Goal: Task Accomplishment & Management: Use online tool/utility

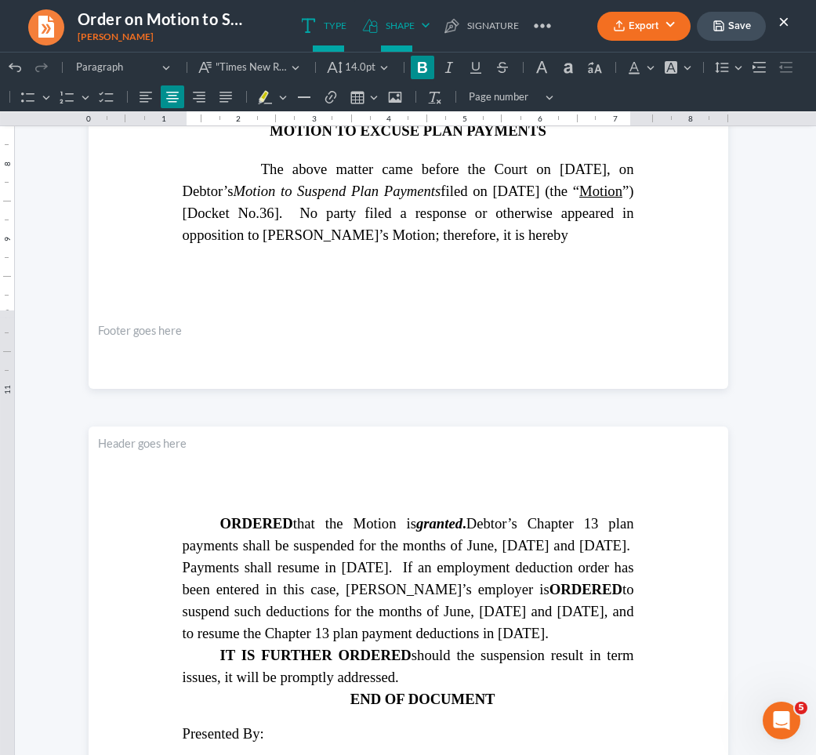
scroll to position [606, 0]
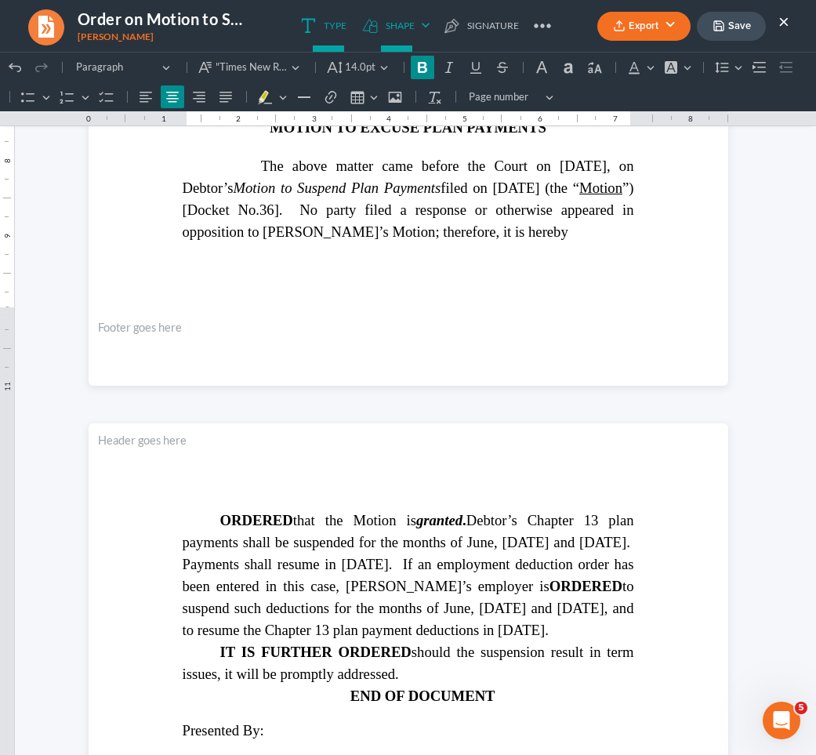
click at [321, 541] on span "ORDERED that the Motion is granted . Debtor’s Chapter 13 plan payments shall be…" at bounding box center [409, 575] width 452 height 126
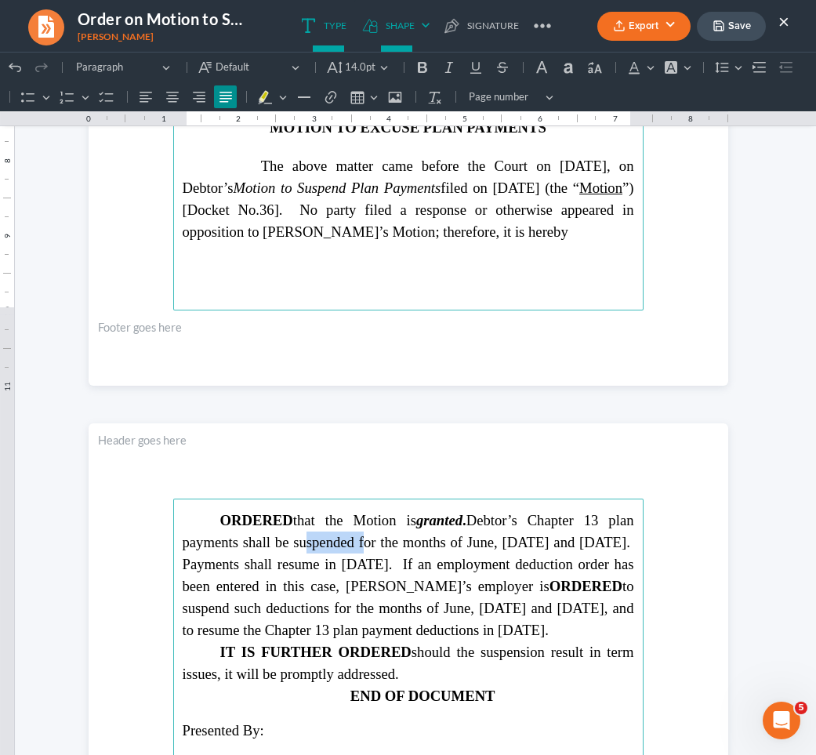
click at [321, 541] on span "ORDERED that the Motion is granted . Debtor’s Chapter 13 plan payments shall be…" at bounding box center [409, 575] width 452 height 126
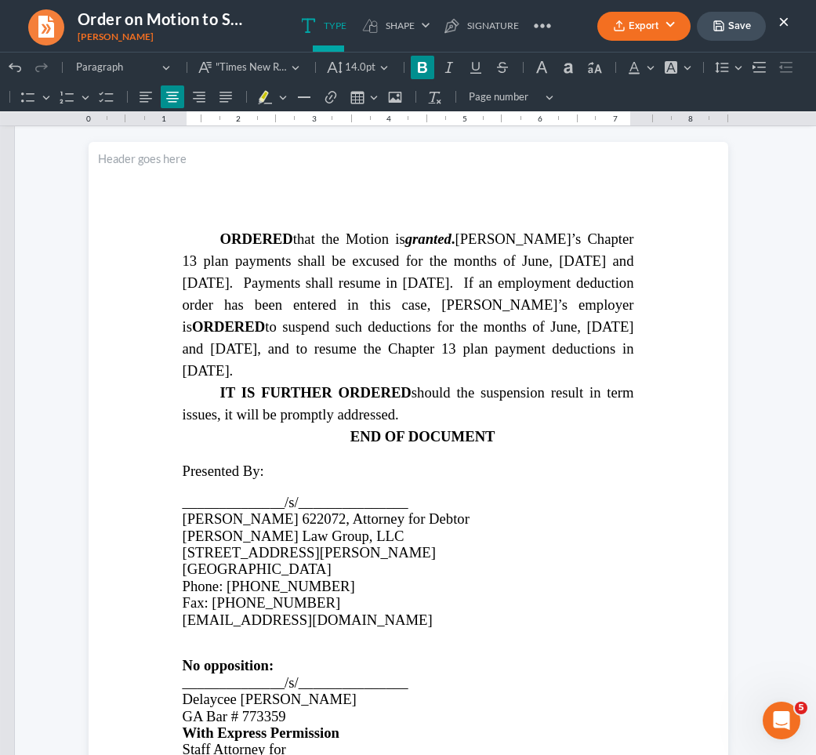
scroll to position [906, 0]
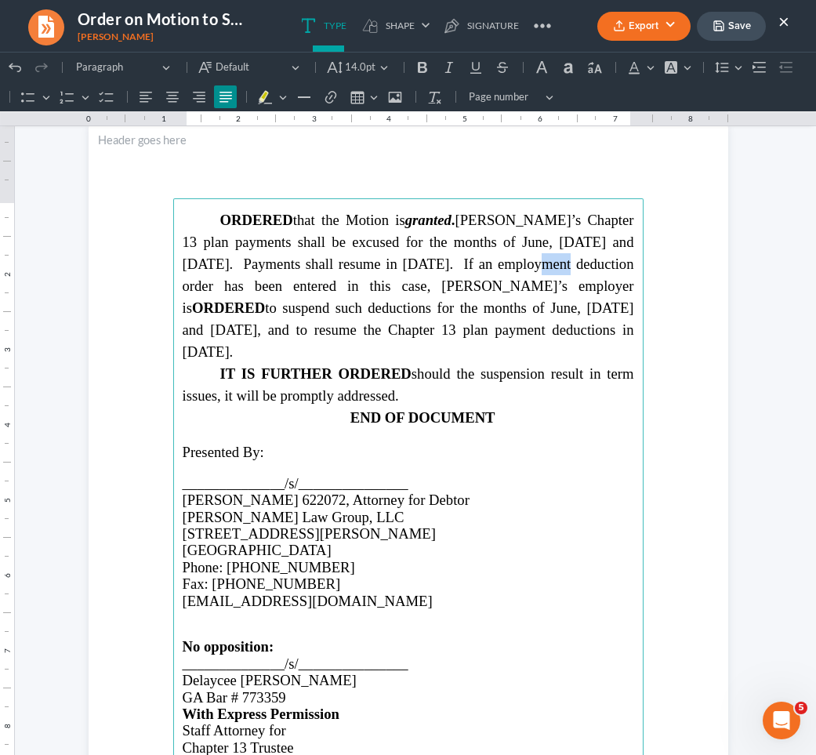
drag, startPoint x: 483, startPoint y: 267, endPoint x: 464, endPoint y: 265, distance: 18.9
click at [464, 265] on span "ORDERED that the Motion is granted . Debtor’s Chapter 13 plan payments shall be…" at bounding box center [409, 286] width 452 height 148
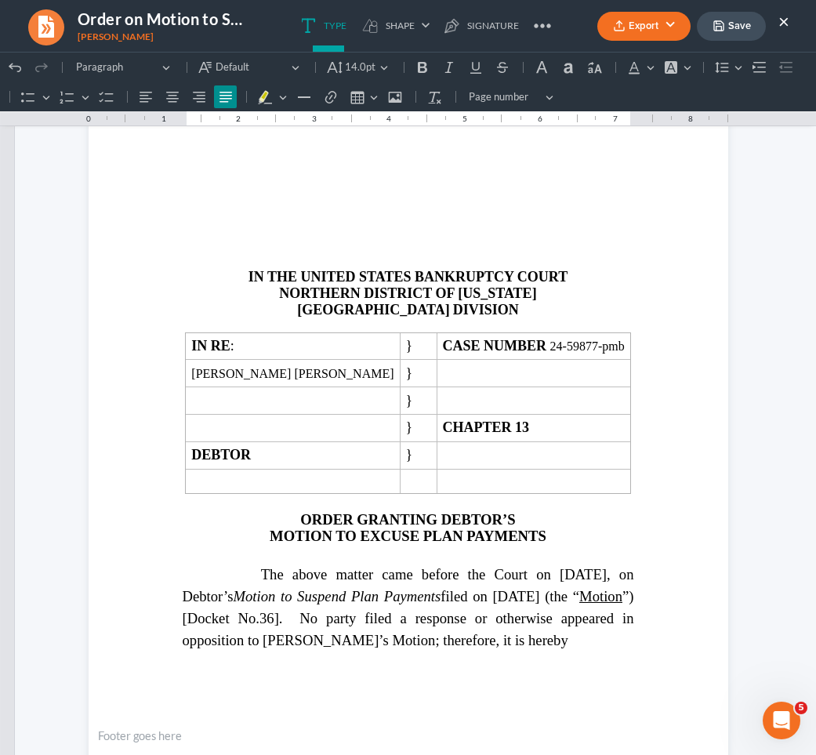
scroll to position [180, 0]
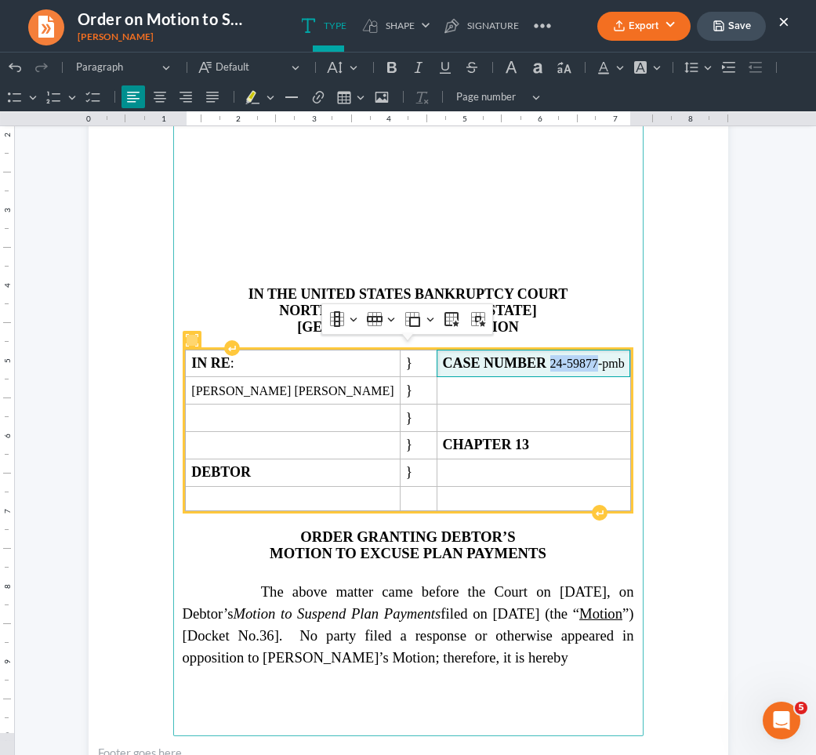
drag, startPoint x: 525, startPoint y: 359, endPoint x: 574, endPoint y: 358, distance: 49.4
click at [574, 358] on span "CASE NUMBER 24-59877-pmb" at bounding box center [534, 363] width 182 height 16
copy span "24-59877"
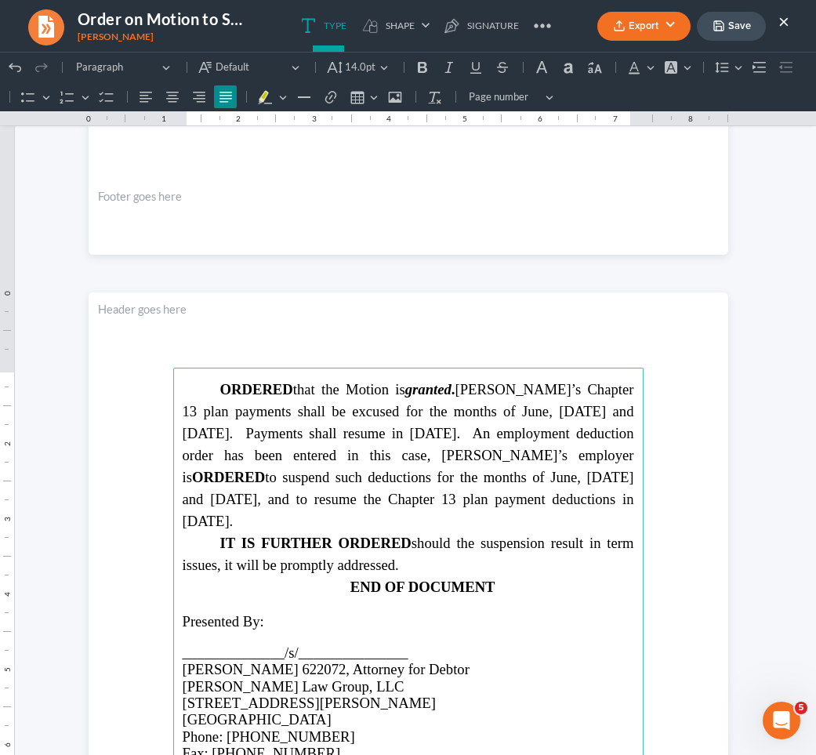
scroll to position [747, 0]
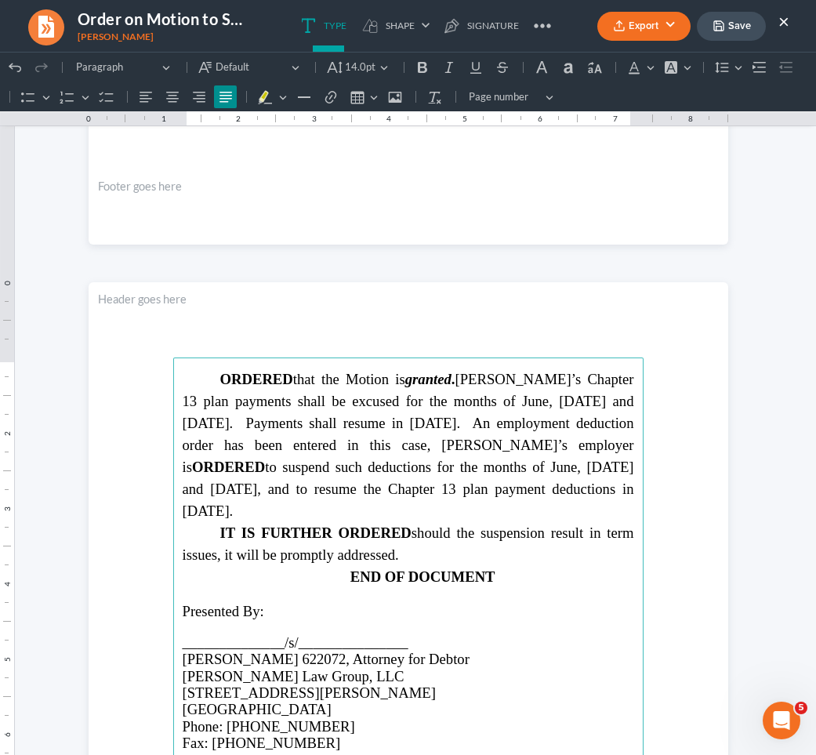
click at [206, 467] on span "ORDERED that the Motion is granted . Debtor’s Chapter 13 plan payments shall be…" at bounding box center [409, 445] width 452 height 148
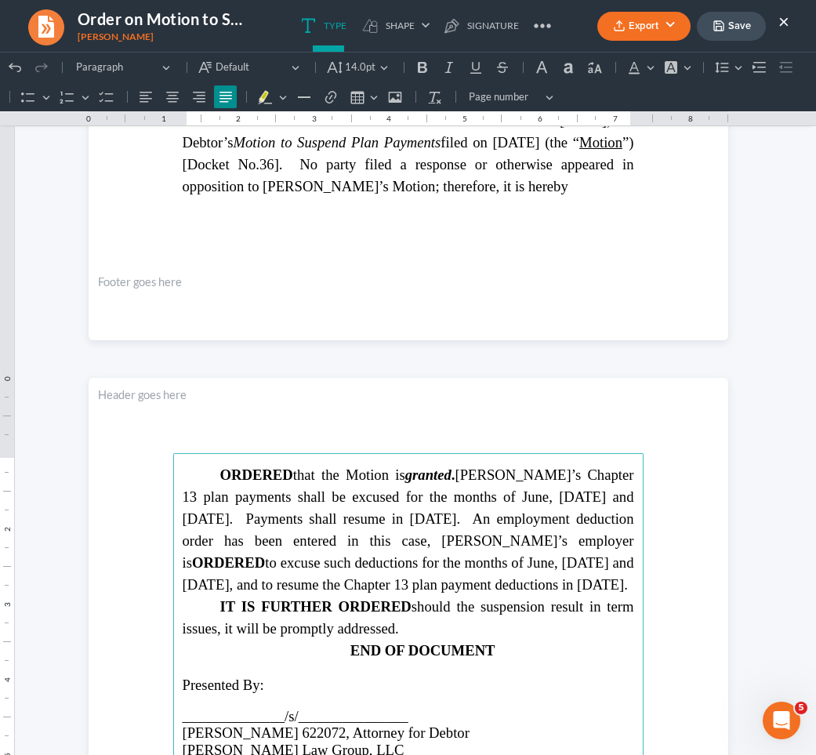
scroll to position [420, 0]
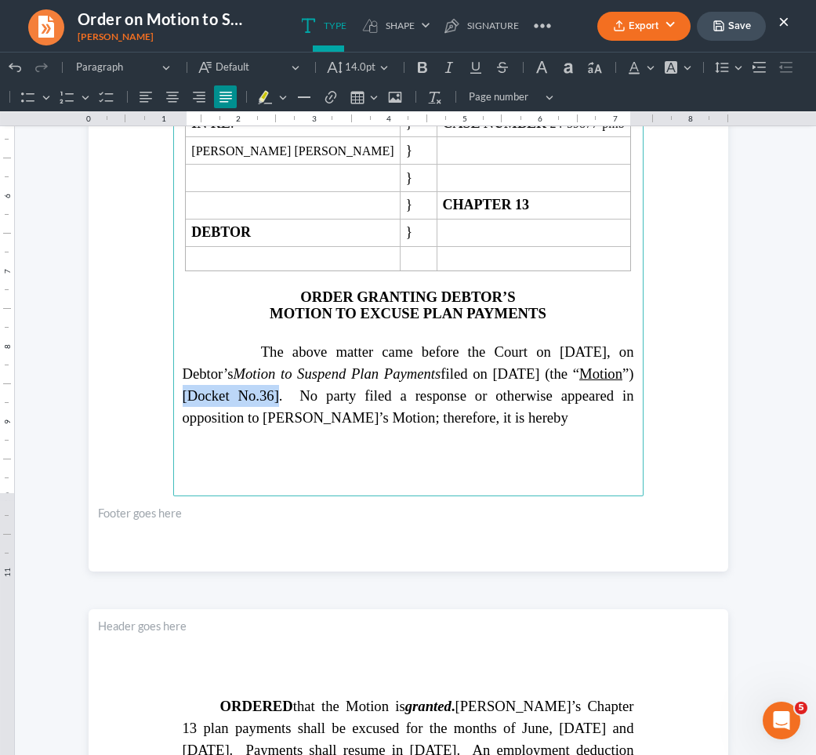
drag, startPoint x: 180, startPoint y: 387, endPoint x: 279, endPoint y: 387, distance: 99.6
click at [279, 387] on main "IN THE UNITED STATES BANKRUPTCY COURT NORTHERN DISTRICT OF GEORGIA ATLANTA DIVI…" at bounding box center [408, 157] width 470 height 677
copy span "[Docket No.36]"
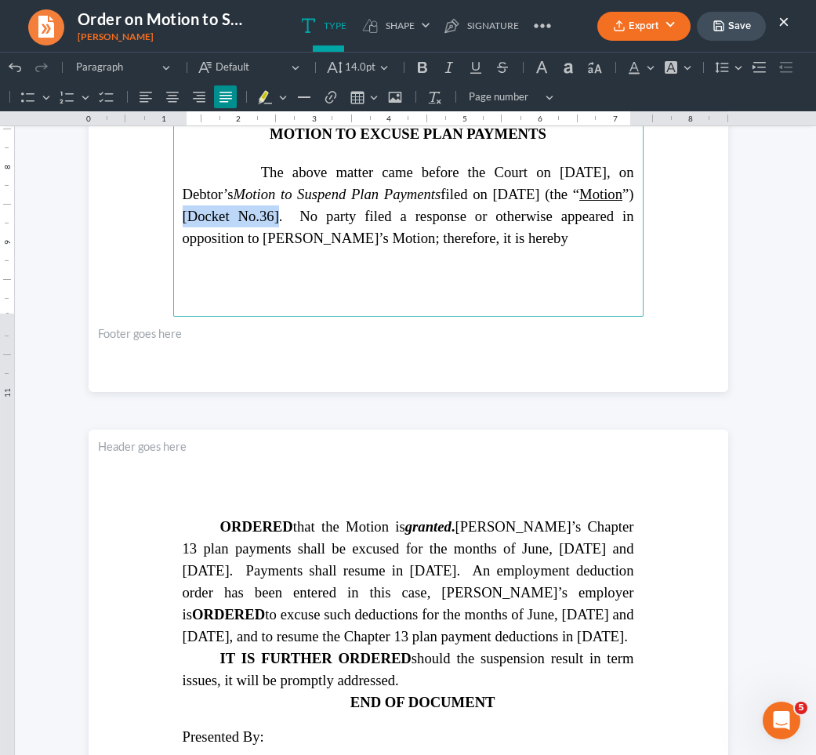
scroll to position [759, 0]
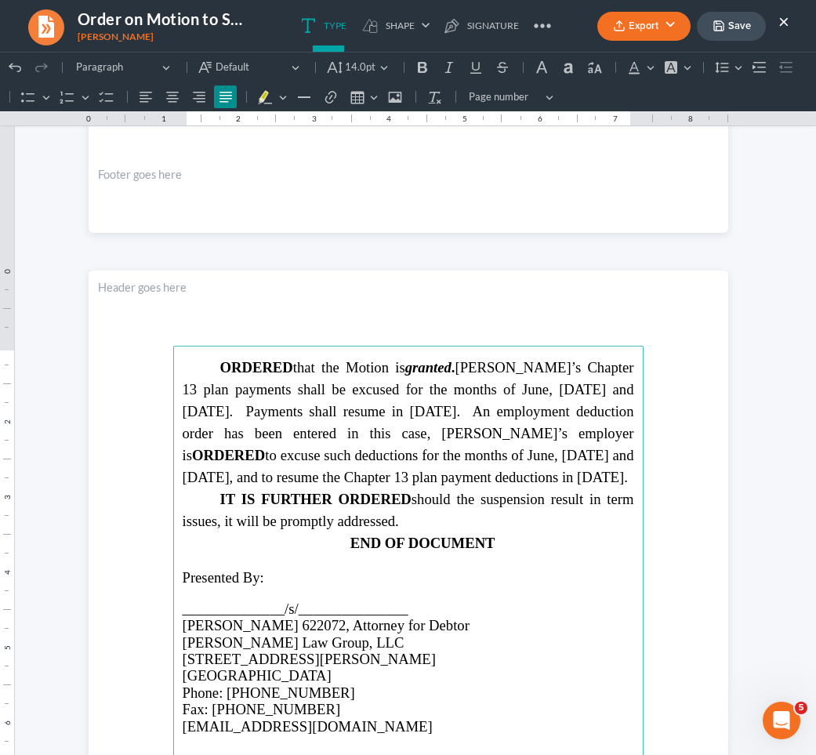
click at [395, 434] on span "ORDERED that the Motion is granted . Debtor’s Chapter 13 plan payments shall be…" at bounding box center [409, 422] width 452 height 126
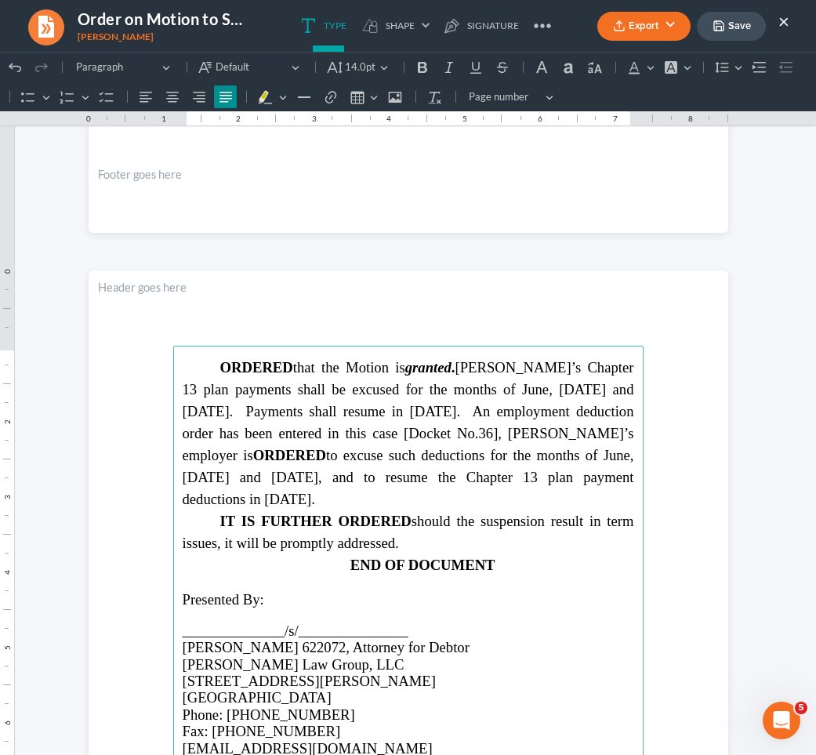
click at [488, 428] on span "ORDERED that the Motion is granted . Debtor’s Chapter 13 plan payments shall be…" at bounding box center [409, 433] width 452 height 148
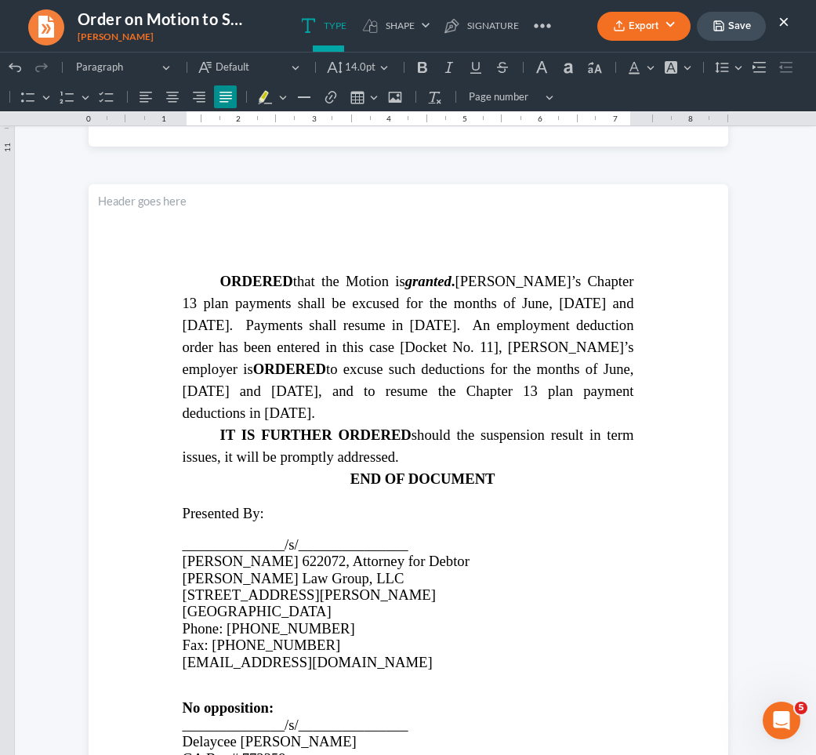
scroll to position [858, 0]
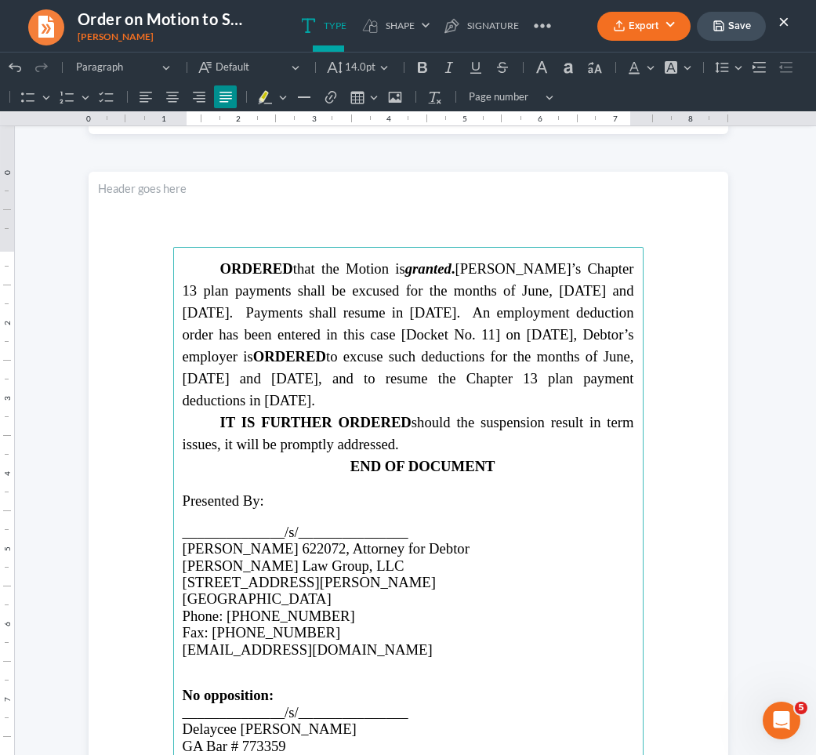
click at [230, 332] on span "ORDERED that the Motion is granted . Debtor’s Chapter 13 plan payments shall be…" at bounding box center [409, 334] width 452 height 148
click at [261, 330] on span "ORDERED that the Motion is granted . Debtor’s Chapter 13 plan payments shall be…" at bounding box center [409, 334] width 452 height 148
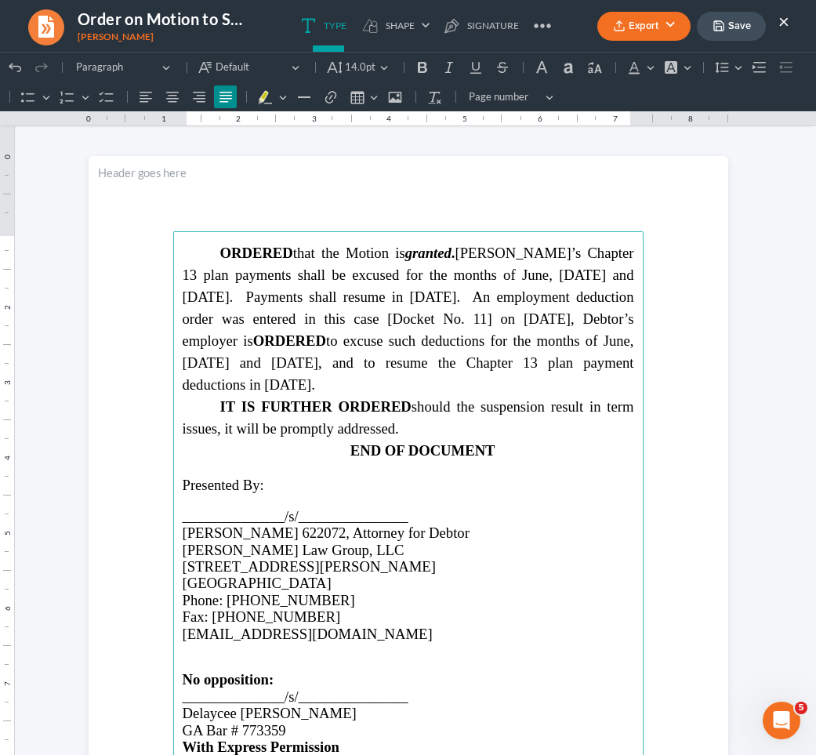
scroll to position [875, 0]
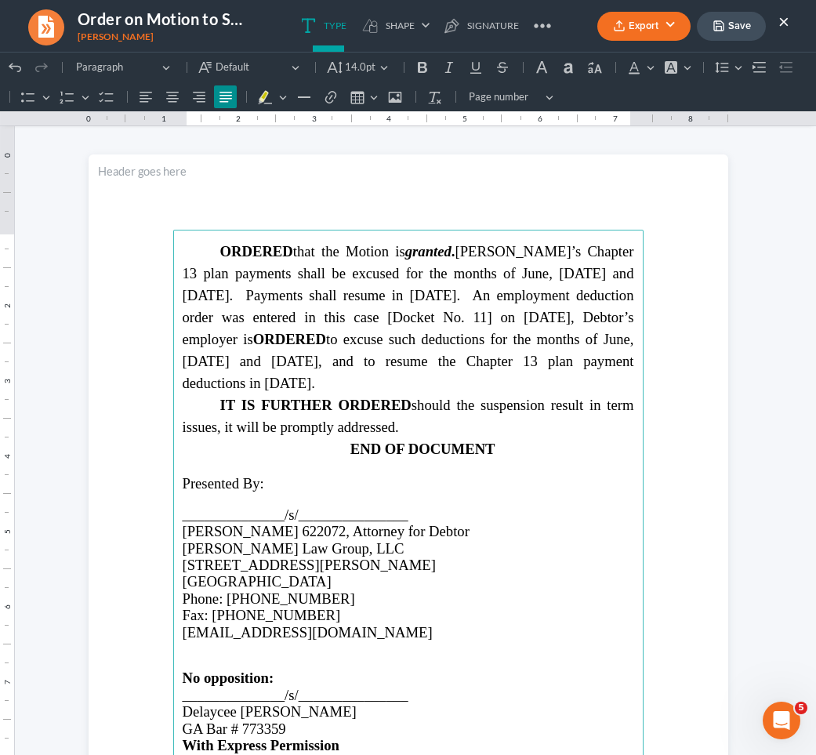
click at [506, 402] on span "IT IS FURTHER ORDERED should the suspension result in term issues, it will be p…" at bounding box center [409, 416] width 452 height 38
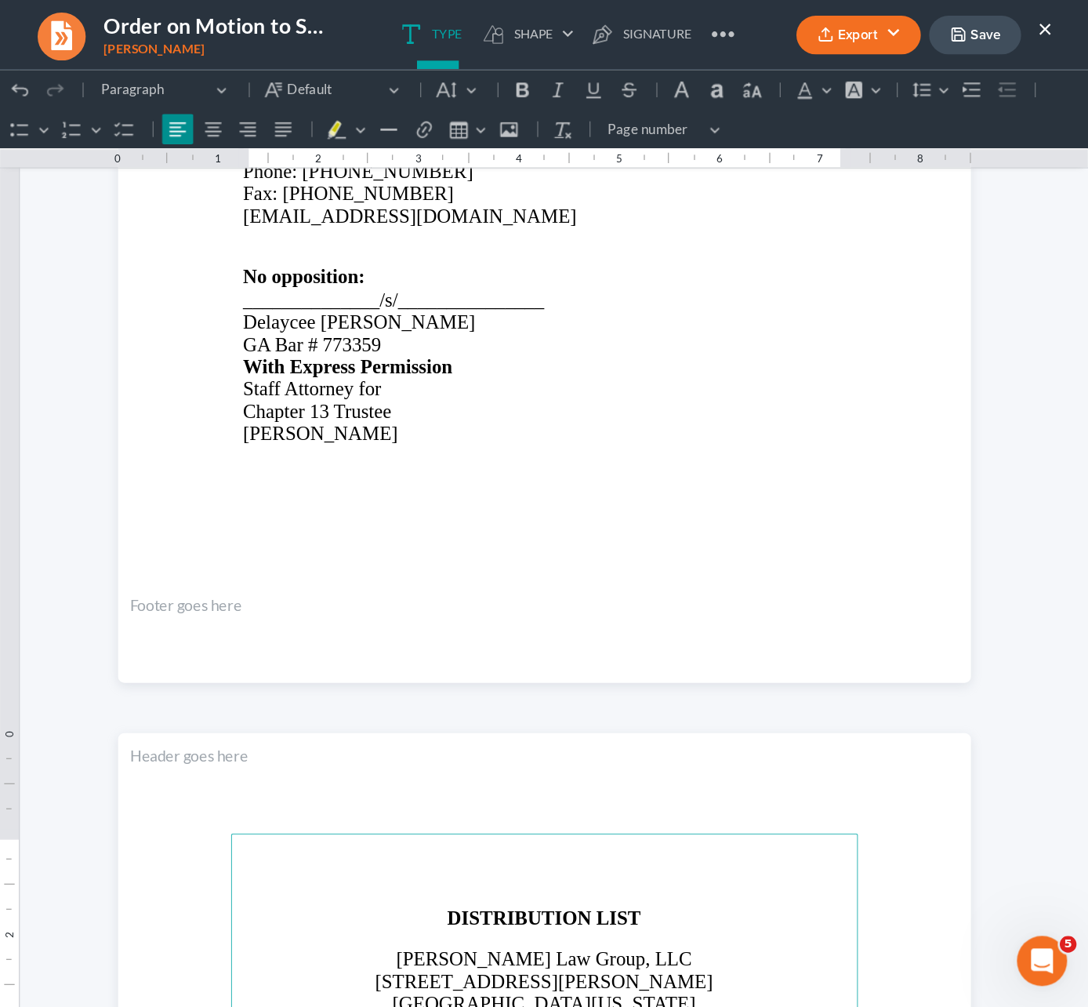
scroll to position [1314, 0]
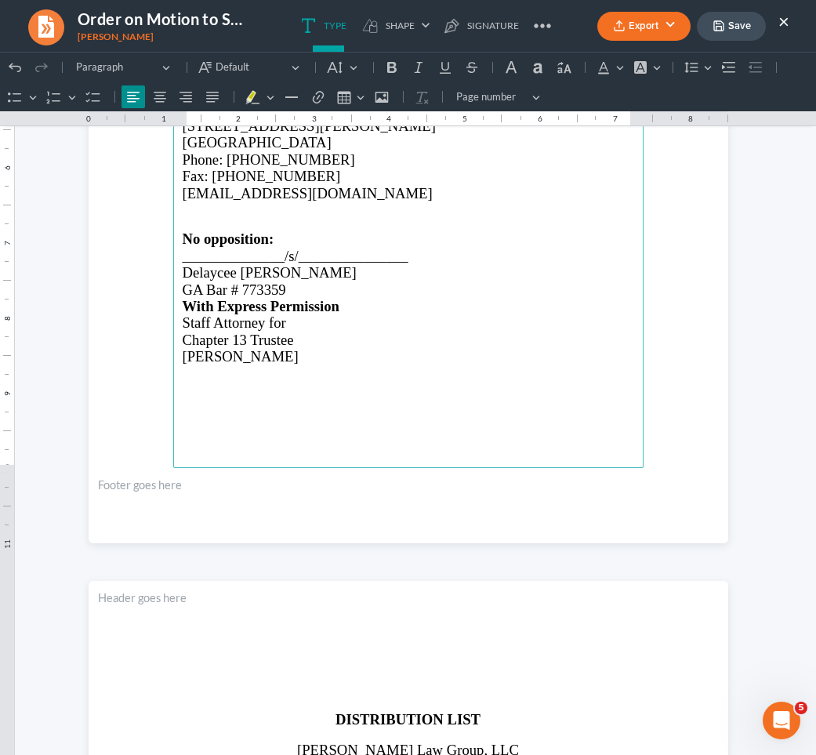
click at [318, 264] on p "Delaycee S. Rowland" at bounding box center [409, 272] width 452 height 16
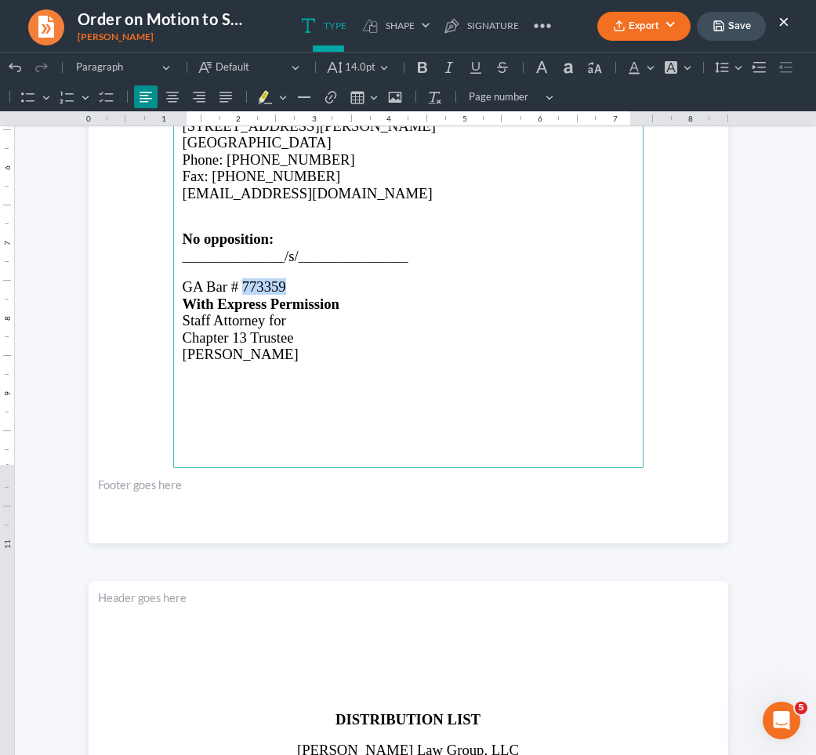
drag, startPoint x: 292, startPoint y: 273, endPoint x: 243, endPoint y: 270, distance: 49.5
click at [243, 278] on p "GA Bar # 773359" at bounding box center [409, 286] width 452 height 16
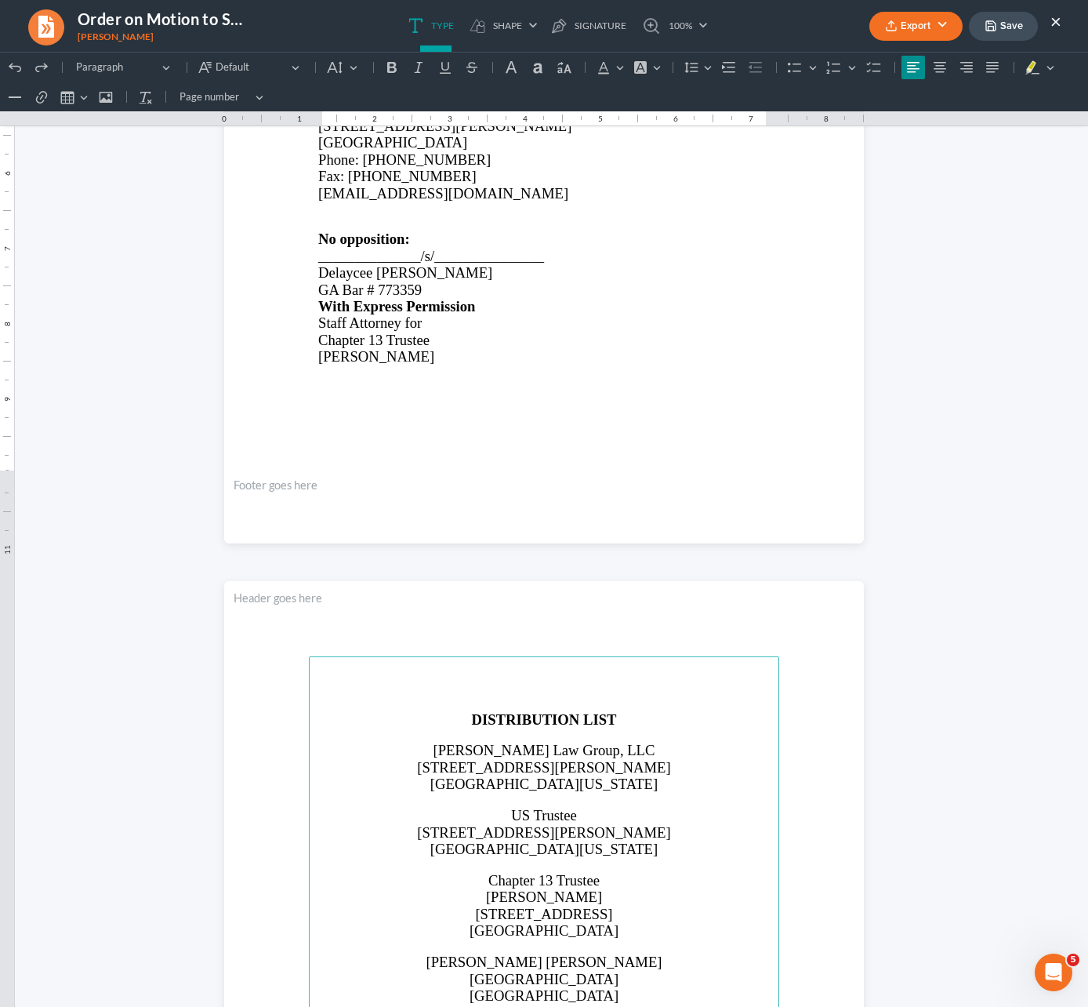
click at [393, 276] on span "Delaycee S. Rowland" at bounding box center [405, 272] width 174 height 16
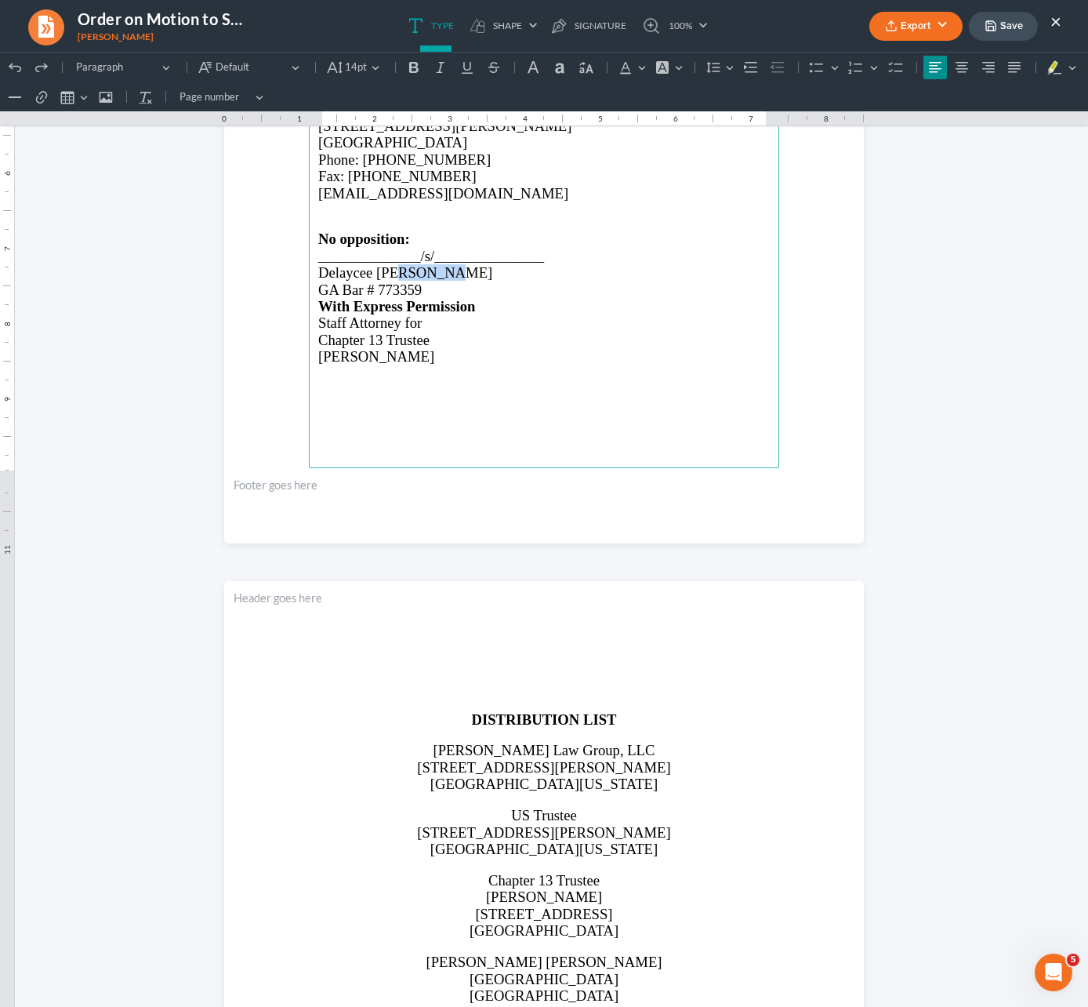
click at [393, 276] on span "Delaycee S. Rowland" at bounding box center [405, 272] width 174 height 16
click at [402, 287] on span "GA Bar # 773359" at bounding box center [369, 286] width 103 height 16
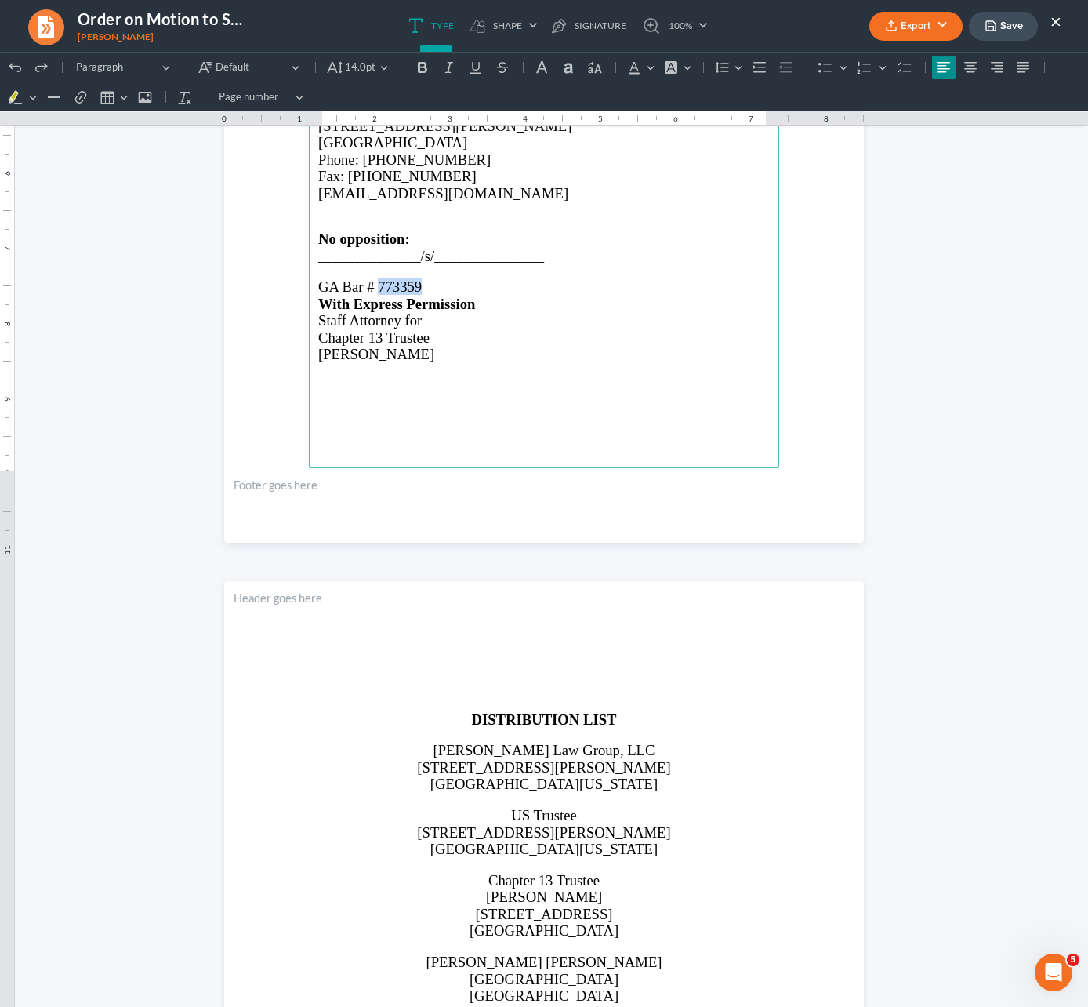
click at [402, 287] on span "GA Bar # 773359" at bounding box center [369, 286] width 103 height 16
click at [1011, 24] on button "Save" at bounding box center [1003, 26] width 69 height 29
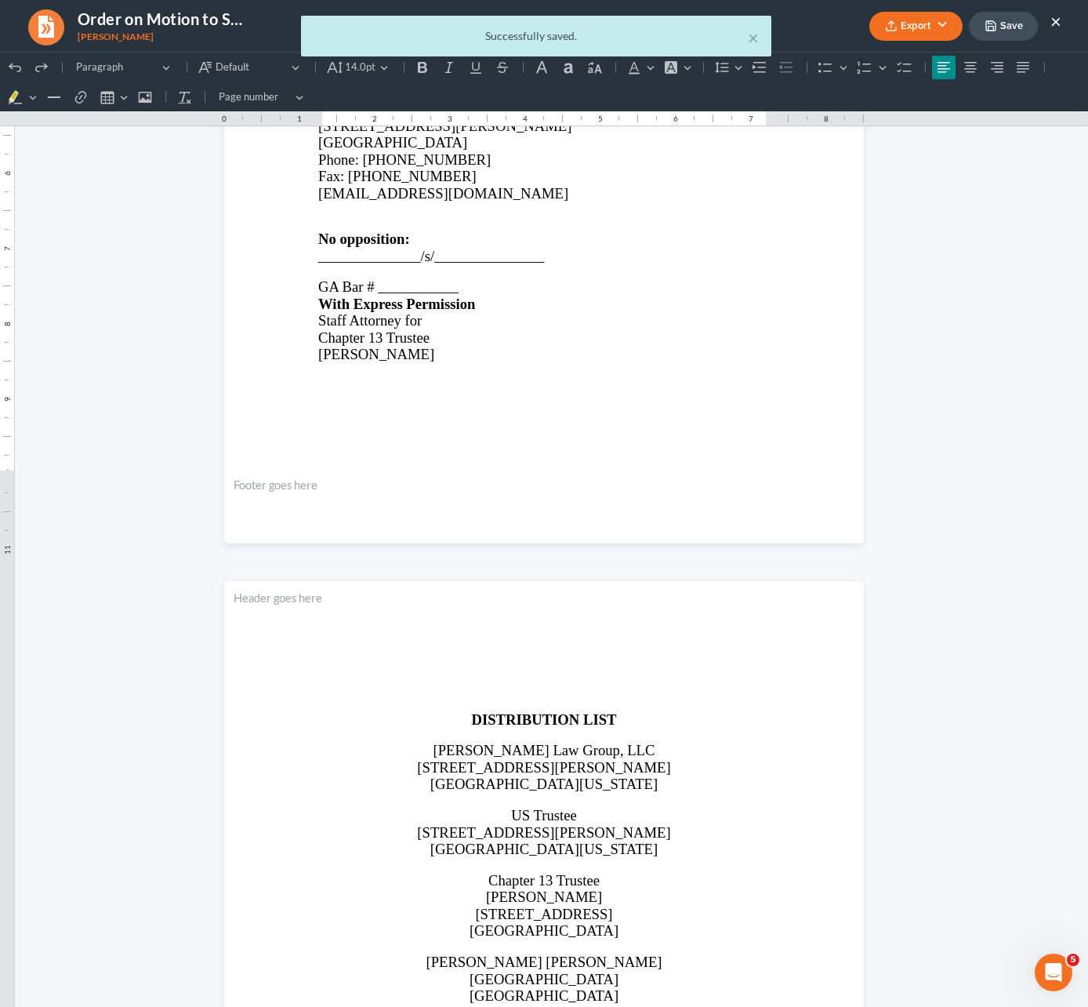
click at [753, 34] on ul "Type shapes Shape Line Check Arrow Circle Rectangle pen-tool Signature 100% Fit…" at bounding box center [558, 26] width 533 height 52
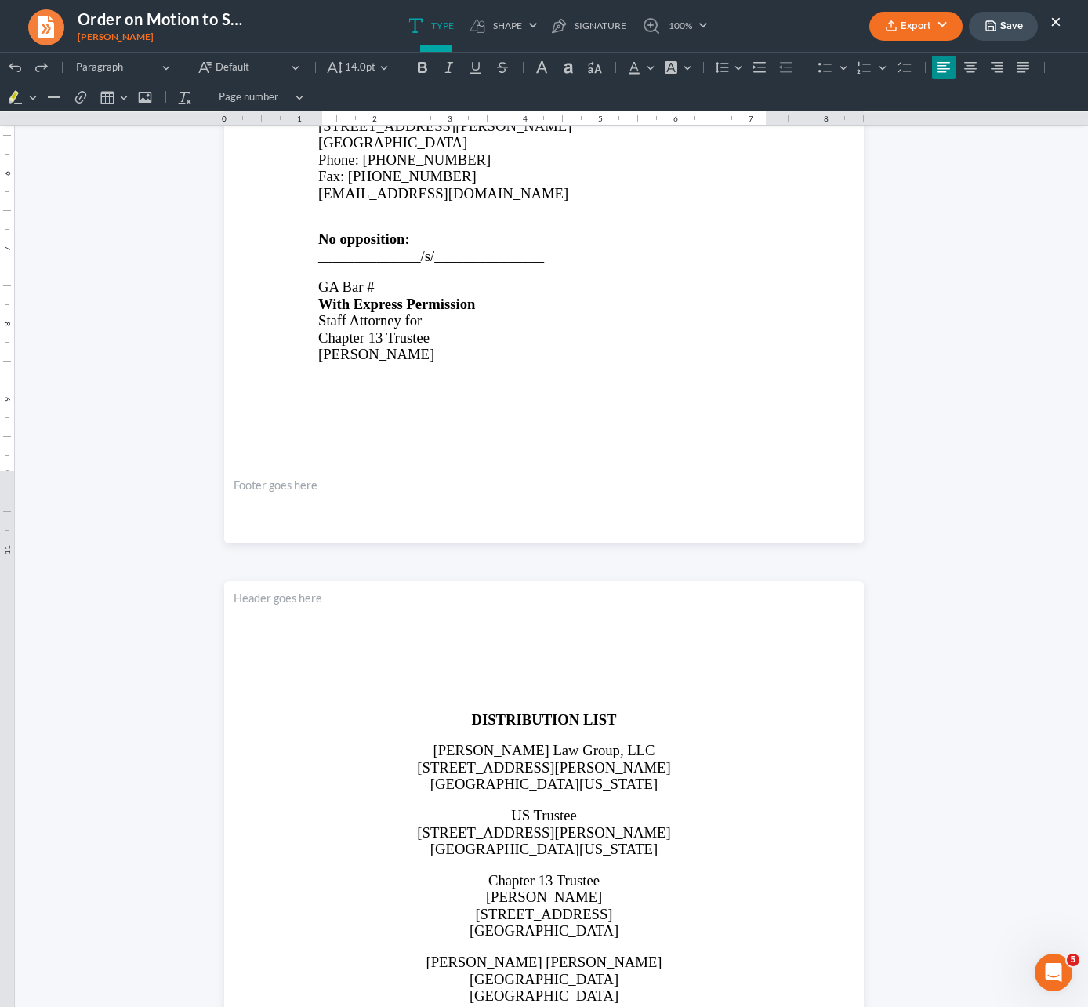
click at [882, 27] on button "Export" at bounding box center [916, 26] width 93 height 29
click at [879, 56] on link "PDF" at bounding box center [915, 62] width 122 height 27
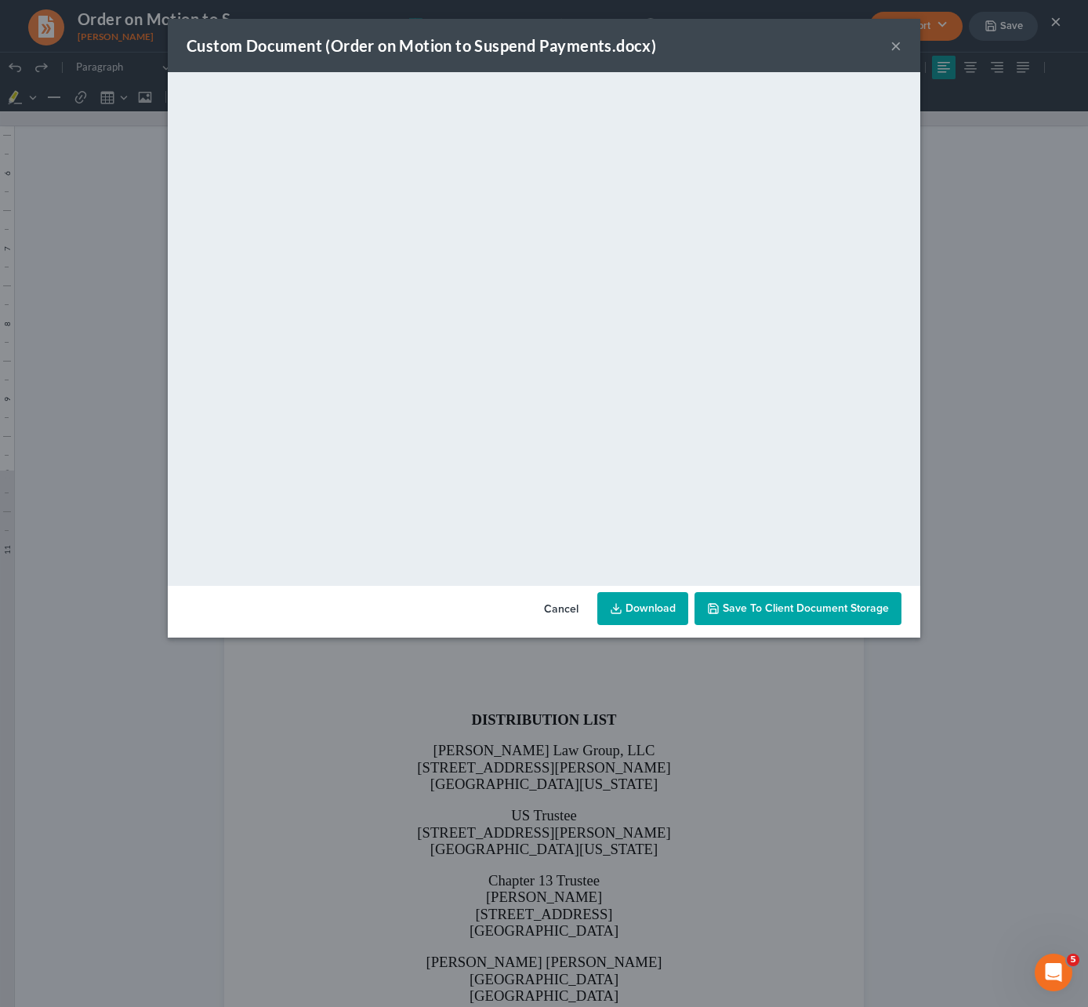
click at [650, 613] on link "Download" at bounding box center [642, 608] width 91 height 33
click at [895, 48] on button "×" at bounding box center [896, 45] width 11 height 19
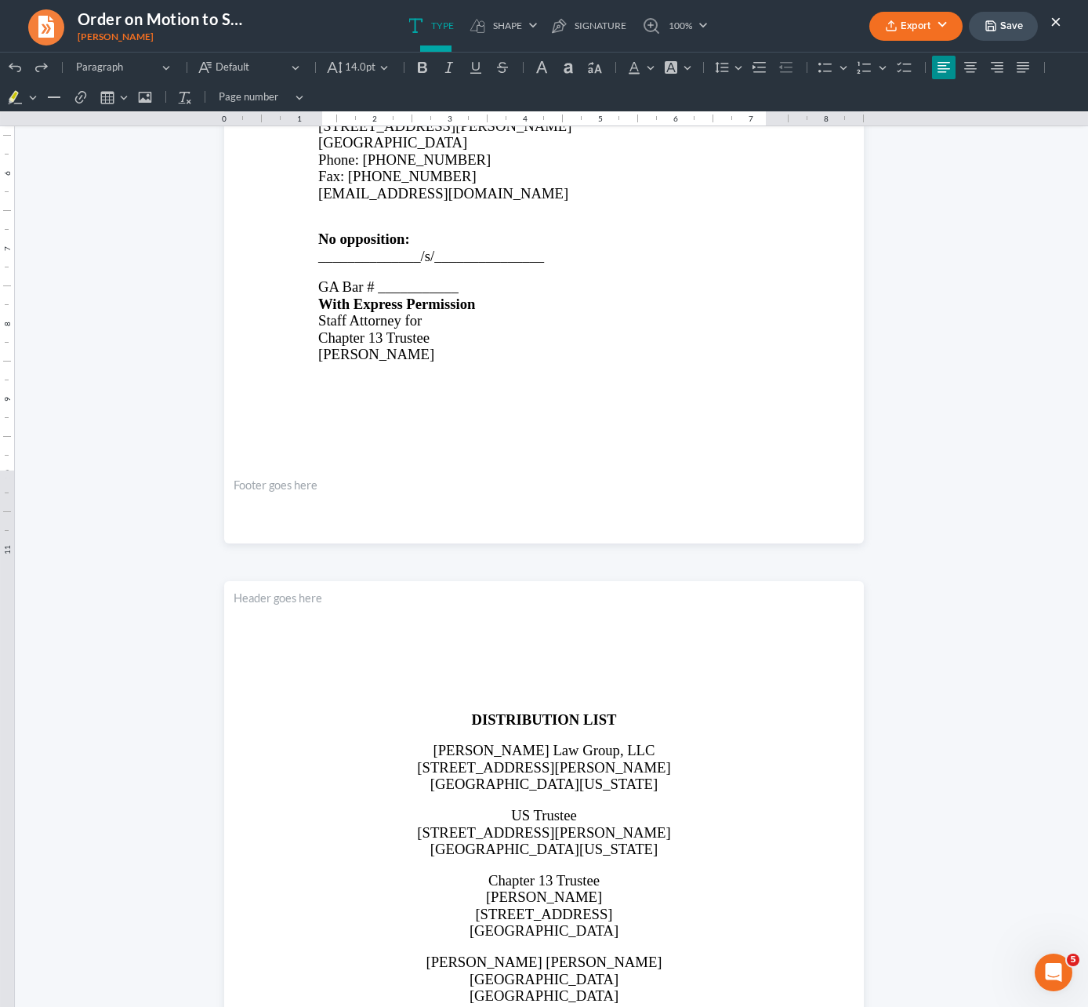
click at [1057, 19] on button "×" at bounding box center [1056, 21] width 11 height 19
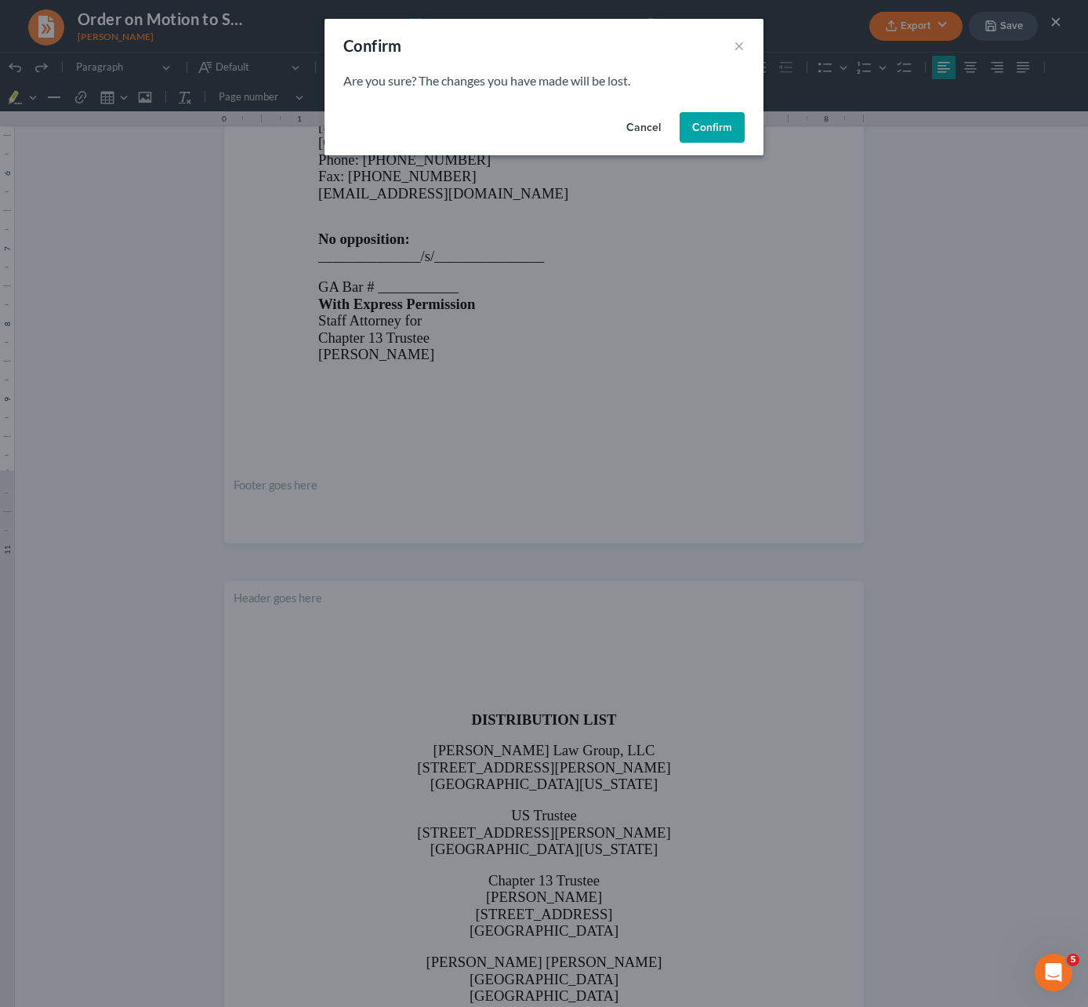
click at [710, 132] on button "Confirm" at bounding box center [712, 127] width 65 height 31
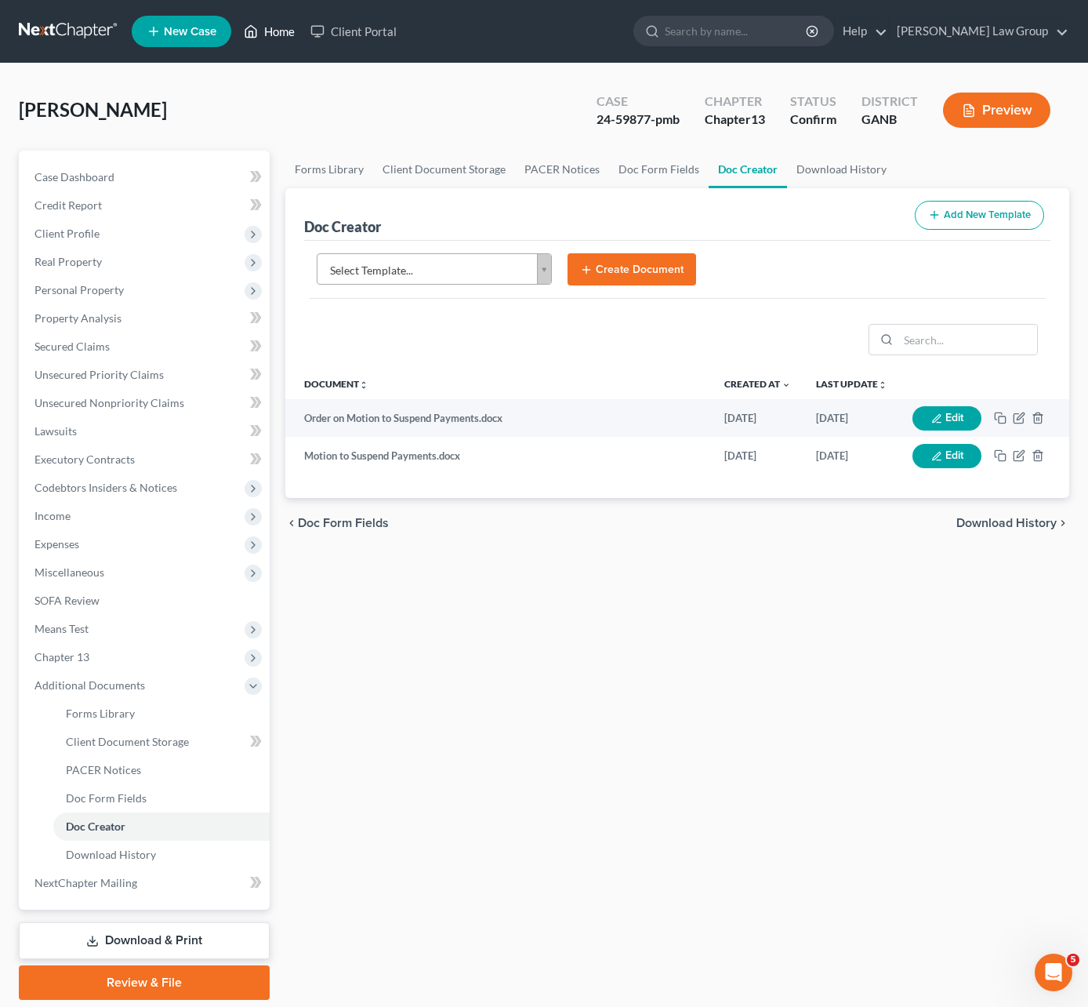
click at [284, 20] on link "Home" at bounding box center [269, 31] width 67 height 28
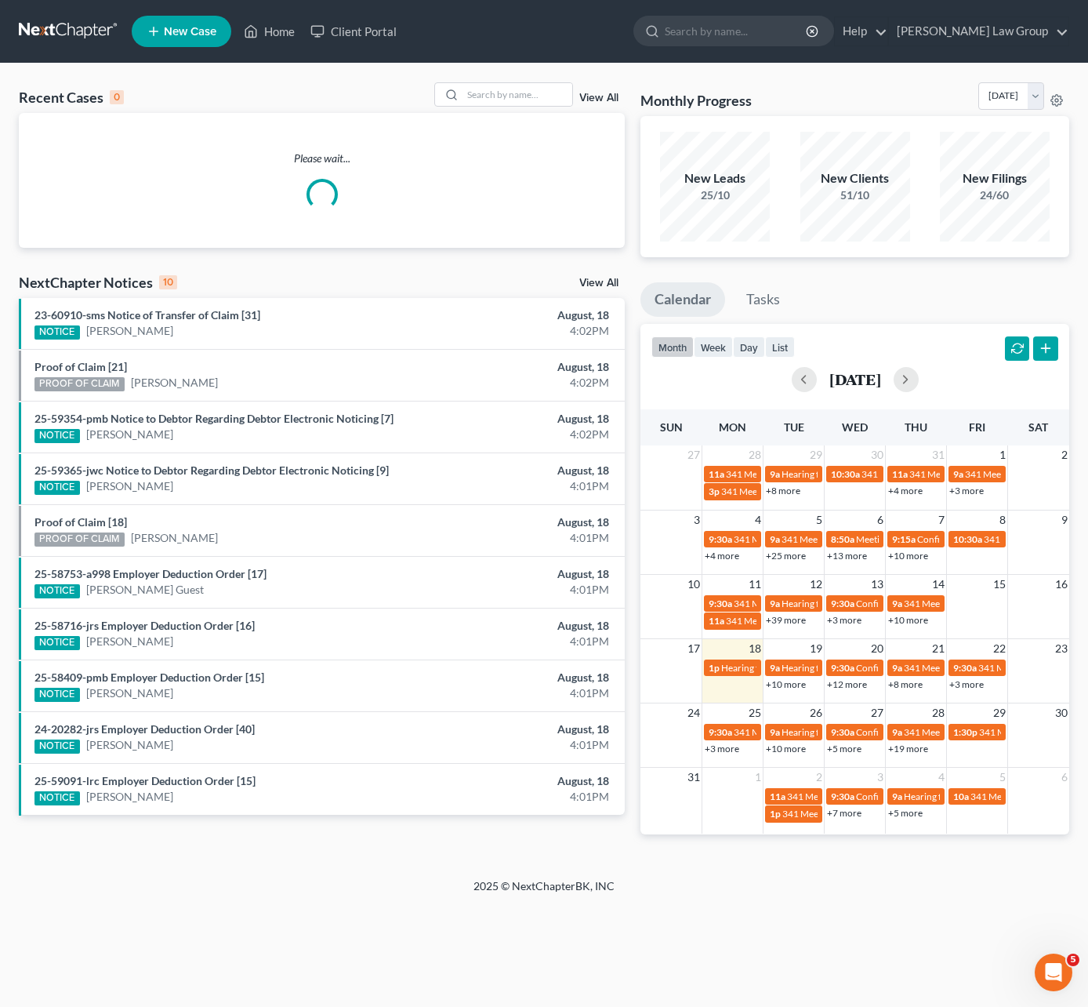
click at [492, 80] on div "Recent Cases 0 View All Please wait... NextChapter Notices 10 View All 23-60910…" at bounding box center [544, 471] width 1088 height 815
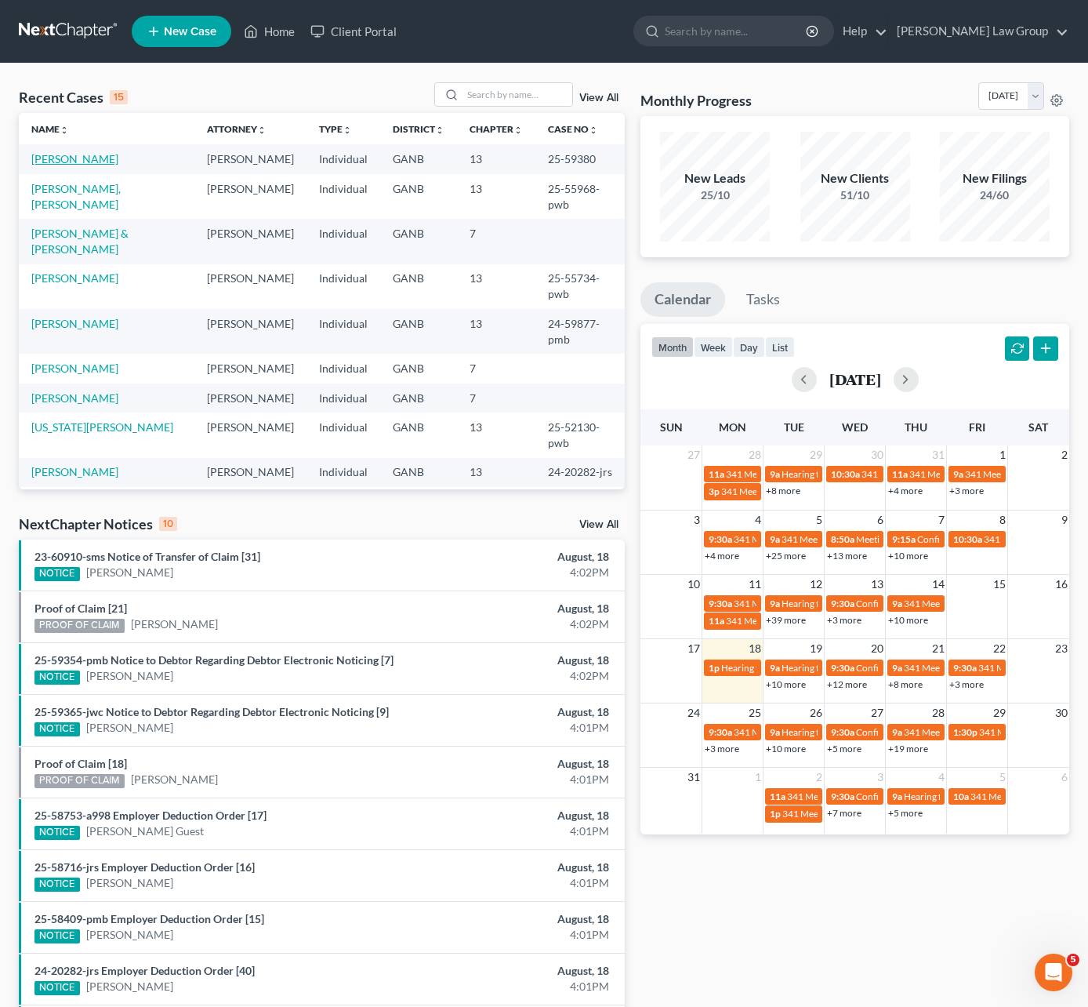
click at [89, 158] on link "[PERSON_NAME]" at bounding box center [74, 158] width 87 height 13
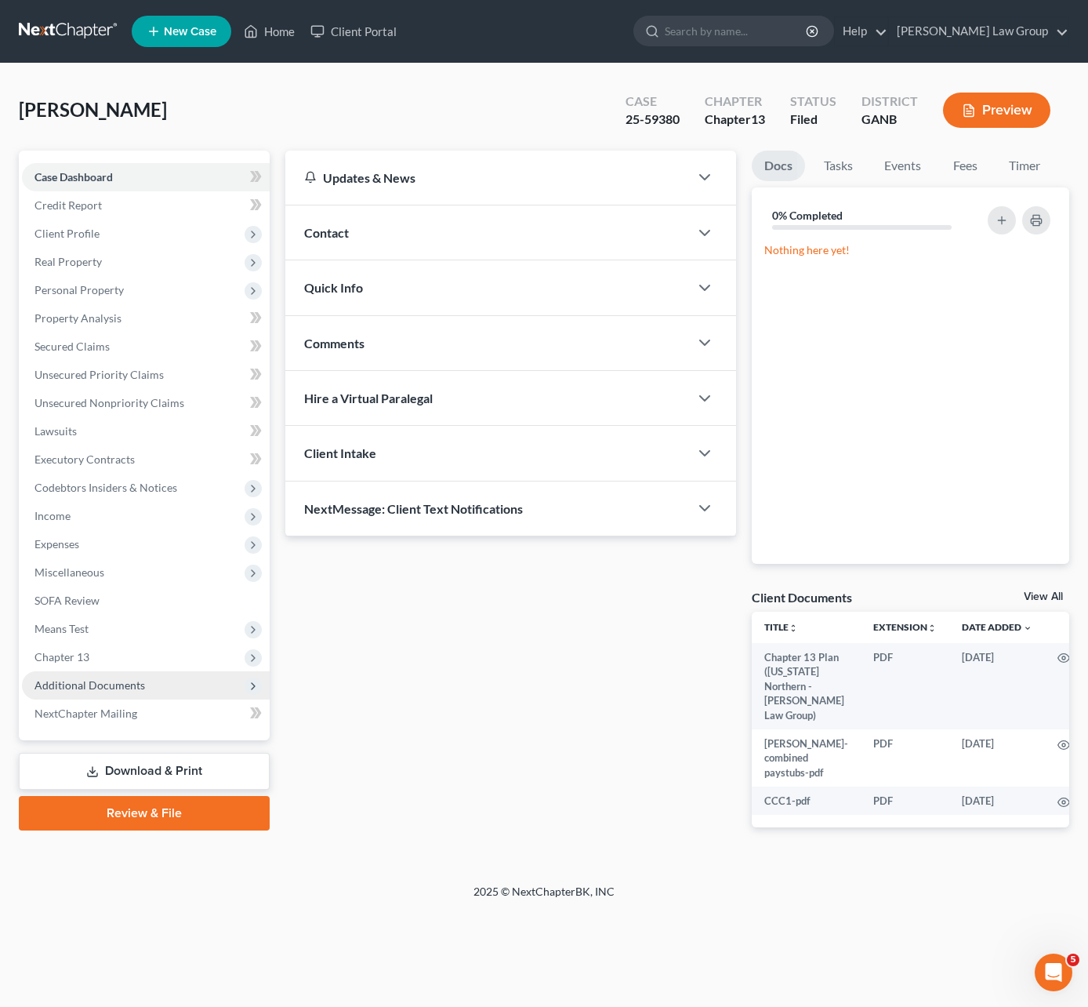
click at [129, 682] on span "Additional Documents" at bounding box center [89, 684] width 111 height 13
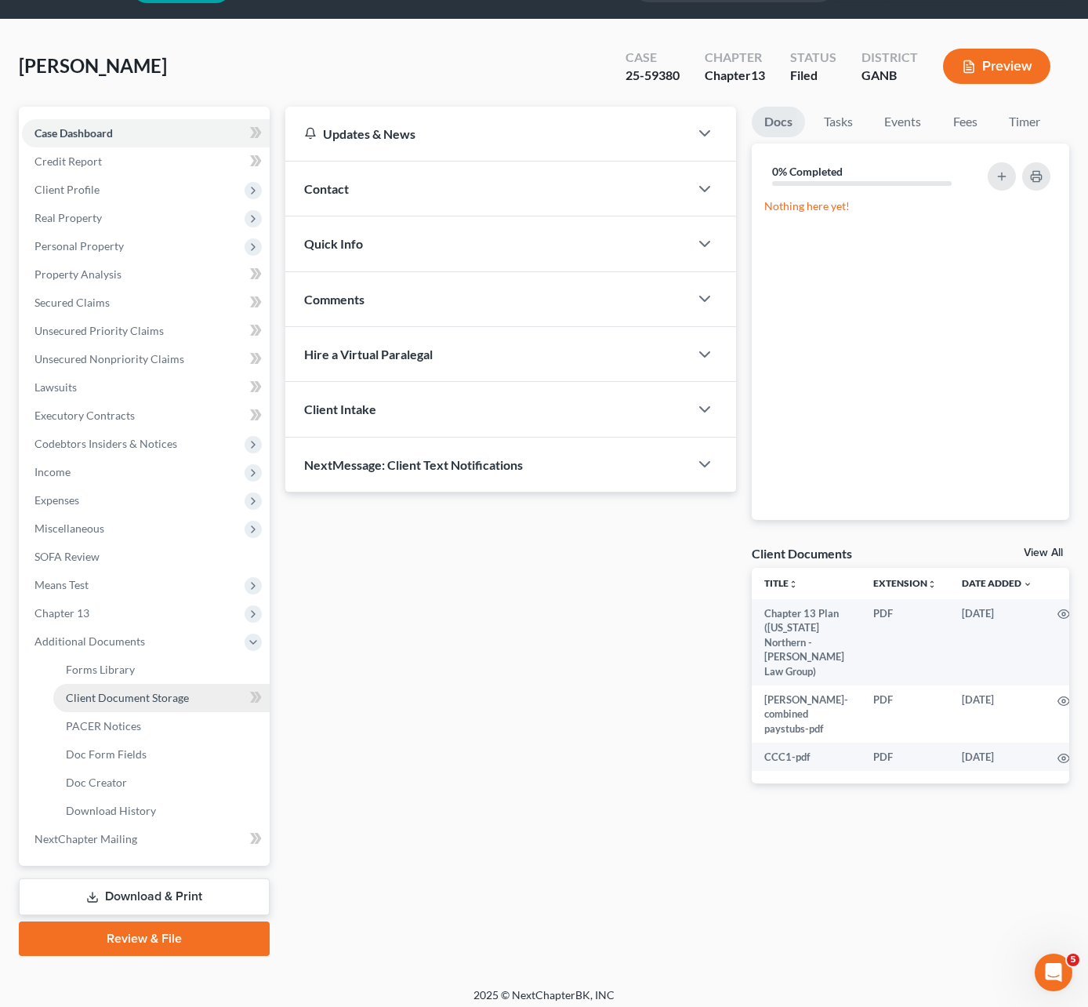
scroll to position [44, 0]
click at [102, 757] on span "Doc Creator" at bounding box center [96, 781] width 61 height 13
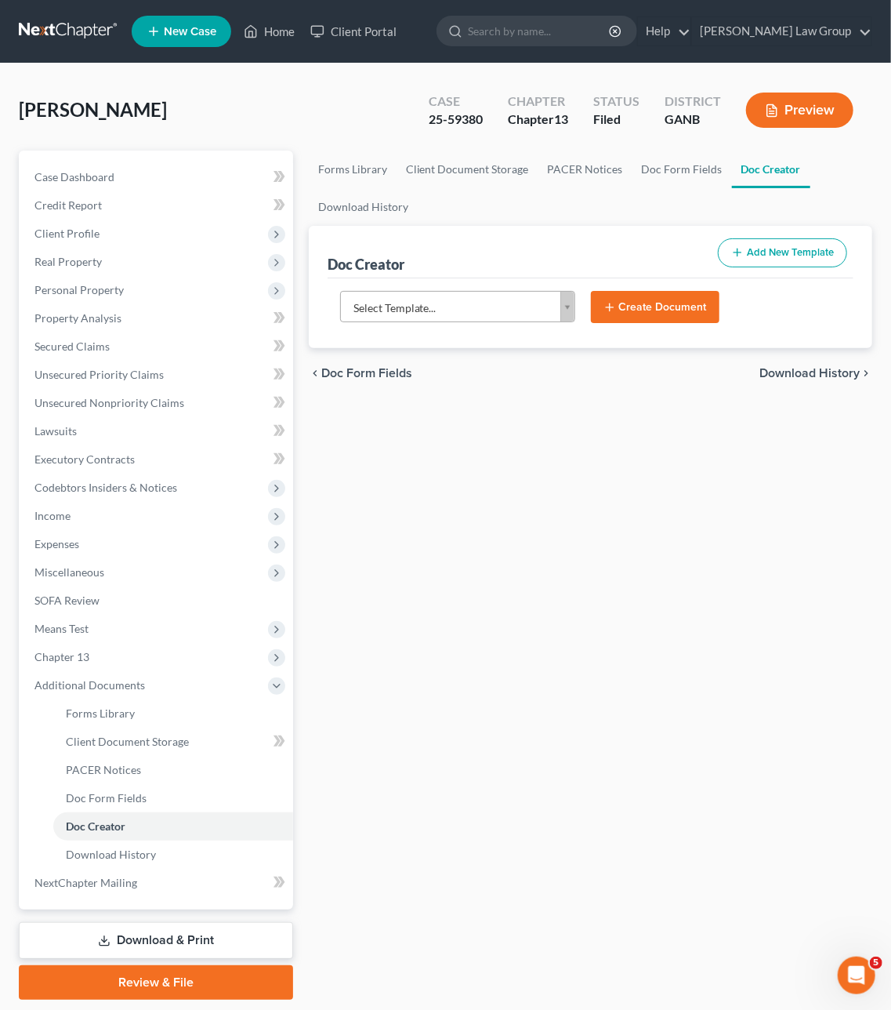
click at [411, 305] on body "Home New Case Client Portal Saedi Law Group mmays@saedilawgroup.com My Account …" at bounding box center [445, 529] width 891 height 1059
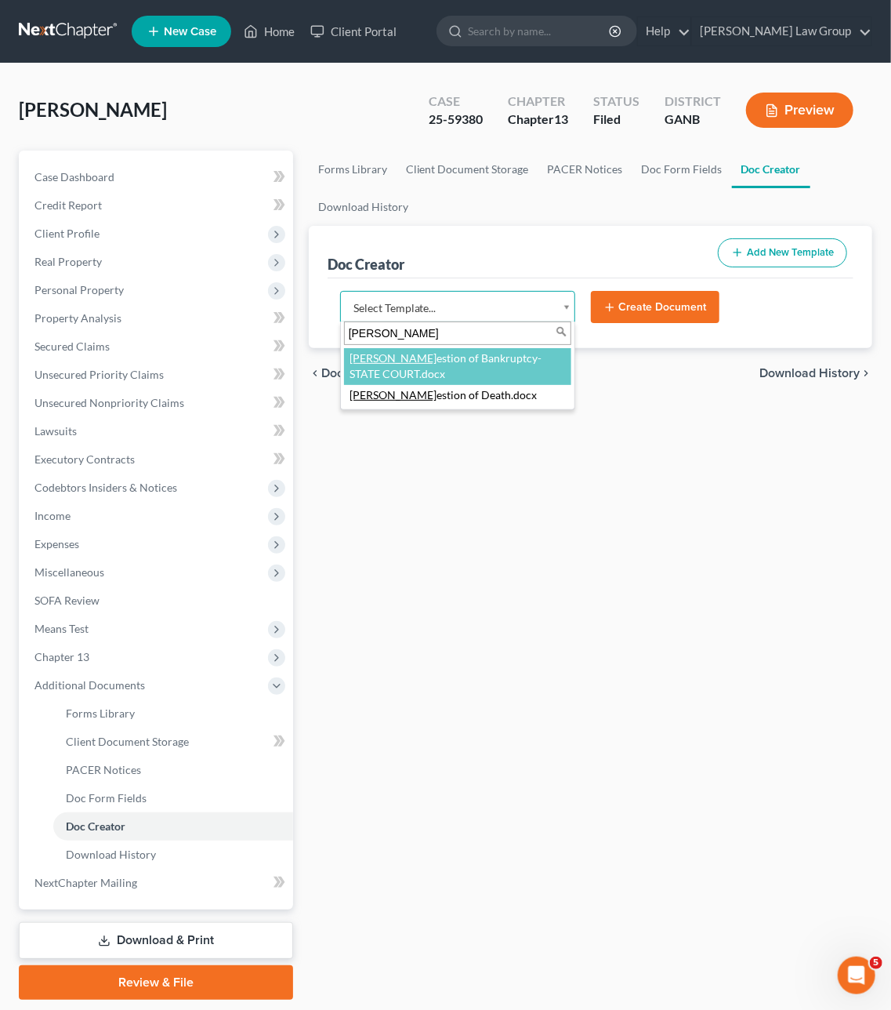
type input "sugg"
select select "111670"
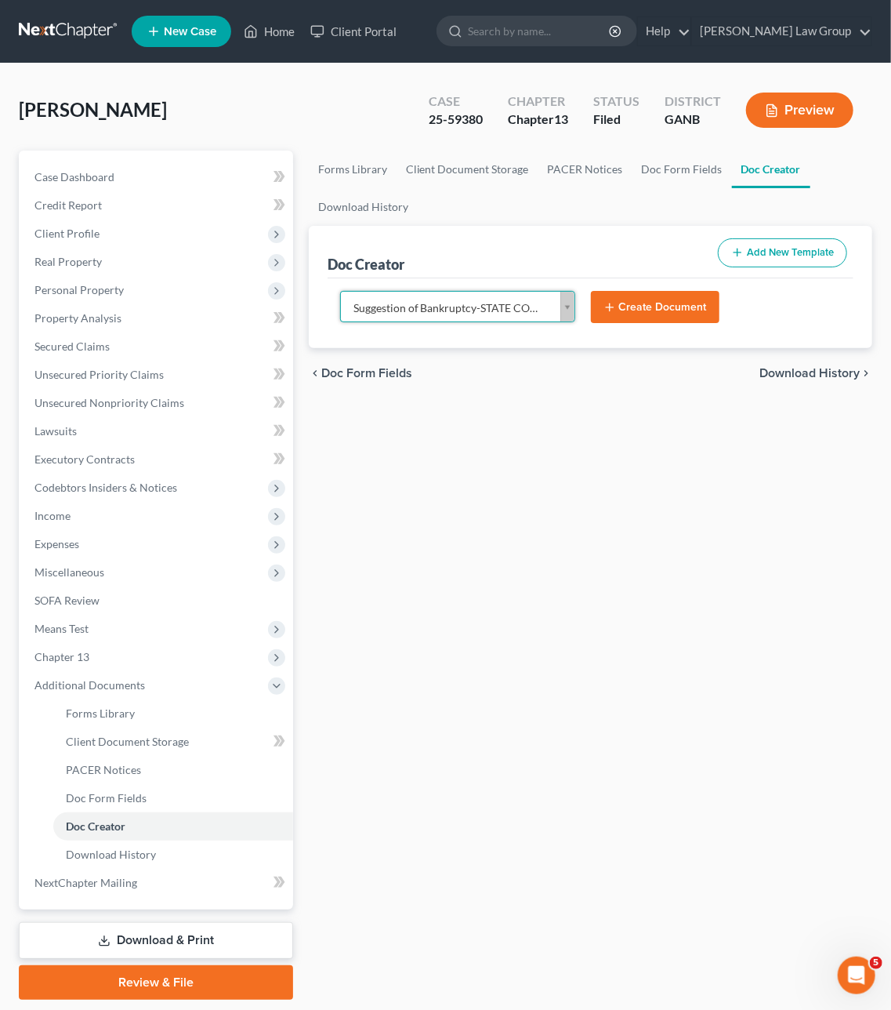
click at [659, 315] on button "Create Document" at bounding box center [655, 307] width 129 height 33
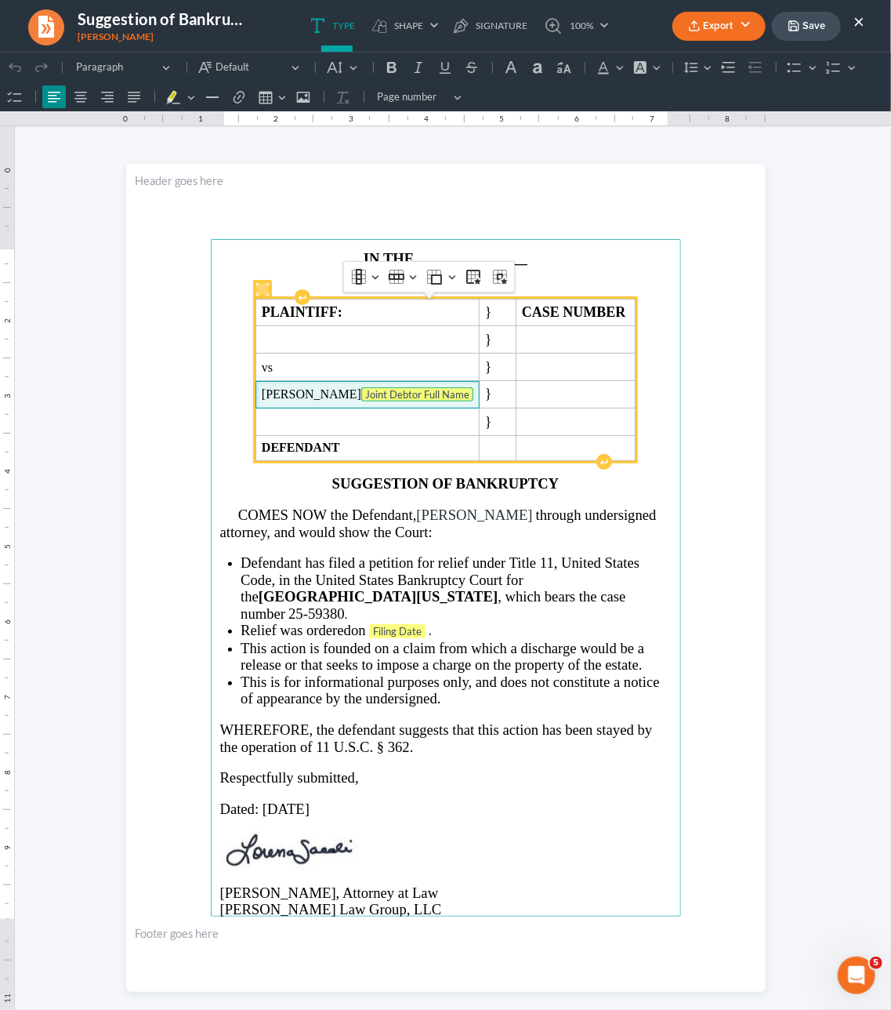
click at [450, 394] on tag "Joint Debtor Full Name" at bounding box center [417, 394] width 112 height 14
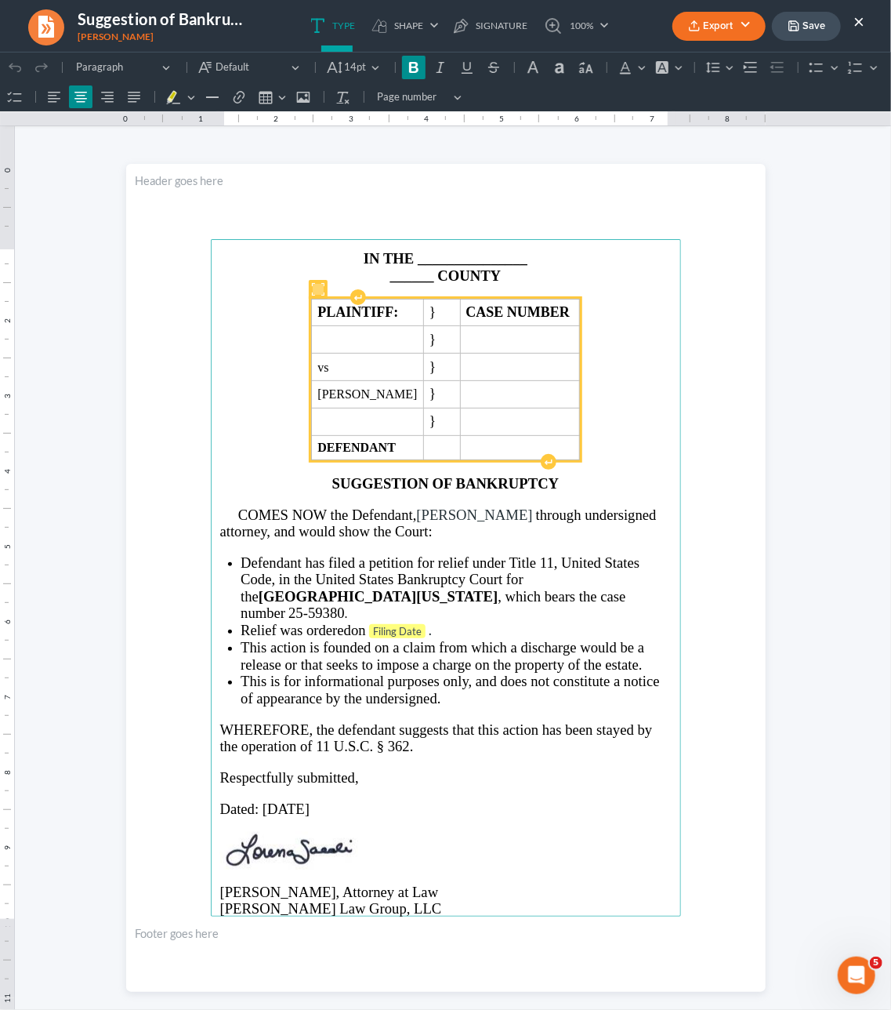
click at [582, 261] on p "IN THE _______________" at bounding box center [446, 257] width 452 height 16
drag, startPoint x: 434, startPoint y: 281, endPoint x: 420, endPoint y: 260, distance: 26.1
click at [420, 260] on main "IN THE _______________ ______ COUNTY PLAINTIFF: } CASE NUMBER } vs } Brandon We…" at bounding box center [446, 576] width 470 height 677
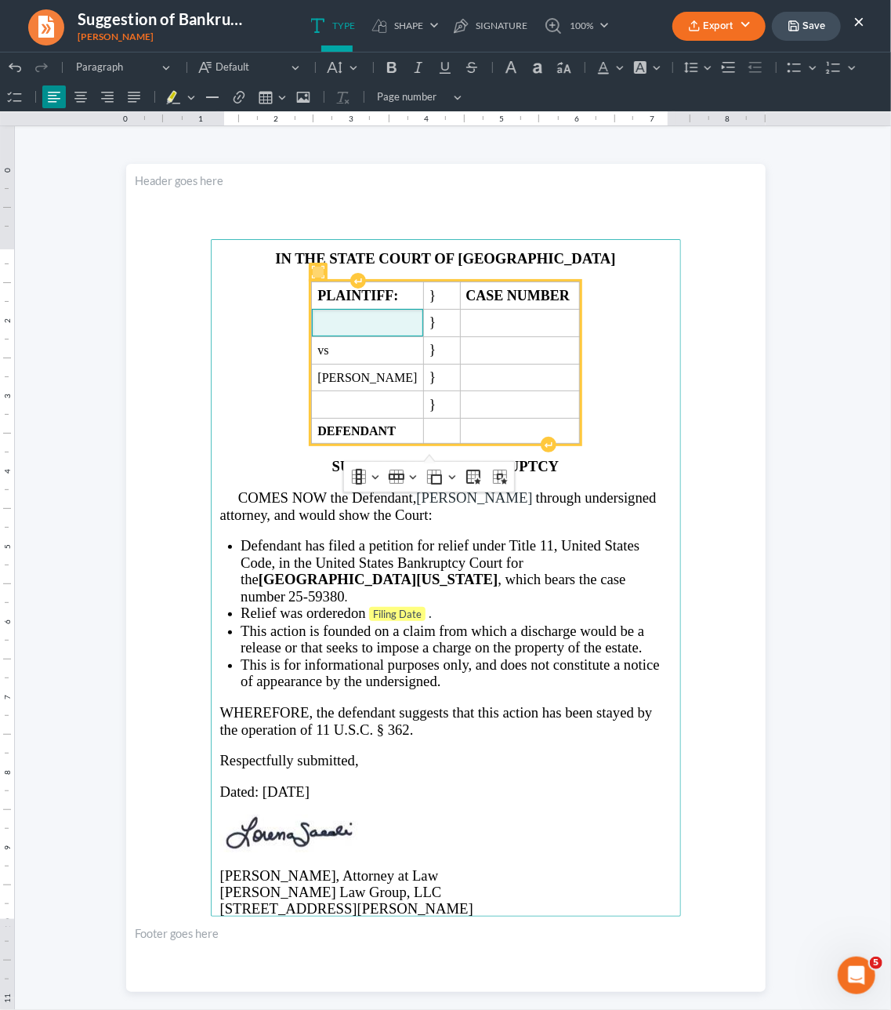
click at [354, 329] on span "Rich Text Editor, page-0-main" at bounding box center [368, 322] width 100 height 14
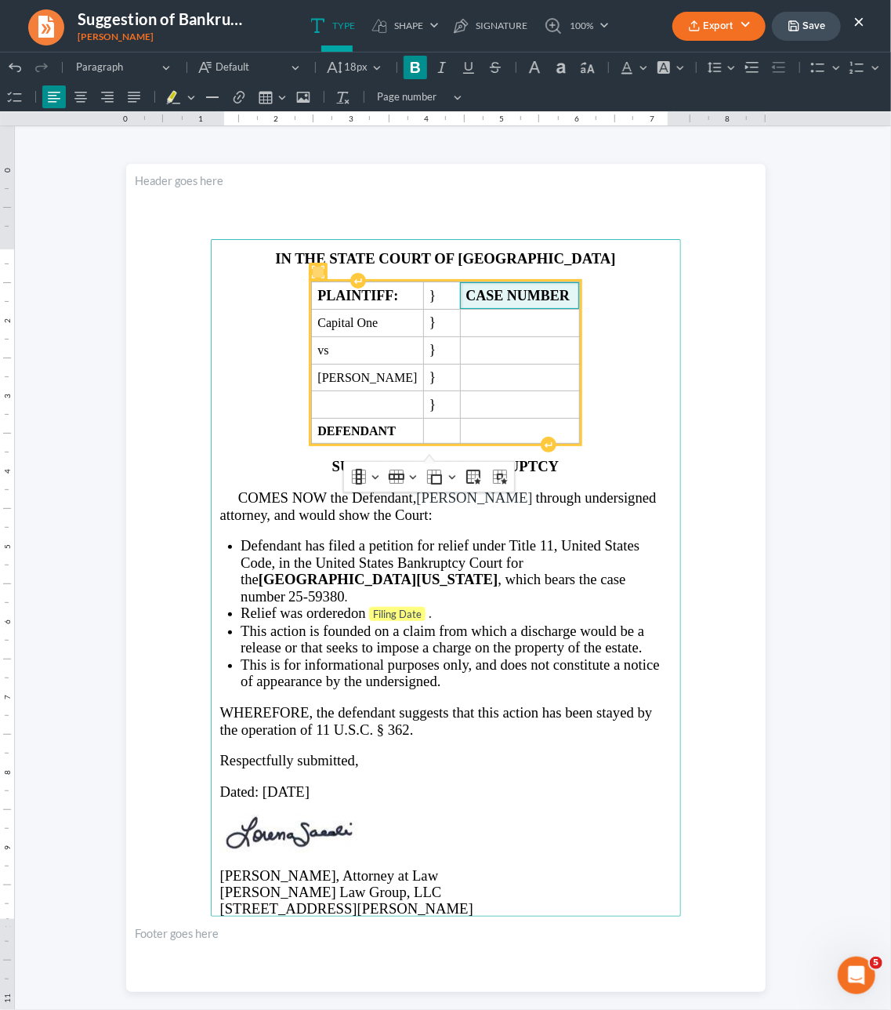
click at [571, 294] on strong "CASE NUMBER" at bounding box center [519, 295] width 104 height 16
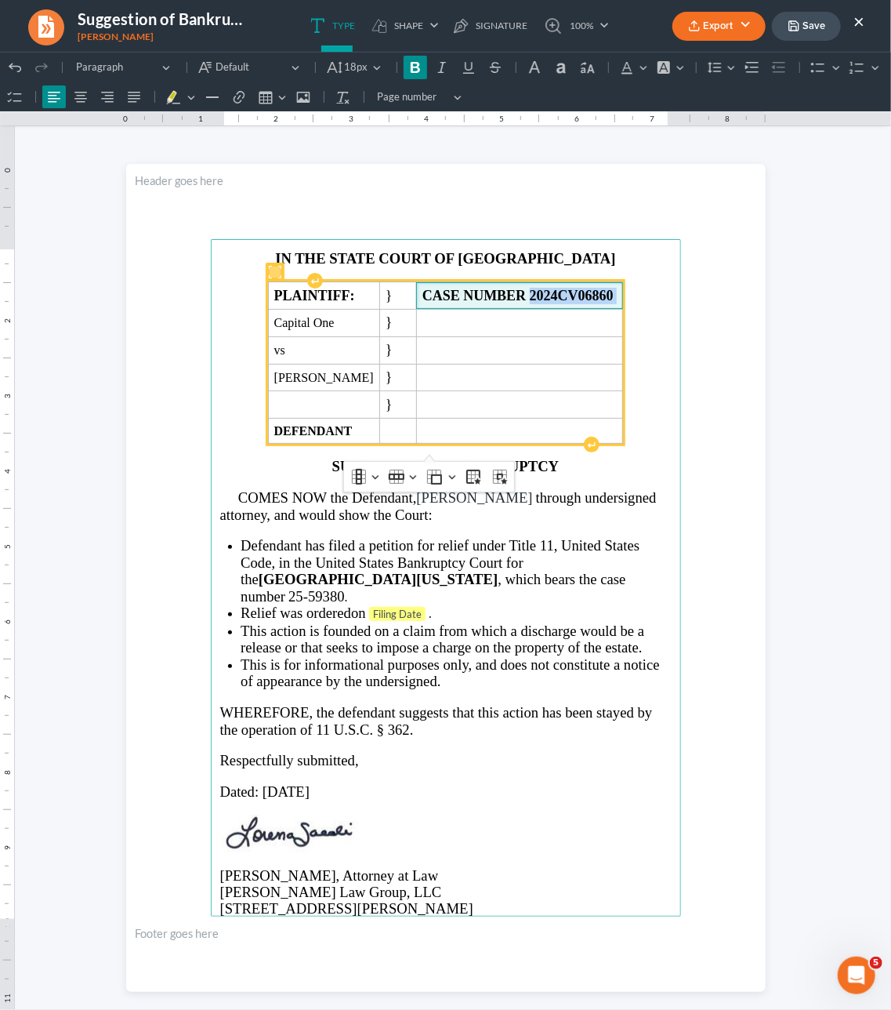
drag, startPoint x: 550, startPoint y: 297, endPoint x: 637, endPoint y: 300, distance: 86.3
click at [618, 300] on span "CASE NUMBER 2024CV06860" at bounding box center [520, 295] width 195 height 16
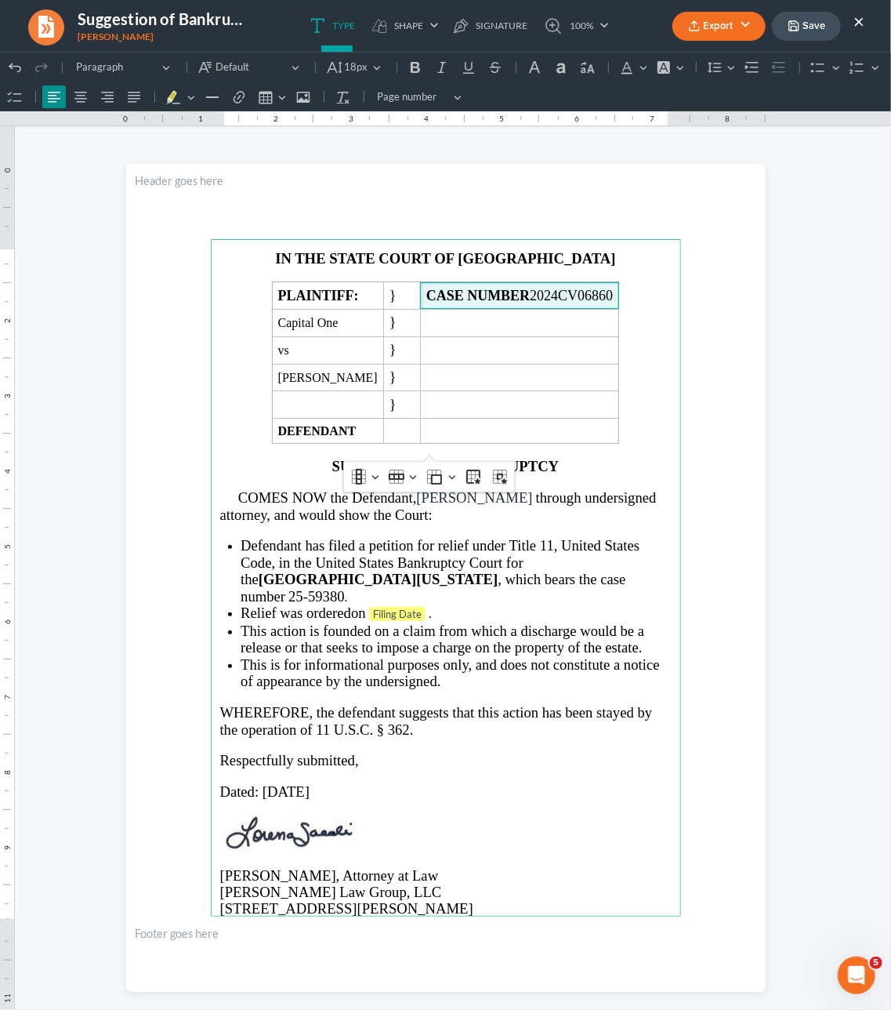
click at [430, 606] on li "Relief was ordered on Filing Date ." at bounding box center [456, 613] width 430 height 18
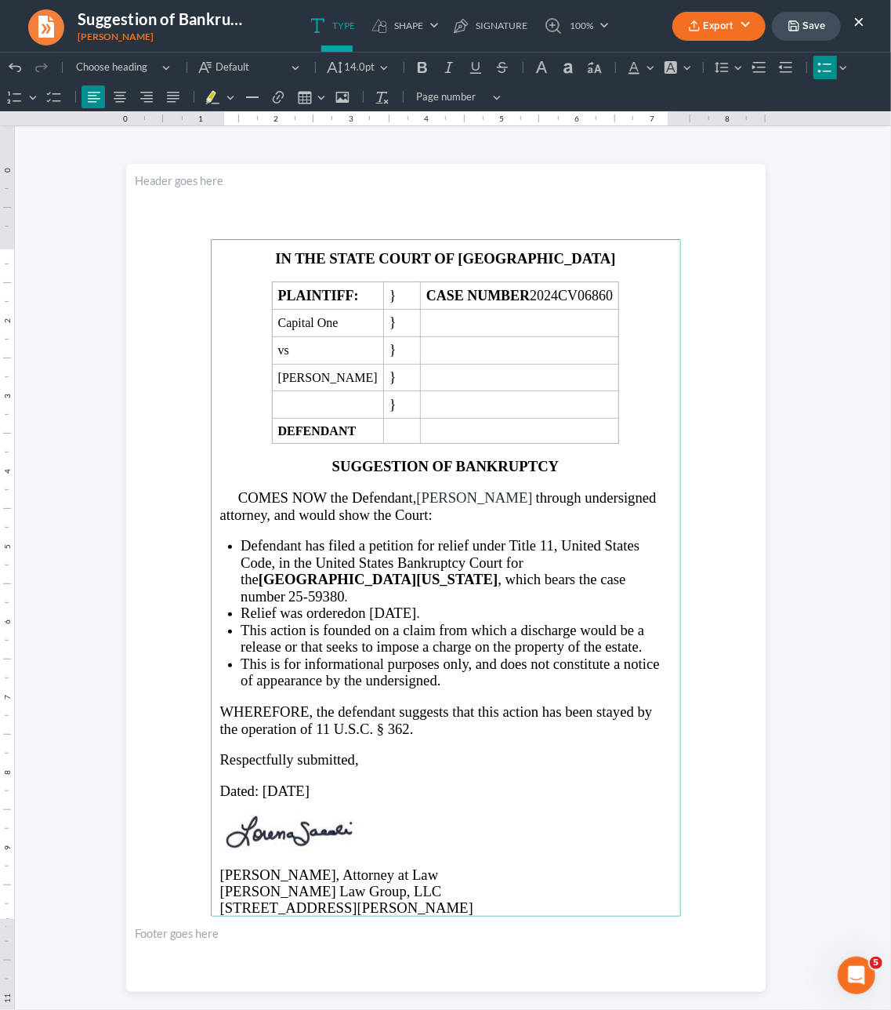
click at [310, 588] on span "Defendant has filed a petition for relief under Title 11, United States Code, i…" at bounding box center [440, 569] width 399 height 67
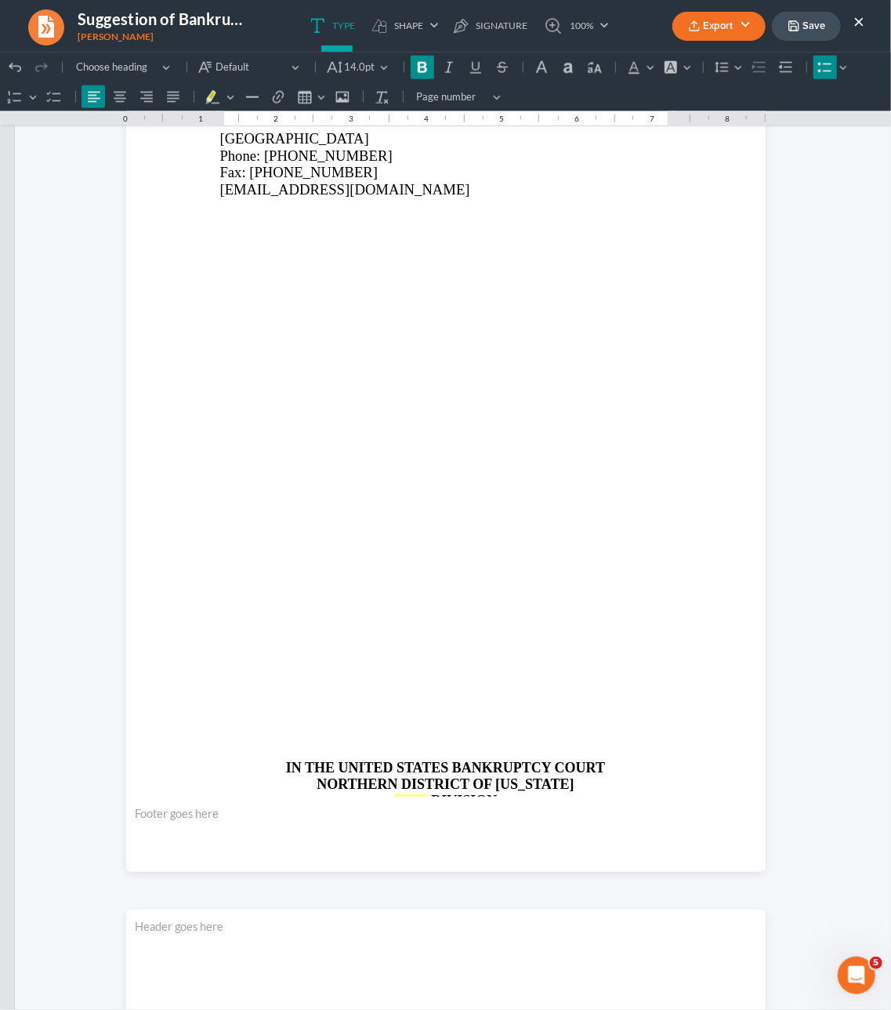
scroll to position [985, 0]
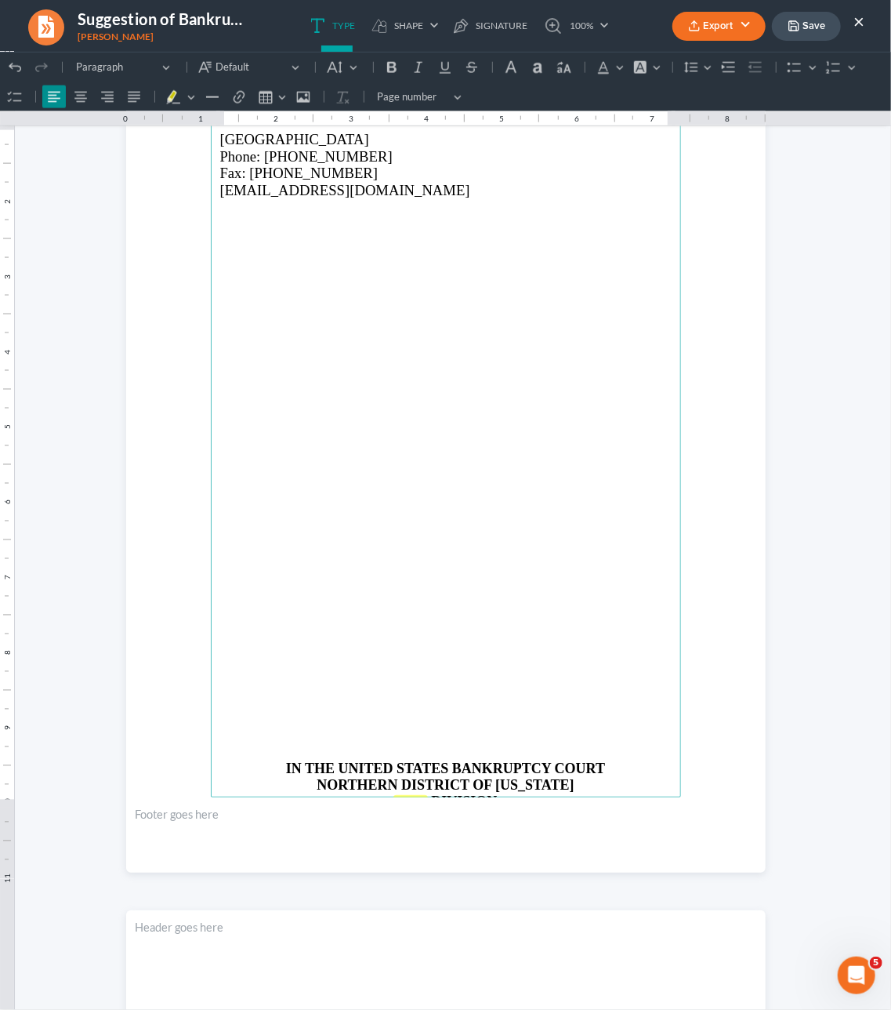
click at [510, 732] on p "Rich Text Editor, page-1-main" at bounding box center [446, 739] width 452 height 14
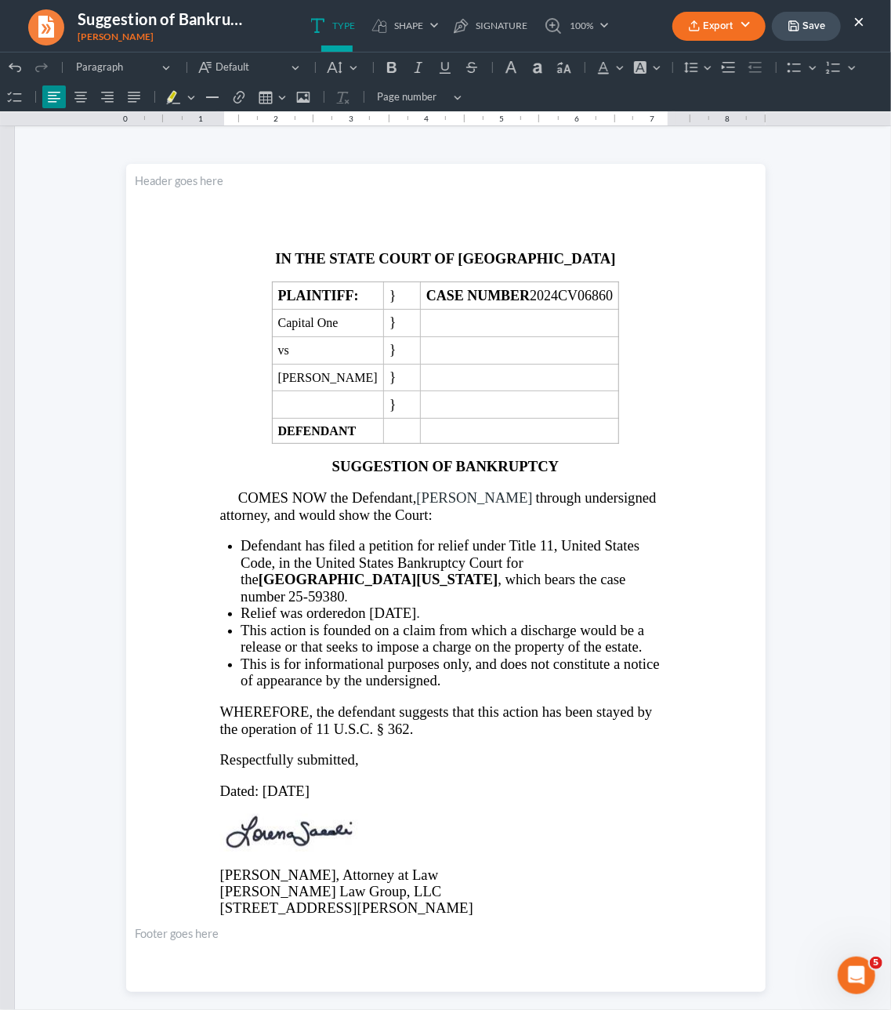
scroll to position [0, 0]
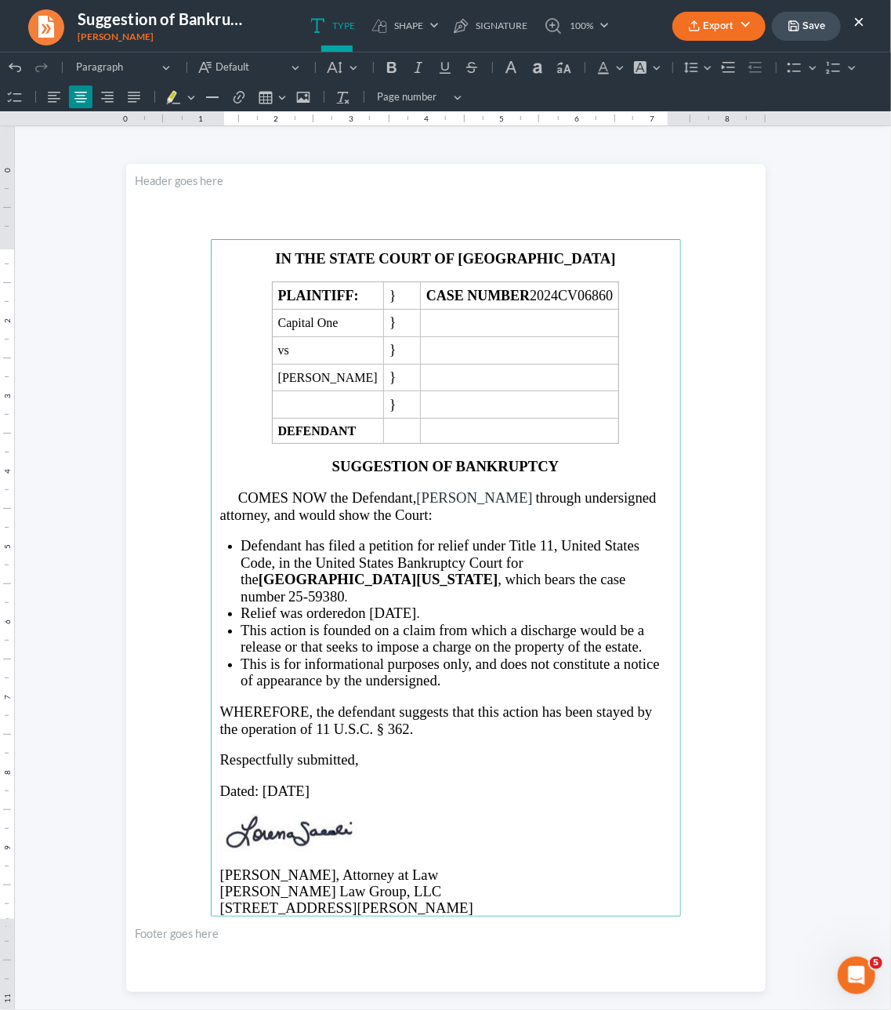
click at [666, 441] on main "IN THE STATE COURT OF CLAYTON COUNTY PLAINTIFF: } CASE NUMBER 2024CV06860 Capit…" at bounding box center [446, 576] width 470 height 677
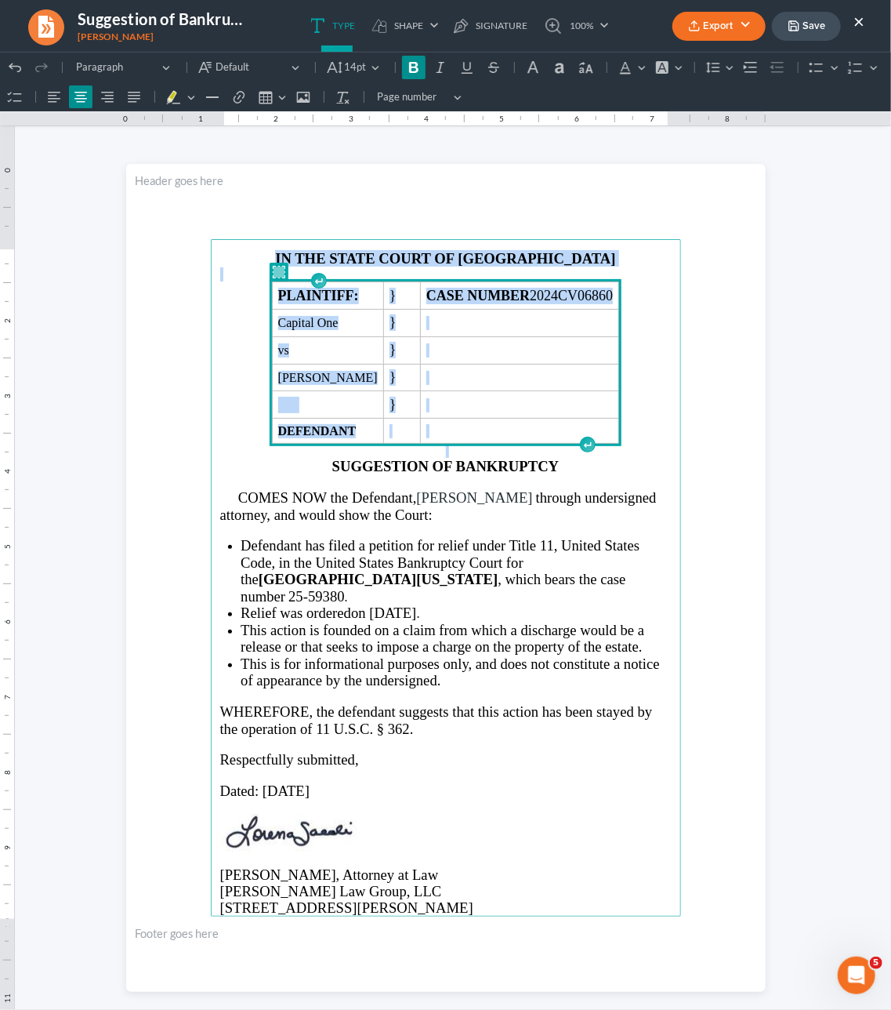
drag, startPoint x: 651, startPoint y: 441, endPoint x: 405, endPoint y: 180, distance: 358.9
click at [405, 180] on section "IN THE STATE COURT OF CLAYTON COUNTY PLAINTIFF: } CASE NUMBER 2024CV06860 Capit…" at bounding box center [446, 577] width 640 height 828
copy main "IN THE STATE COURT OF CLAYTON COUNTY PLAINTIFF: } CASE NUMBER 2024CV06860 Capit…"
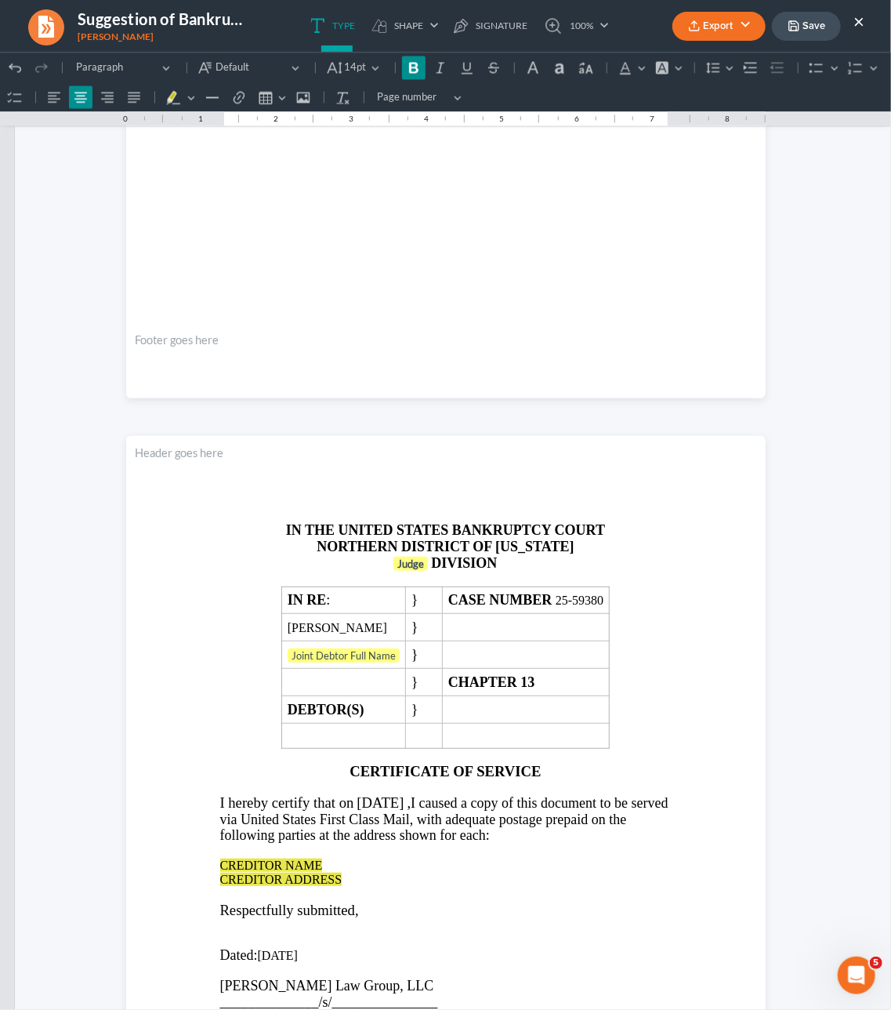
scroll to position [1468, 0]
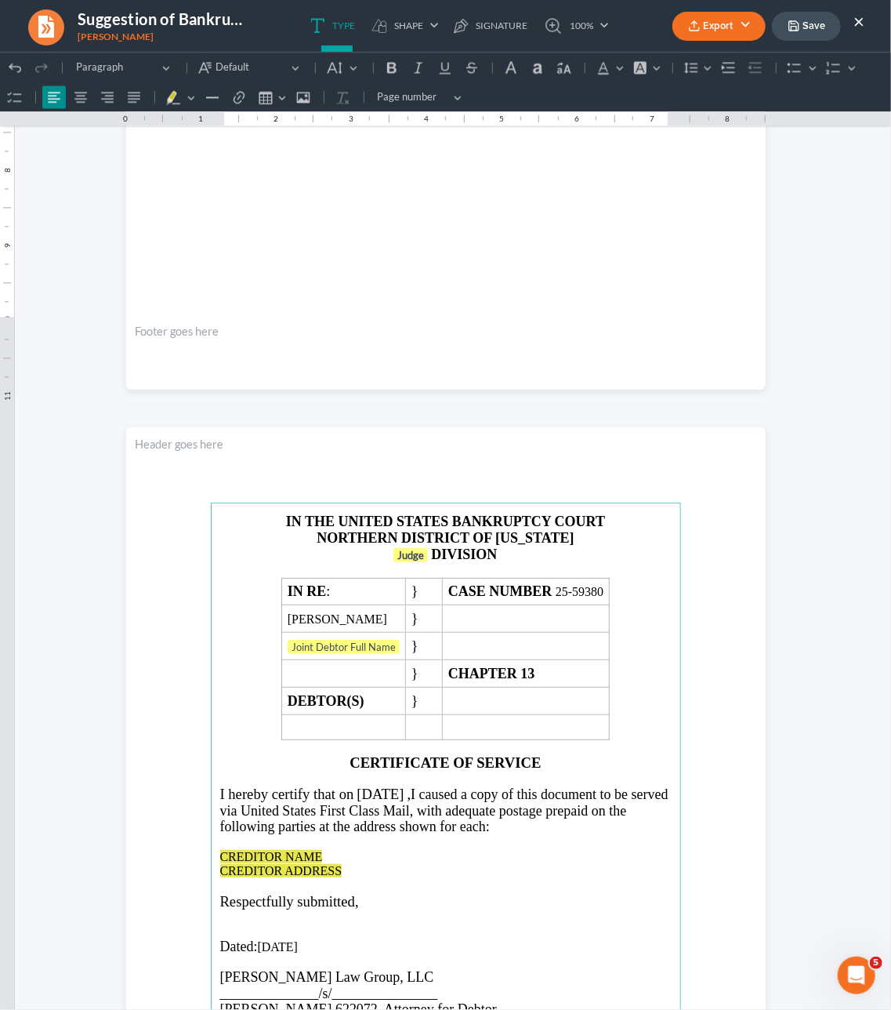
click at [656, 733] on main "IN THE UNITED STATES BANKRUPTCY COURT NORTHERN DISTRICT OF GEORGIA Judge DIVISI…" at bounding box center [446, 840] width 470 height 677
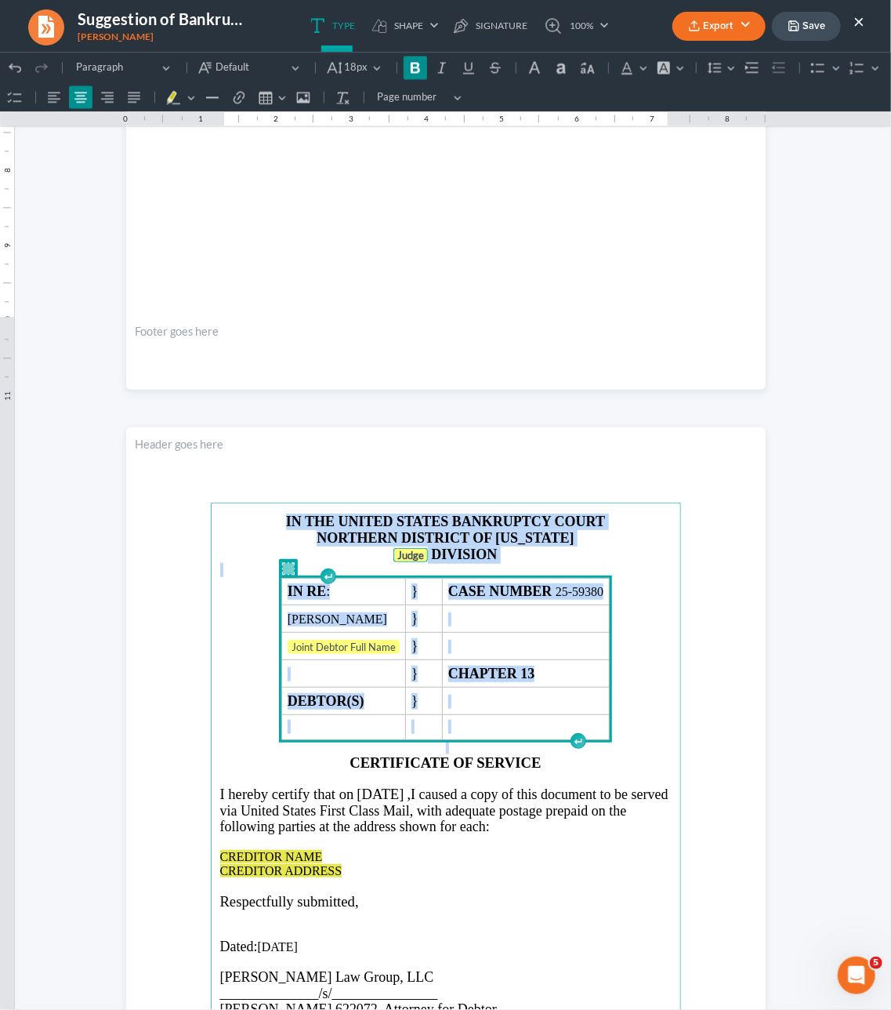
drag, startPoint x: 653, startPoint y: 732, endPoint x: 343, endPoint y: 477, distance: 401.7
click at [343, 477] on section "IN THE UNITED STATES BANKRUPTCY COURT NORTHERN DISTRICT OF GEORGIA Judge DIVISI…" at bounding box center [446, 841] width 640 height 828
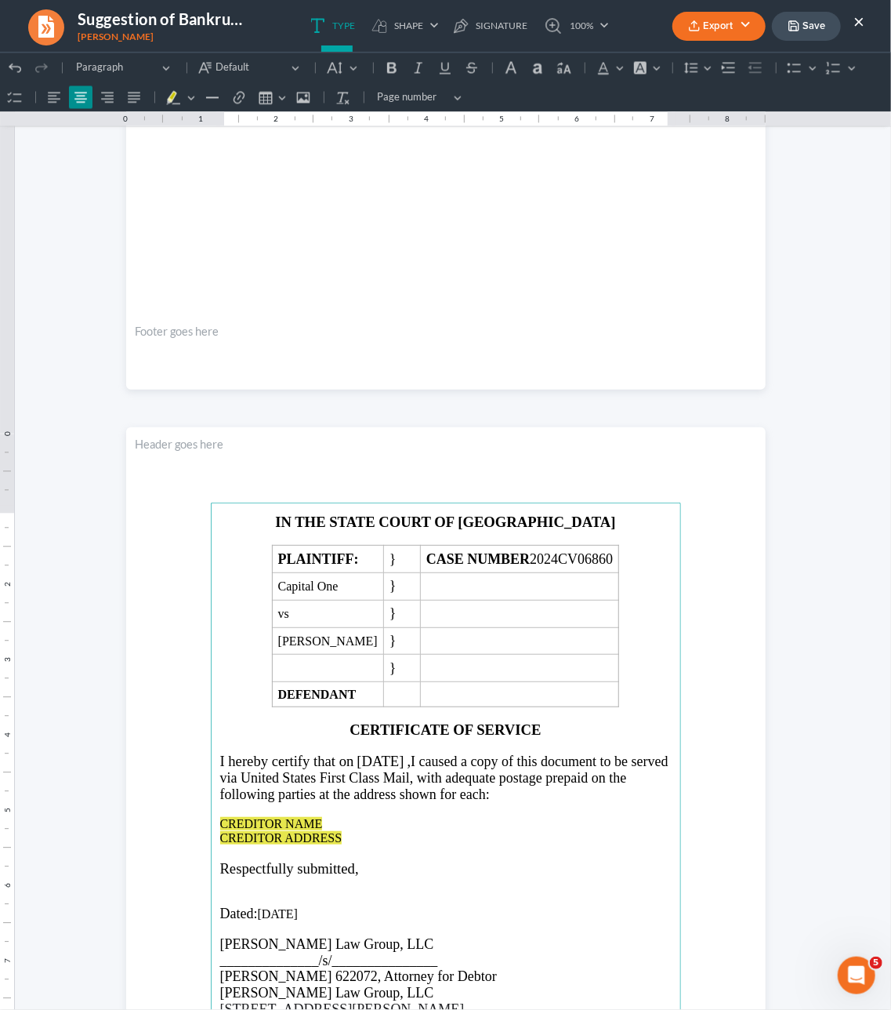
click at [404, 757] on span "[DATE]" at bounding box center [380, 760] width 47 height 16
drag, startPoint x: 487, startPoint y: 769, endPoint x: 503, endPoint y: 779, distance: 18.3
click at [490, 757] on p "I hereby certify that on 0August 18, 2025 , I caused a copy of this document to…" at bounding box center [446, 776] width 452 height 49
click at [392, 757] on span "0August 18, 2025," at bounding box center [386, 760] width 58 height 16
drag, startPoint x: 343, startPoint y: 824, endPoint x: 182, endPoint y: 817, distance: 161.7
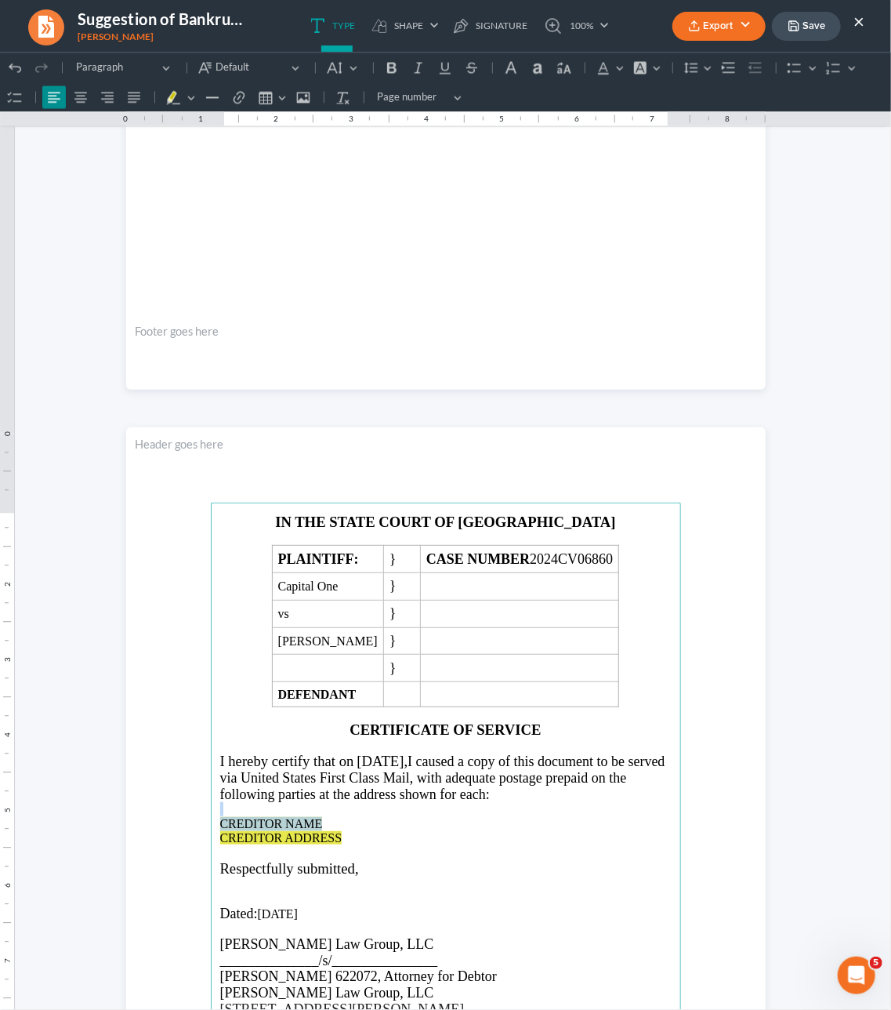
click at [182, 757] on section "IN THE STATE COURT OF CLAYTON COUNTY PLAINTIFF: } CASE NUMBER 2024CV06860 Capit…" at bounding box center [446, 841] width 640 height 828
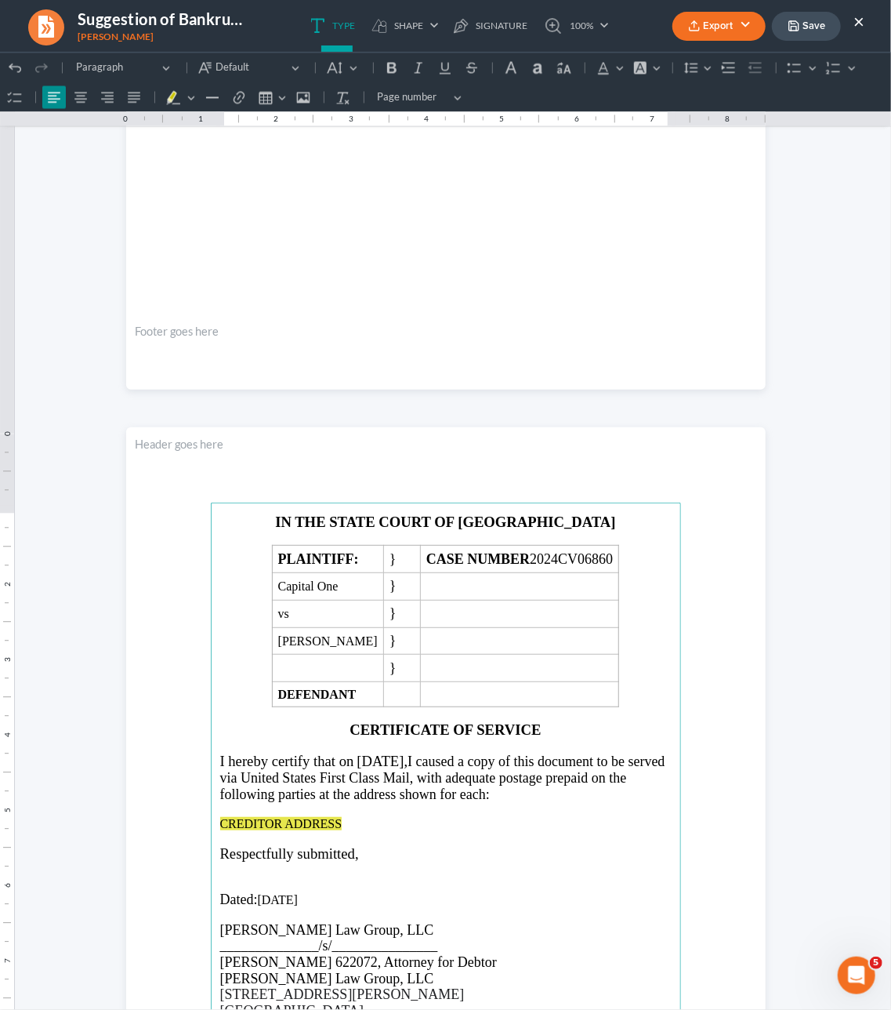
click at [286, 757] on span "CREDITOR ADDRESS" at bounding box center [281, 822] width 122 height 13
drag, startPoint x: 387, startPoint y: 767, endPoint x: 478, endPoint y: 772, distance: 91.9
click at [408, 757] on span "August 18, 2025," at bounding box center [382, 760] width 51 height 16
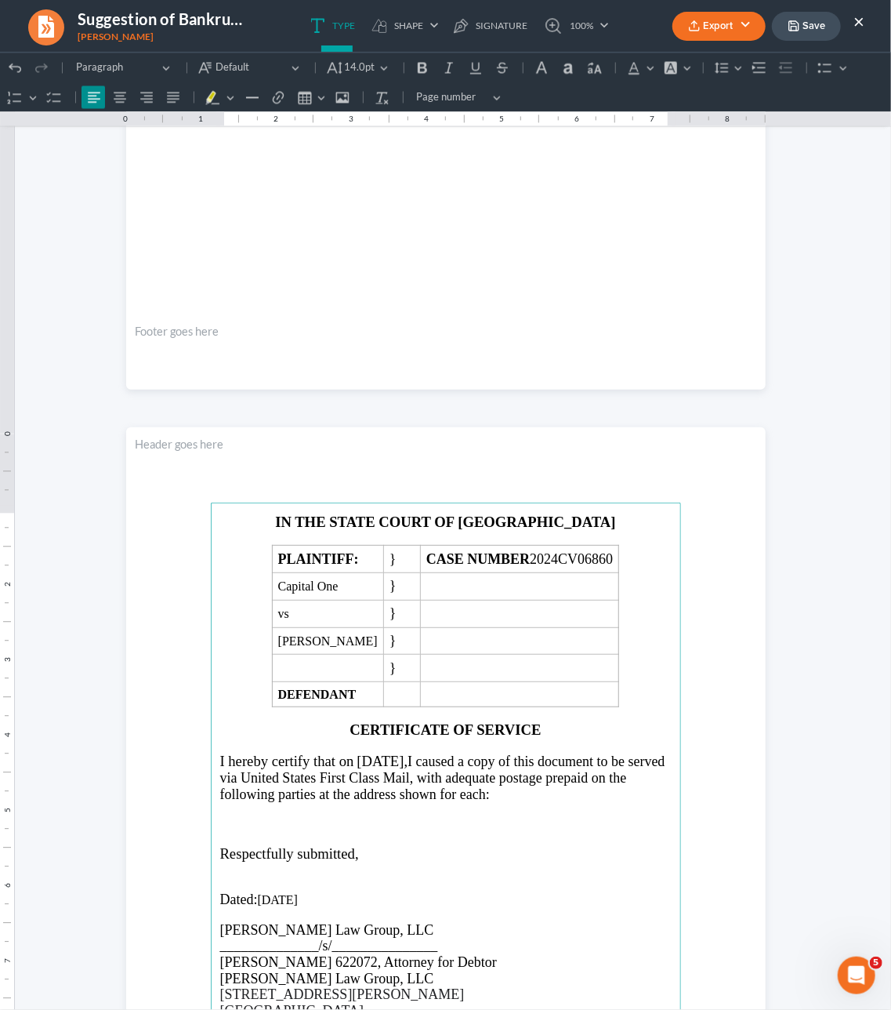
copy p "August 18, 2025"
drag, startPoint x: 321, startPoint y: 899, endPoint x: 262, endPoint y: 899, distance: 59.6
click at [262, 757] on p "Dated: 08/18/2025" at bounding box center [446, 899] width 452 height 16
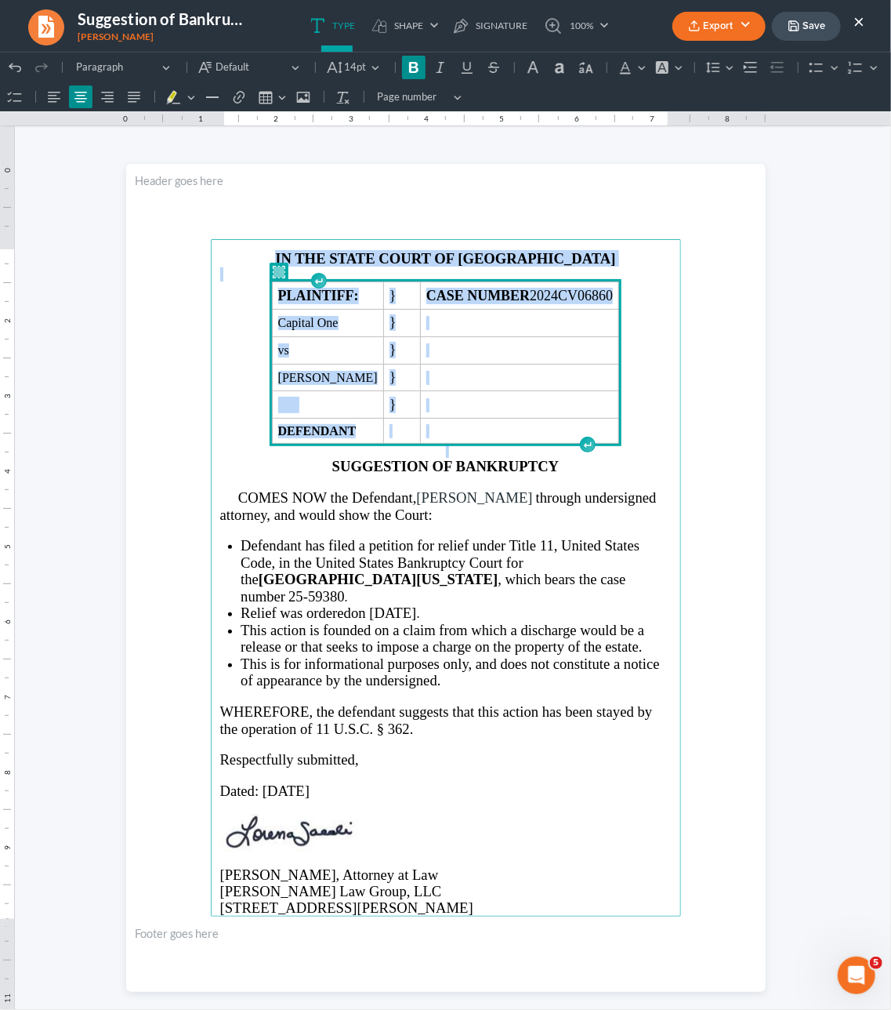
scroll to position [0, 0]
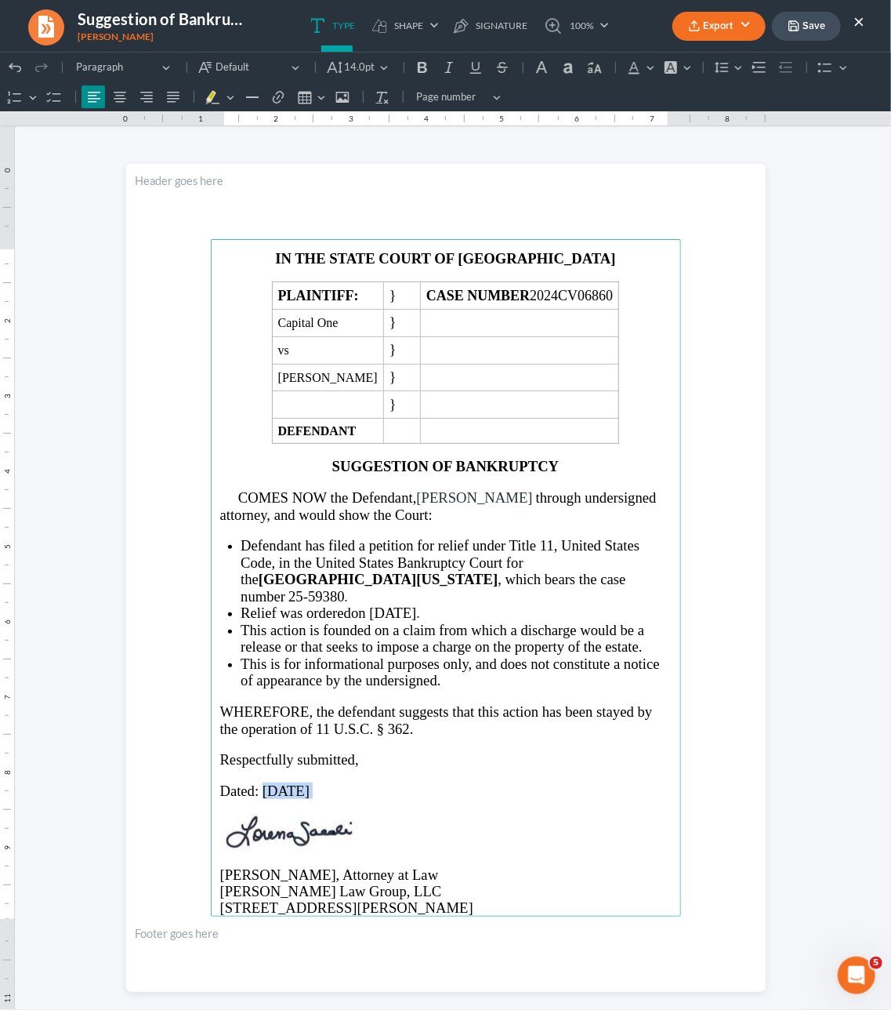
drag, startPoint x: 333, startPoint y: 774, endPoint x: 264, endPoint y: 773, distance: 69.0
click at [264, 757] on p "Dated: 08/18/2025" at bounding box center [446, 790] width 452 height 16
click at [416, 604] on span "on August 18, 2025" at bounding box center [383, 612] width 65 height 16
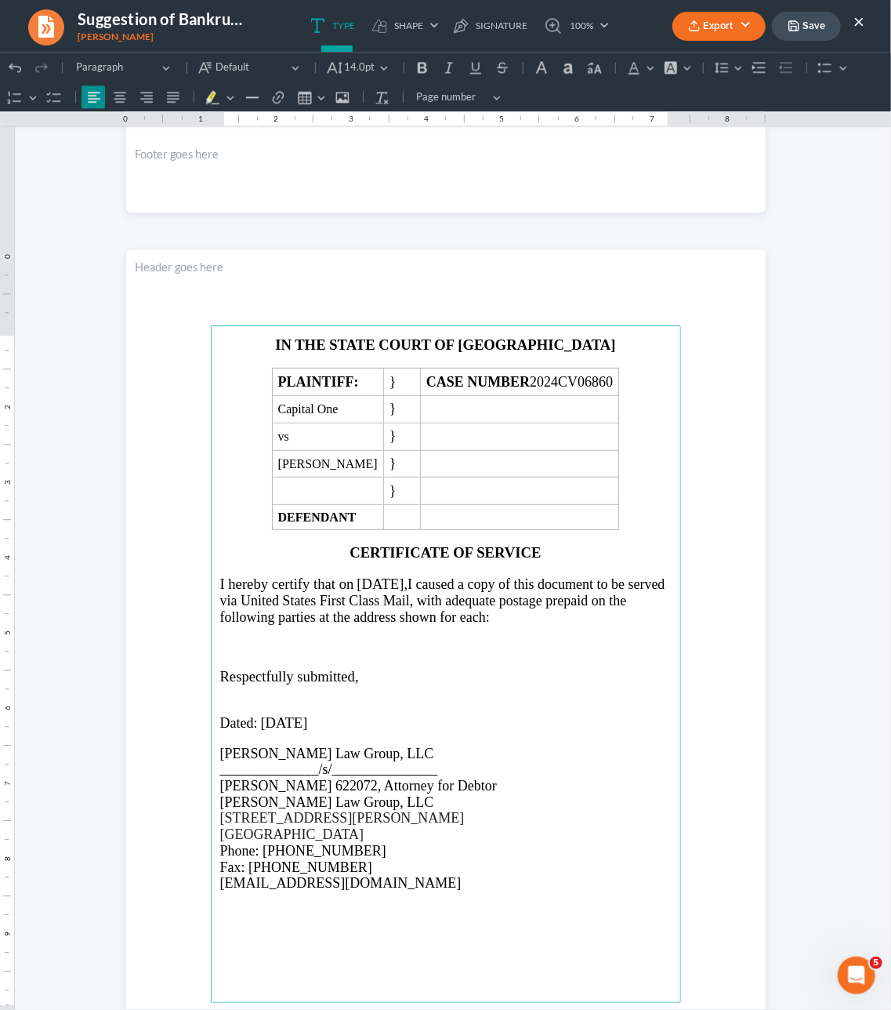
scroll to position [1647, 0]
click at [299, 644] on p "Rich Text Editor, page-2-main" at bounding box center [446, 637] width 452 height 29
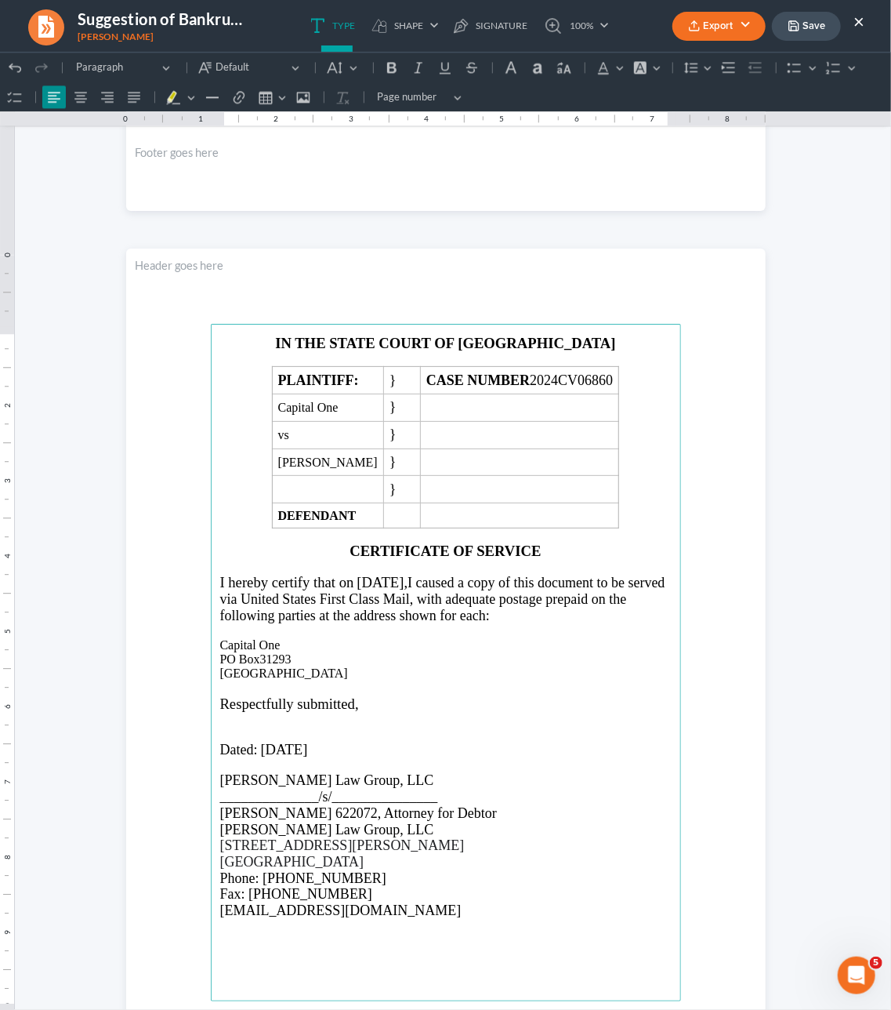
drag, startPoint x: 351, startPoint y: 675, endPoint x: 213, endPoint y: 639, distance: 142.6
click at [213, 639] on main "IN THE STATE COURT OF CLAYTON COUNTY PLAINTIFF: } CASE NUMBER 2024CV06860 Capit…" at bounding box center [446, 661] width 470 height 677
click at [364, 74] on button "Default" at bounding box center [343, 67] width 42 height 24
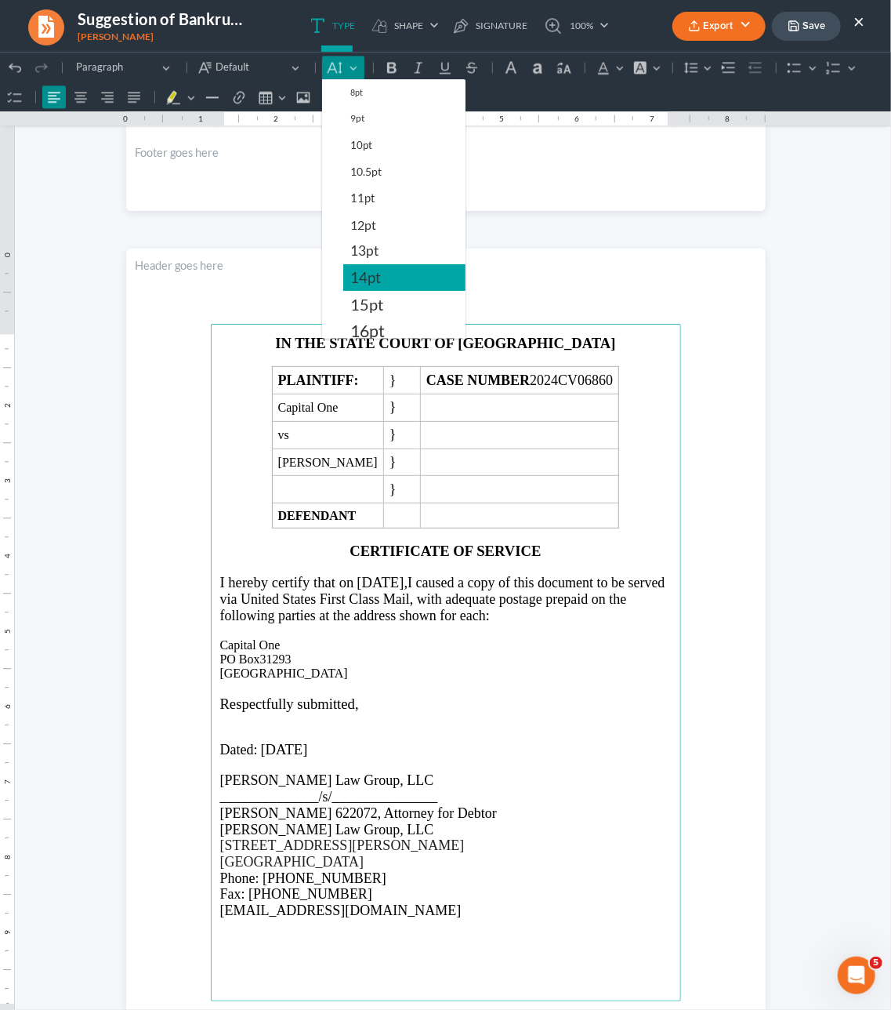
click at [381, 286] on span "14pt" at bounding box center [365, 276] width 31 height 19
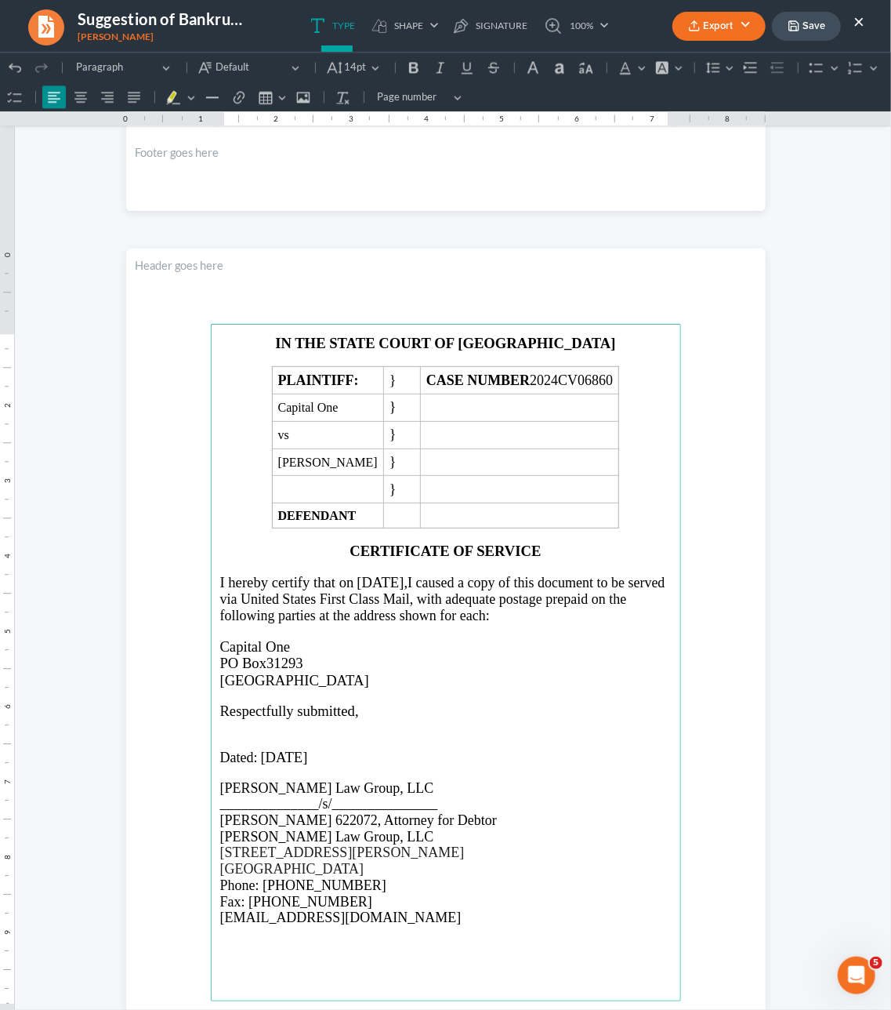
click at [701, 550] on section "IN THE STATE COURT OF CLAYTON COUNTY PLAINTIFF: } CASE NUMBER 2024CV06860 Capit…" at bounding box center [446, 662] width 640 height 828
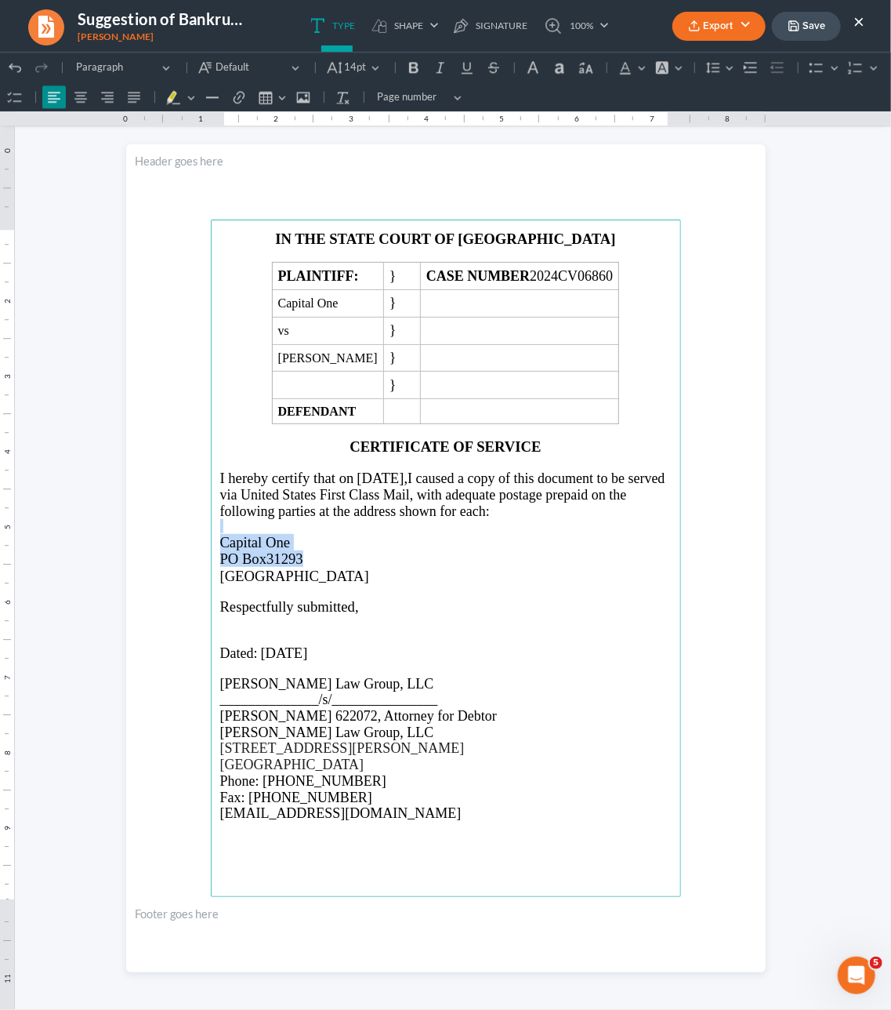
scroll to position [1756, 0]
drag, startPoint x: 819, startPoint y: 1, endPoint x: 814, endPoint y: 27, distance: 26.4
click at [814, 27] on button "Save" at bounding box center [806, 26] width 69 height 29
click at [732, 22] on button "Export" at bounding box center [719, 26] width 93 height 29
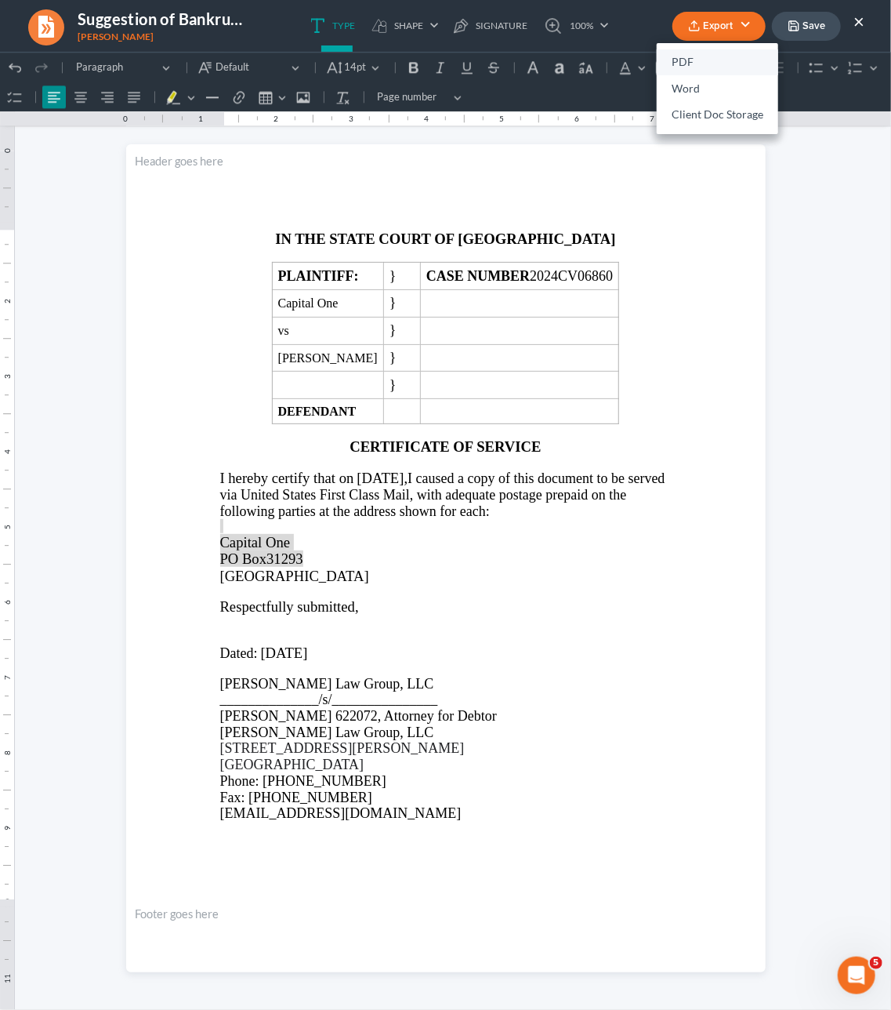
click at [692, 60] on link "PDF" at bounding box center [718, 62] width 122 height 27
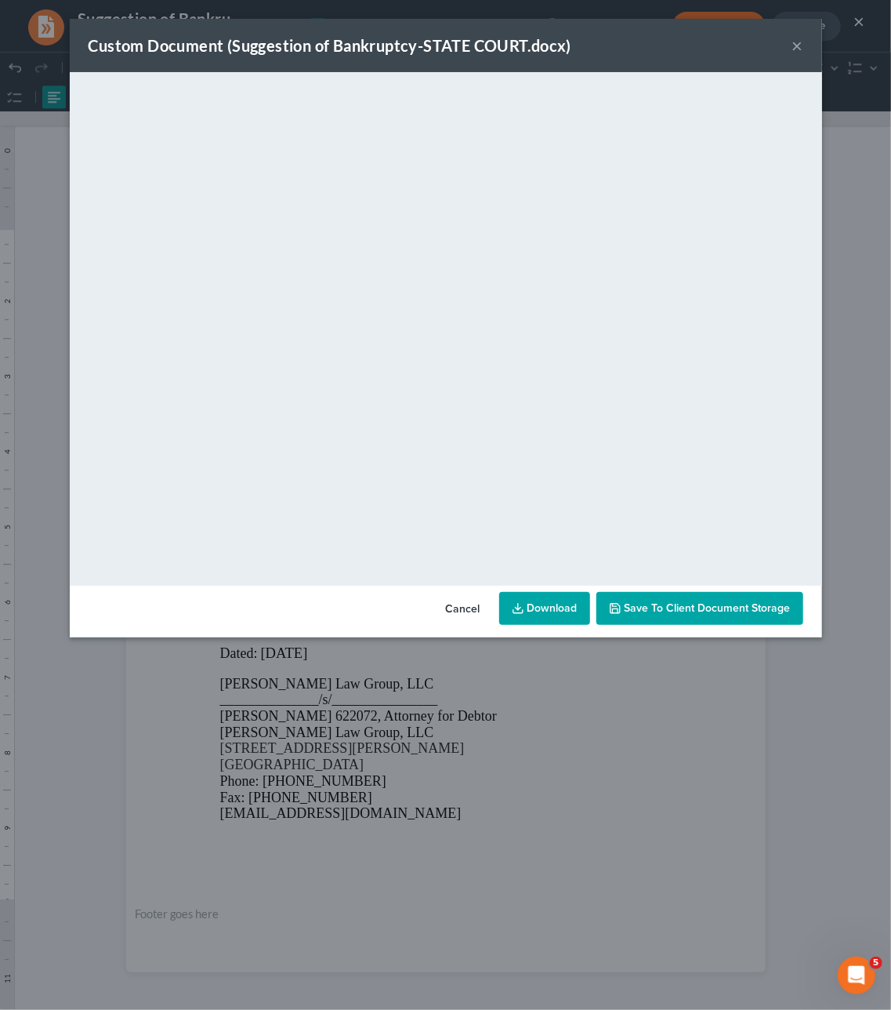
click at [462, 602] on button "Cancel" at bounding box center [464, 609] width 60 height 31
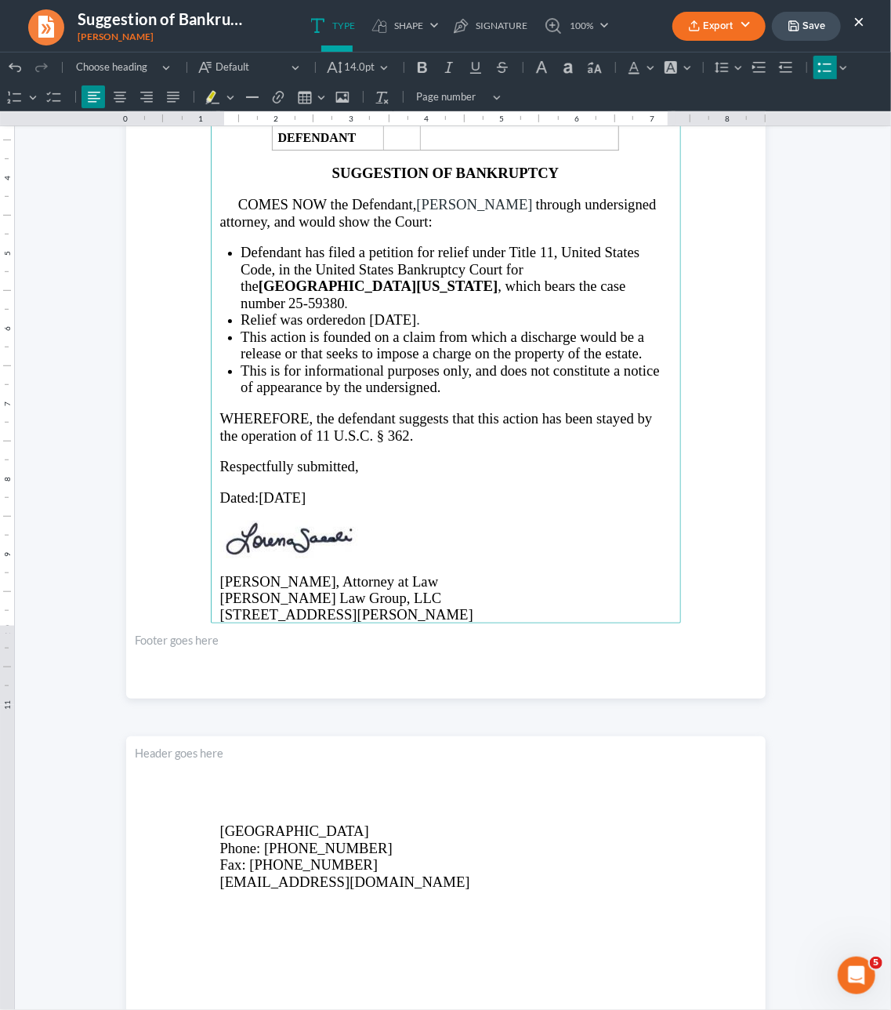
scroll to position [254, 0]
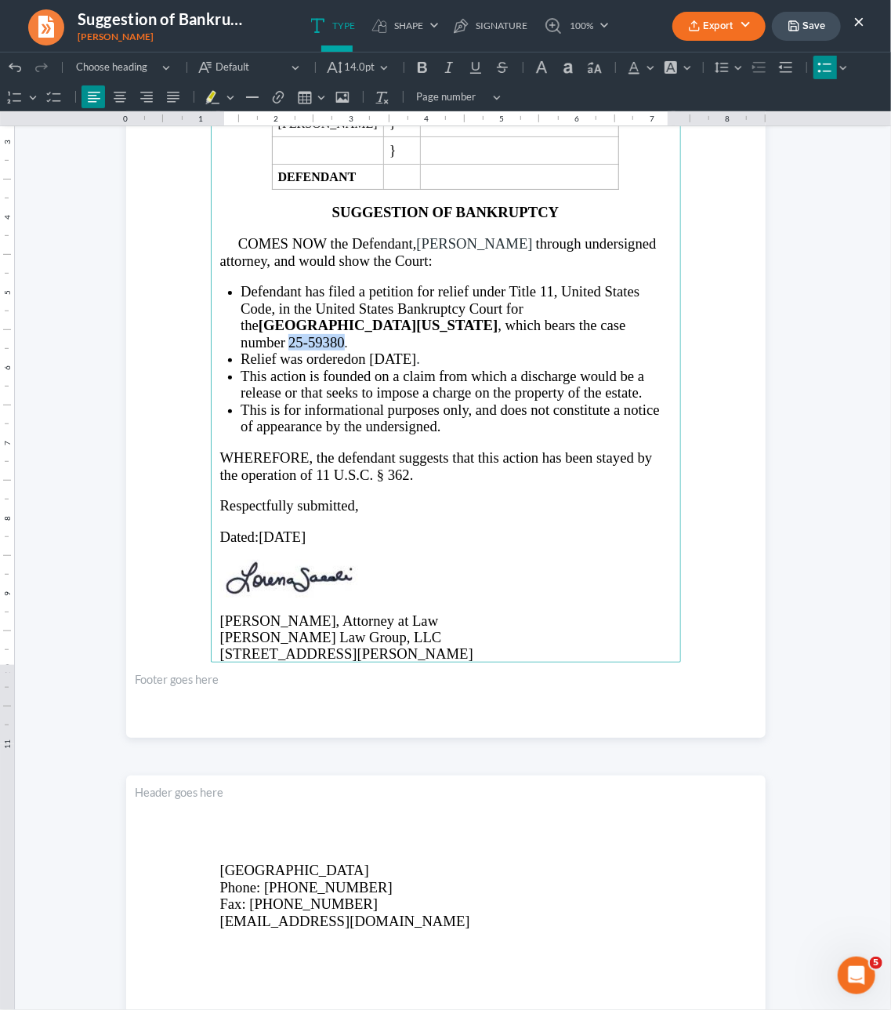
drag, startPoint x: 541, startPoint y: 329, endPoint x: 489, endPoint y: 327, distance: 51.8
click at [345, 333] on span "25-59380" at bounding box center [317, 341] width 56 height 16
copy li "25-59380"
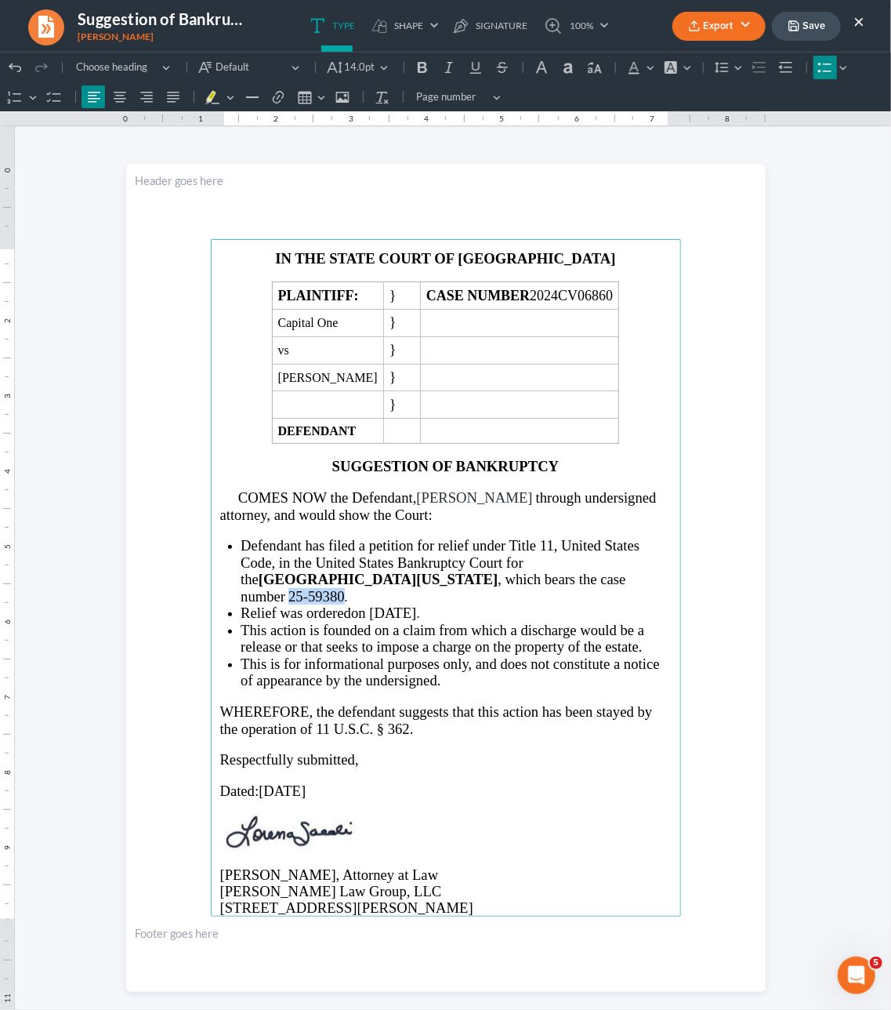
scroll to position [0, 0]
click at [859, 26] on button "×" at bounding box center [859, 21] width 11 height 19
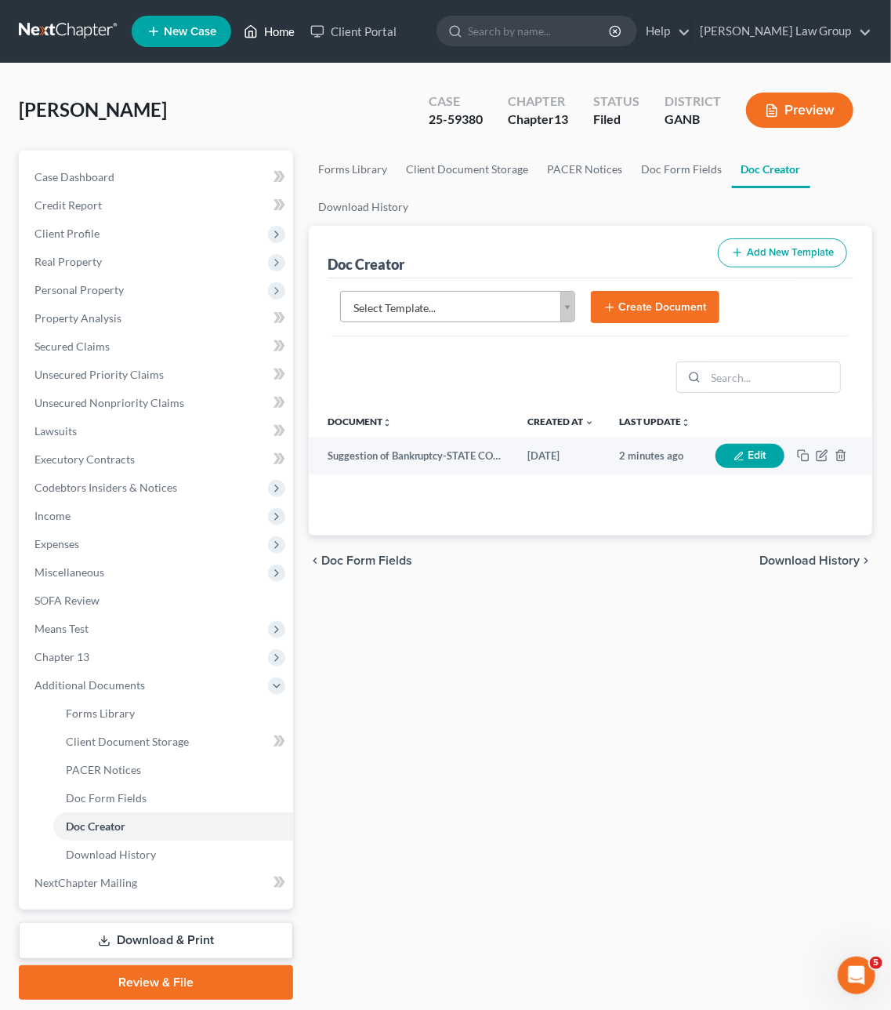
click at [271, 30] on link "Home" at bounding box center [269, 31] width 67 height 28
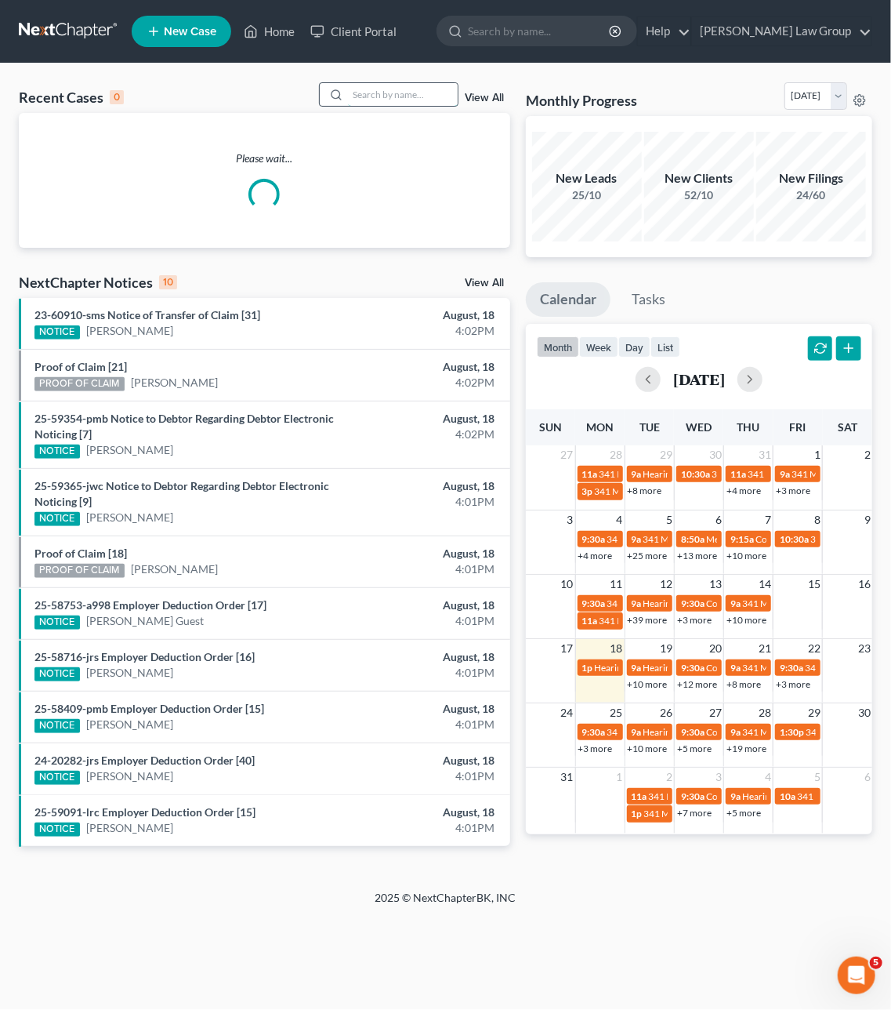
click at [417, 96] on input "search" at bounding box center [403, 94] width 110 height 23
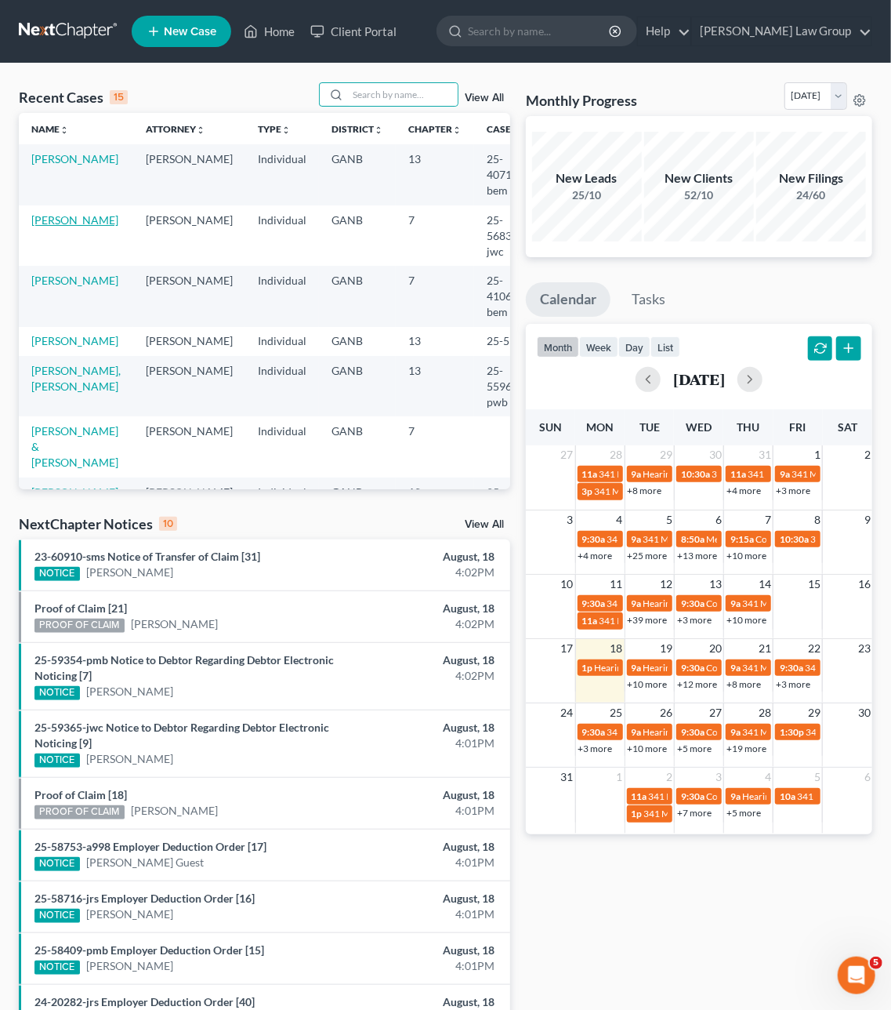
click at [42, 227] on link "[PERSON_NAME]" at bounding box center [74, 219] width 87 height 13
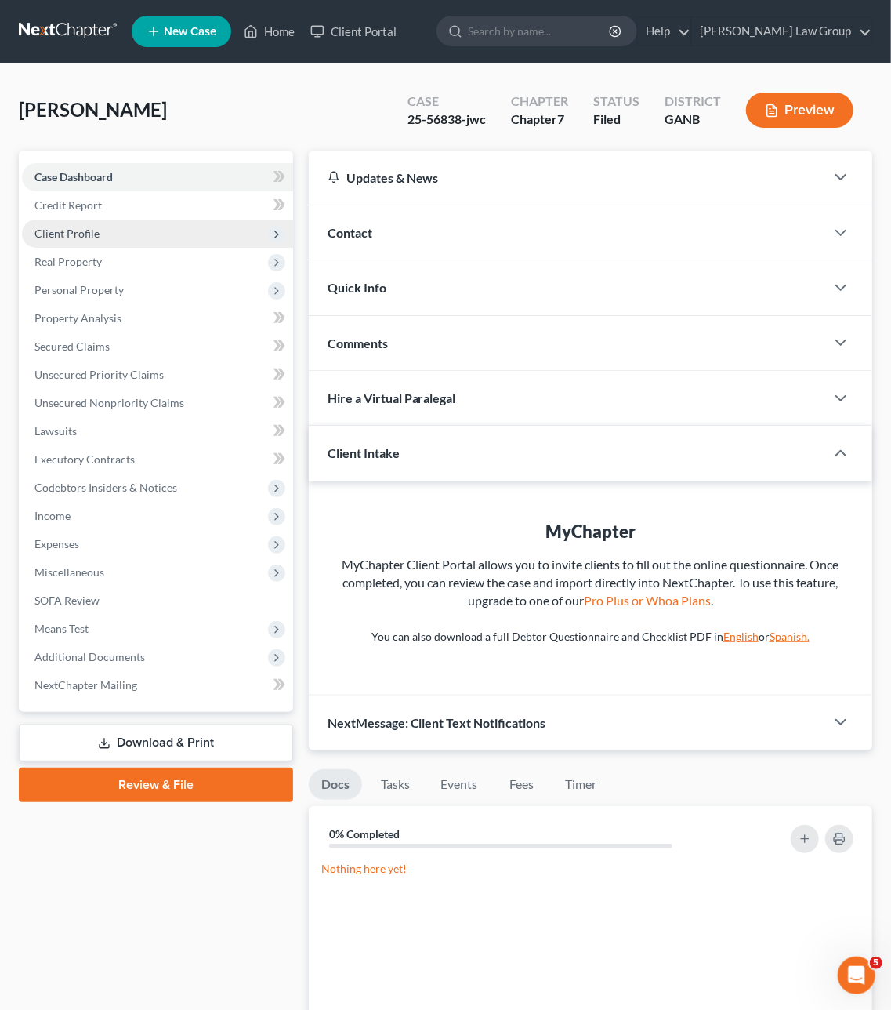
click at [88, 231] on span "Client Profile" at bounding box center [66, 233] width 65 height 13
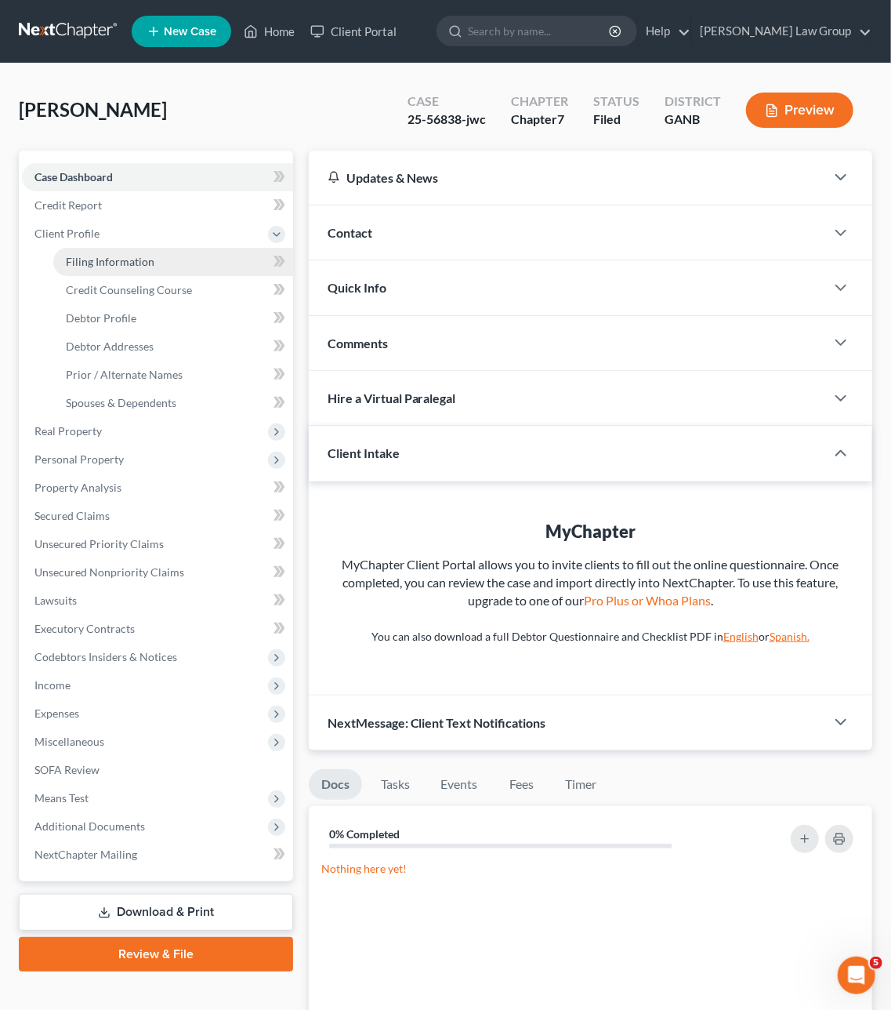
click at [89, 260] on span "Filing Information" at bounding box center [110, 261] width 89 height 13
select select "1"
select select "0"
select select "19"
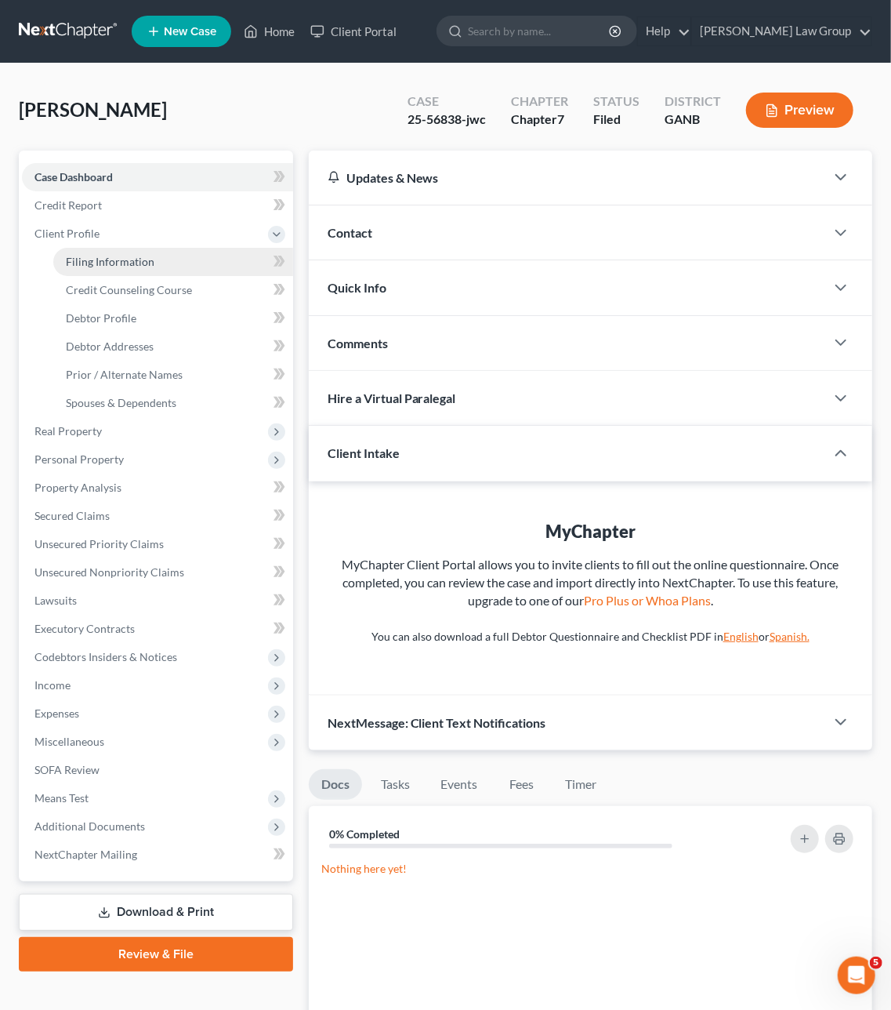
select select "0"
select select "10"
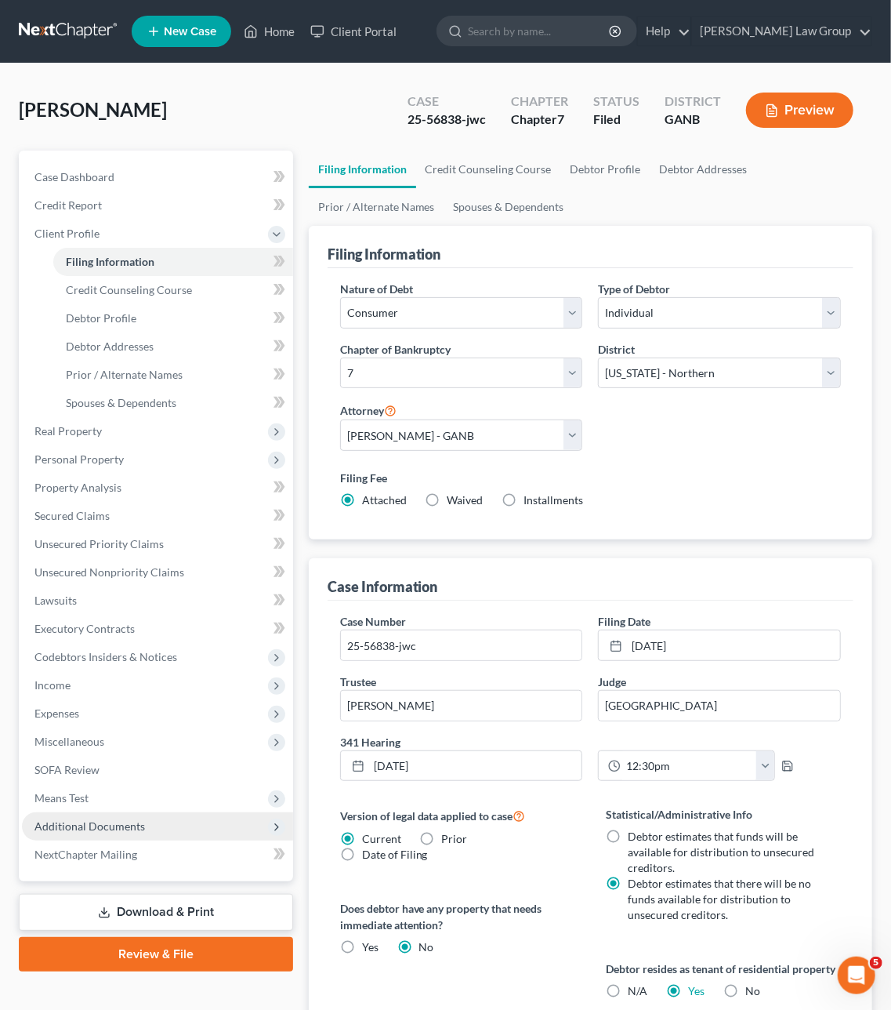
click at [94, 757] on span "Additional Documents" at bounding box center [89, 825] width 111 height 13
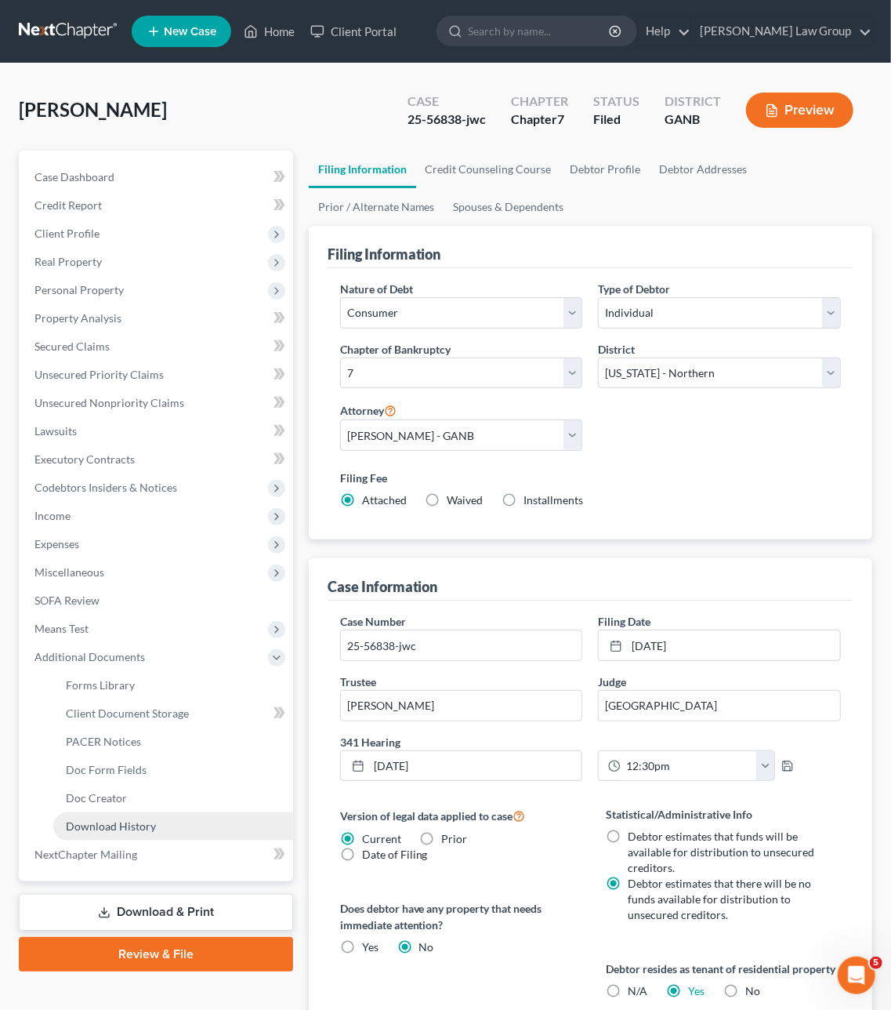
click at [126, 757] on link "Download History" at bounding box center [173, 826] width 240 height 28
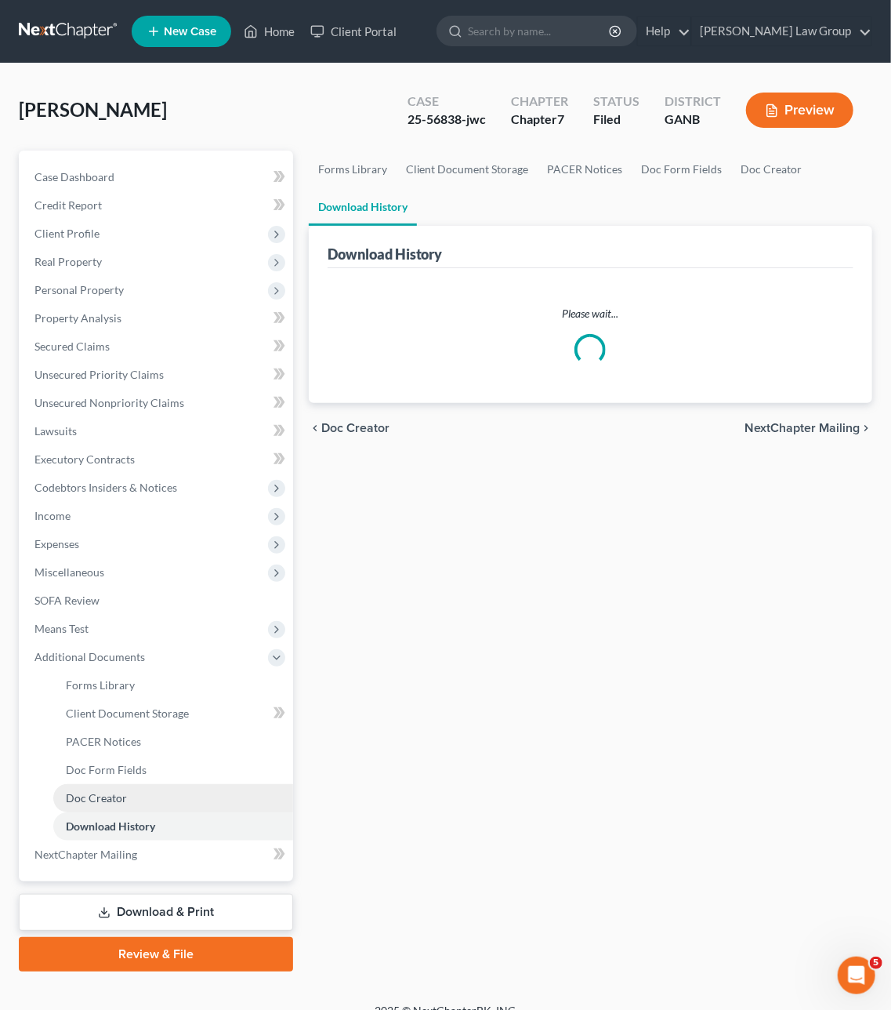
click at [126, 757] on link "Doc Creator" at bounding box center [173, 798] width 240 height 28
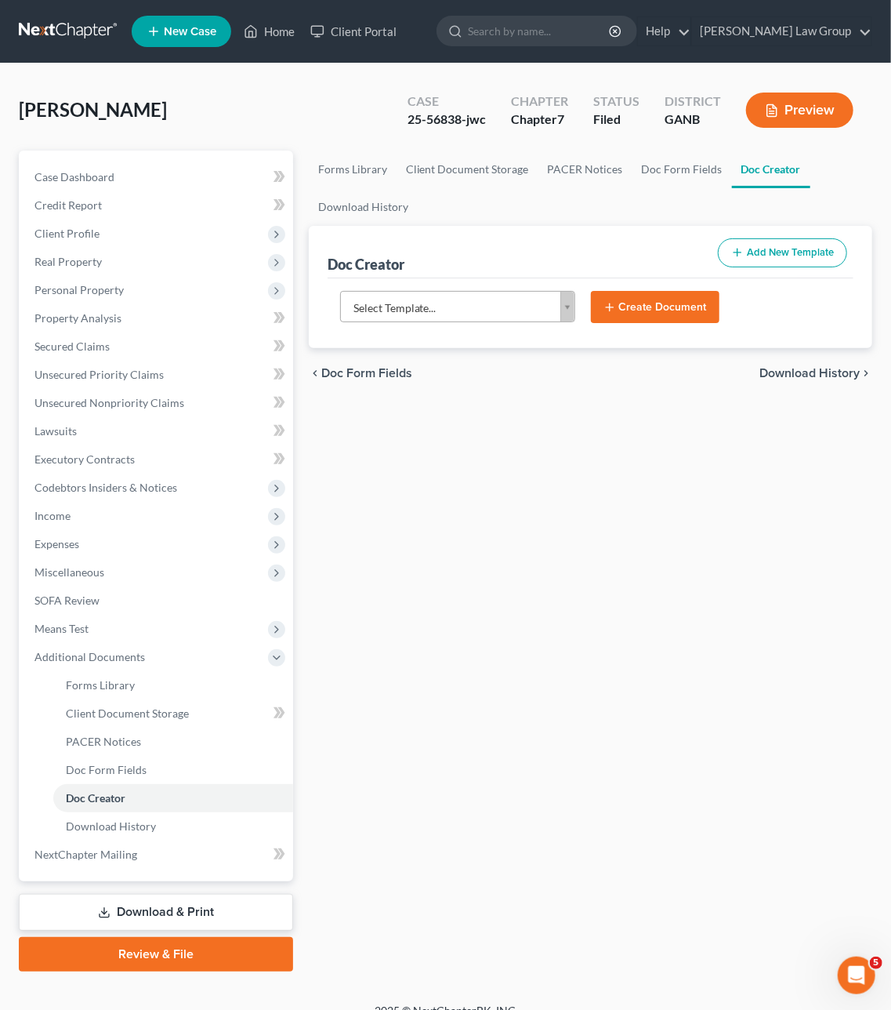
click at [470, 314] on body "Home New Case Client Portal [PERSON_NAME] Law Group [EMAIL_ADDRESS][DOMAIN_NAME…" at bounding box center [445, 515] width 891 height 1031
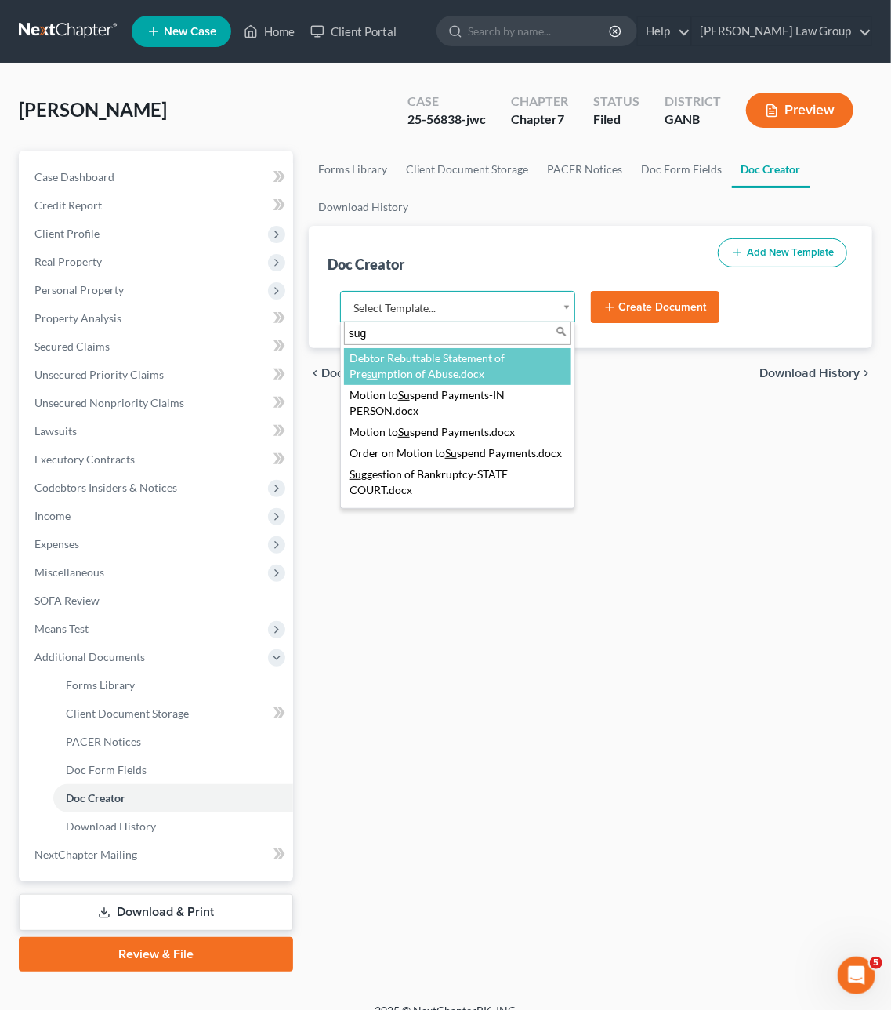
type input "sugg"
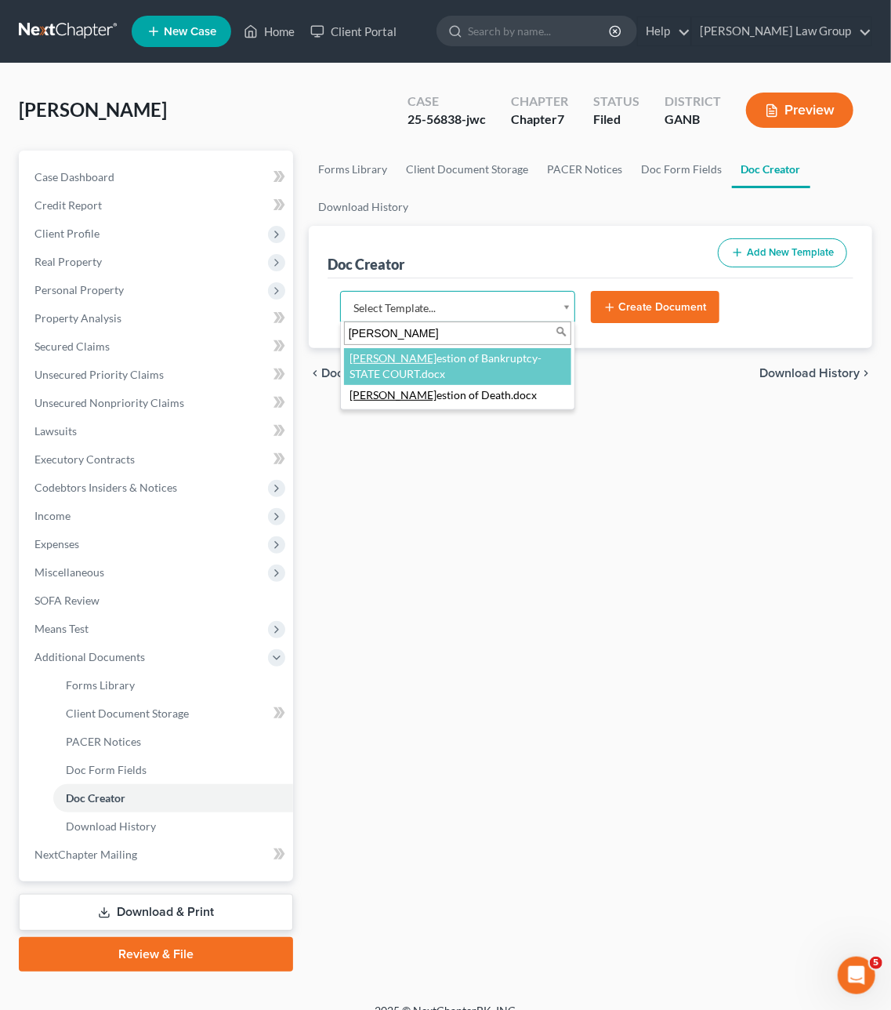
select select "111670"
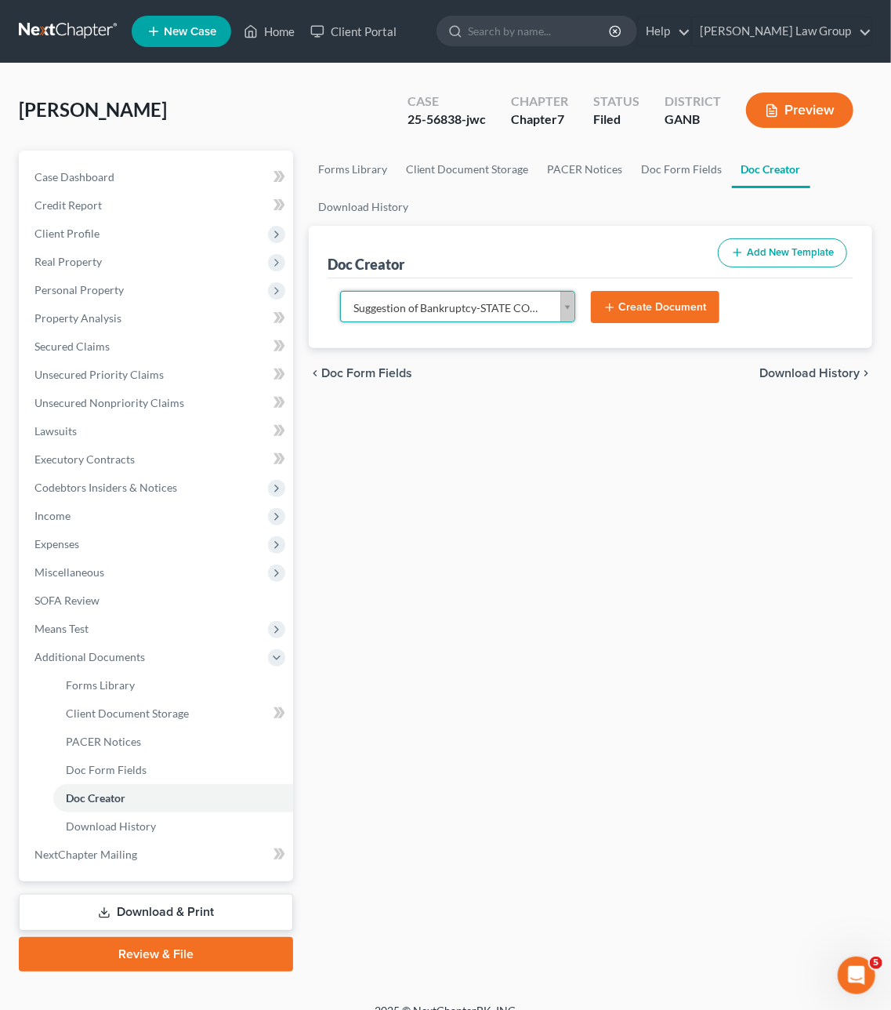
click at [672, 318] on button "Create Document" at bounding box center [655, 307] width 129 height 33
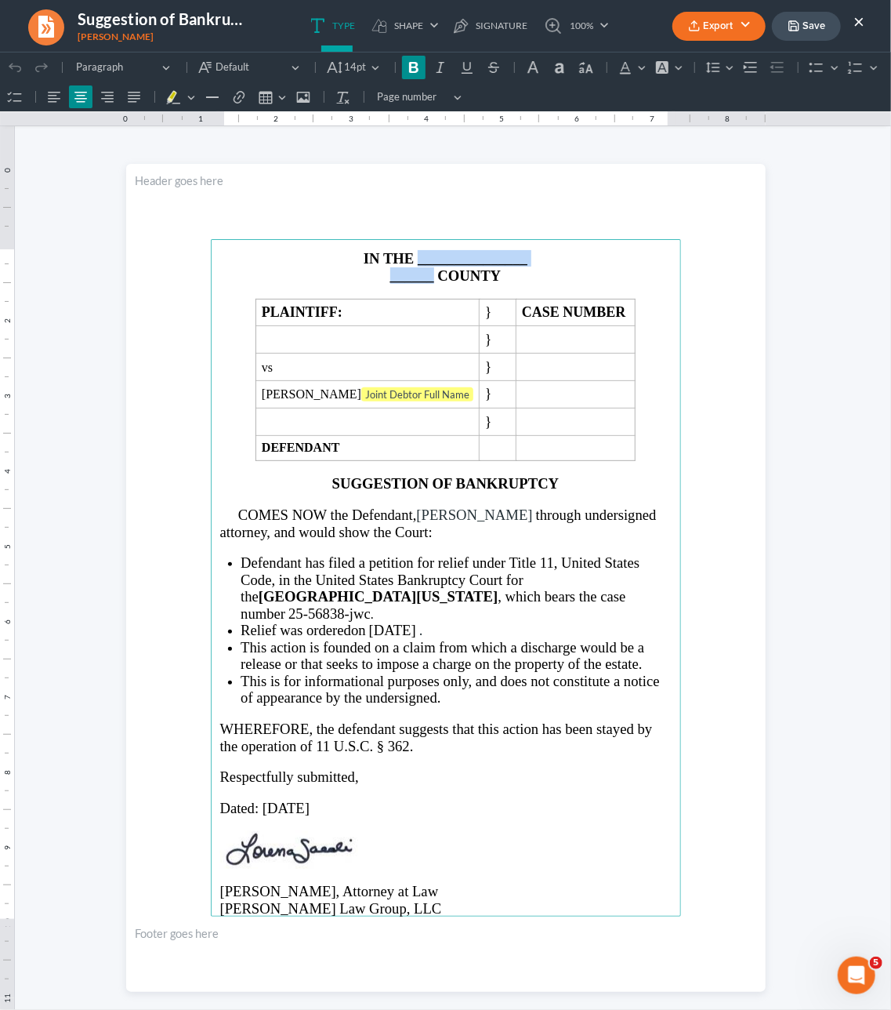
drag, startPoint x: 659, startPoint y: 85, endPoint x: 420, endPoint y: 265, distance: 299.0
click at [420, 265] on main "IN THE _______________ ______ COUNTY PLAINTIFF: } CASE NUMBER } vs } Marlon Jer…" at bounding box center [446, 576] width 470 height 677
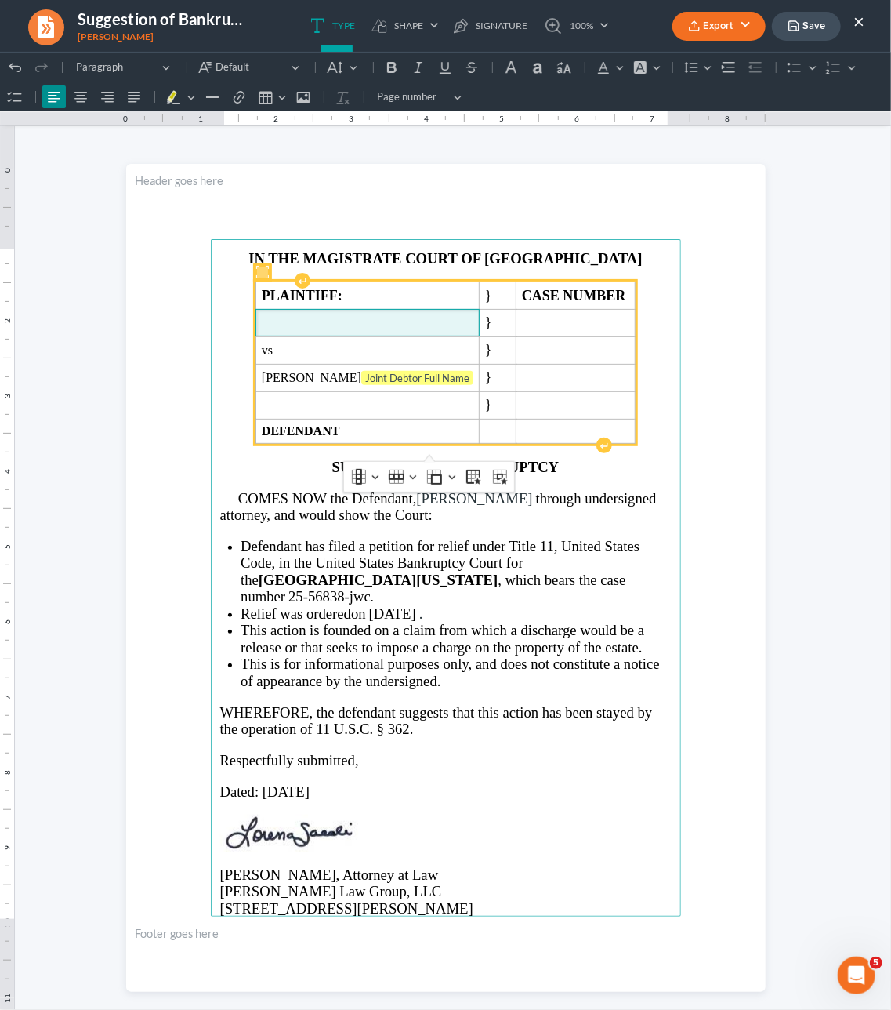
click at [284, 324] on span "Rich Text Editor, page-0-main" at bounding box center [368, 322] width 212 height 14
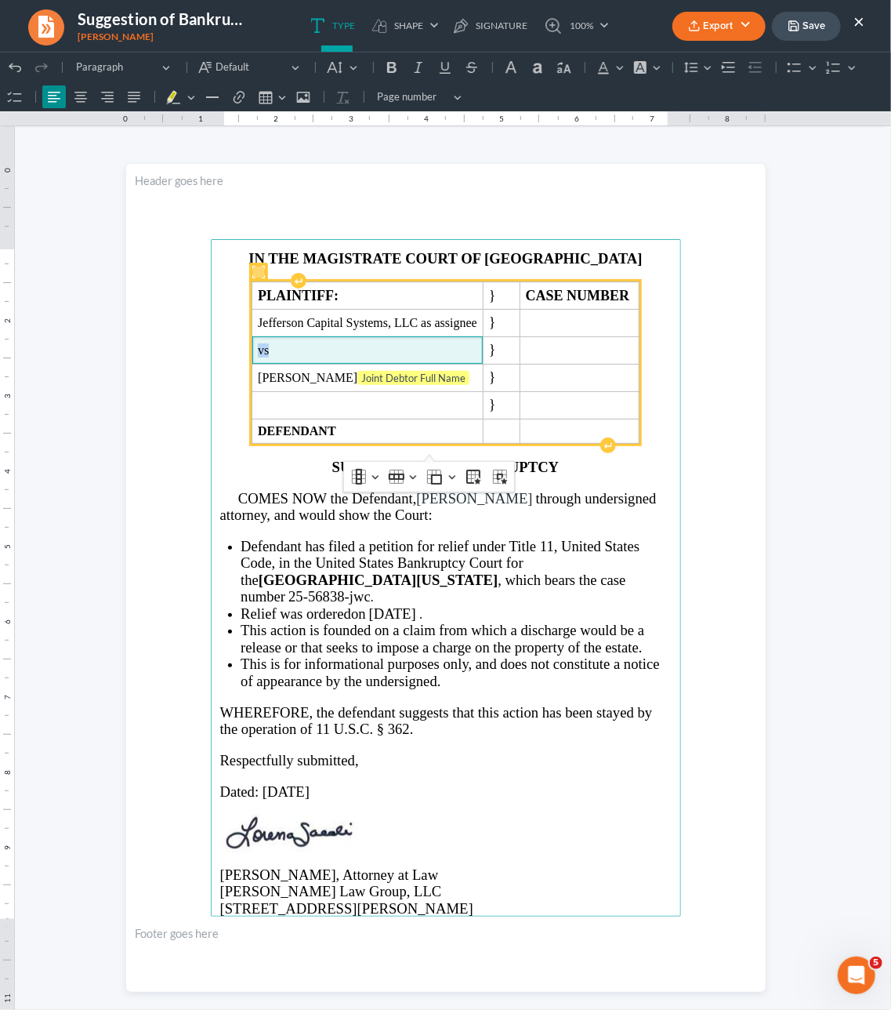
drag, startPoint x: 270, startPoint y: 359, endPoint x: 251, endPoint y: 356, distance: 19.1
click at [252, 356] on td "vs" at bounding box center [367, 349] width 231 height 27
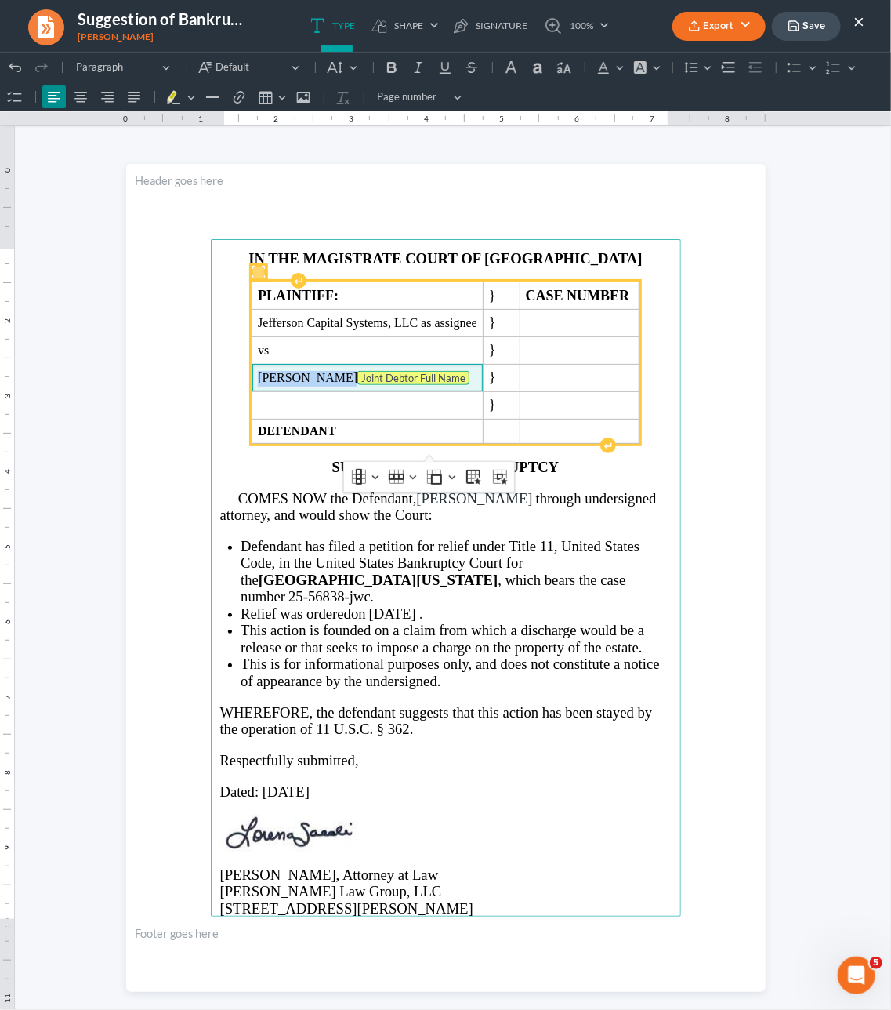
drag, startPoint x: 256, startPoint y: 381, endPoint x: 436, endPoint y: 394, distance: 180.8
click at [436, 390] on td "Marlon Jermal Hudson Joint Debtor Full Name" at bounding box center [367, 376] width 231 height 27
click at [434, 384] on tag "Joint Debtor Full Name" at bounding box center [414, 377] width 112 height 14
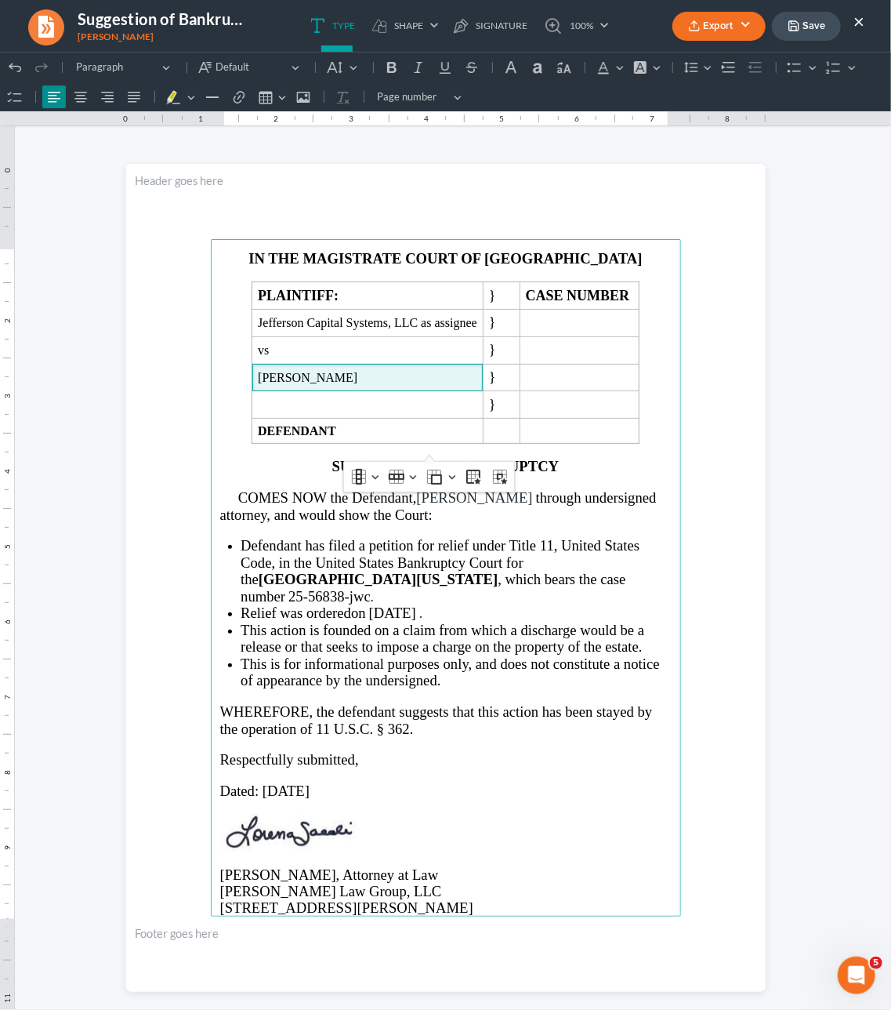
drag, startPoint x: 400, startPoint y: 385, endPoint x: 238, endPoint y: 376, distance: 161.8
click at [238, 376] on main "IN THE MAGISTRATE COURT OF WALTON COUNTY PLAINTIFF: } CASE NUMBER Jefferson Cap…" at bounding box center [446, 576] width 470 height 677
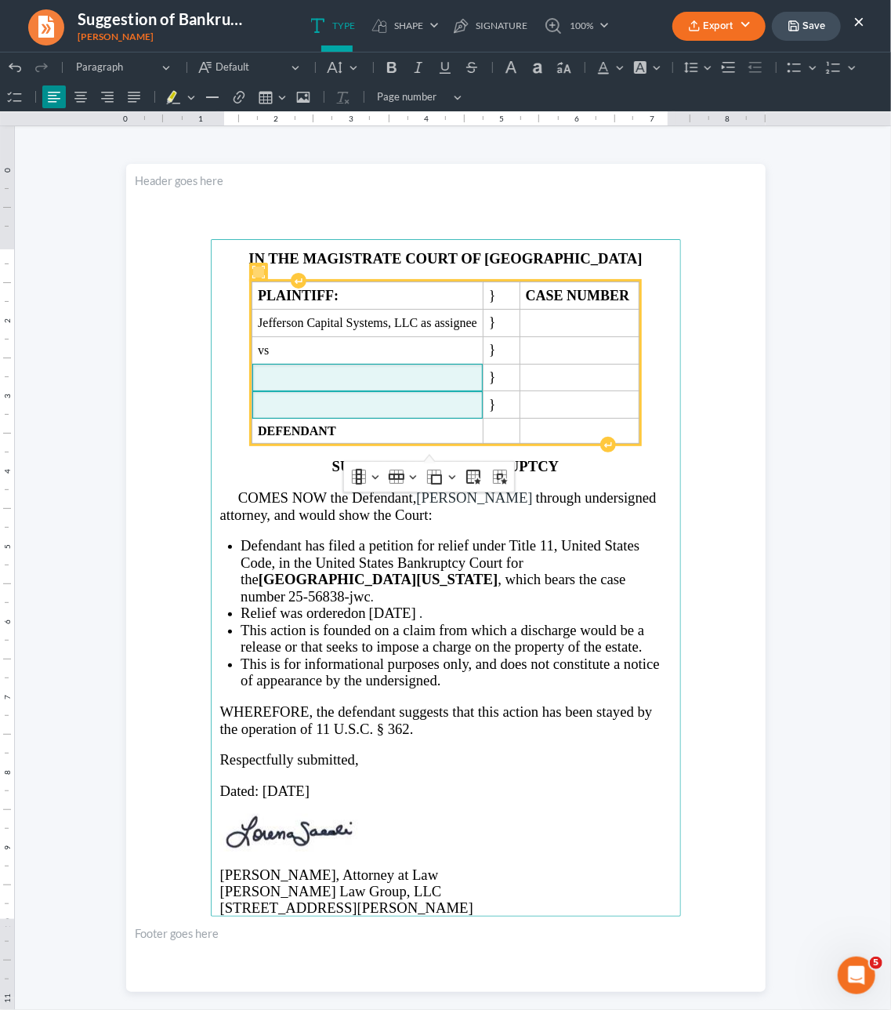
click at [270, 412] on strong "Rich Text Editor, page-0-main" at bounding box center [268, 404] width 21 height 16
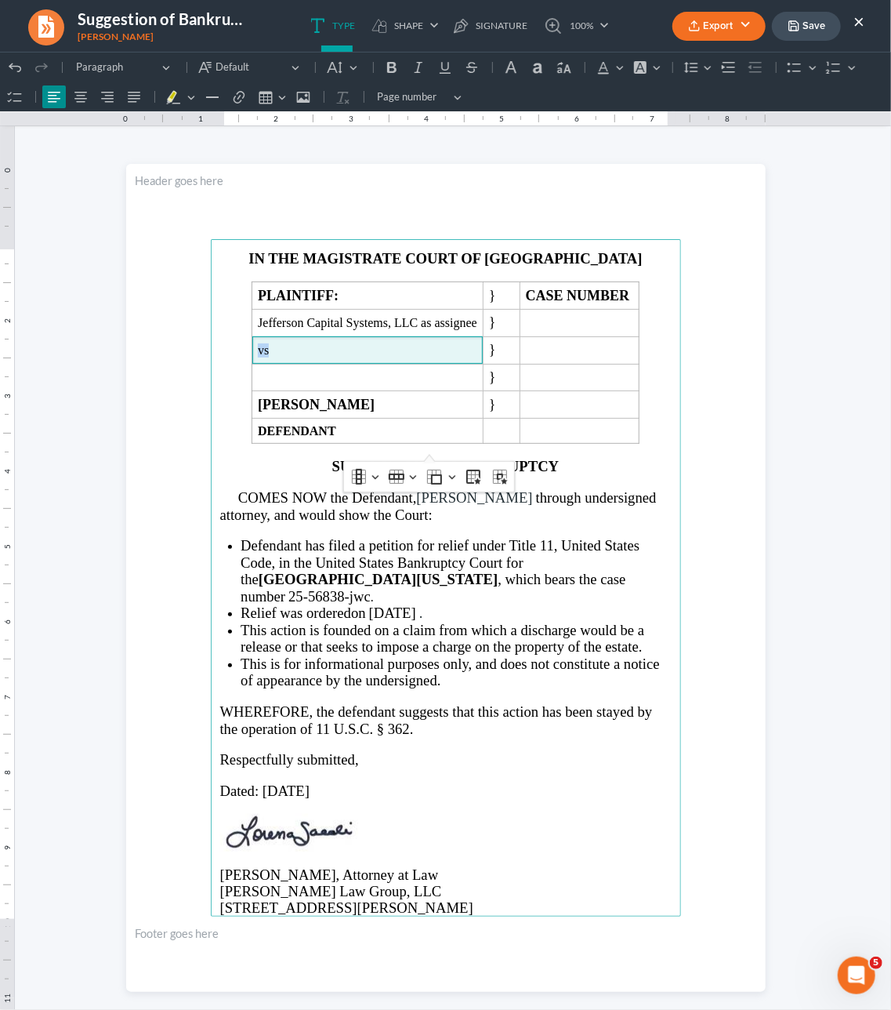
drag, startPoint x: 271, startPoint y: 362, endPoint x: 249, endPoint y: 362, distance: 22.0
click at [249, 362] on main "IN THE MAGISTRATE COURT OF WALTON COUNTY PLAINTIFF: } CASE NUMBER Jefferson Cap…" at bounding box center [446, 576] width 470 height 677
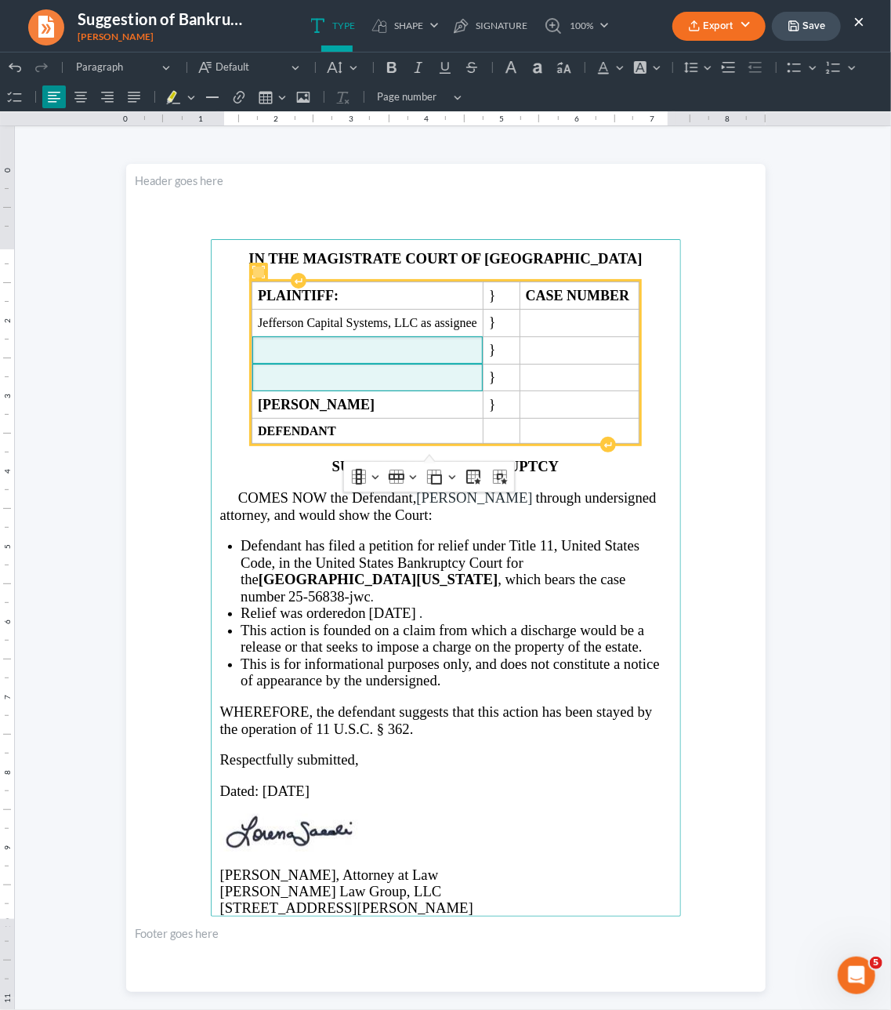
click at [273, 390] on td "Rich Text Editor, page-0-main" at bounding box center [367, 376] width 231 height 27
click at [298, 357] on span "Rich Text Editor, page-0-main" at bounding box center [368, 350] width 220 height 14
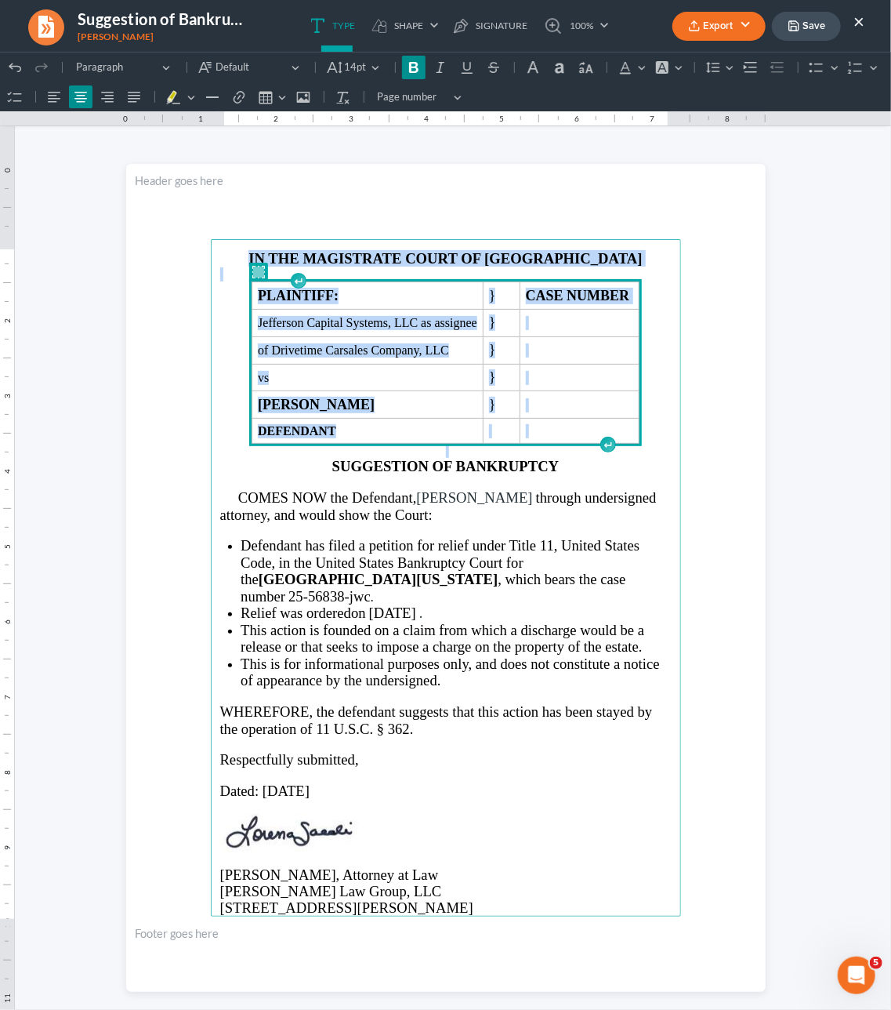
drag, startPoint x: 653, startPoint y: 441, endPoint x: 306, endPoint y: 178, distance: 435.9
click at [306, 178] on section "IN THE MAGISTRATE COURT OF WALTON COUNTY PLAINTIFF: } CASE NUMBER Jefferson Cap…" at bounding box center [446, 577] width 640 height 828
copy main "IN THE MAGISTRATE COURT OF WALTON COUNTY PLAINTIFF: } CASE NUMBER Jefferson Cap…"
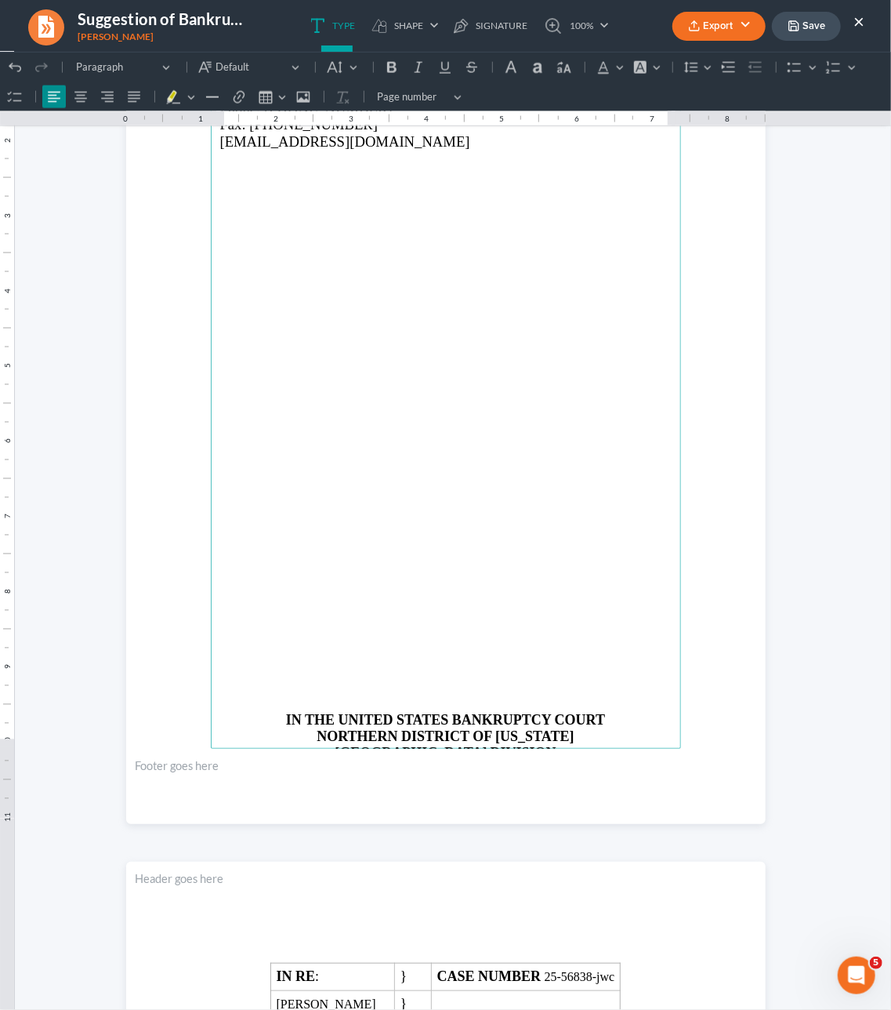
scroll to position [1033, 0]
click at [332, 452] on p "Rich Text Editor, page-1-main" at bounding box center [446, 459] width 452 height 14
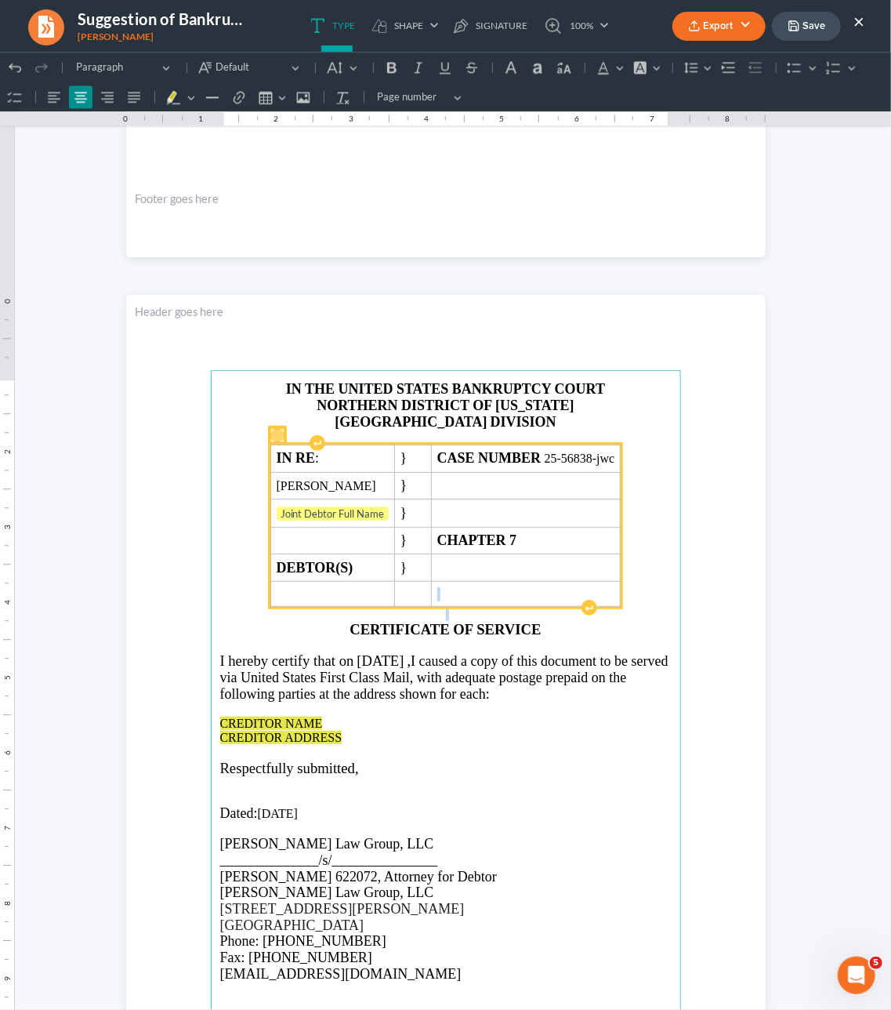
scroll to position [1599, 0]
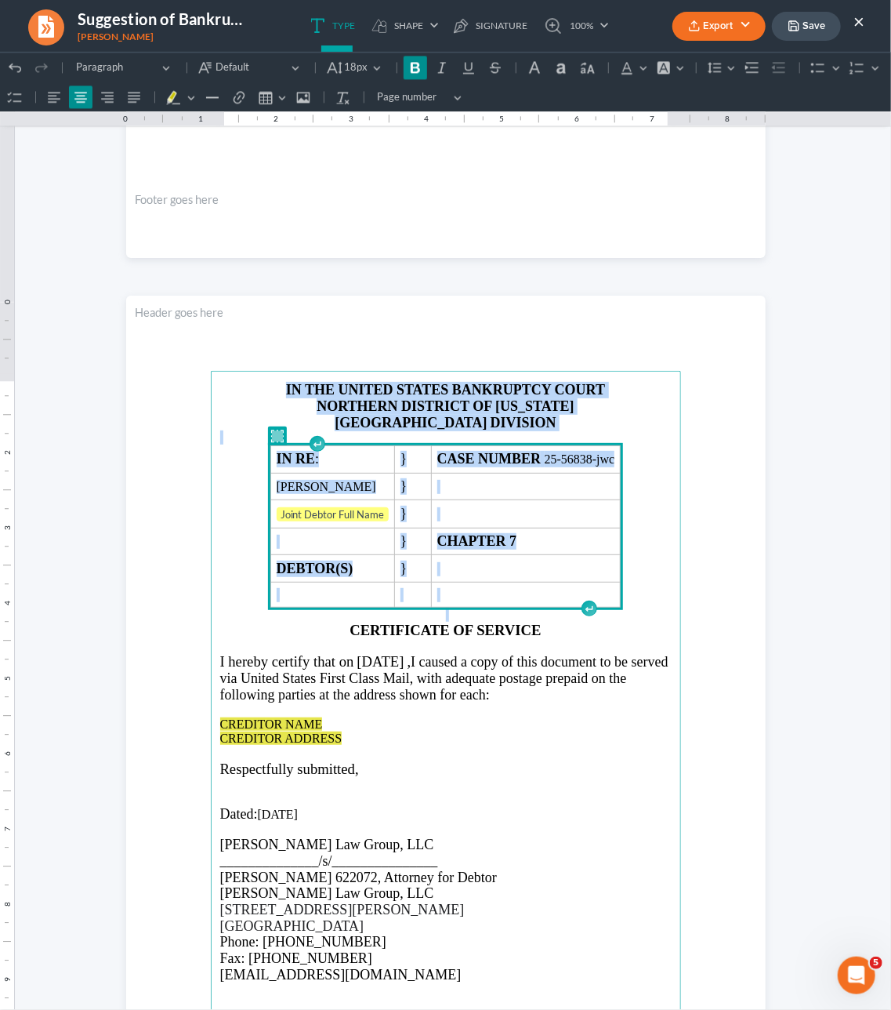
drag, startPoint x: 666, startPoint y: 607, endPoint x: 215, endPoint y: 272, distance: 562.2
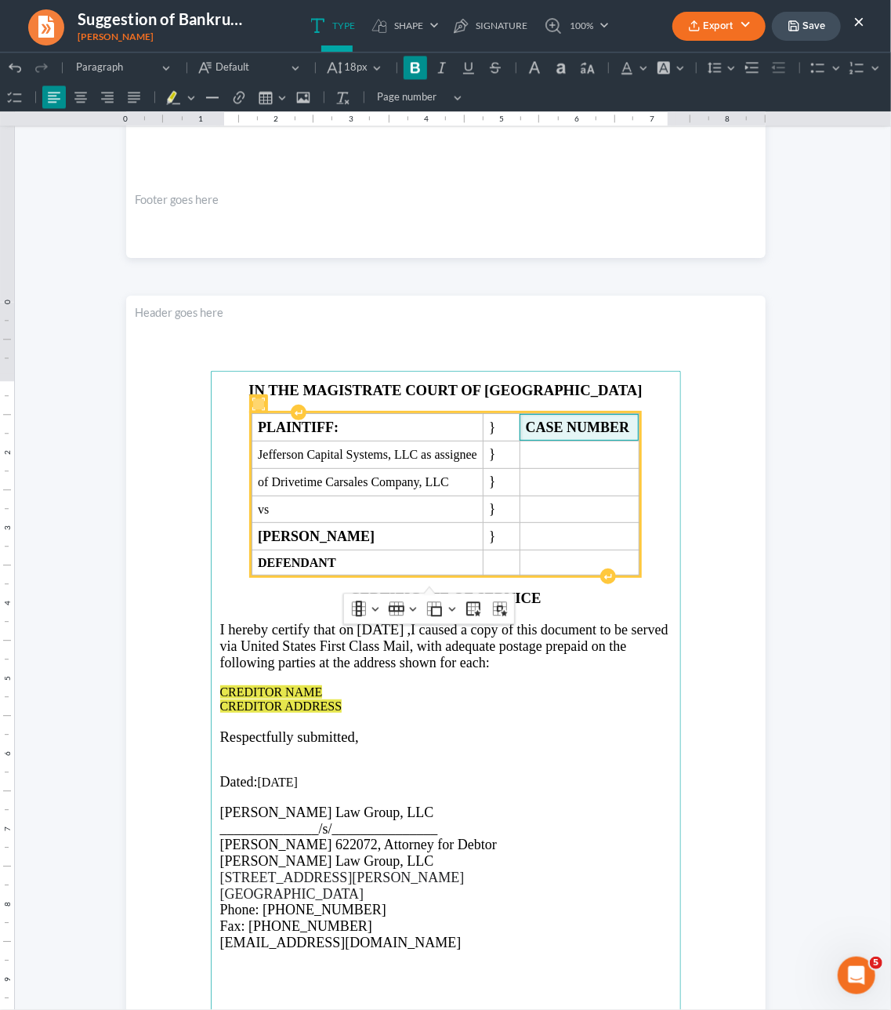
click at [630, 426] on span "CASE NUMBER" at bounding box center [579, 427] width 107 height 16
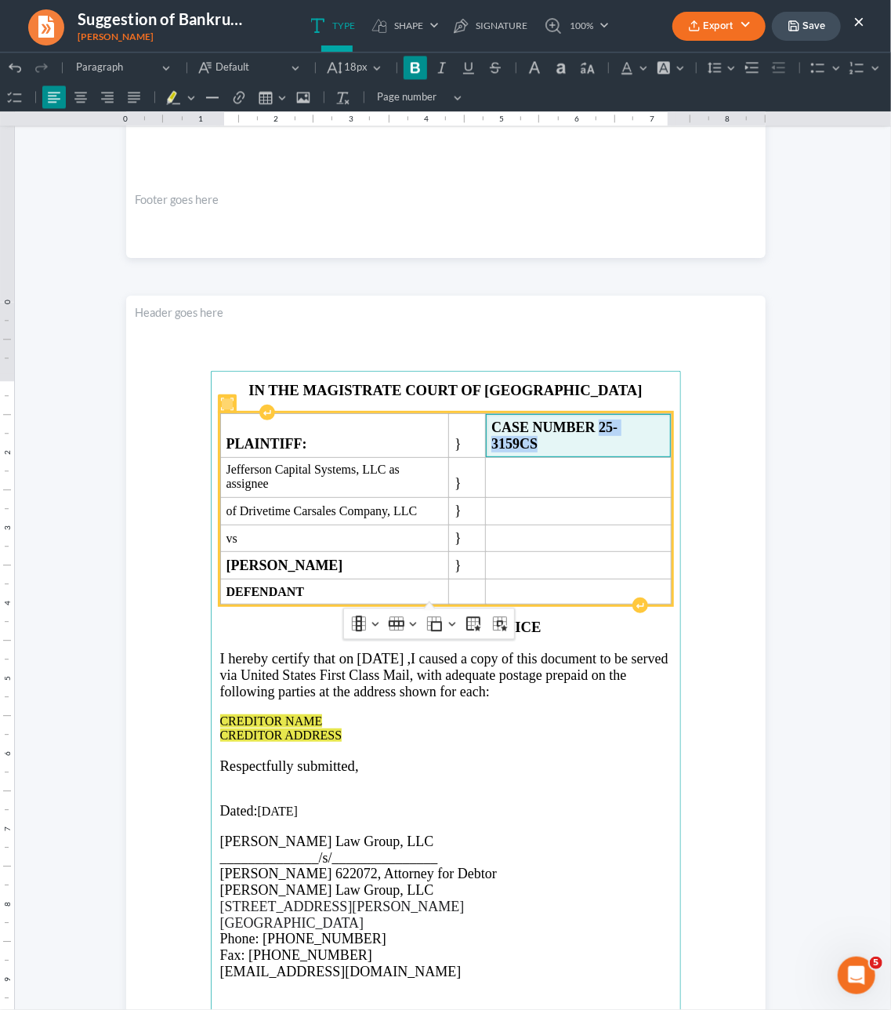
drag, startPoint x: 599, startPoint y: 429, endPoint x: 665, endPoint y: 429, distance: 65.9
click at [618, 429] on strong "CASE NUMBER 25-3159CS" at bounding box center [555, 435] width 126 height 32
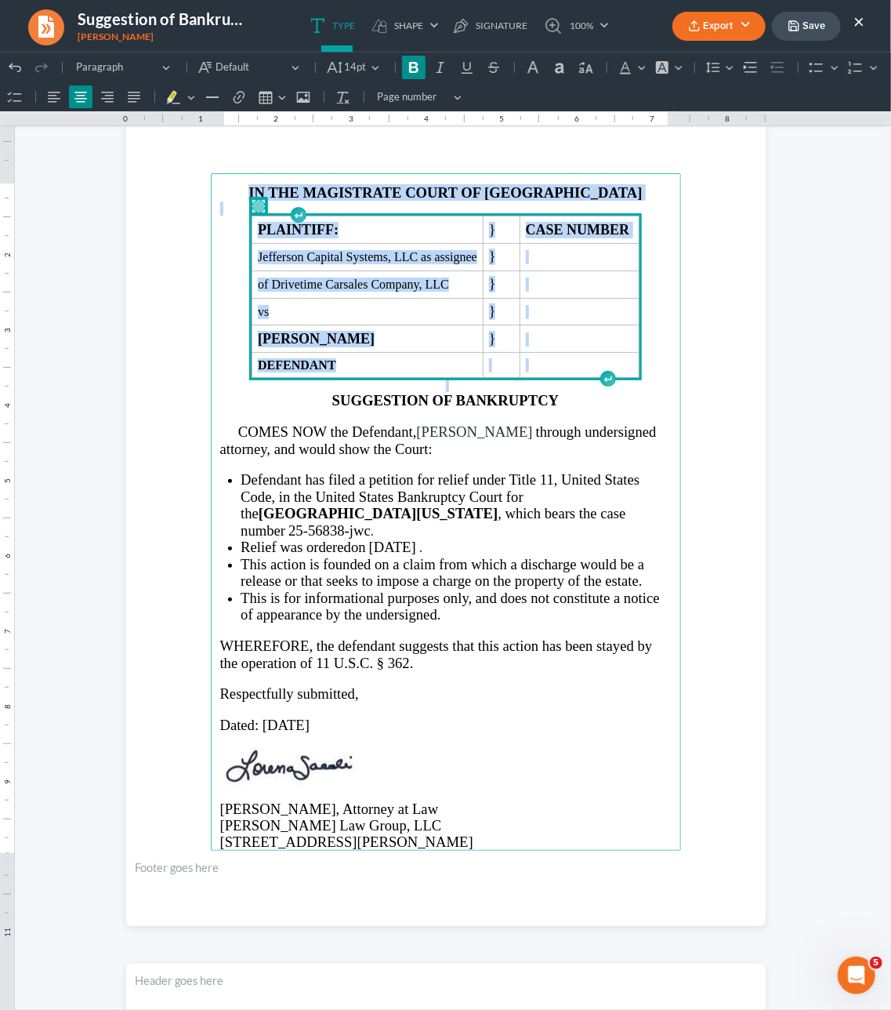
scroll to position [64, 0]
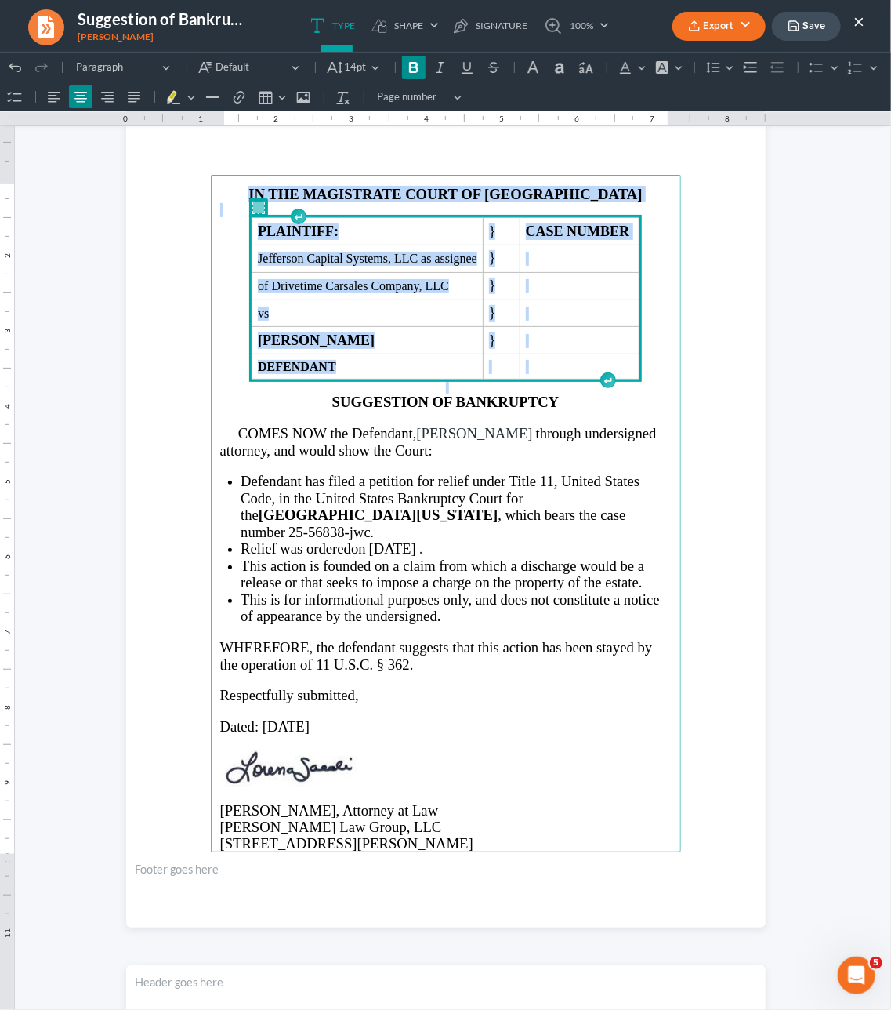
click at [631, 234] on span "CASE NUMBER" at bounding box center [579, 231] width 107 height 16
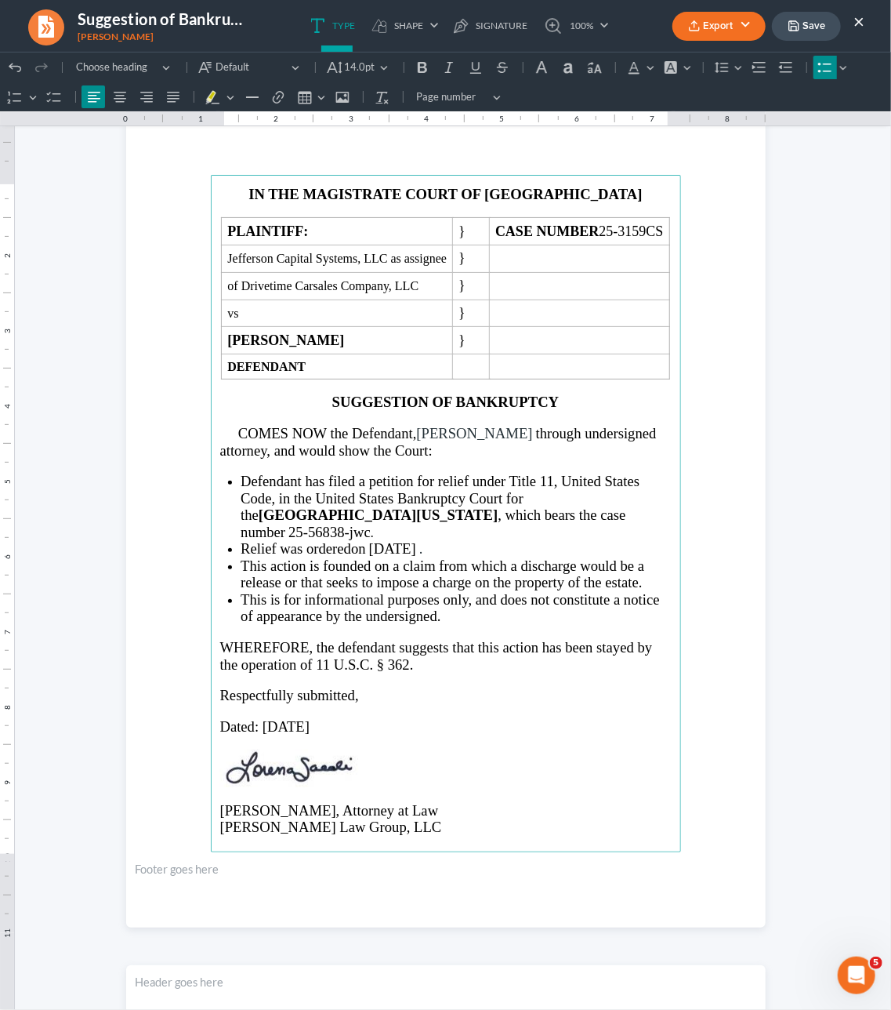
click at [412, 552] on span "[DATE]" at bounding box center [392, 547] width 47 height 16
click at [378, 554] on span "0June 19, 2025" at bounding box center [396, 547] width 54 height 16
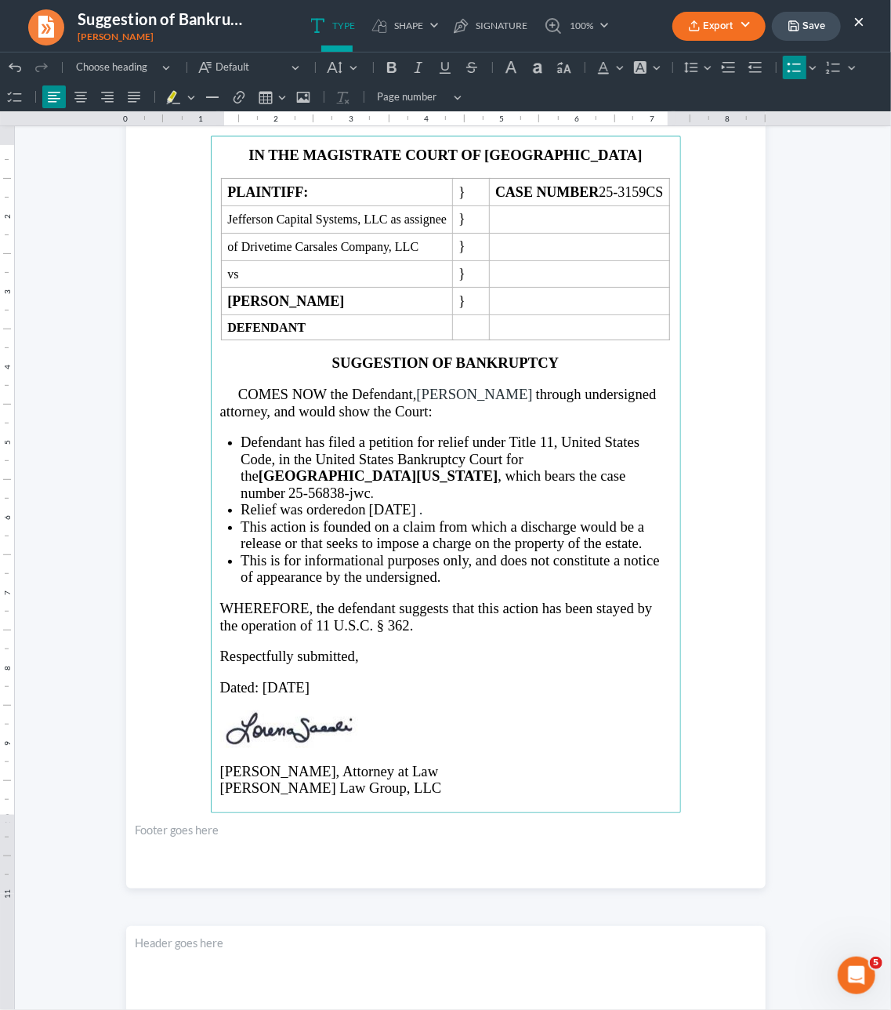
scroll to position [107, 0]
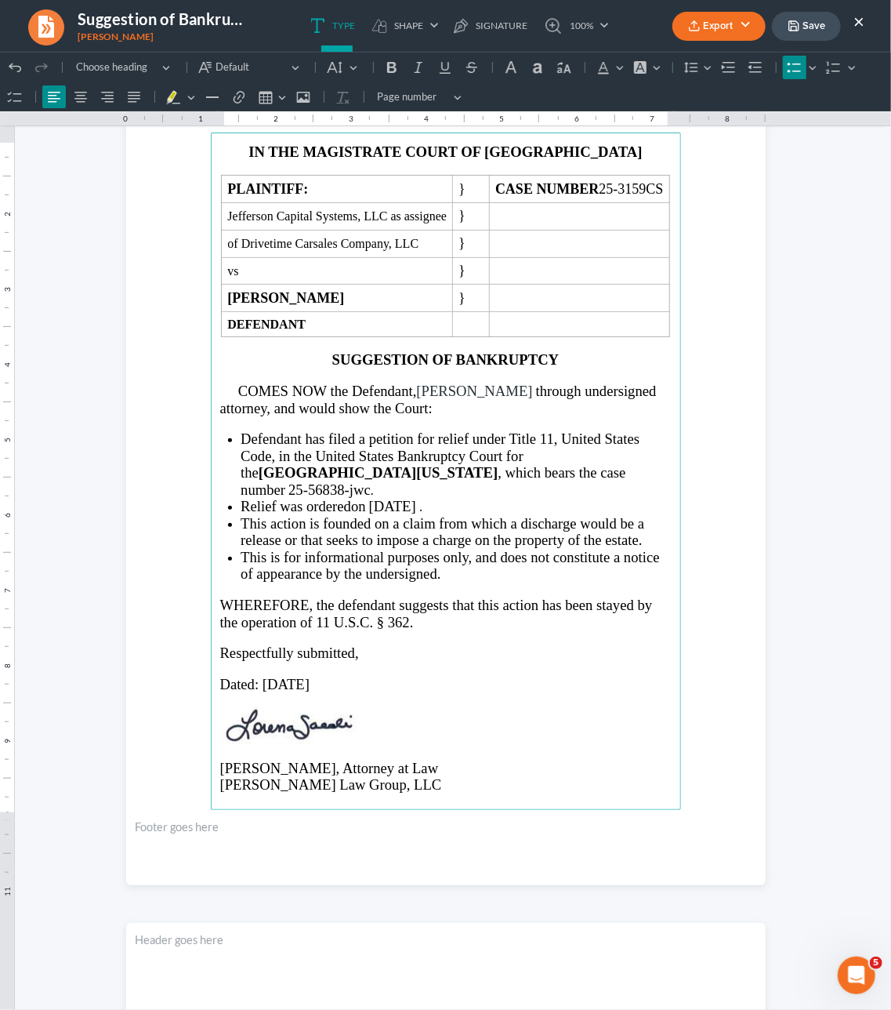
click at [298, 680] on span "Dated: 08/18/2025" at bounding box center [265, 683] width 90 height 16
click at [282, 688] on span "Dated: 08/18, 2025" at bounding box center [276, 683] width 113 height 16
drag, startPoint x: 364, startPoint y: 686, endPoint x: 265, endPoint y: 680, distance: 99.0
click at [265, 680] on p "Dated: August 18, 2025" at bounding box center [446, 683] width 452 height 16
copy p "August 18, 2025"
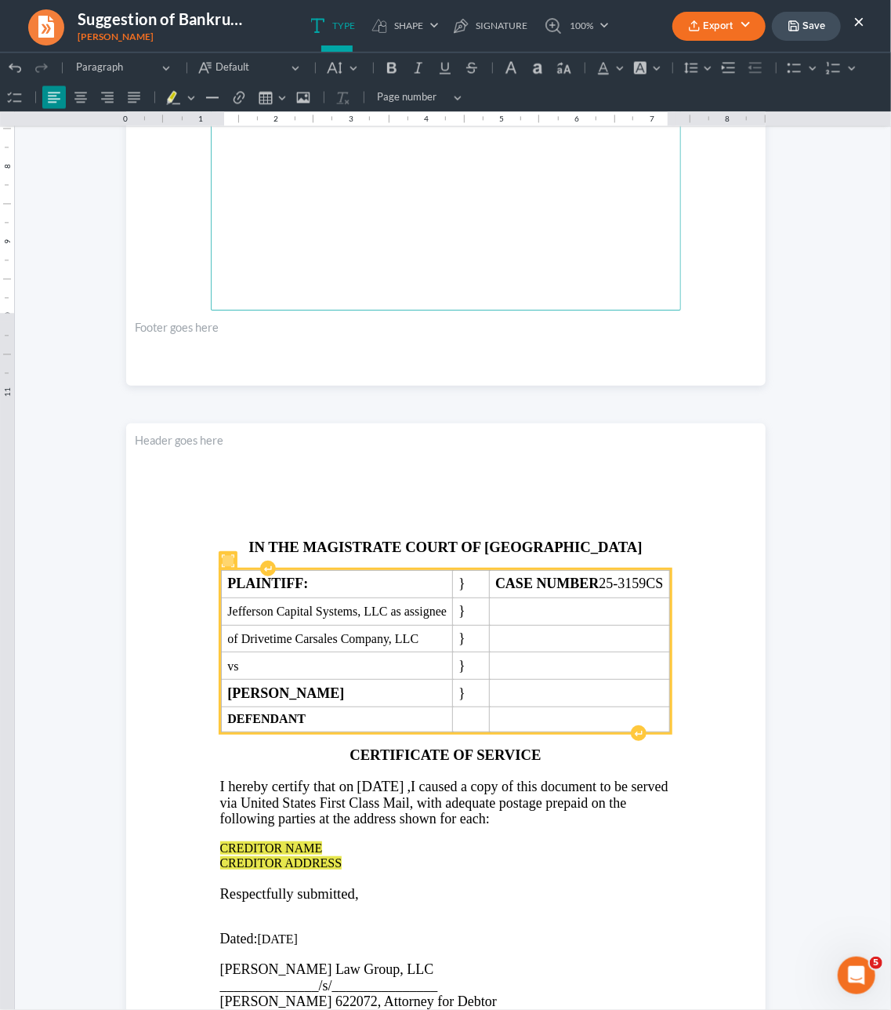
scroll to position [1515, 0]
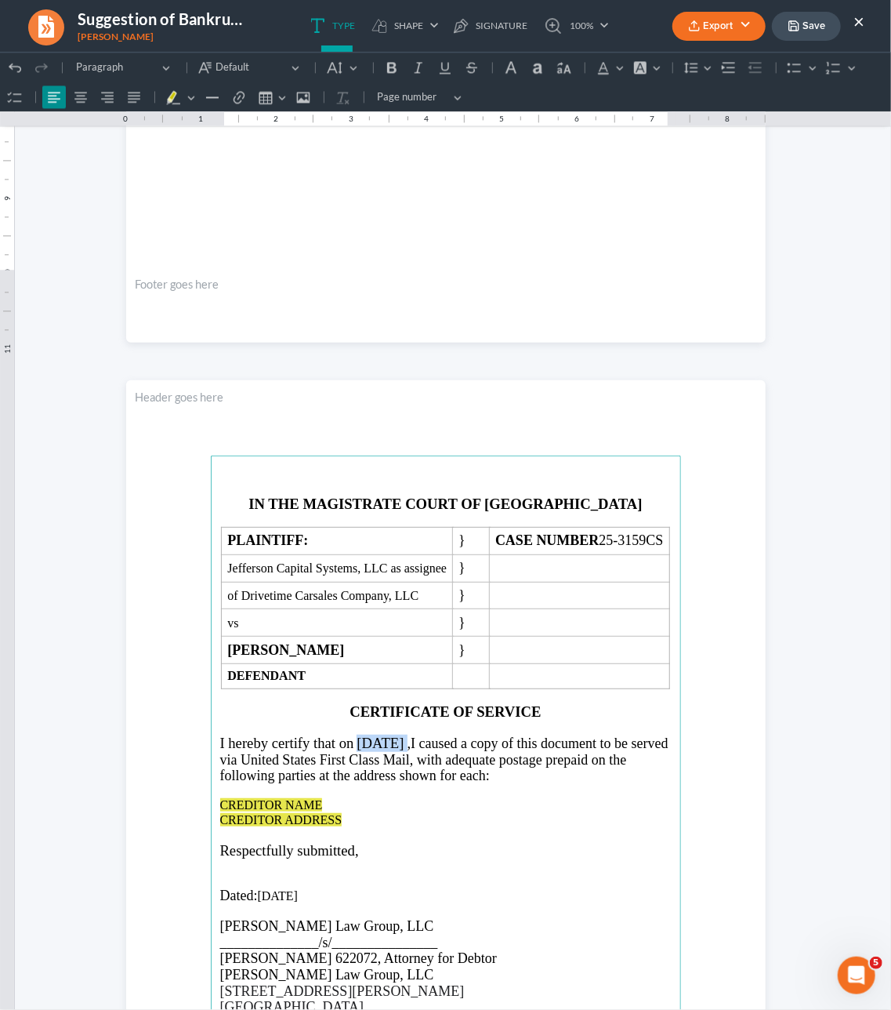
drag, startPoint x: 452, startPoint y: 761, endPoint x: 381, endPoint y: 757, distance: 71.5
click at [381, 757] on p "I hereby certify that on 08/18/2025 , I caused a copy of this document to be se…" at bounding box center [446, 758] width 452 height 49
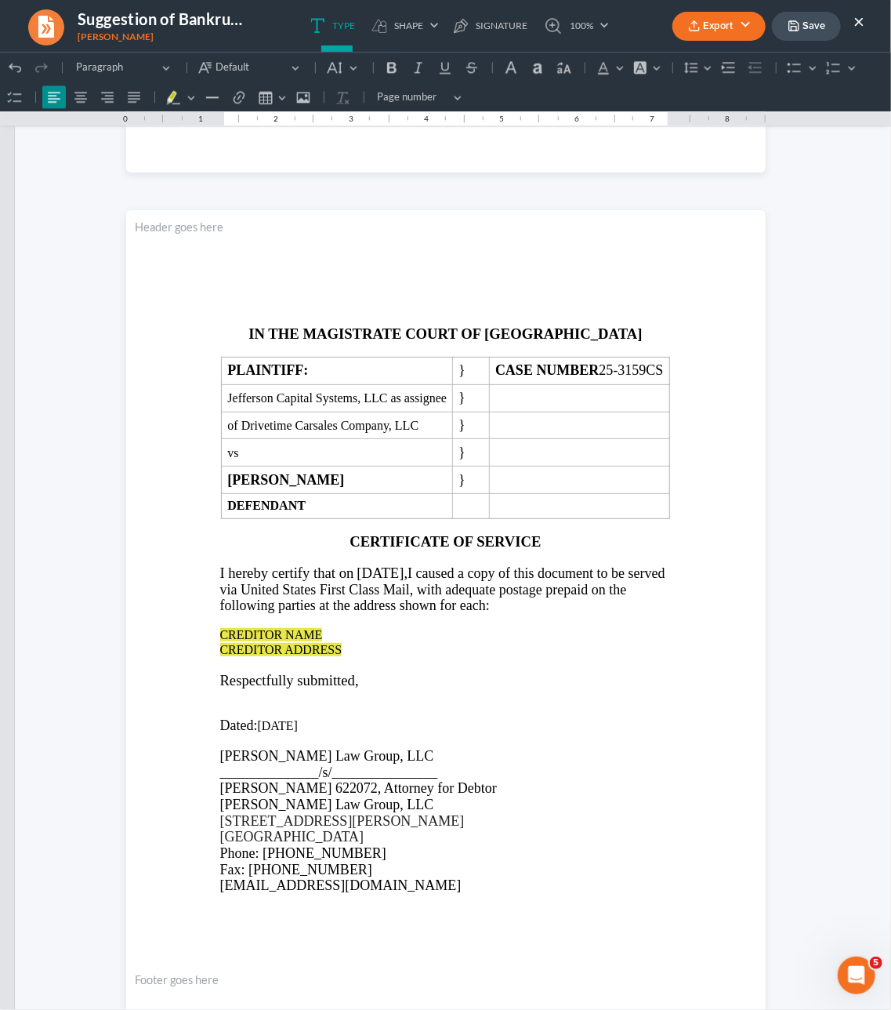
scroll to position [1684, 0]
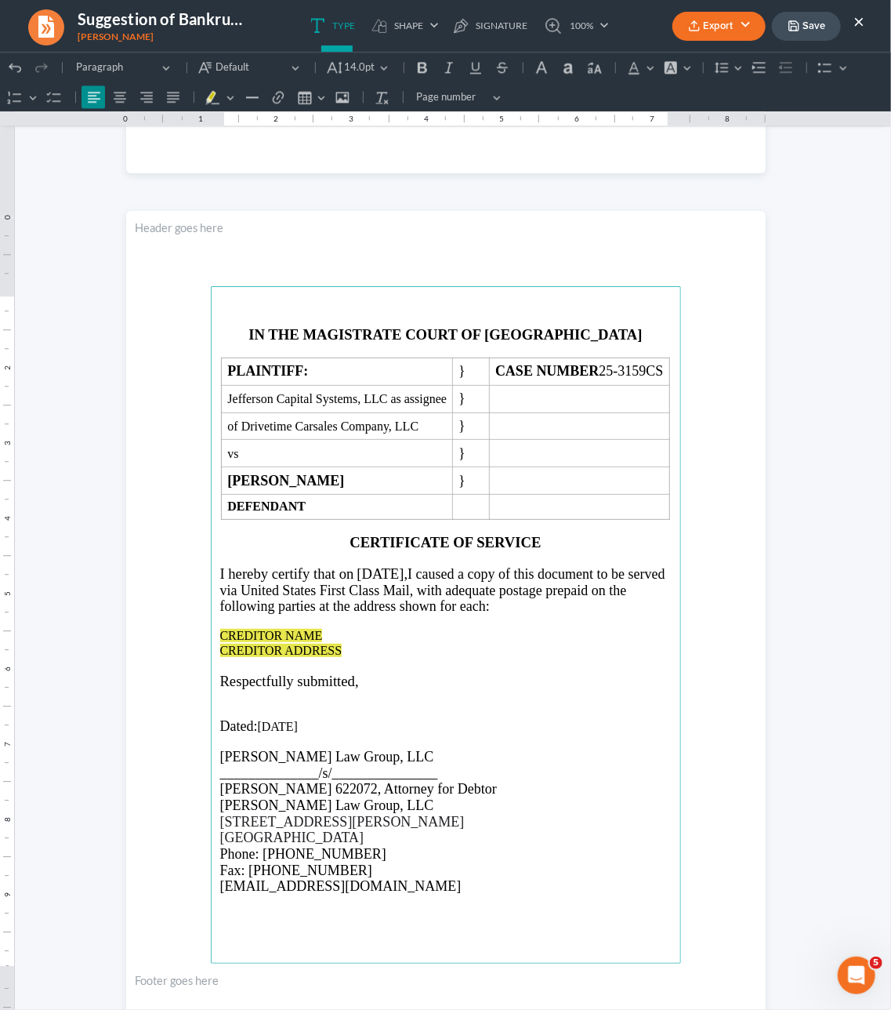
click at [358, 657] on p "CREDITOR NAME CREDITOR ADDRESS" at bounding box center [446, 642] width 452 height 29
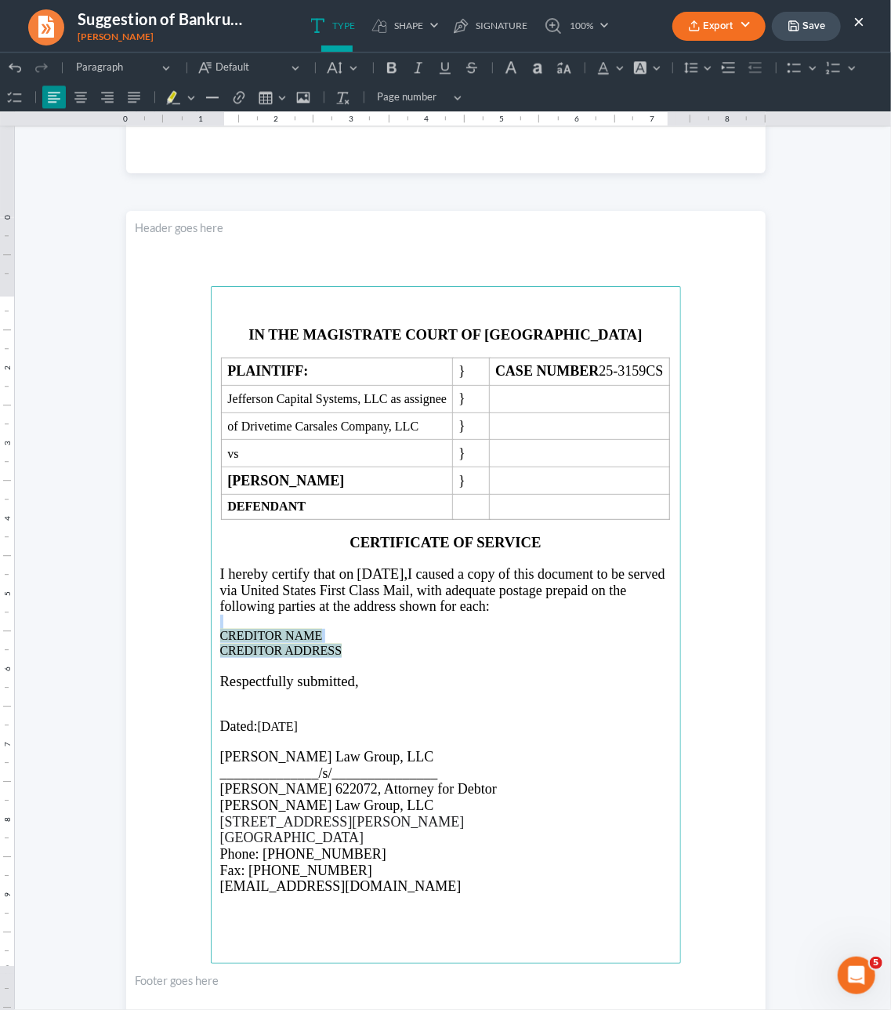
drag, startPoint x: 349, startPoint y: 666, endPoint x: 220, endPoint y: 639, distance: 132.2
click at [220, 639] on main "IN THE MAGISTRATE COURT OF WALTON COUNTY PLAINTIFF: } CASE NUMBER 25-3159CS Jef…" at bounding box center [446, 623] width 470 height 677
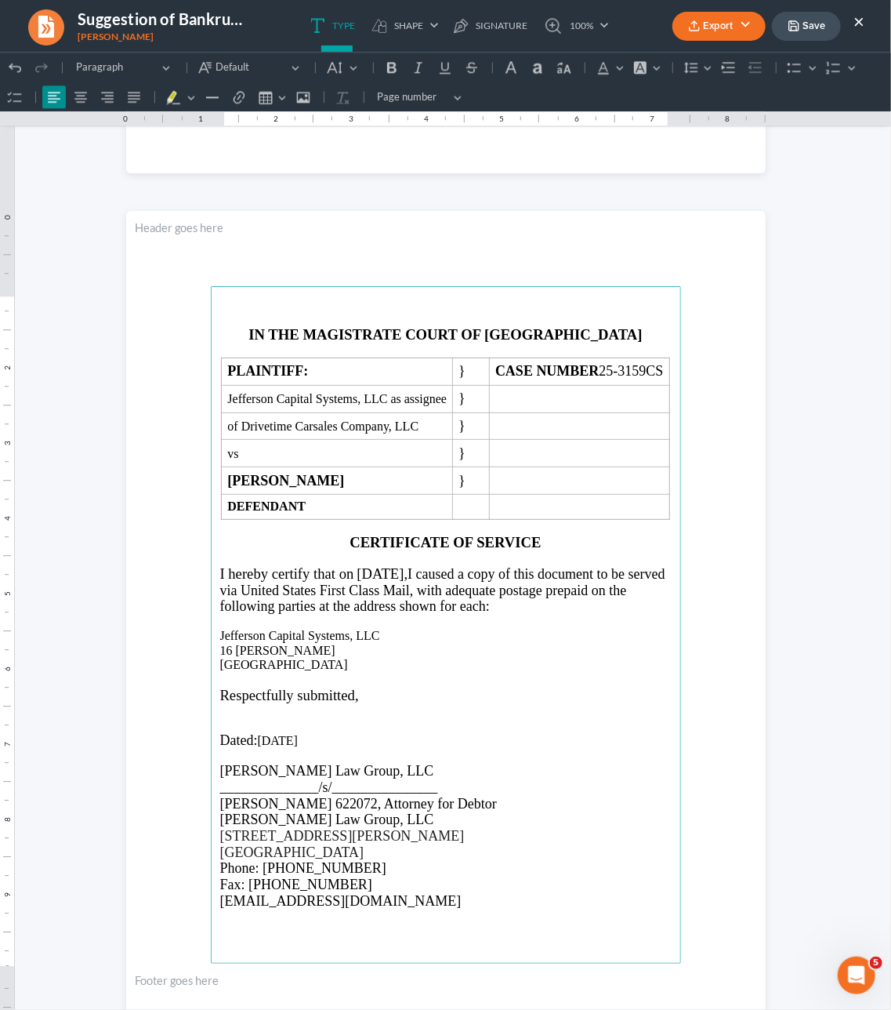
drag, startPoint x: 314, startPoint y: 753, endPoint x: 264, endPoint y: 751, distance: 49.5
click at [264, 748] on p "Dated: 08/18/2025" at bounding box center [446, 740] width 452 height 16
click at [323, 747] on span "Rich Text Editor, page-2-main" at bounding box center [310, 740] width 25 height 16
drag, startPoint x: 323, startPoint y: 750, endPoint x: 264, endPoint y: 751, distance: 58.8
click at [264, 748] on p "Dated: 08/18/2025" at bounding box center [446, 740] width 452 height 16
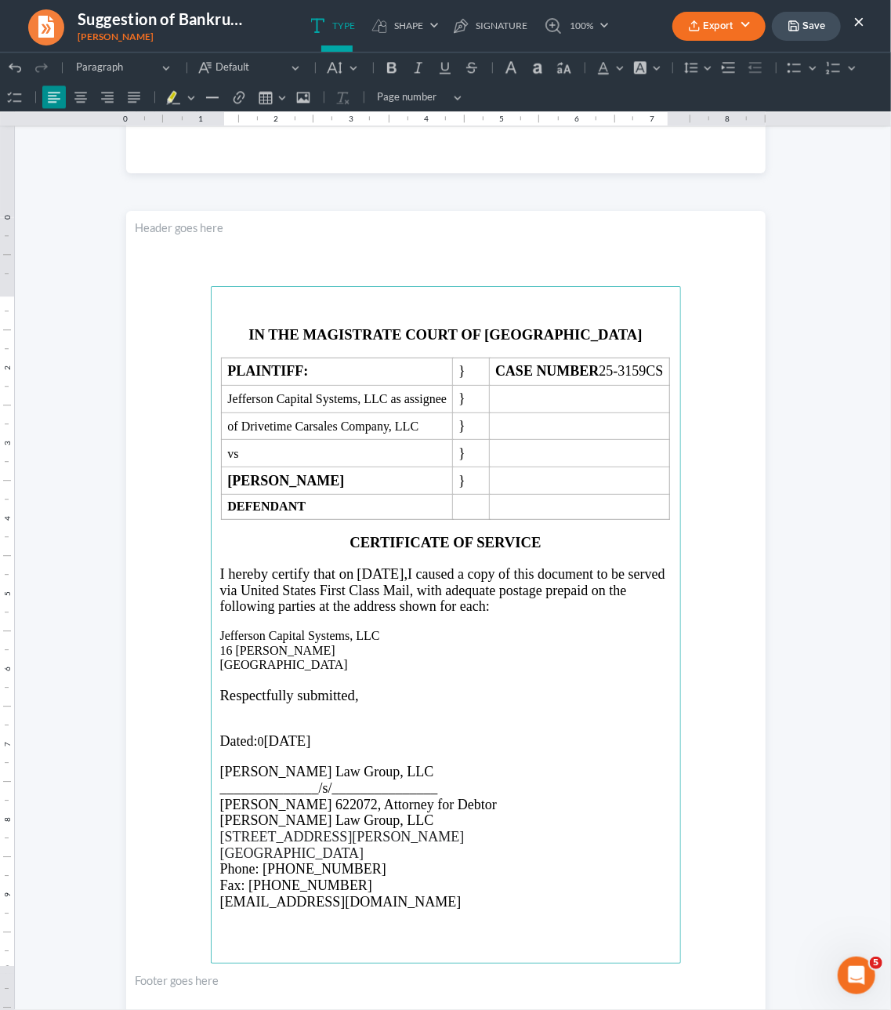
click at [270, 747] on span "August 18, 2025" at bounding box center [286, 740] width 47 height 16
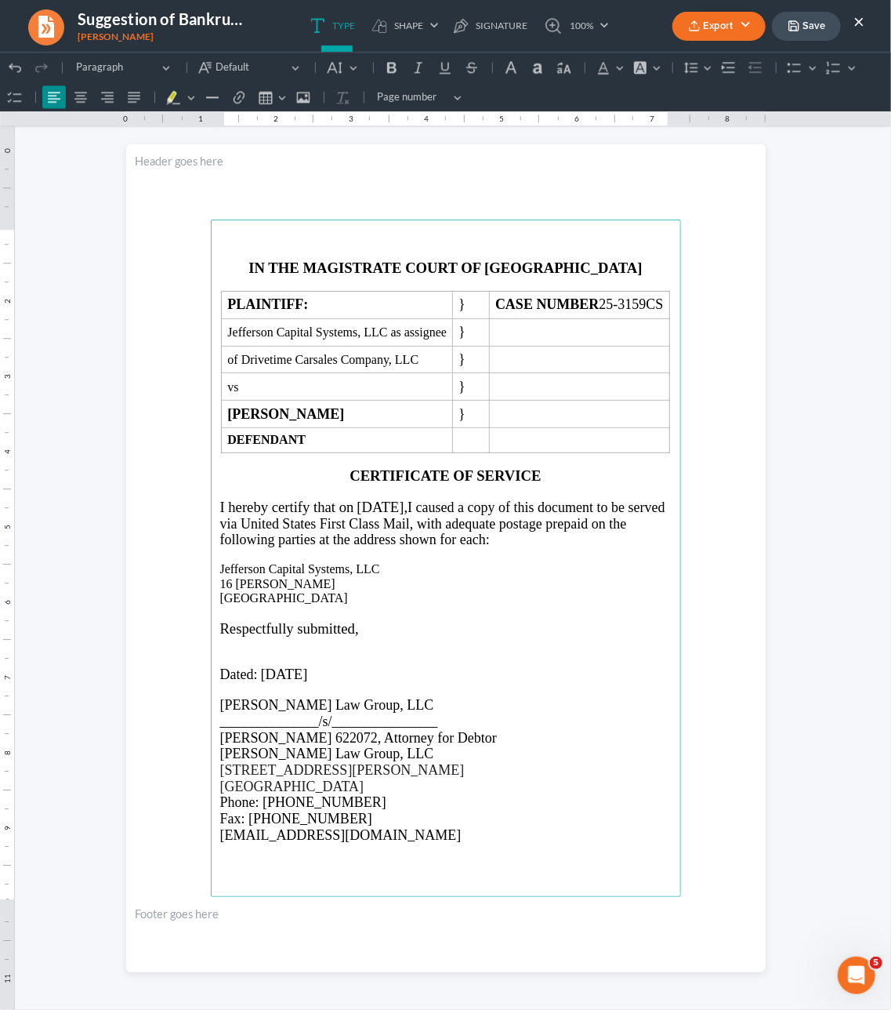
scroll to position [1756, 0]
click at [801, 31] on button "Save" at bounding box center [806, 26] width 69 height 29
click at [657, 36] on div "Export PDF Word Client Doc Storage Save ×" at bounding box center [768, 26] width 223 height 34
click at [688, 30] on icon "button" at bounding box center [694, 26] width 13 height 13
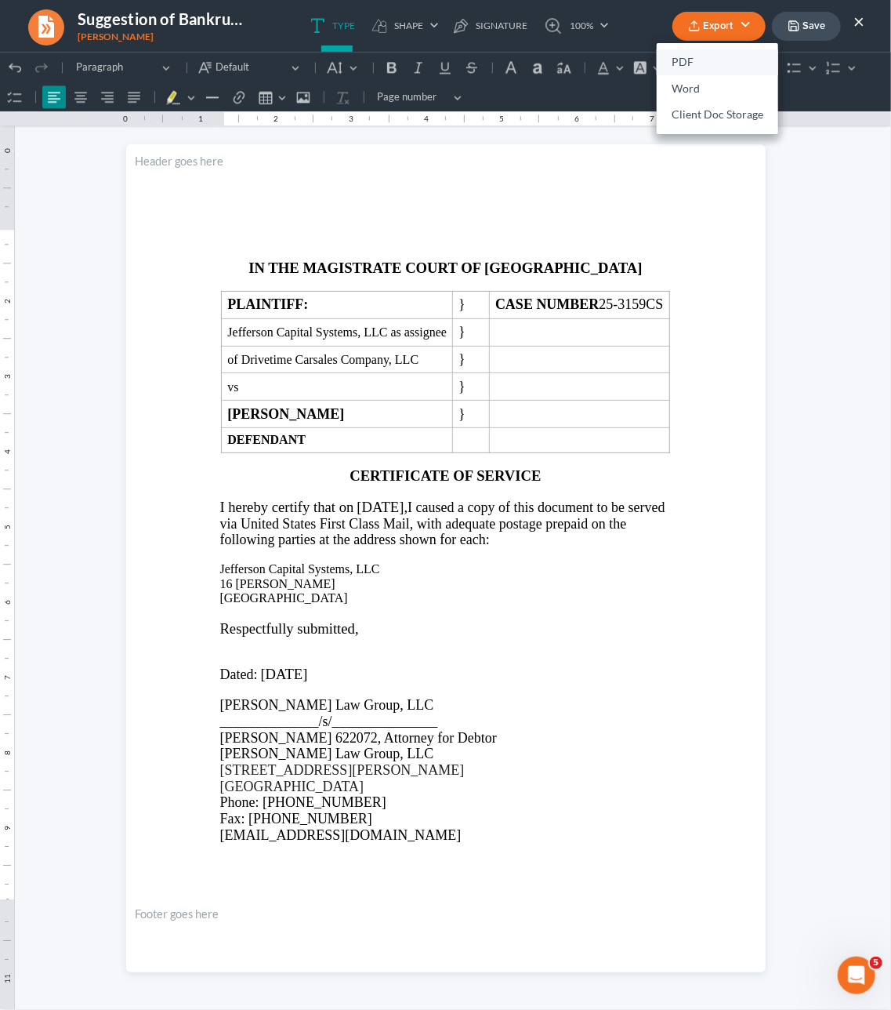
click at [678, 69] on link "PDF" at bounding box center [718, 62] width 122 height 27
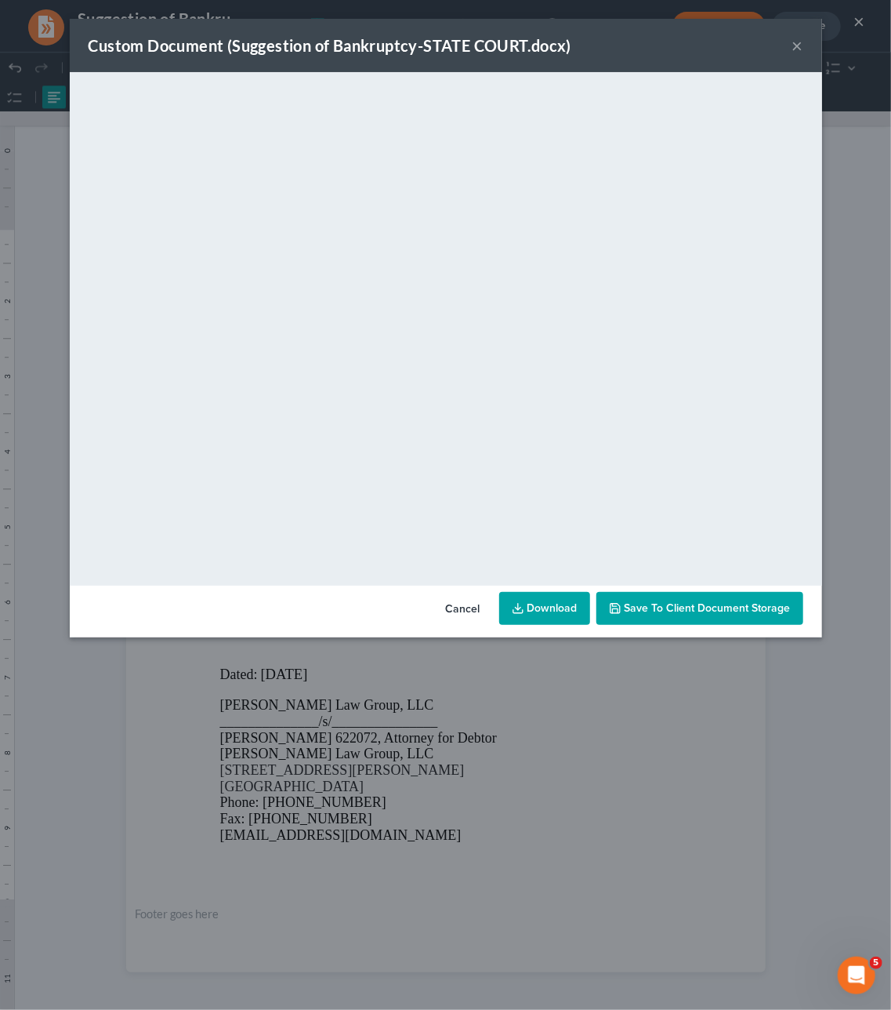
click at [797, 38] on button "×" at bounding box center [798, 45] width 11 height 19
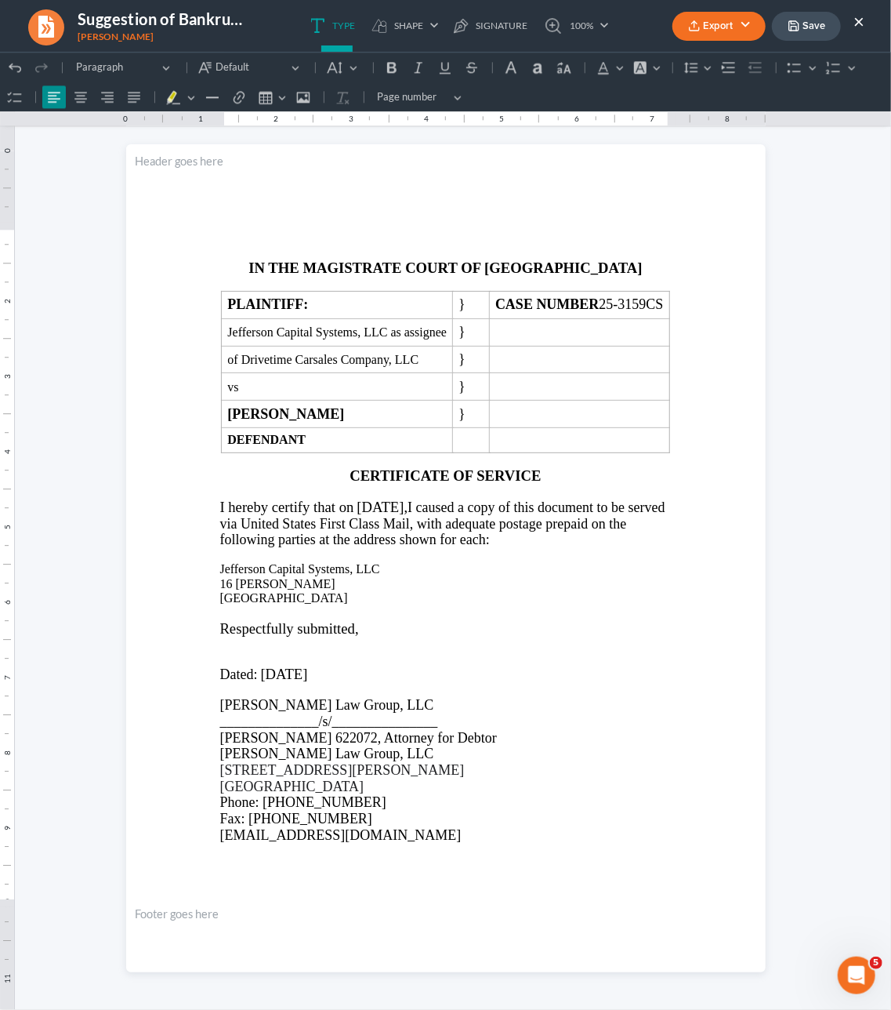
click at [823, 20] on button "Save" at bounding box center [806, 26] width 69 height 29
click at [862, 28] on button "×" at bounding box center [859, 21] width 11 height 19
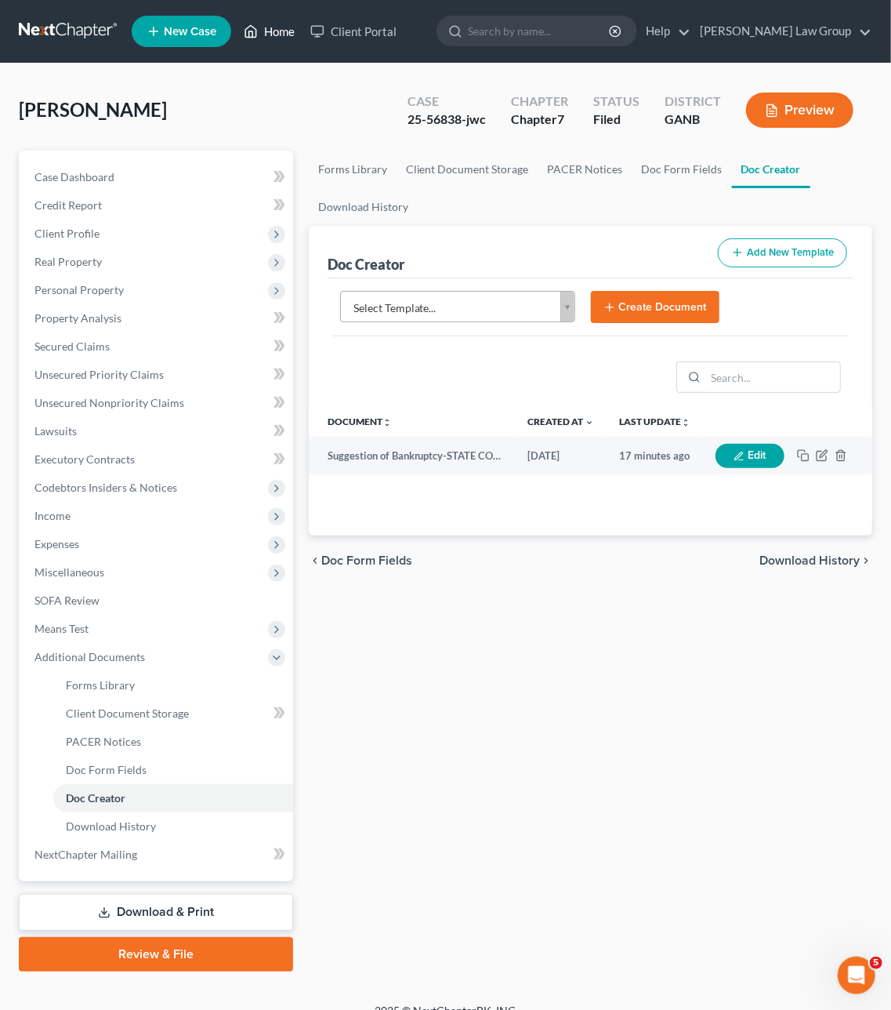
click at [281, 29] on link "Home" at bounding box center [269, 31] width 67 height 28
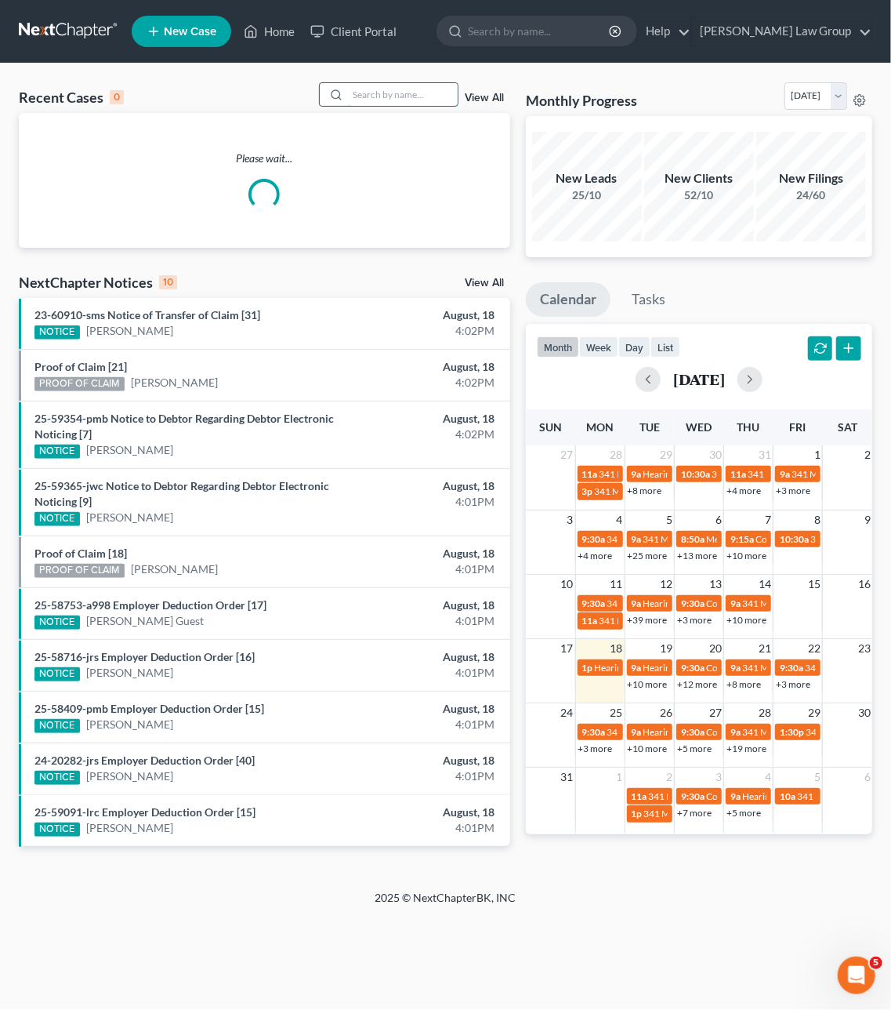
click at [348, 100] on input "search" at bounding box center [403, 94] width 110 height 23
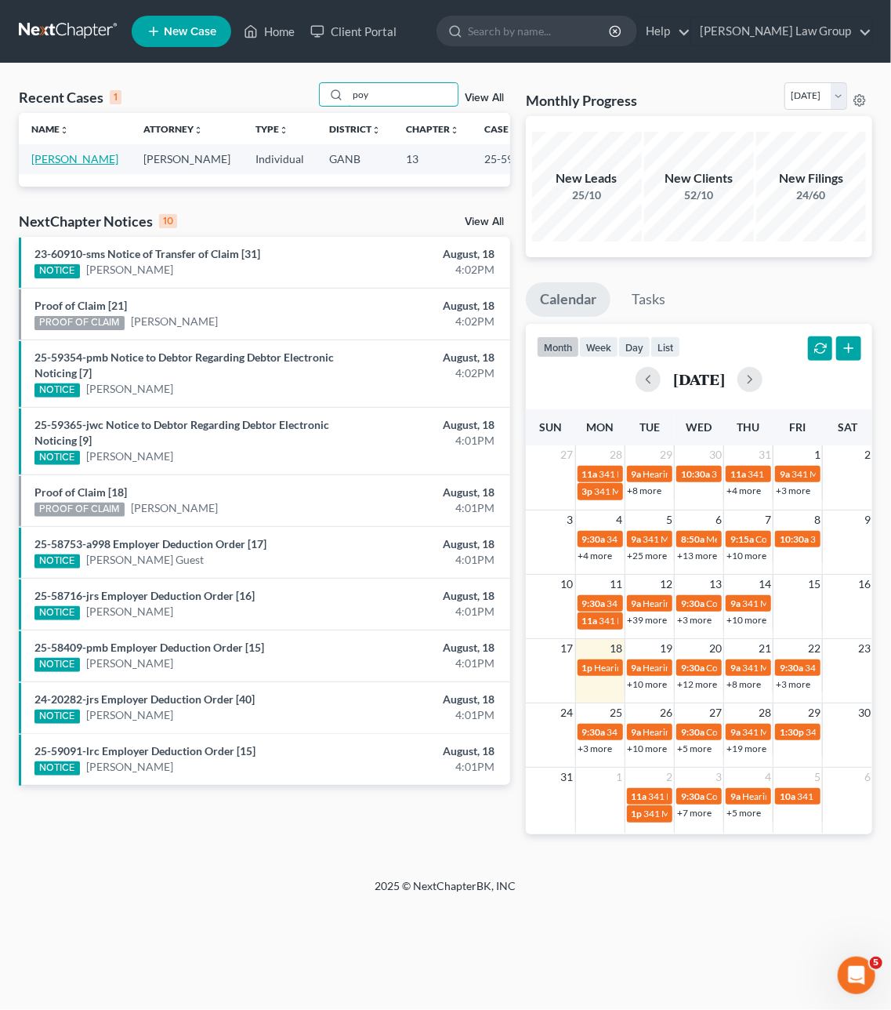
type input "poy"
click at [55, 165] on link "[PERSON_NAME]" at bounding box center [74, 158] width 87 height 13
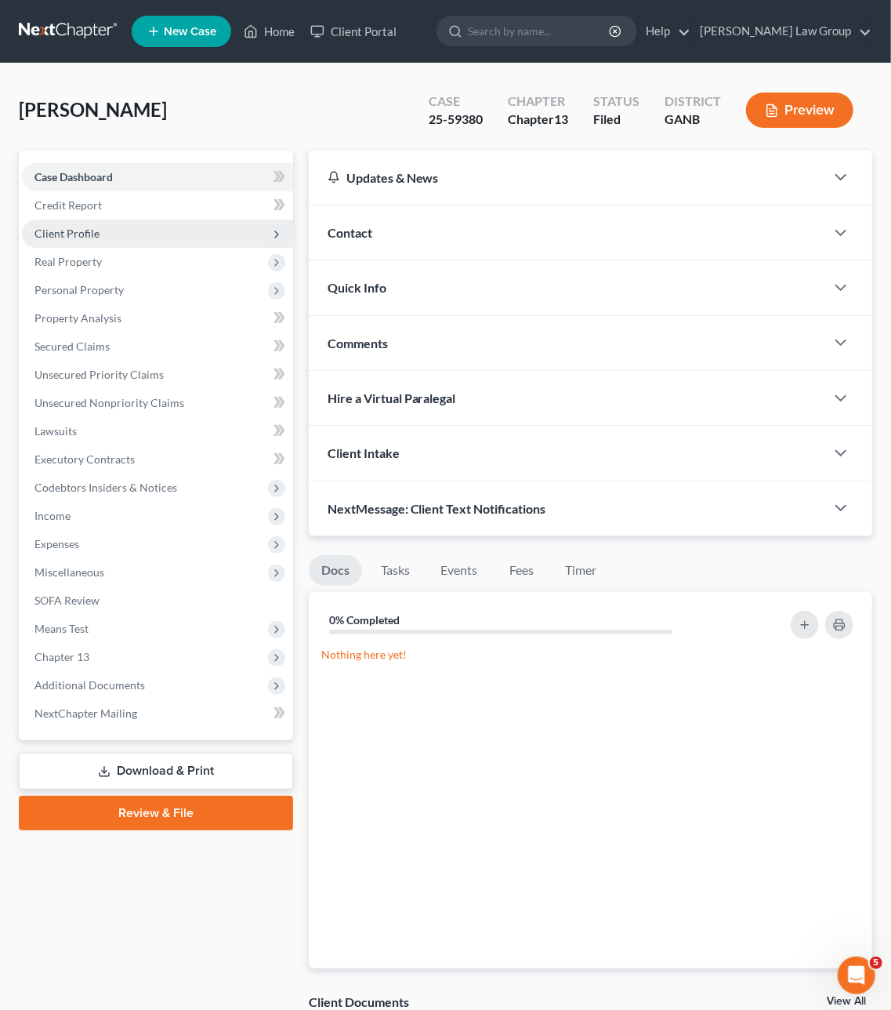
click at [91, 231] on span "Client Profile" at bounding box center [66, 233] width 65 height 13
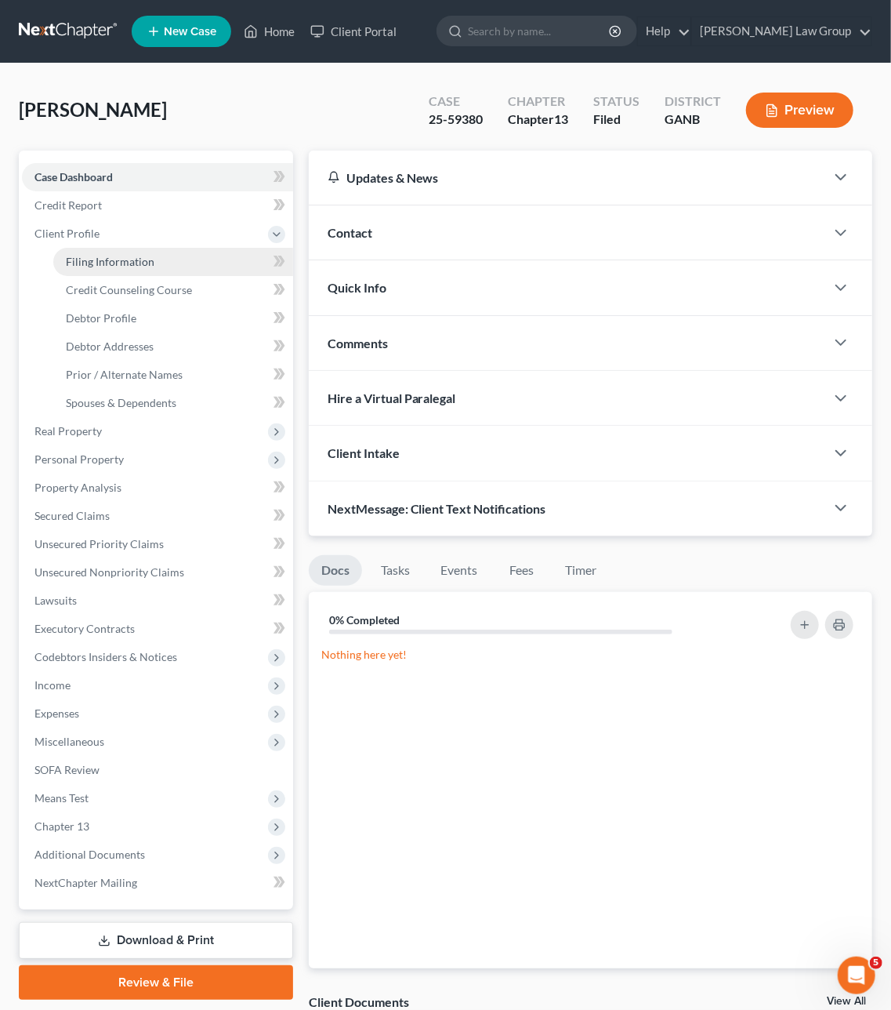
click at [105, 264] on span "Filing Information" at bounding box center [110, 261] width 89 height 13
select select "1"
select select "0"
select select "3"
select select "19"
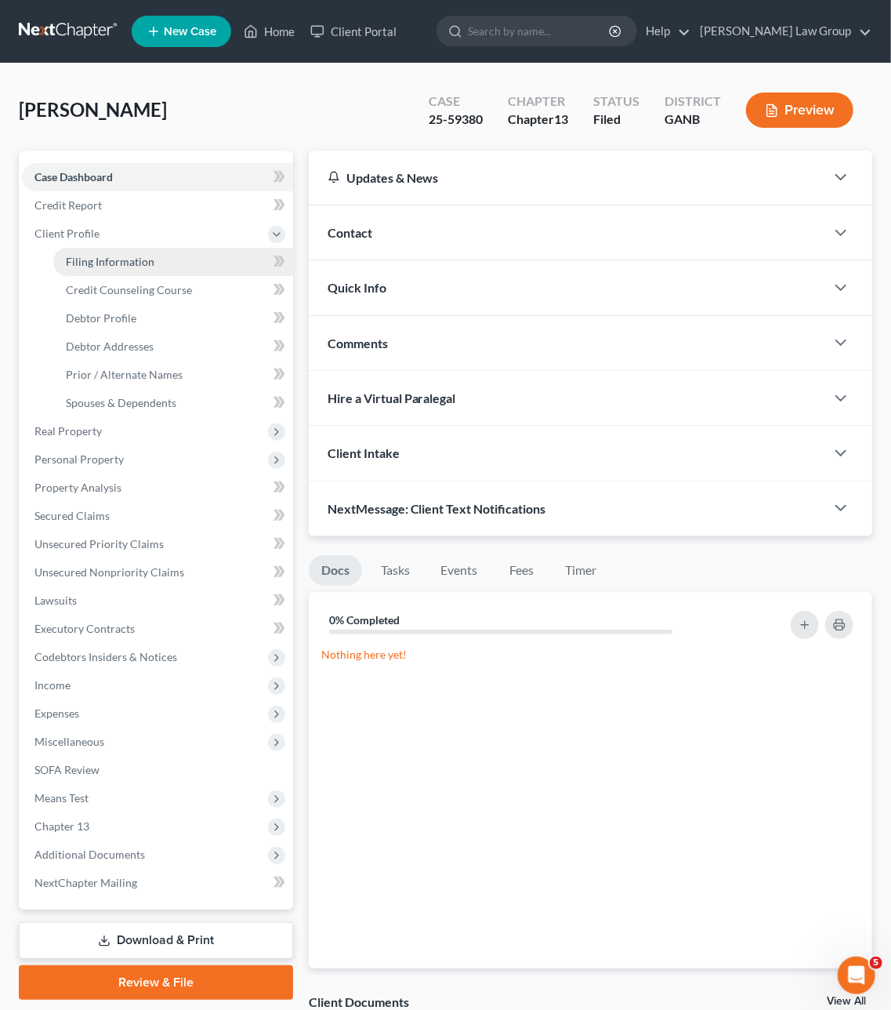
select select "0"
select select "10"
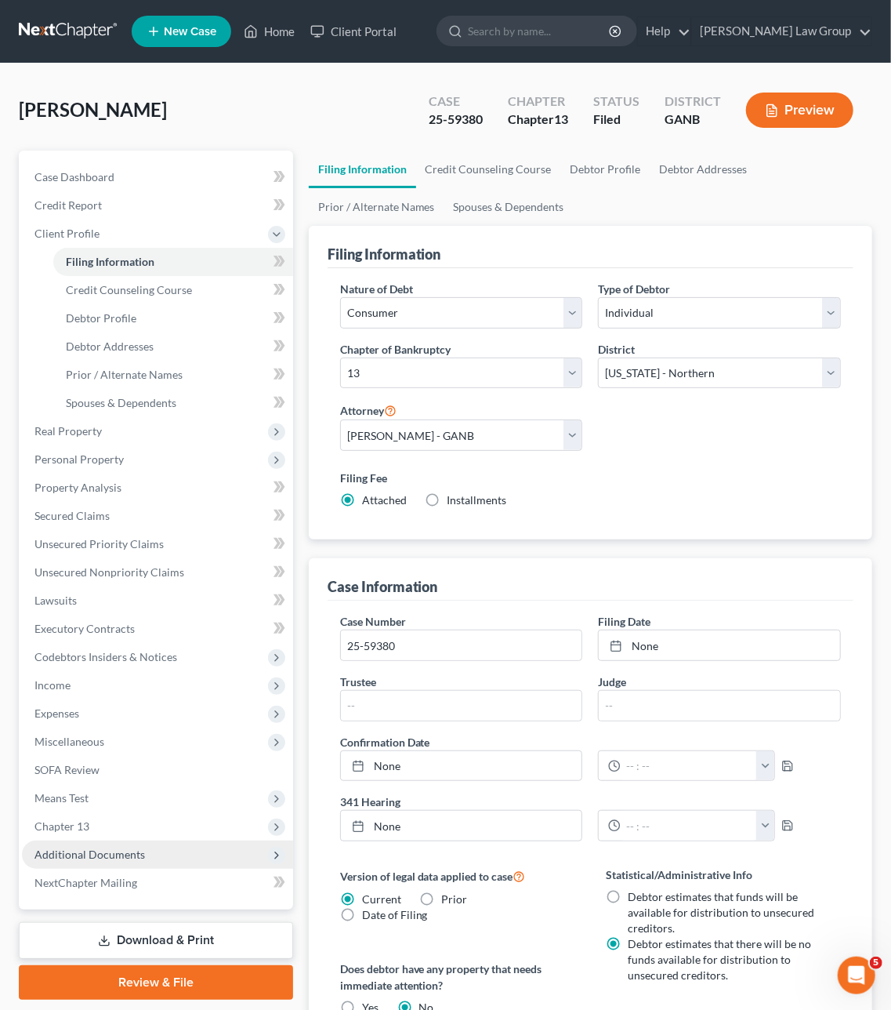
click at [102, 757] on span "Additional Documents" at bounding box center [89, 854] width 111 height 13
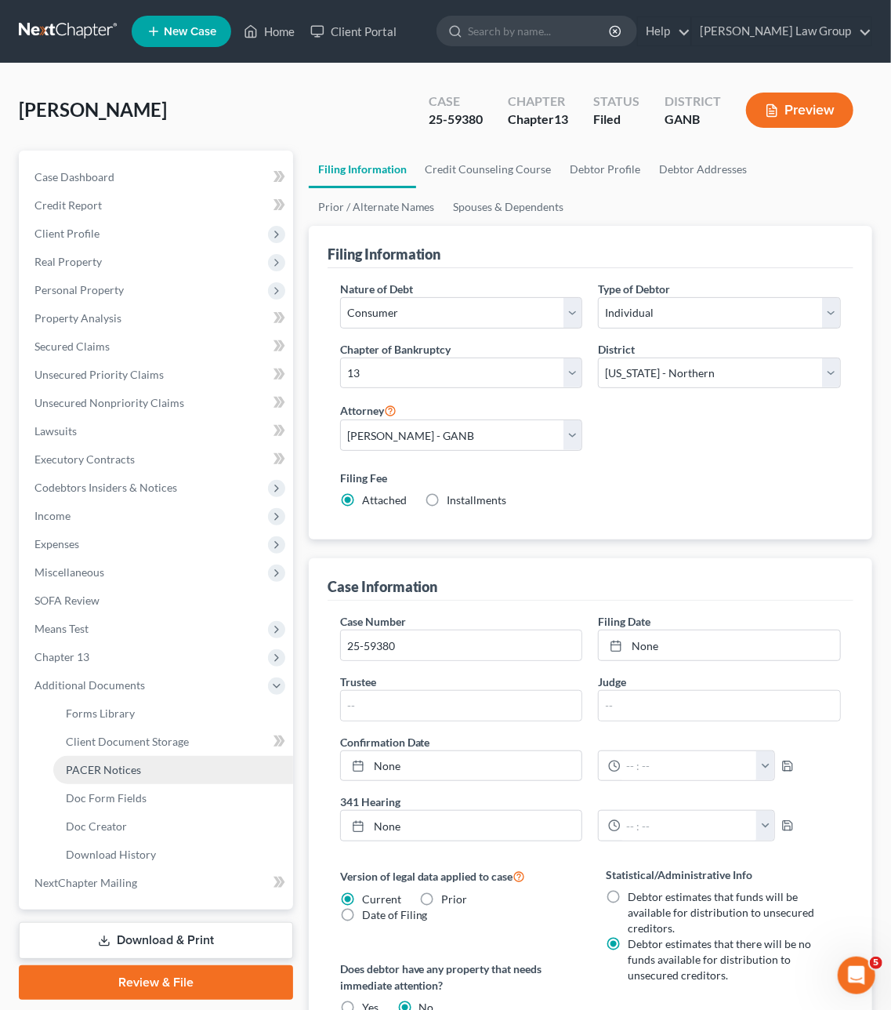
click at [170, 757] on link "PACER Notices" at bounding box center [173, 770] width 240 height 28
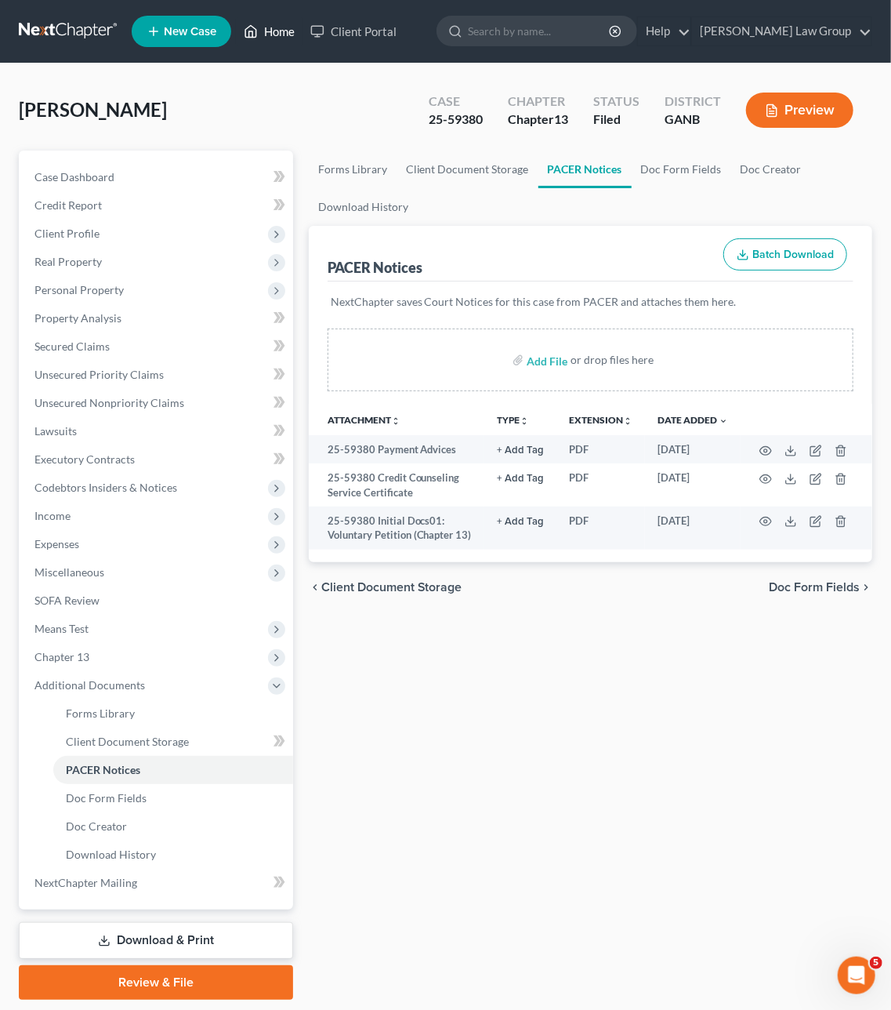
click at [265, 20] on link "Home" at bounding box center [269, 31] width 67 height 28
click at [277, 39] on link "Home" at bounding box center [269, 31] width 67 height 28
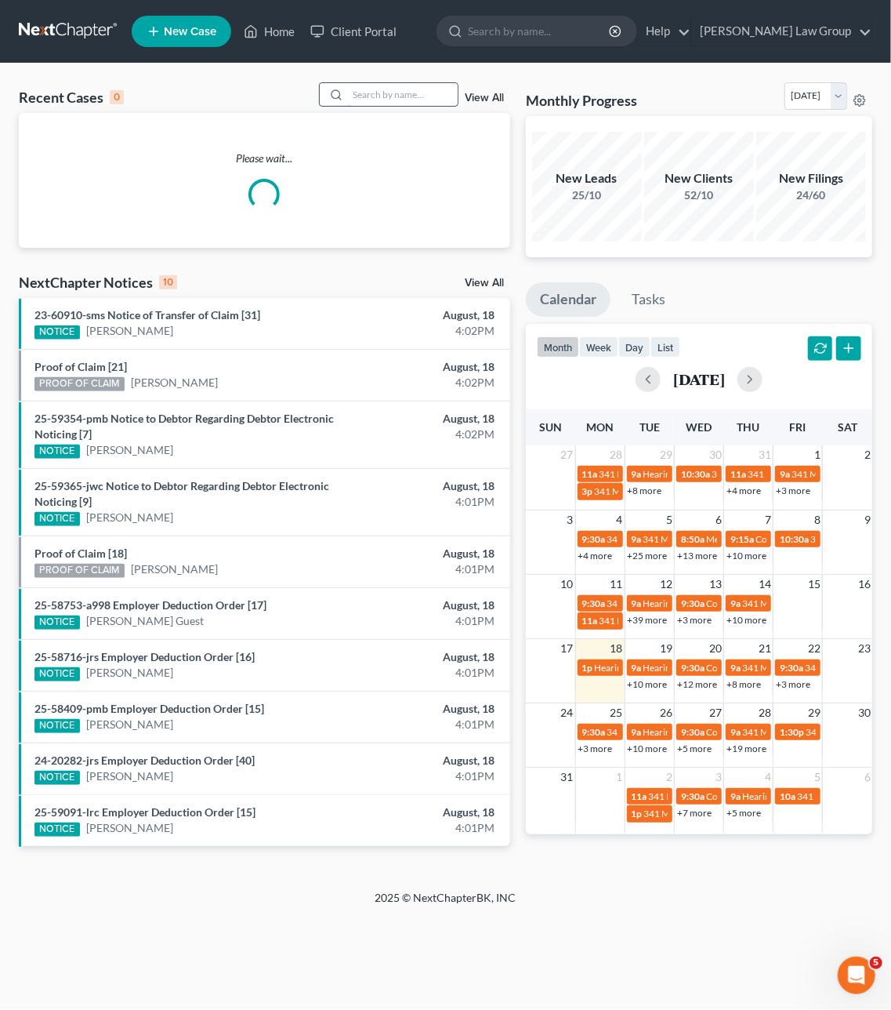
click at [414, 99] on input "search" at bounding box center [403, 94] width 110 height 23
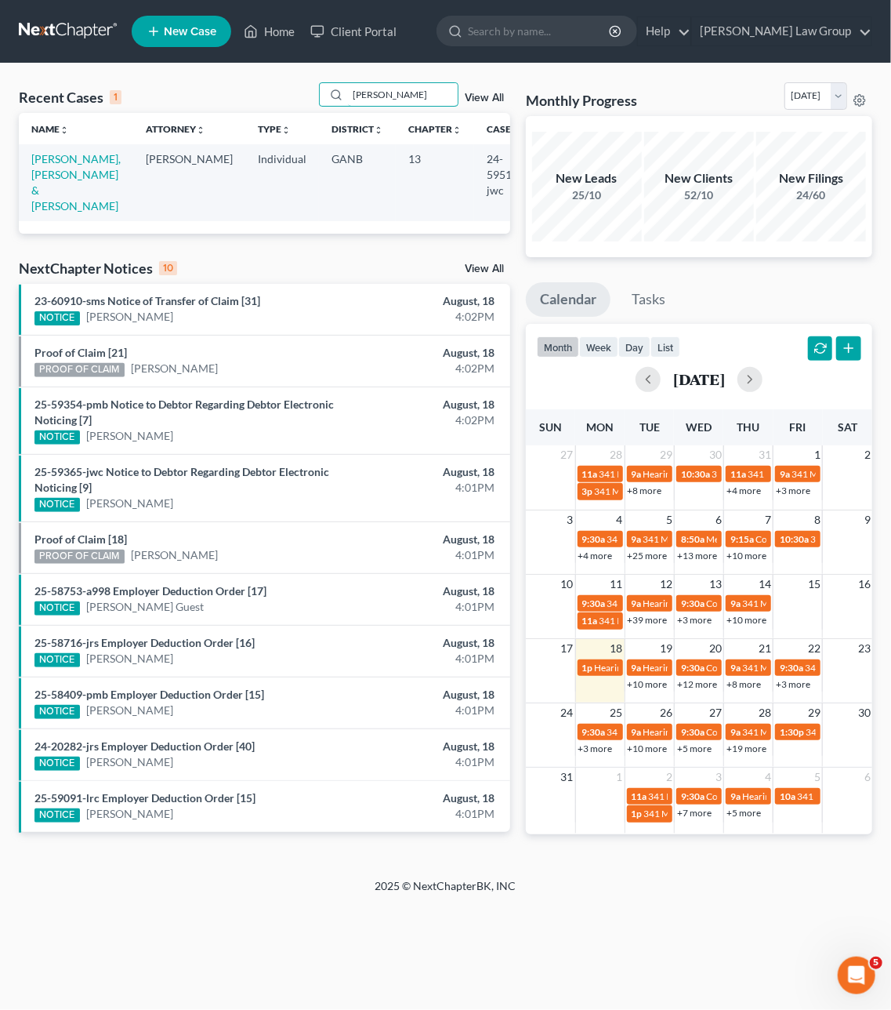
type input "Dotson"
drag, startPoint x: 334, startPoint y: 110, endPoint x: 67, endPoint y: 176, distance: 274.8
click at [67, 176] on link "Dotson, Garreisha & Louis" at bounding box center [75, 182] width 89 height 60
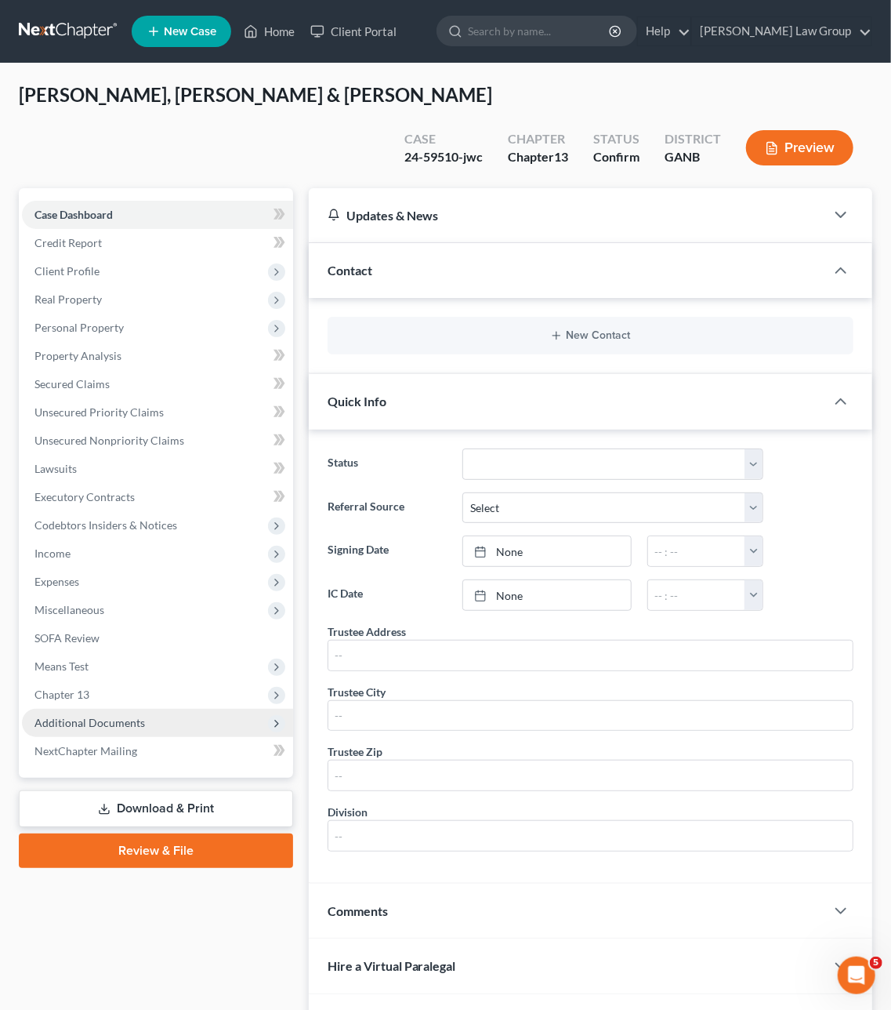
click at [95, 709] on span "Additional Documents" at bounding box center [157, 723] width 271 height 28
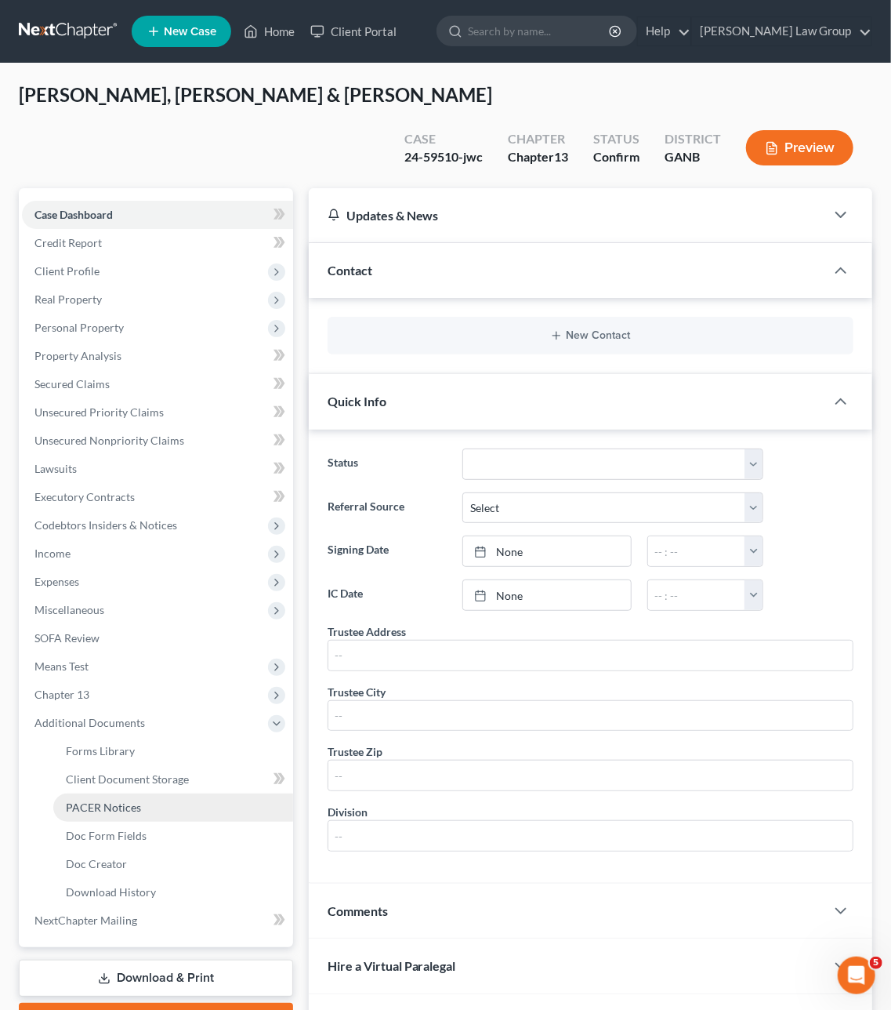
click at [101, 757] on link "PACER Notices" at bounding box center [173, 807] width 240 height 28
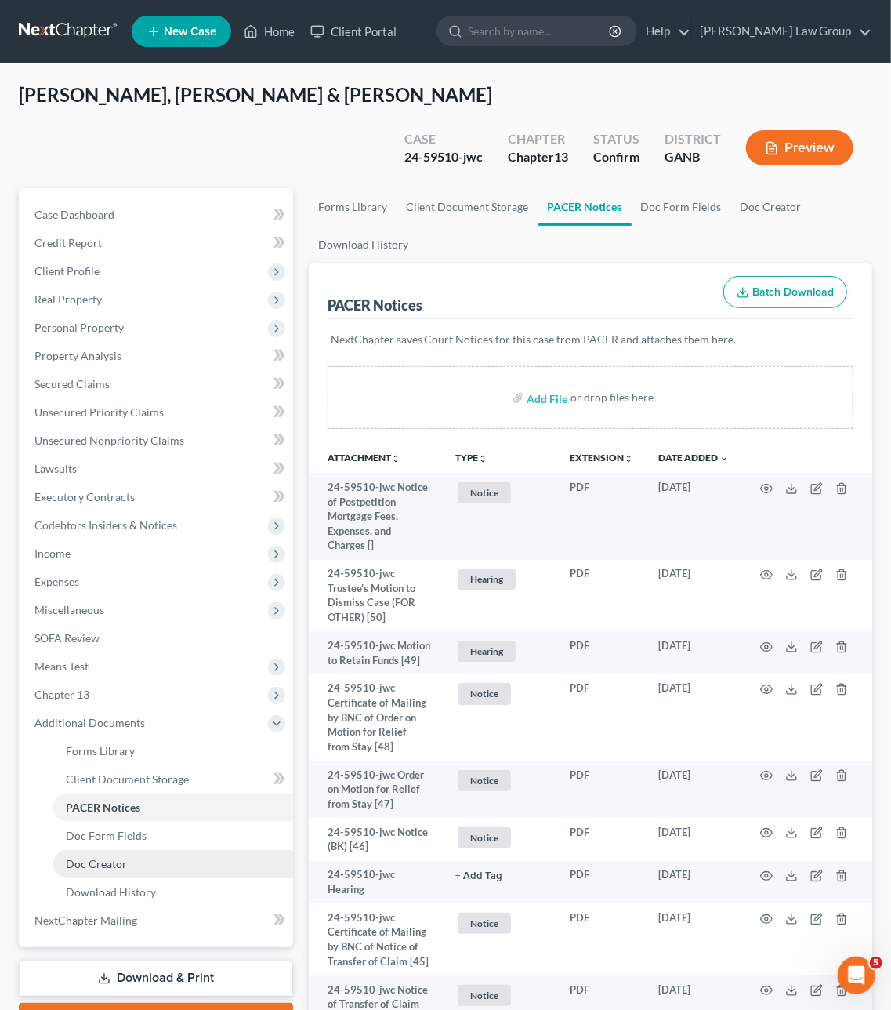
click at [183, 757] on link "Doc Creator" at bounding box center [173, 864] width 240 height 28
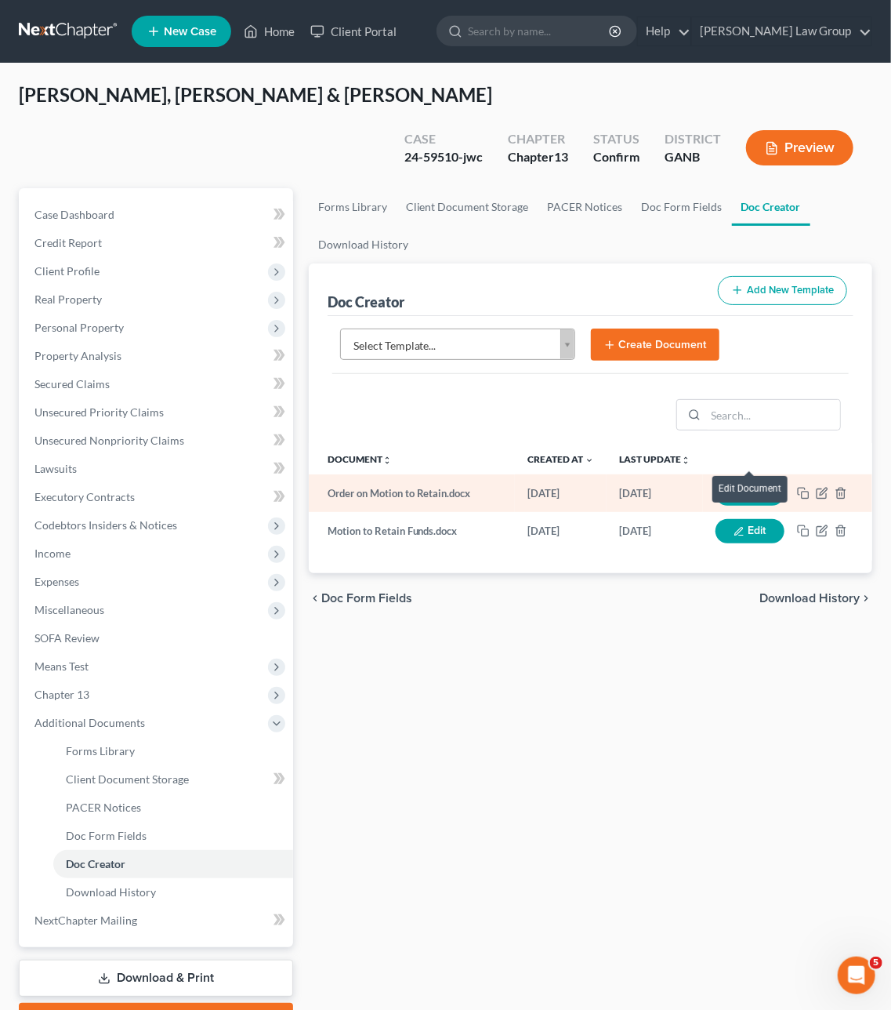
click at [748, 481] on button "Edit" at bounding box center [750, 493] width 69 height 24
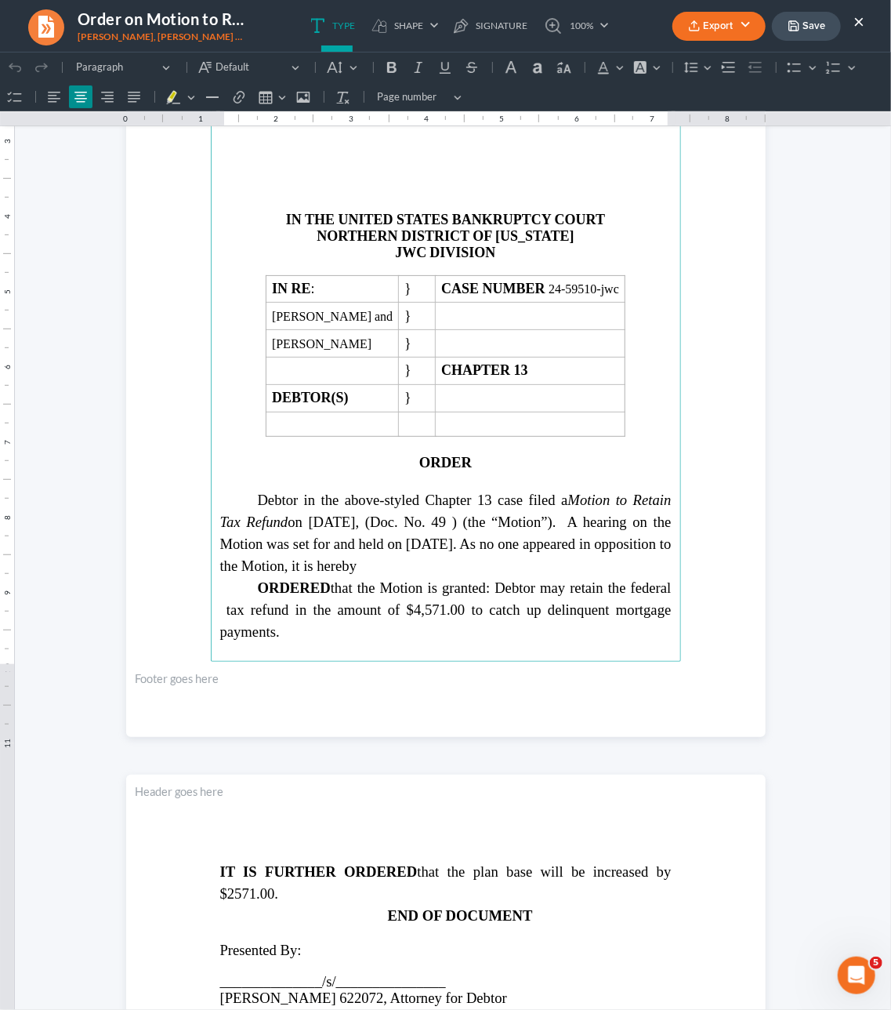
scroll to position [314, 0]
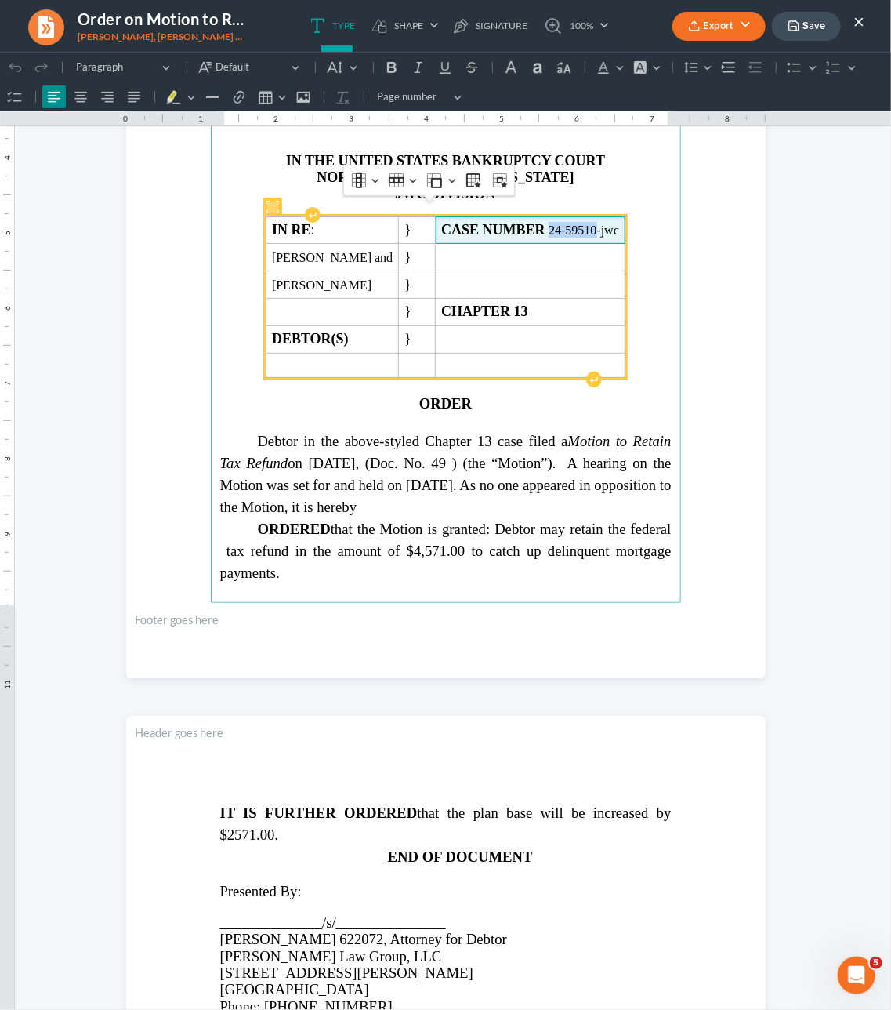
drag, startPoint x: 577, startPoint y: 225, endPoint x: 623, endPoint y: 227, distance: 45.5
click at [619, 227] on span "CASE NUMBER 24-59510-jwc" at bounding box center [530, 229] width 178 height 16
copy span "24-59510"
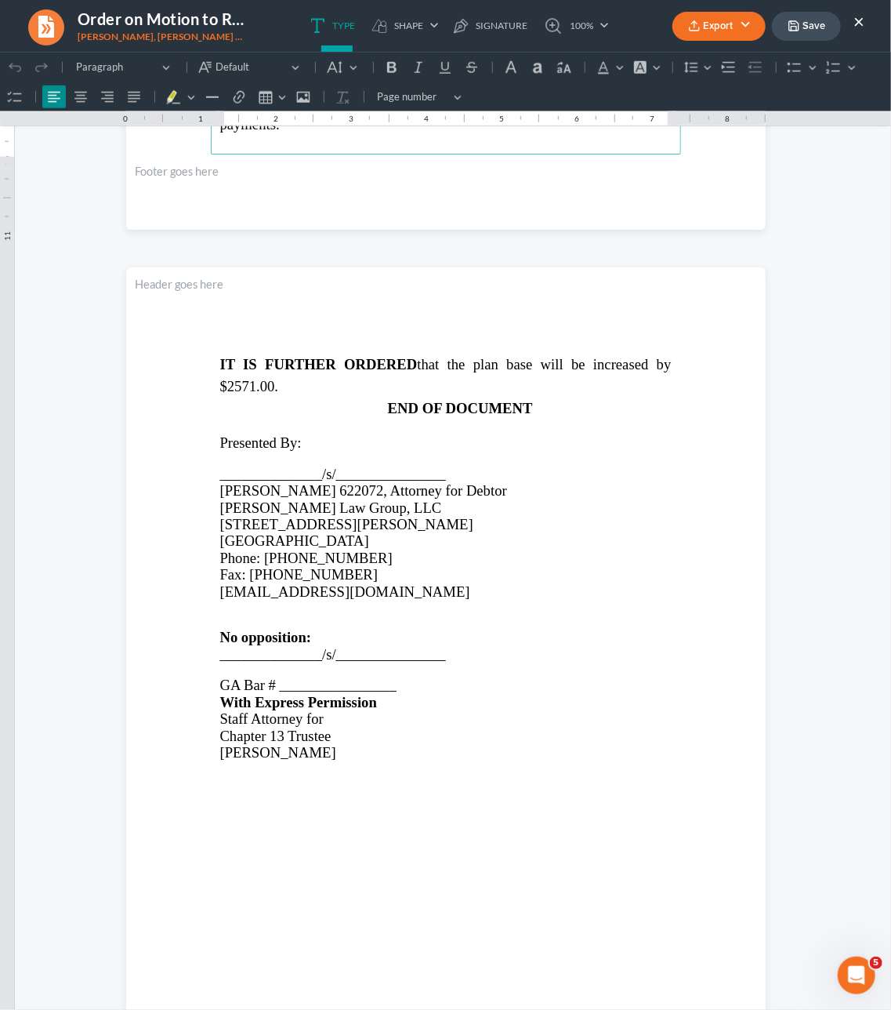
scroll to position [784, 0]
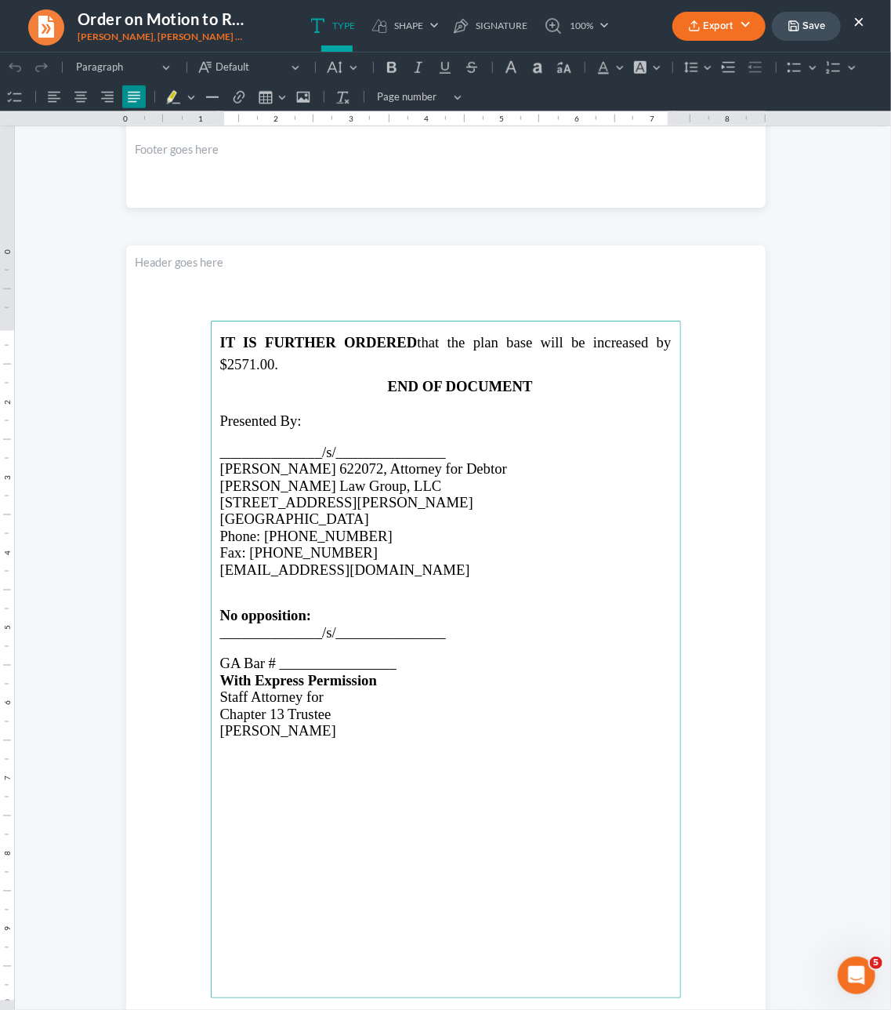
click at [277, 650] on p "Rich Text Editor, page-1-main" at bounding box center [446, 647] width 452 height 14
drag, startPoint x: 327, startPoint y: 673, endPoint x: 350, endPoint y: 659, distance: 26.8
click at [350, 659] on span "GA Bar # ________________" at bounding box center [308, 662] width 176 height 16
click at [350, 664] on span "GA Bar # ________________" at bounding box center [308, 662] width 176 height 16
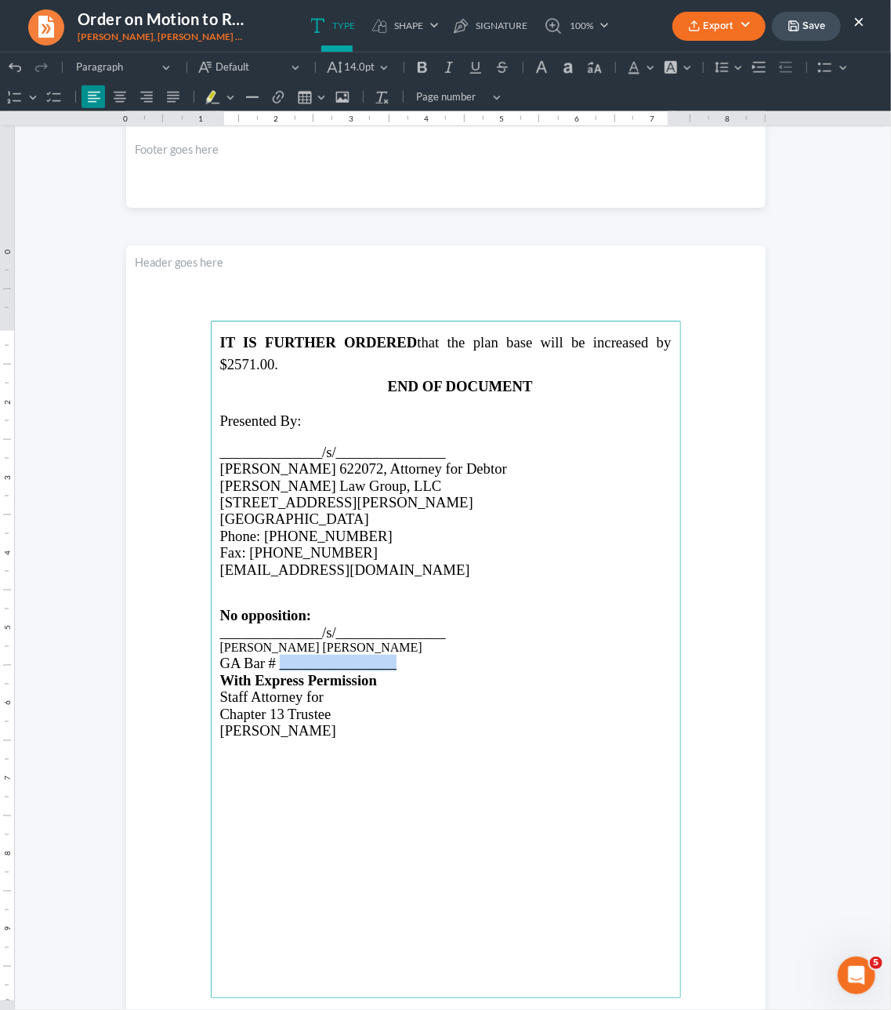
click at [350, 664] on span "GA Bar # ________________" at bounding box center [308, 662] width 176 height 16
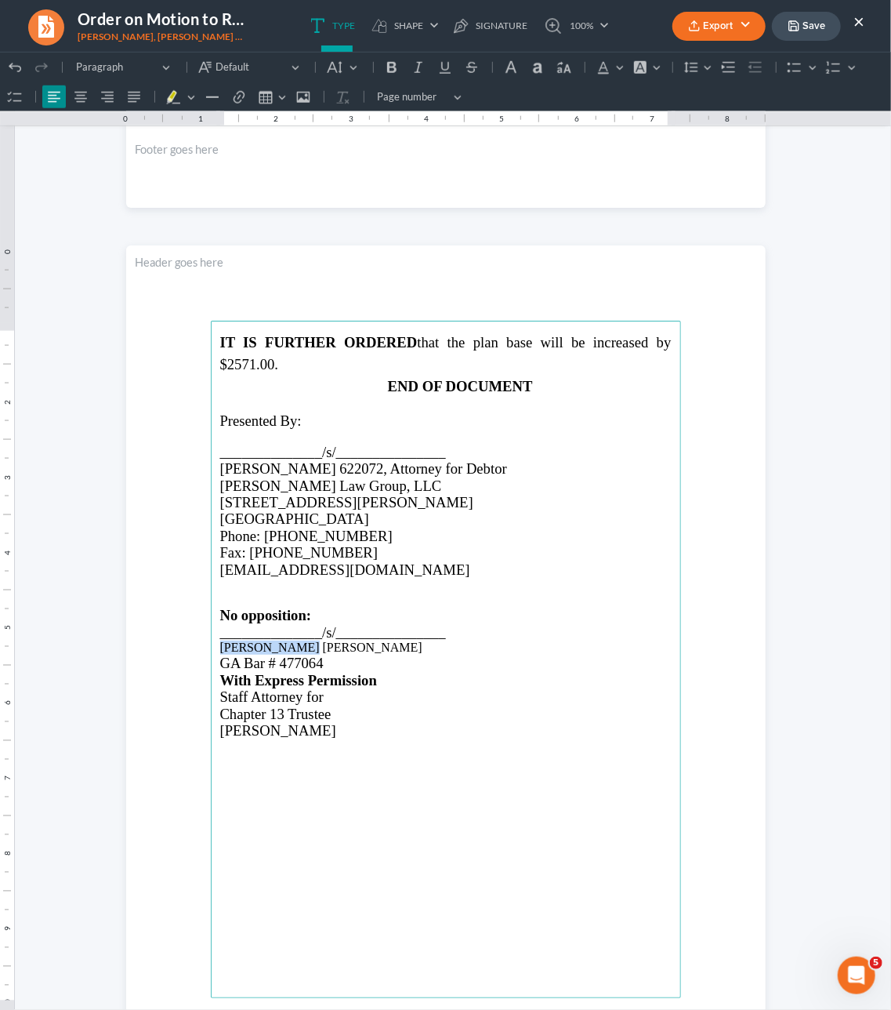
drag, startPoint x: 293, startPoint y: 645, endPoint x: 220, endPoint y: 644, distance: 73.7
click at [220, 644] on main "IT IS FURTHER ORDERED that the plan base will be increased by $2571.00. END OF …" at bounding box center [446, 658] width 470 height 677
click at [343, 74] on icon "Editor toolbar" at bounding box center [335, 67] width 16 height 16
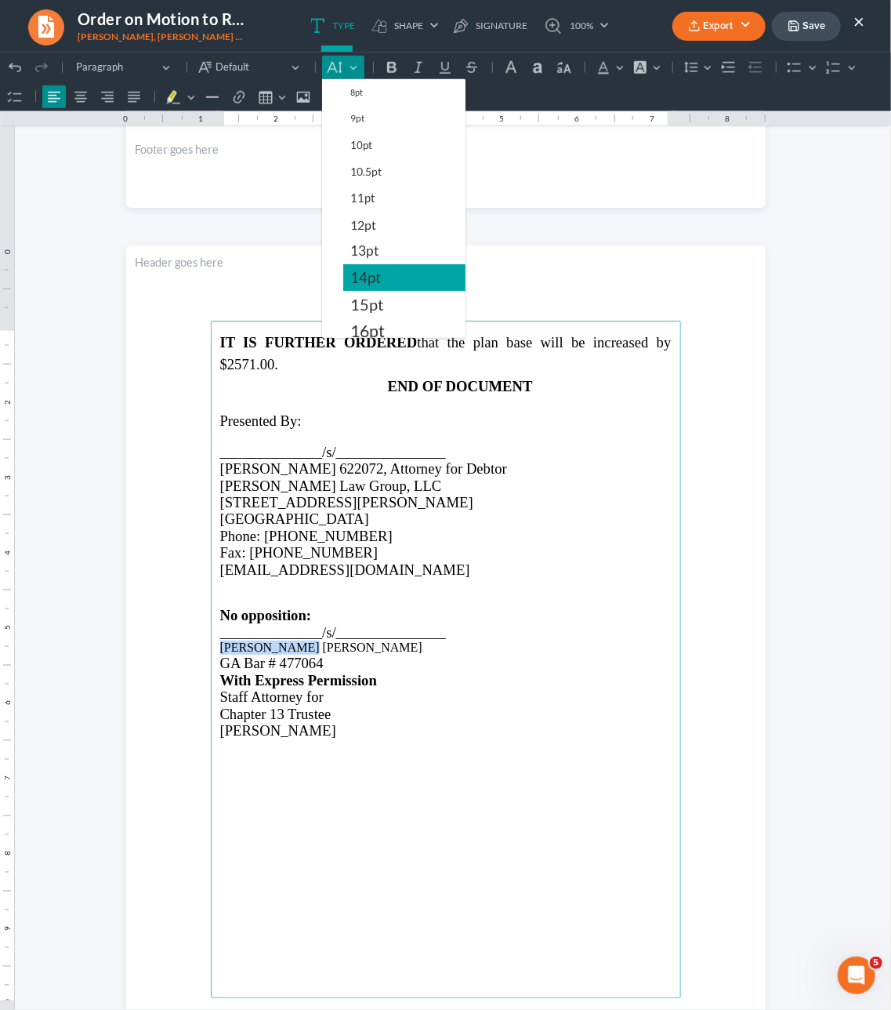
click at [381, 284] on span "14pt" at bounding box center [365, 276] width 31 height 19
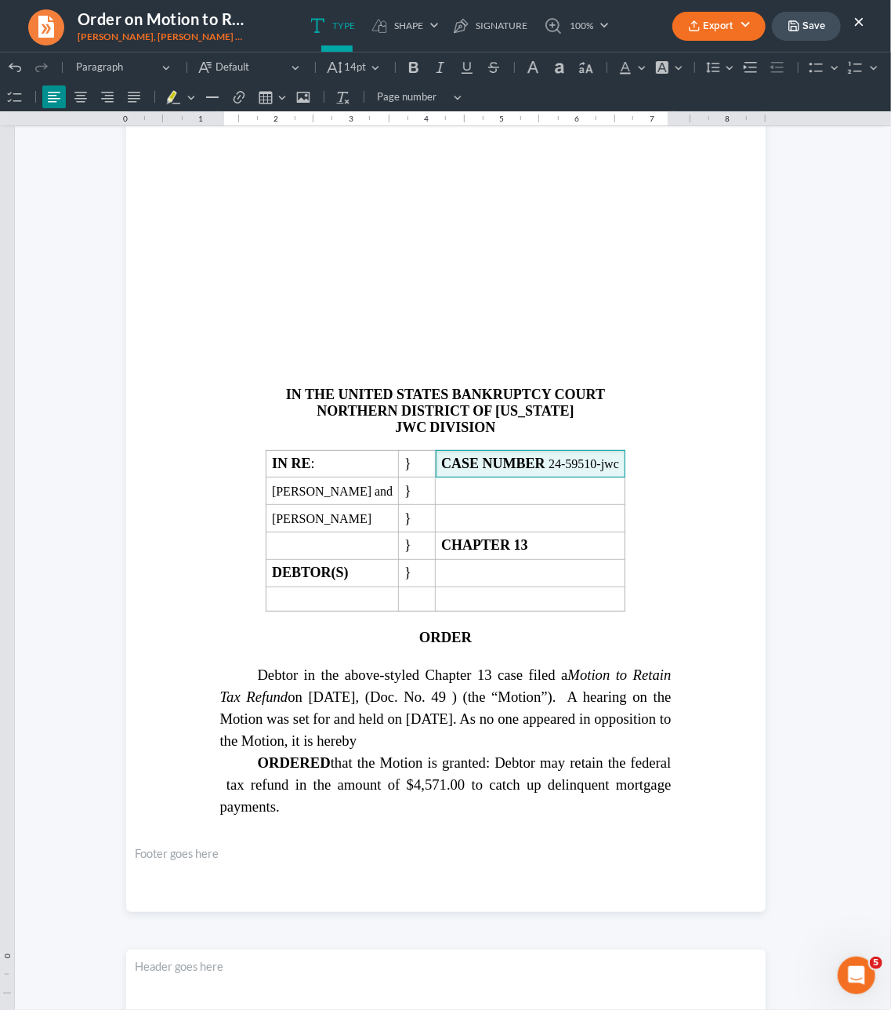
scroll to position [79, 0]
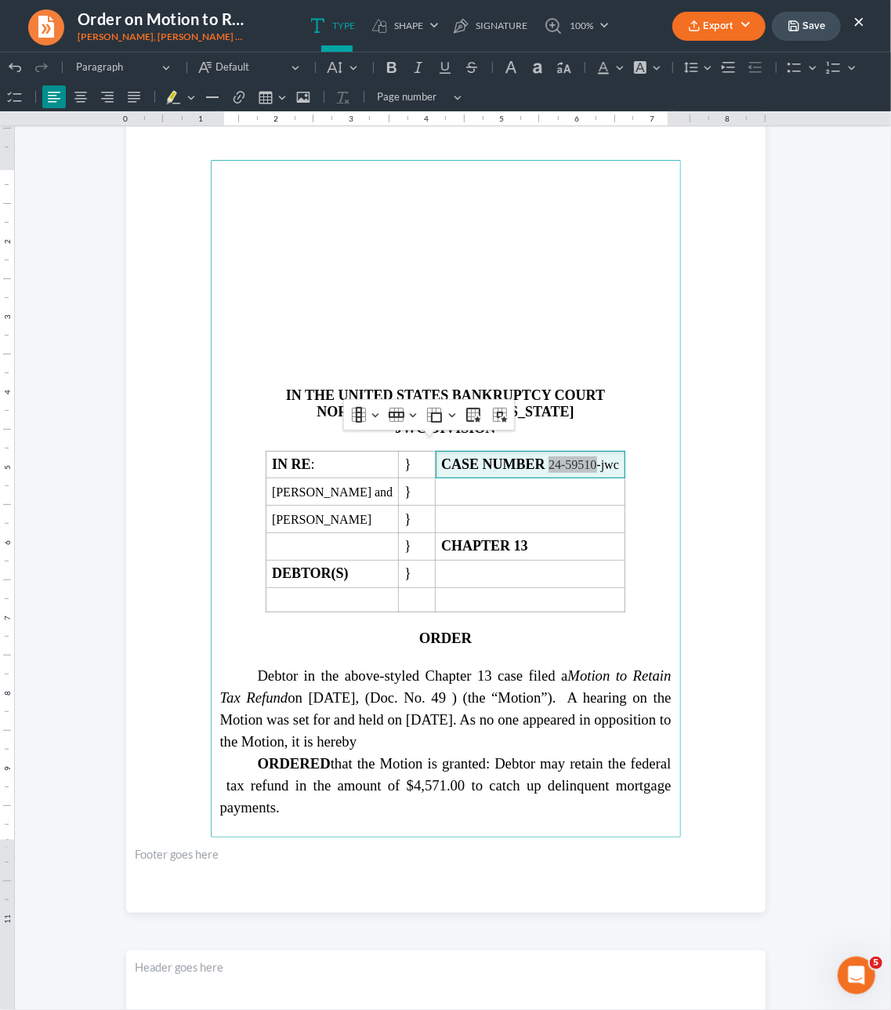
click at [814, 31] on button "Save" at bounding box center [806, 26] width 69 height 29
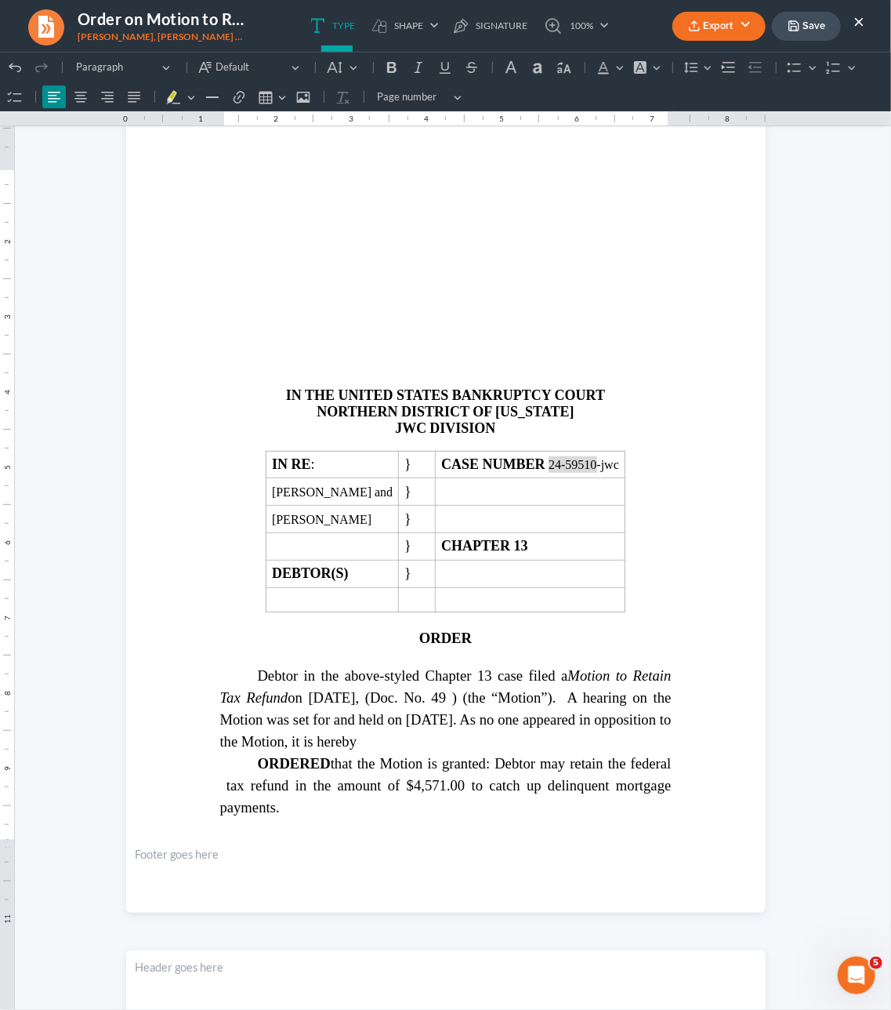
click at [729, 20] on button "Export" at bounding box center [719, 26] width 93 height 29
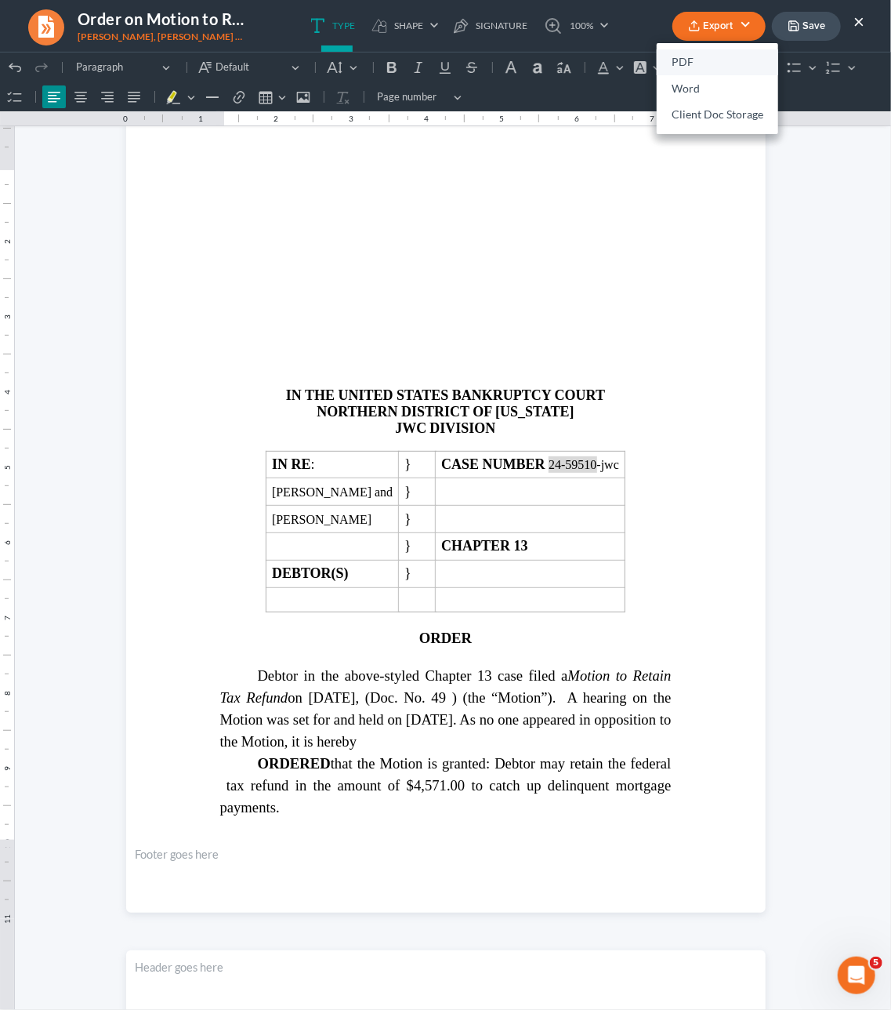
click at [701, 64] on link "PDF" at bounding box center [718, 62] width 122 height 27
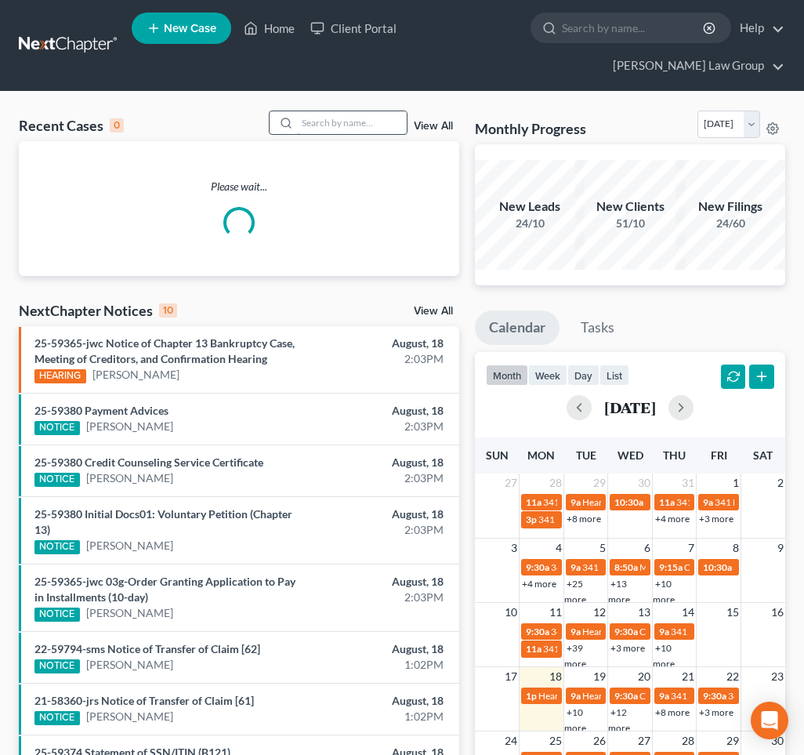
click at [372, 111] on input "search" at bounding box center [352, 122] width 110 height 23
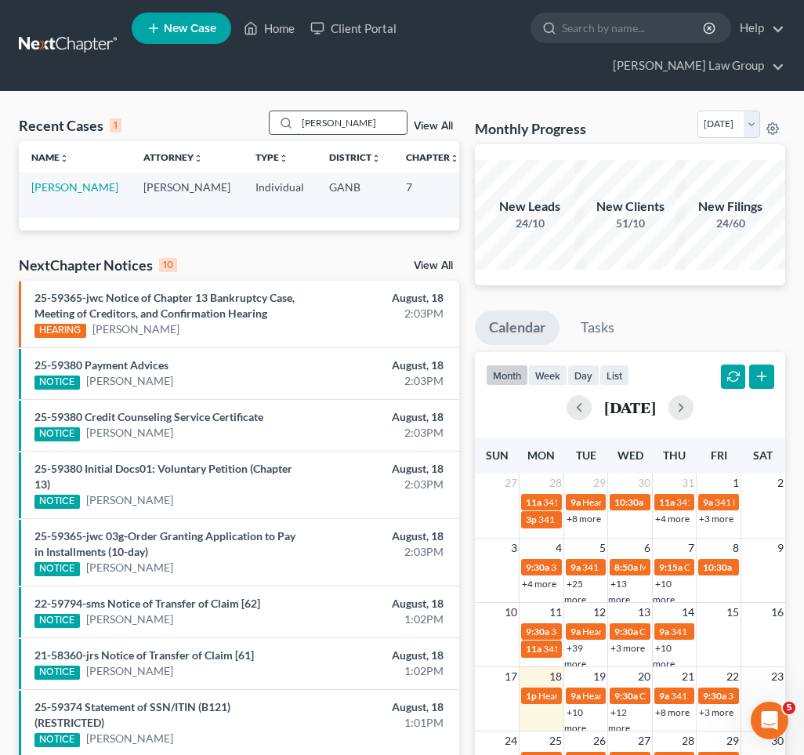
type input "[PERSON_NAME]"
drag, startPoint x: 372, startPoint y: 91, endPoint x: 55, endPoint y: 172, distance: 327.1
click at [55, 180] on link "[PERSON_NAME]" at bounding box center [74, 186] width 87 height 13
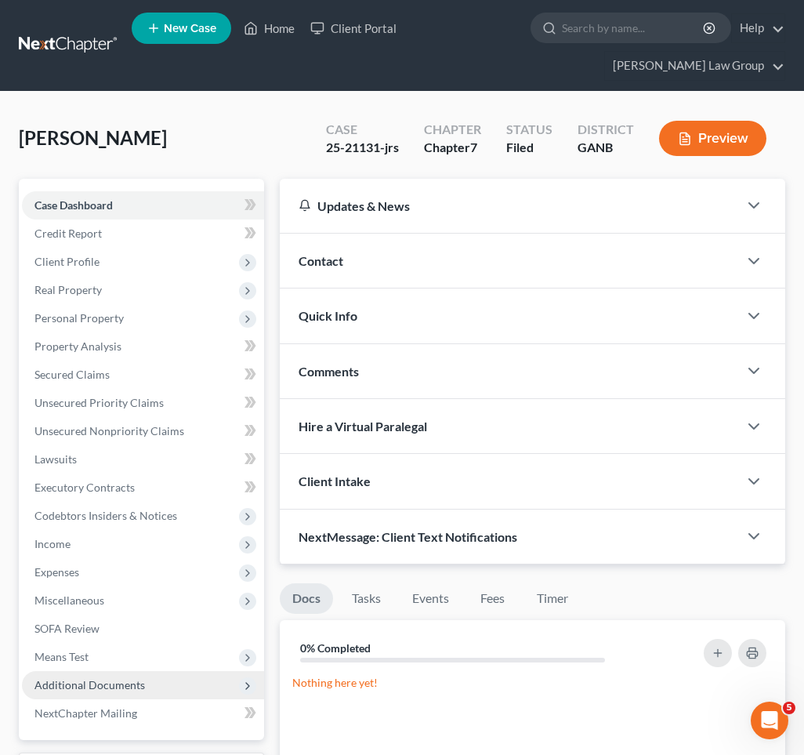
click at [95, 671] on span "Additional Documents" at bounding box center [143, 685] width 242 height 28
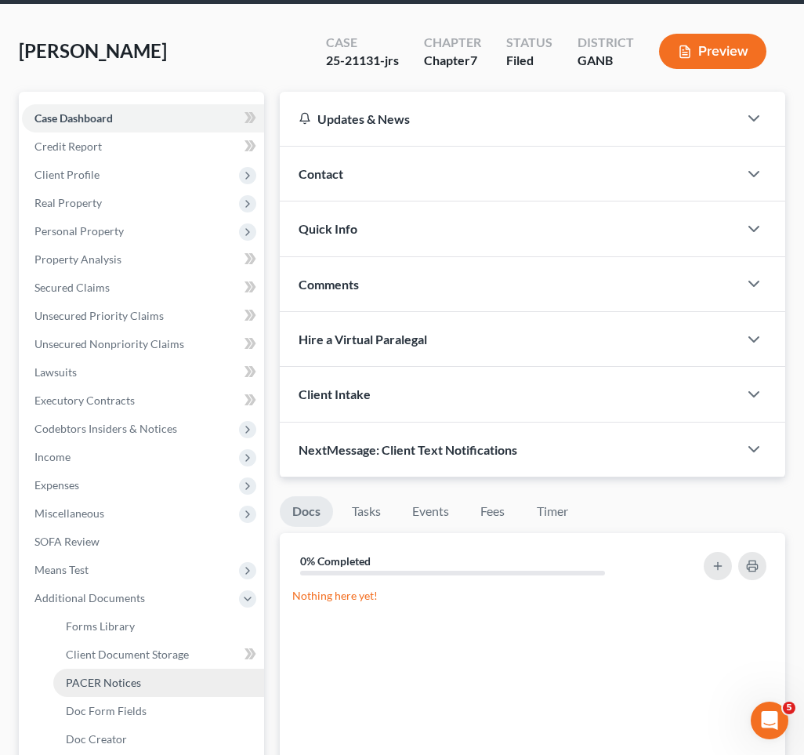
scroll to position [87, 0]
click at [95, 676] on span "PACER Notices" at bounding box center [103, 682] width 75 height 13
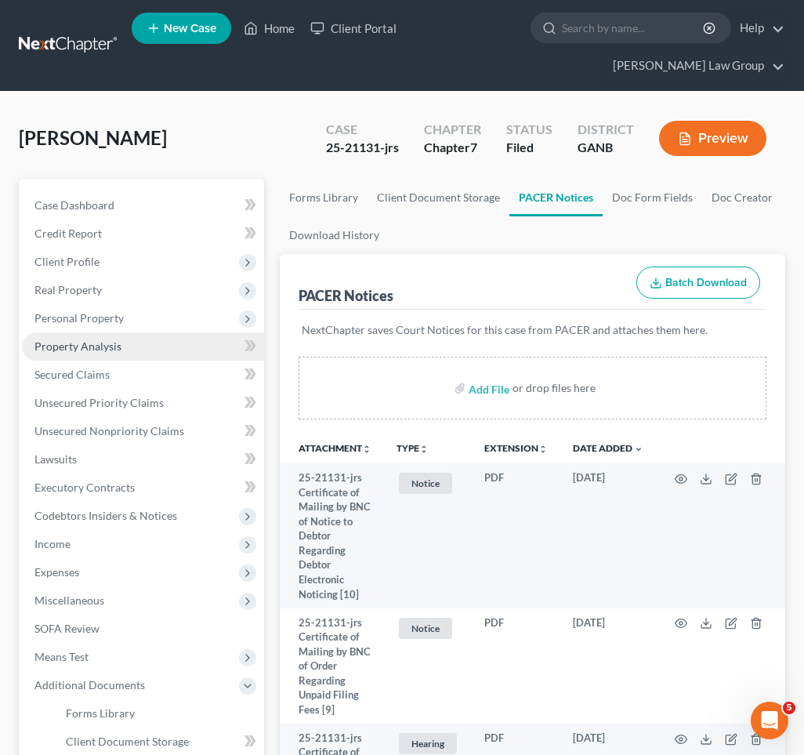
click at [67, 339] on span "Property Analysis" at bounding box center [77, 345] width 87 height 13
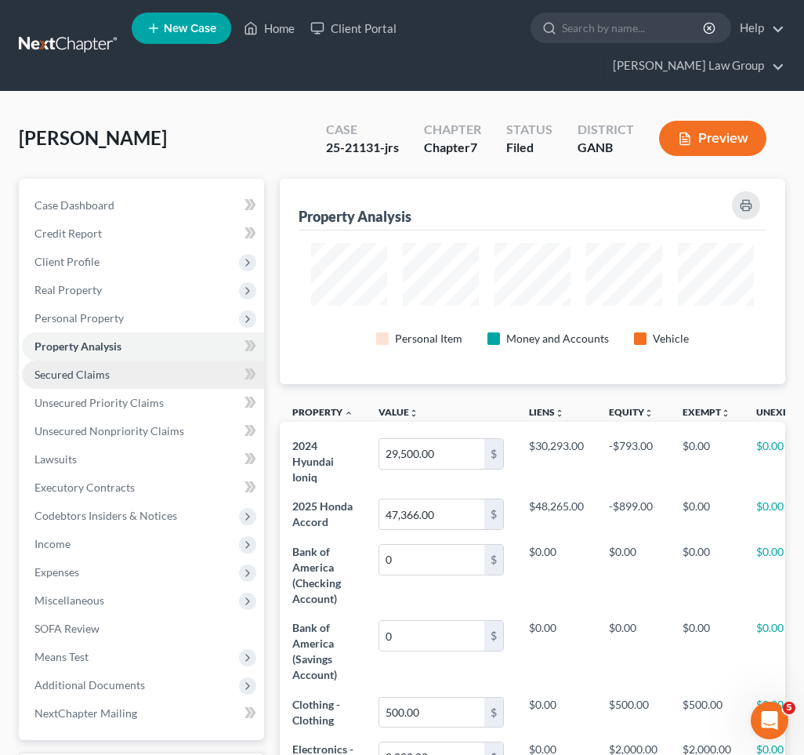
click at [71, 368] on span "Secured Claims" at bounding box center [71, 374] width 75 height 13
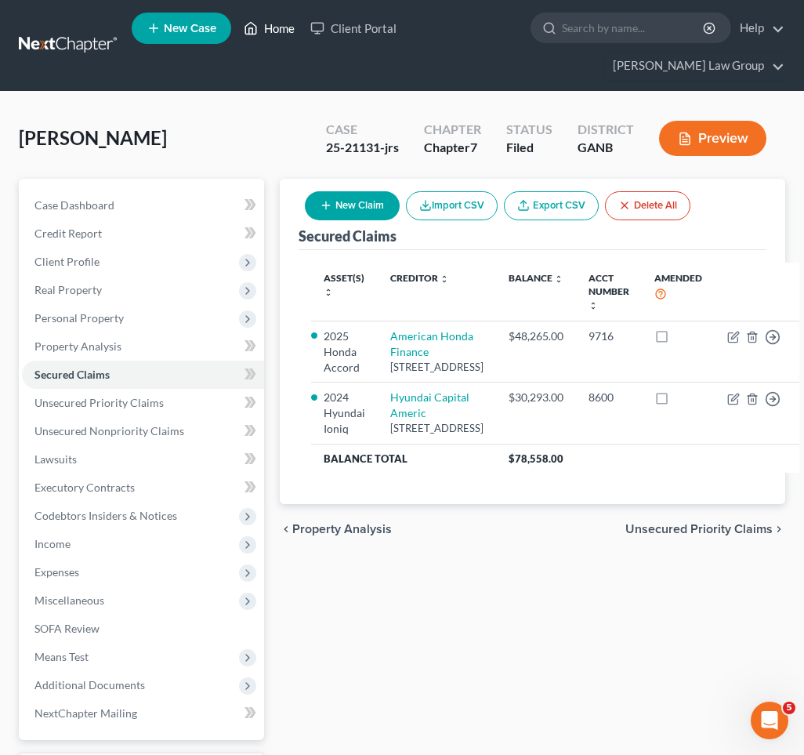
click at [278, 27] on link "Home" at bounding box center [269, 28] width 67 height 28
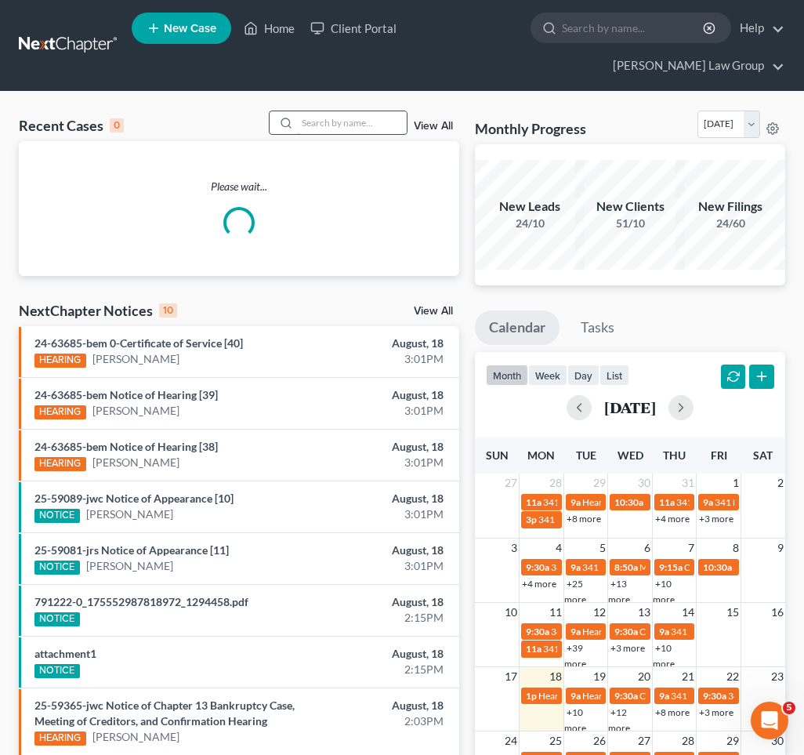
click at [389, 111] on input "search" at bounding box center [352, 122] width 110 height 23
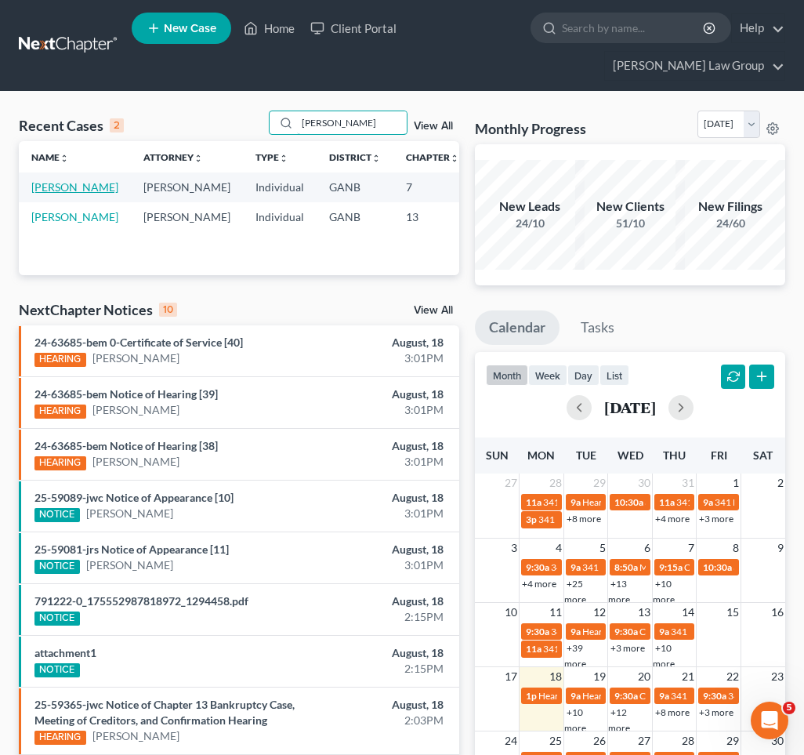
type input "[PERSON_NAME]"
click at [46, 180] on link "[PERSON_NAME]" at bounding box center [74, 186] width 87 height 13
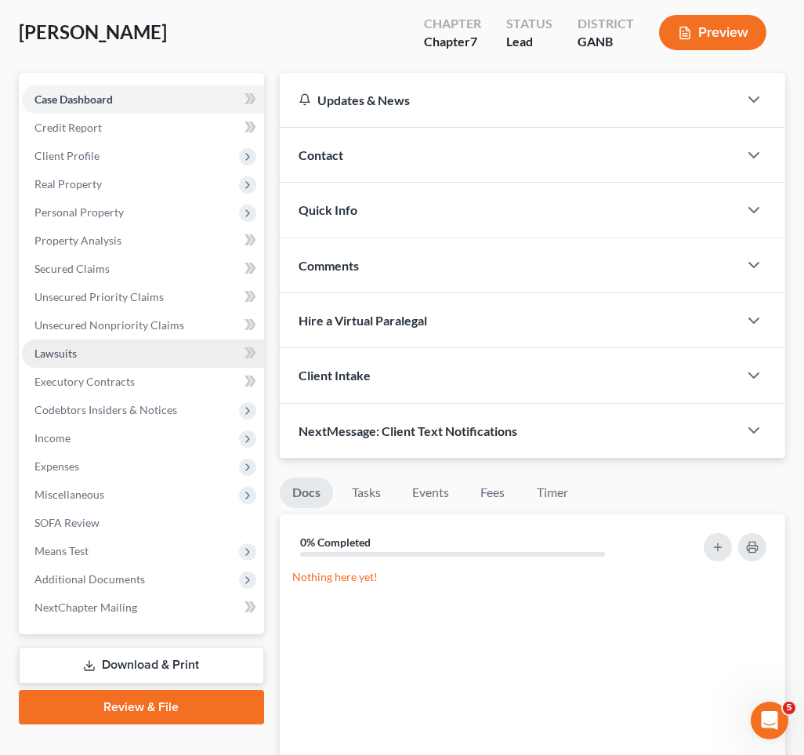
click at [77, 339] on link "Lawsuits" at bounding box center [143, 353] width 242 height 28
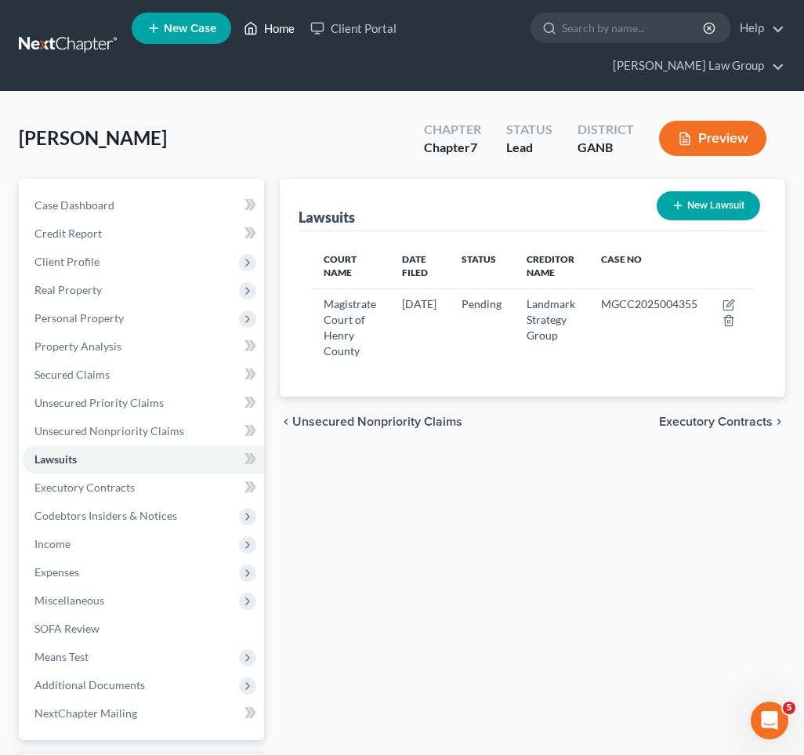
click at [267, 32] on link "Home" at bounding box center [269, 28] width 67 height 28
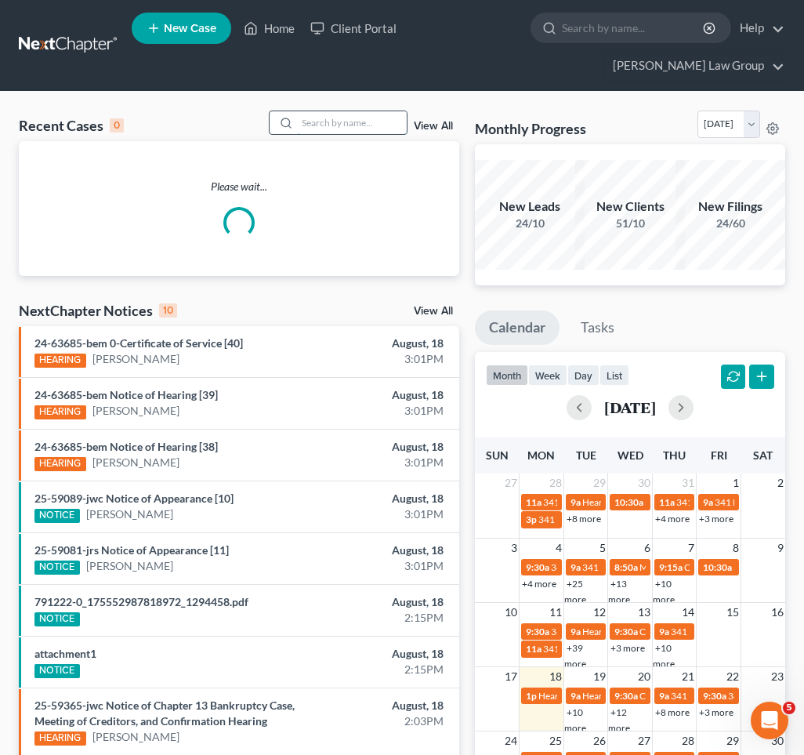
click at [390, 111] on input "search" at bounding box center [352, 122] width 110 height 23
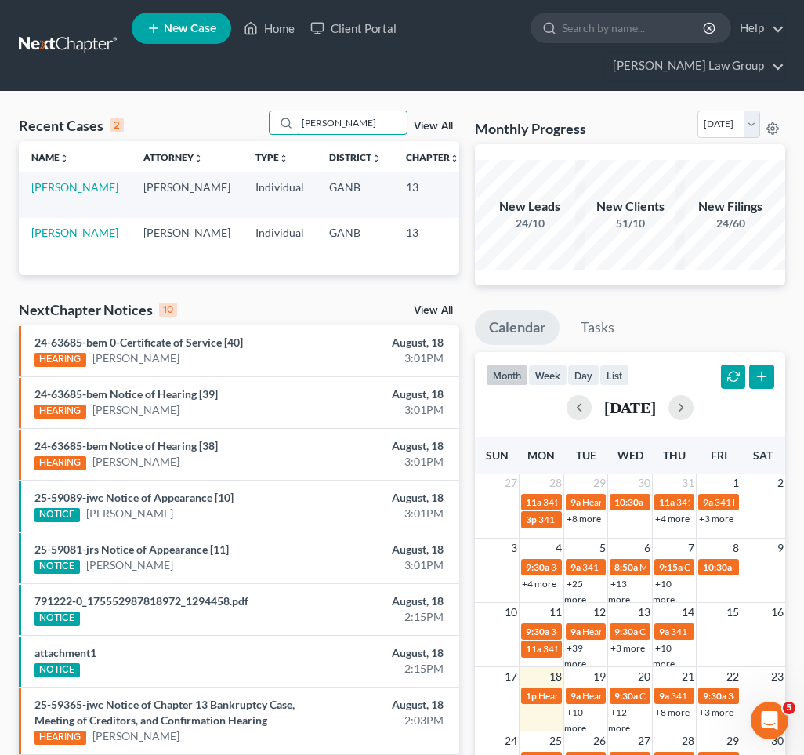
type input "[PERSON_NAME]"
drag, startPoint x: 96, startPoint y: 162, endPoint x: 53, endPoint y: 169, distance: 43.6
click at [53, 180] on link "[PERSON_NAME]" at bounding box center [74, 186] width 87 height 13
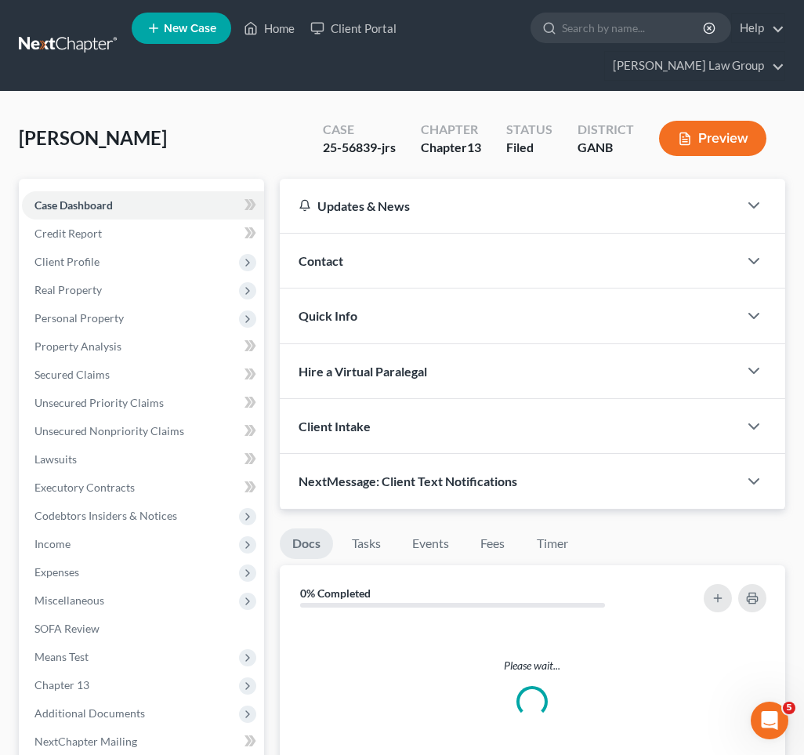
click at [53, 191] on link "Case Dashboard" at bounding box center [143, 205] width 242 height 28
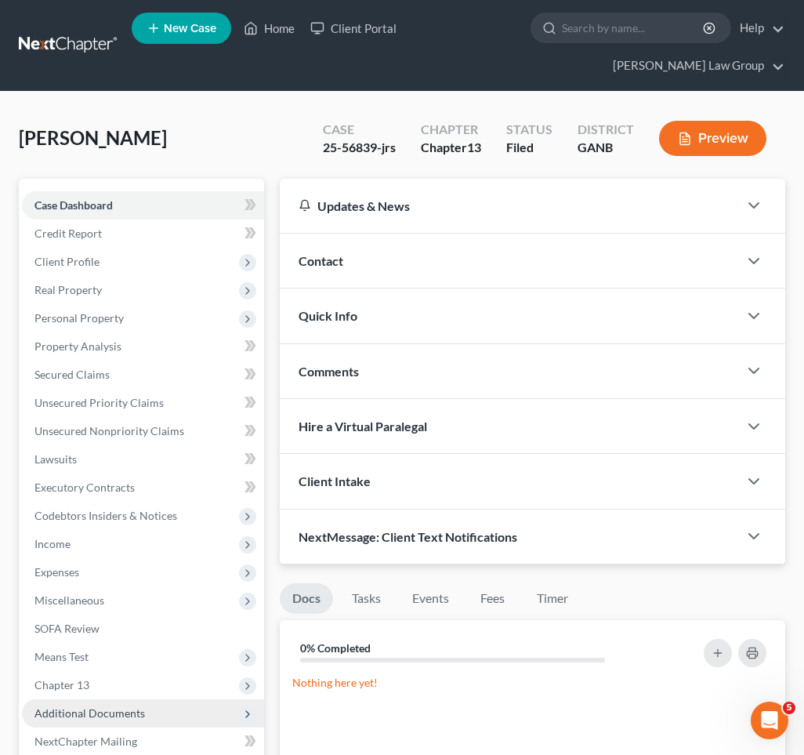
click at [74, 699] on span "Additional Documents" at bounding box center [143, 713] width 242 height 28
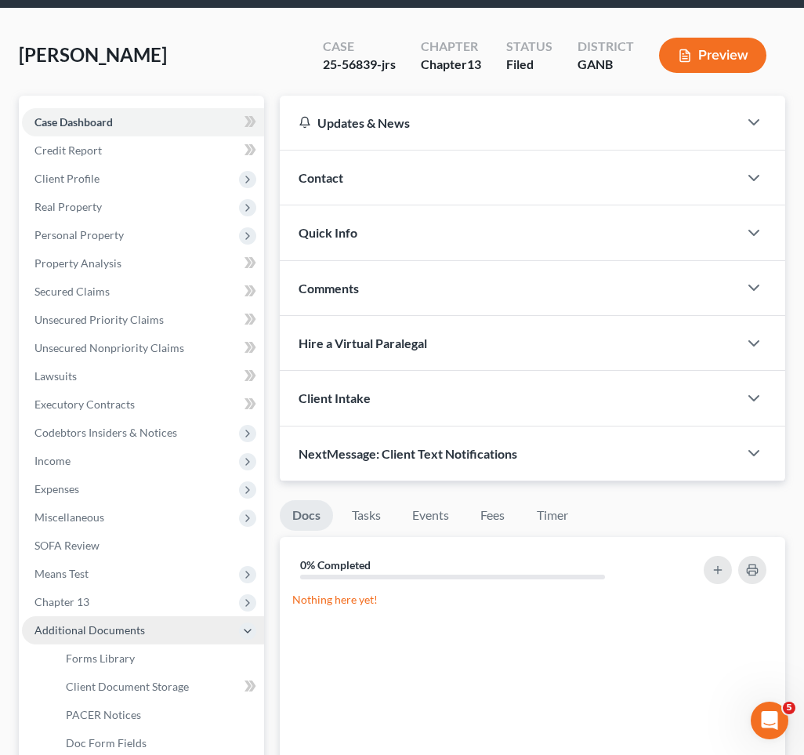
scroll to position [119, 0]
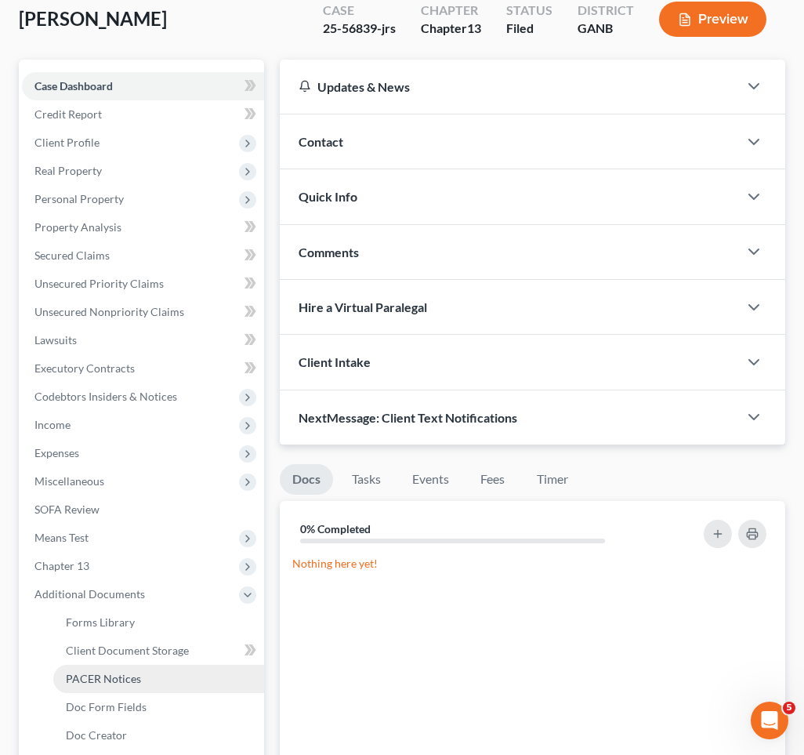
click at [103, 672] on span "PACER Notices" at bounding box center [103, 678] width 75 height 13
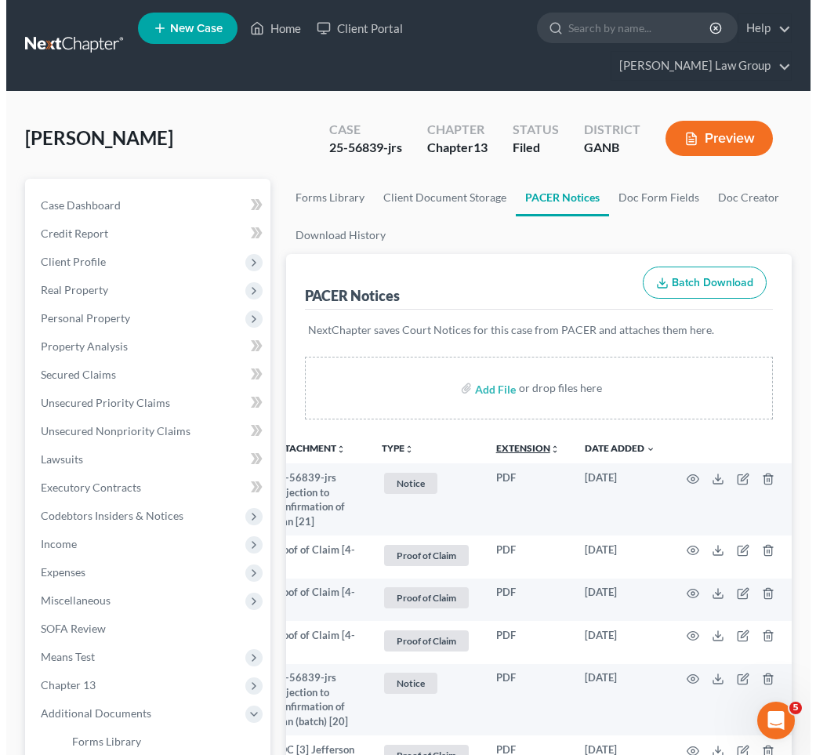
scroll to position [0, 31]
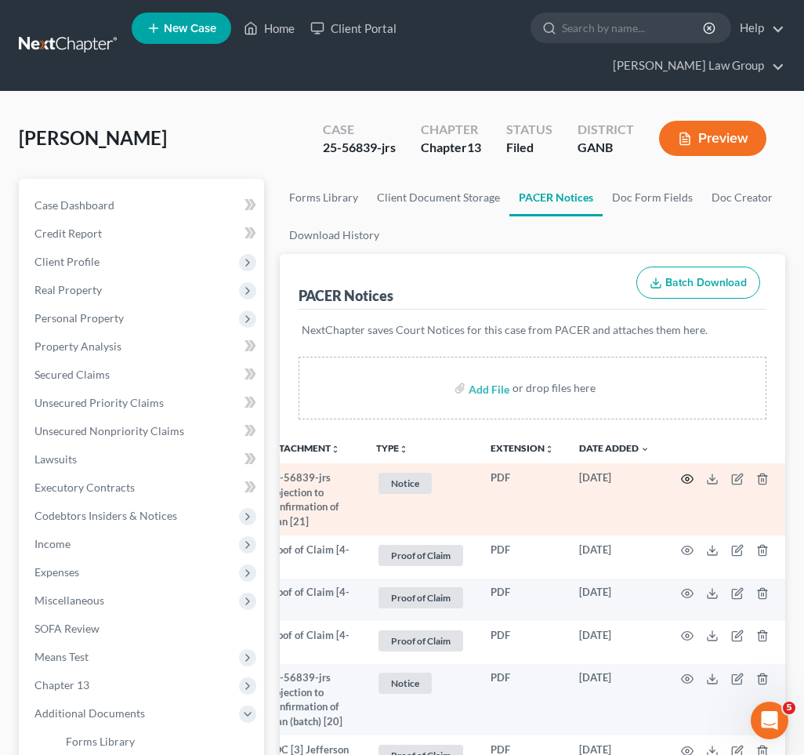
click at [681, 473] on icon "button" at bounding box center [687, 479] width 13 height 13
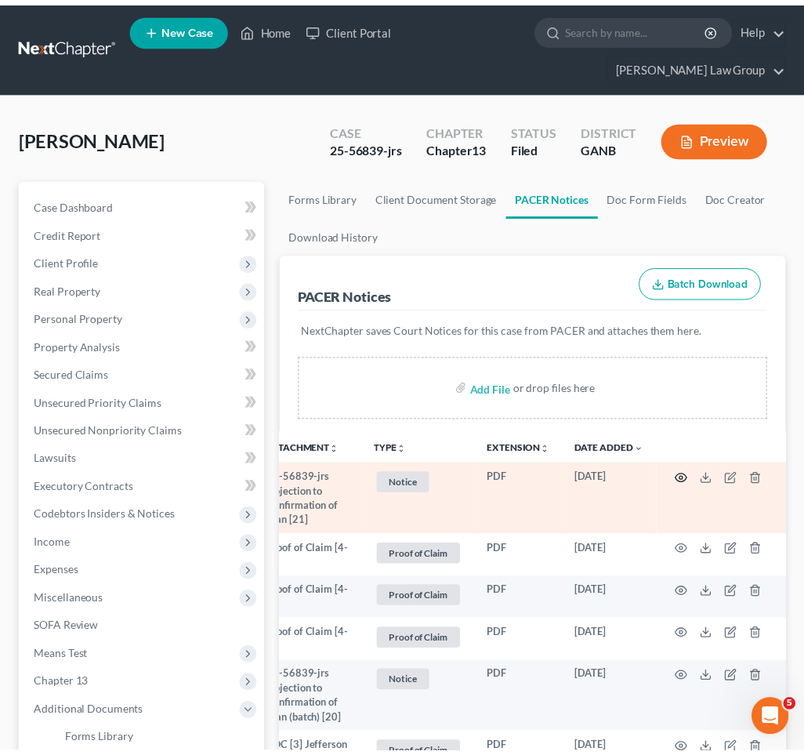
scroll to position [0, 24]
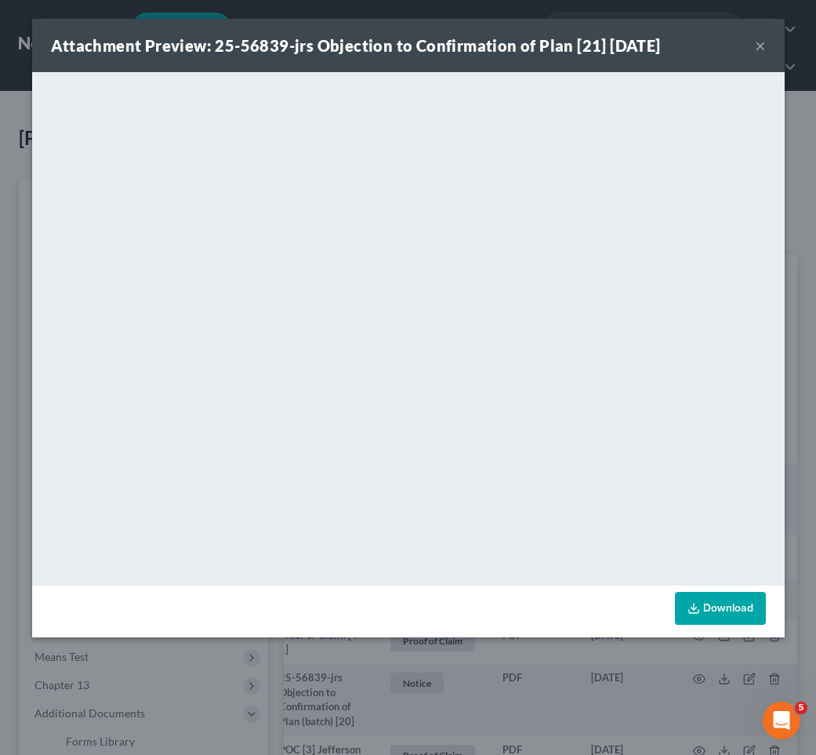
click at [764, 44] on button "×" at bounding box center [760, 45] width 11 height 19
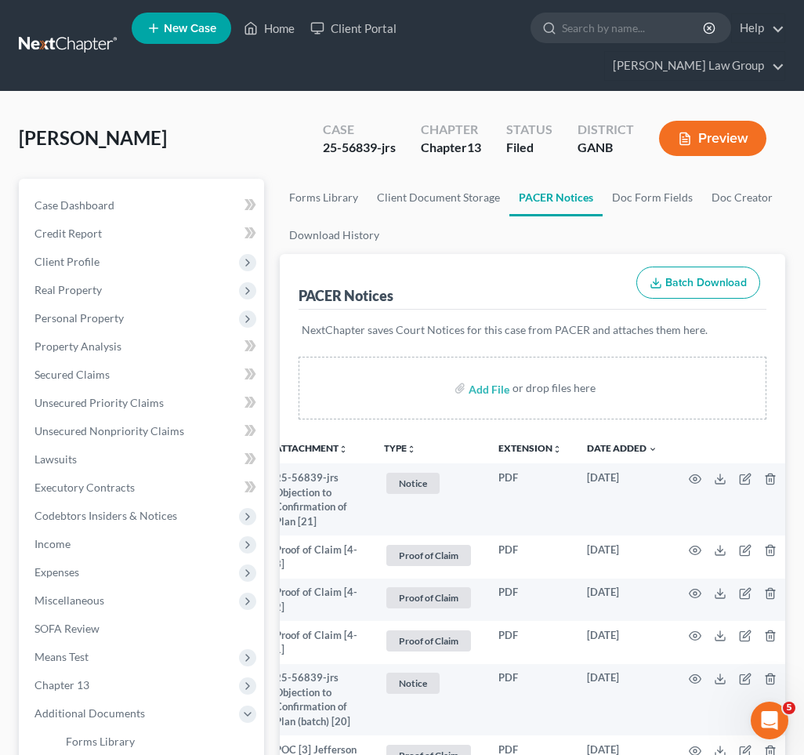
click at [469, 254] on div "PACER Notices Batch Download" at bounding box center [533, 282] width 468 height 56
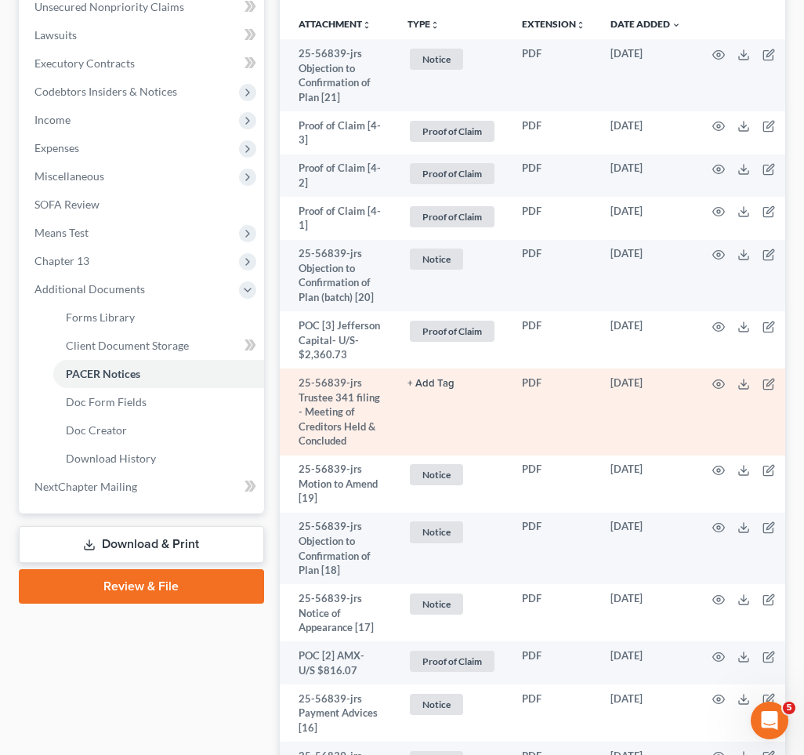
scroll to position [426, 0]
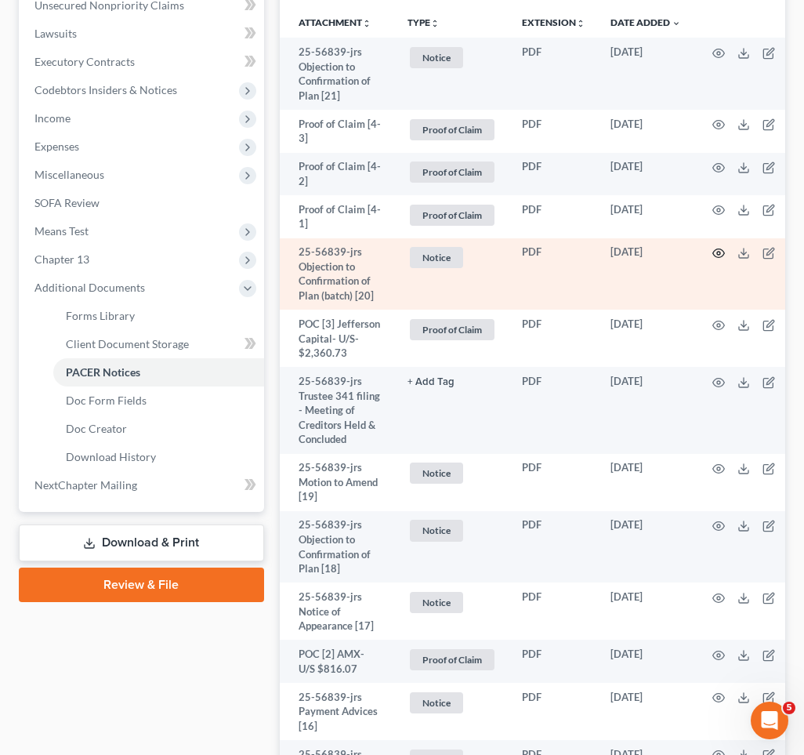
click at [713, 247] on icon "button" at bounding box center [719, 253] width 13 height 13
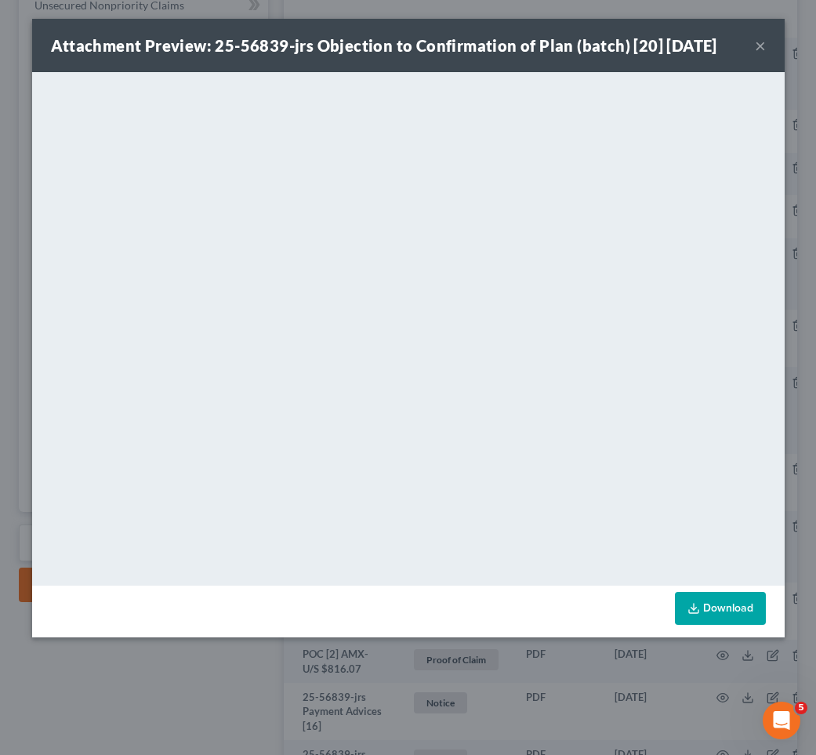
click at [764, 48] on button "×" at bounding box center [760, 45] width 11 height 19
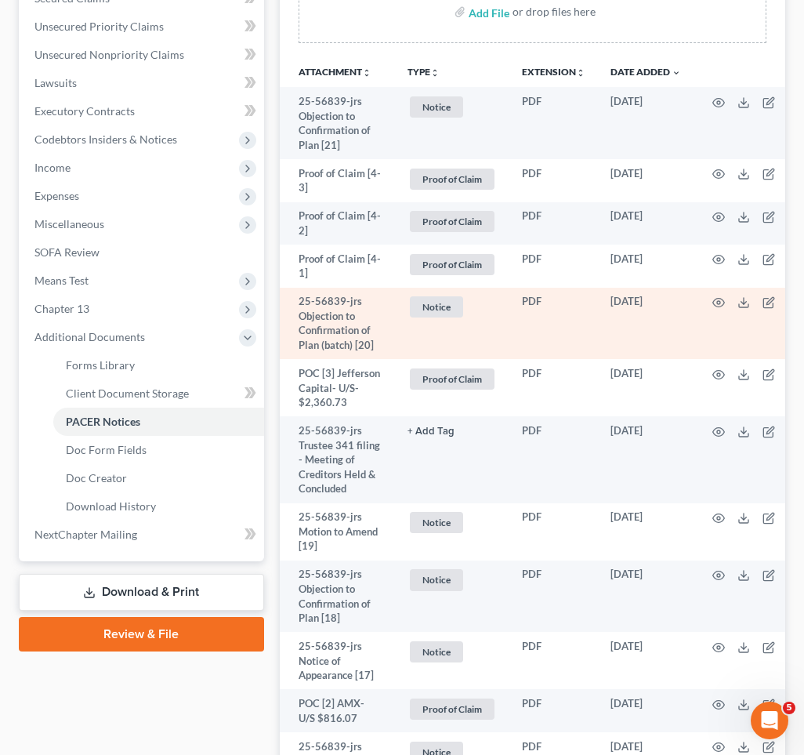
scroll to position [375, 0]
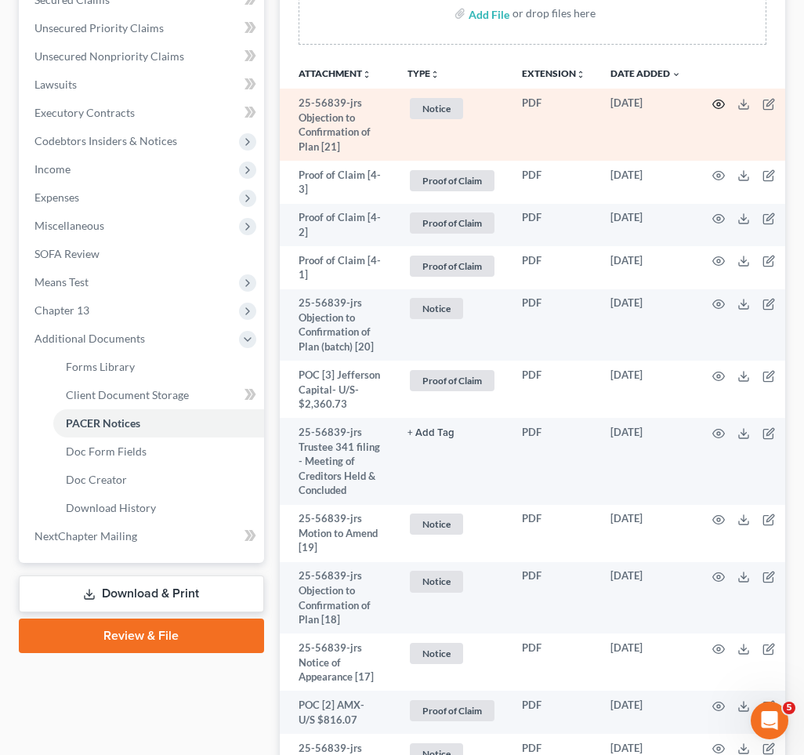
click at [713, 98] on icon "button" at bounding box center [719, 104] width 13 height 13
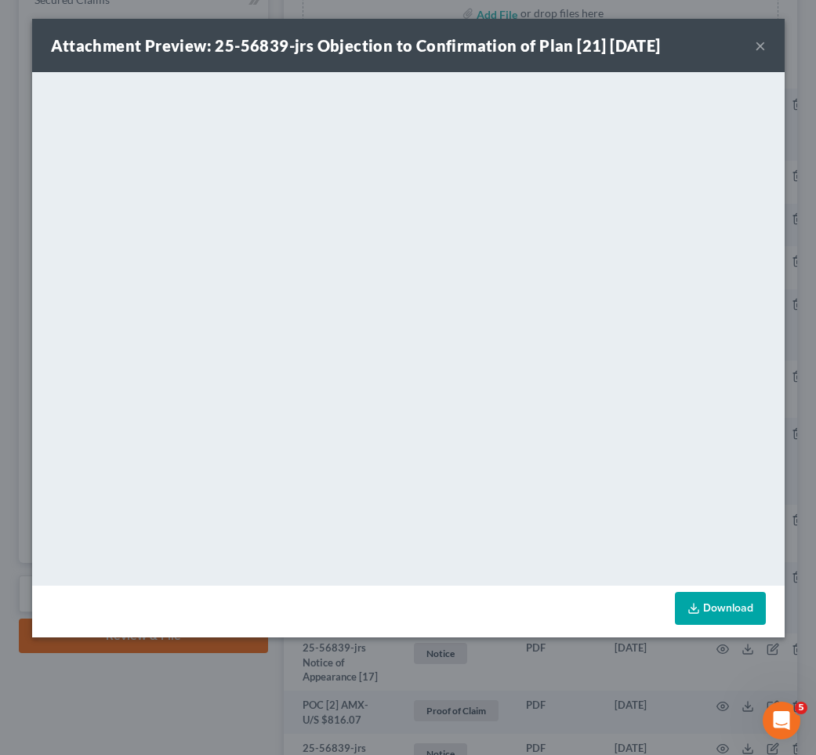
click at [757, 44] on button "×" at bounding box center [760, 45] width 11 height 19
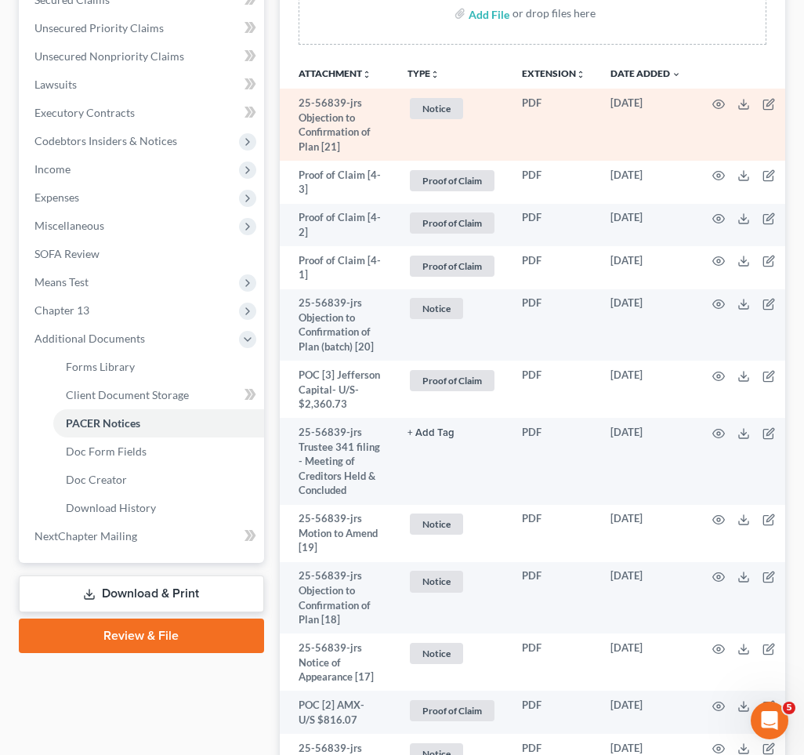
scroll to position [370, 0]
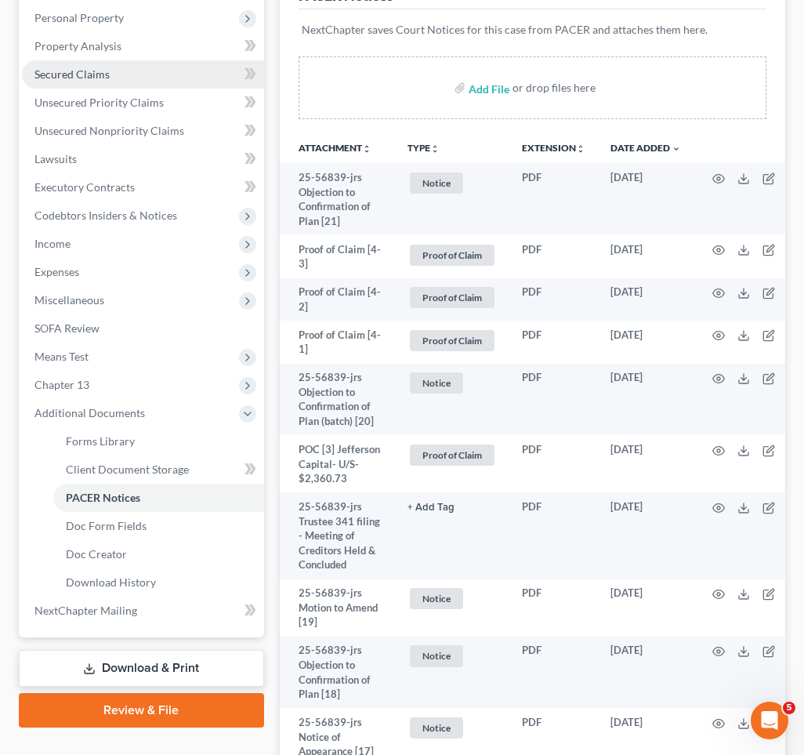
click at [114, 60] on link "Secured Claims" at bounding box center [143, 74] width 242 height 28
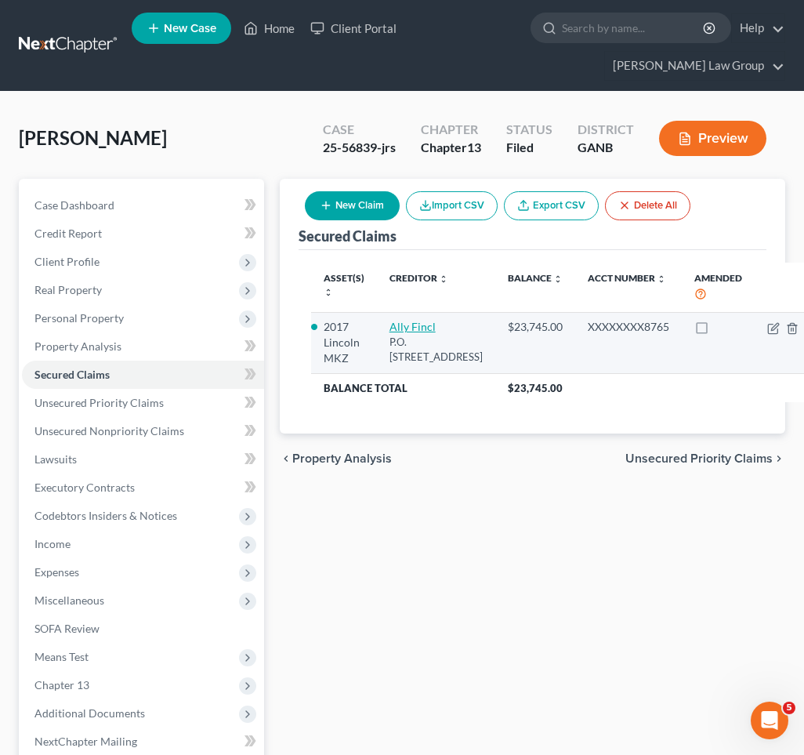
click at [405, 320] on link "Ally Fincl" at bounding box center [413, 326] width 46 height 13
select select "24"
select select "0"
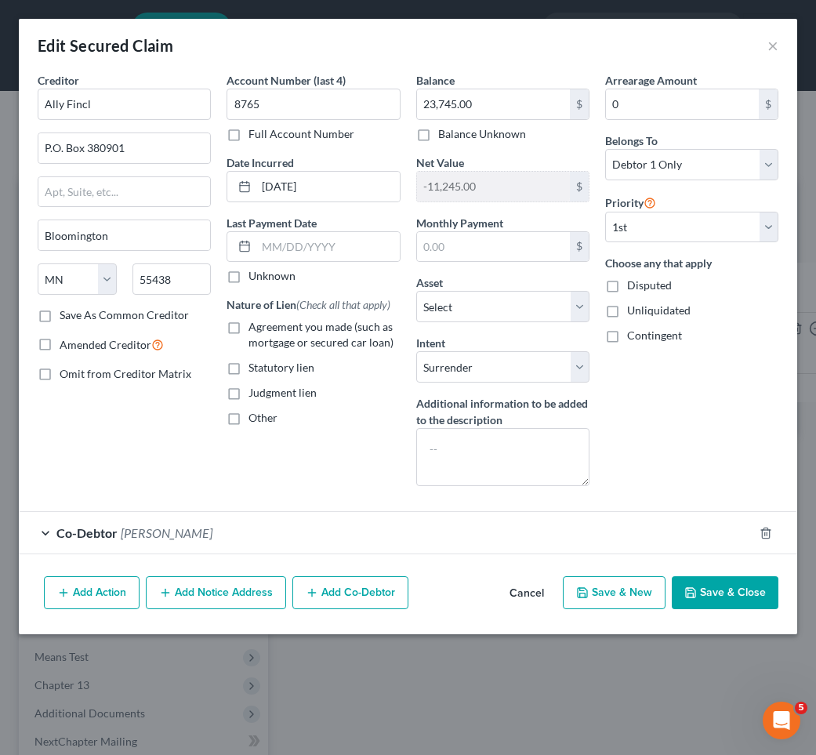
click at [714, 600] on button "Save & Close" at bounding box center [725, 592] width 107 height 33
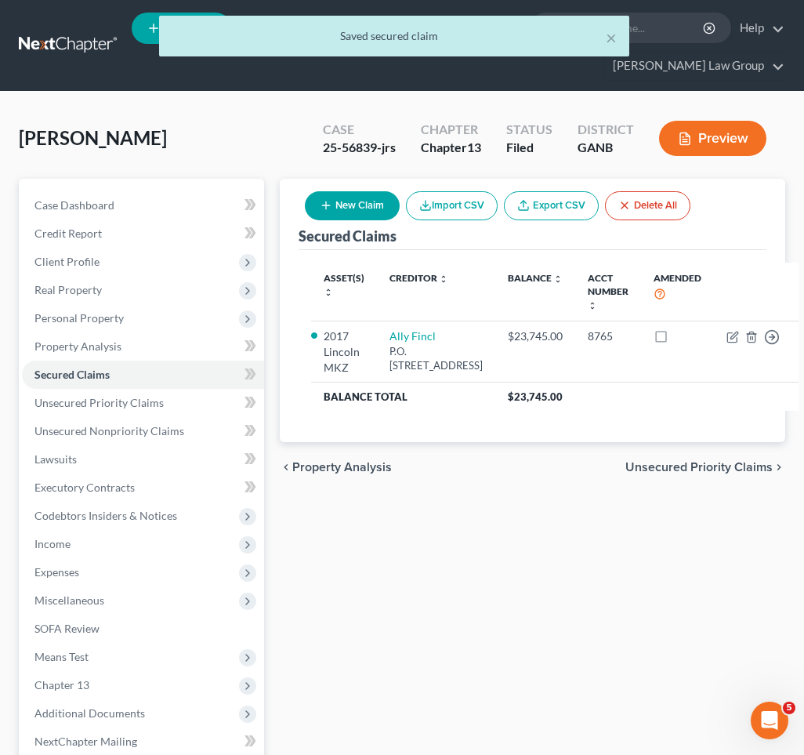
click at [696, 464] on span "Unsecured Priority Claims" at bounding box center [699, 467] width 147 height 13
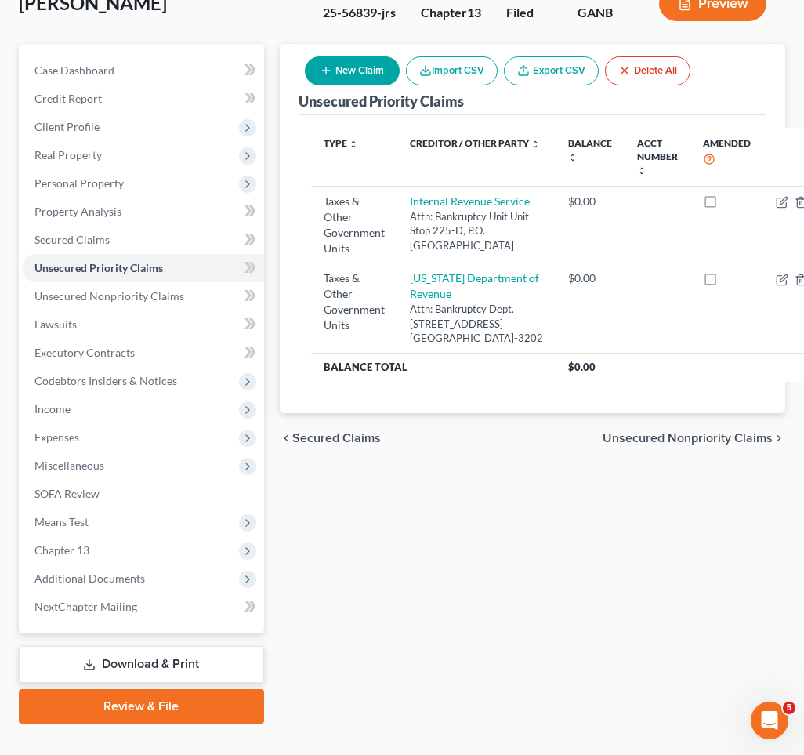
click at [673, 445] on span "Unsecured Nonpriority Claims" at bounding box center [688, 438] width 170 height 13
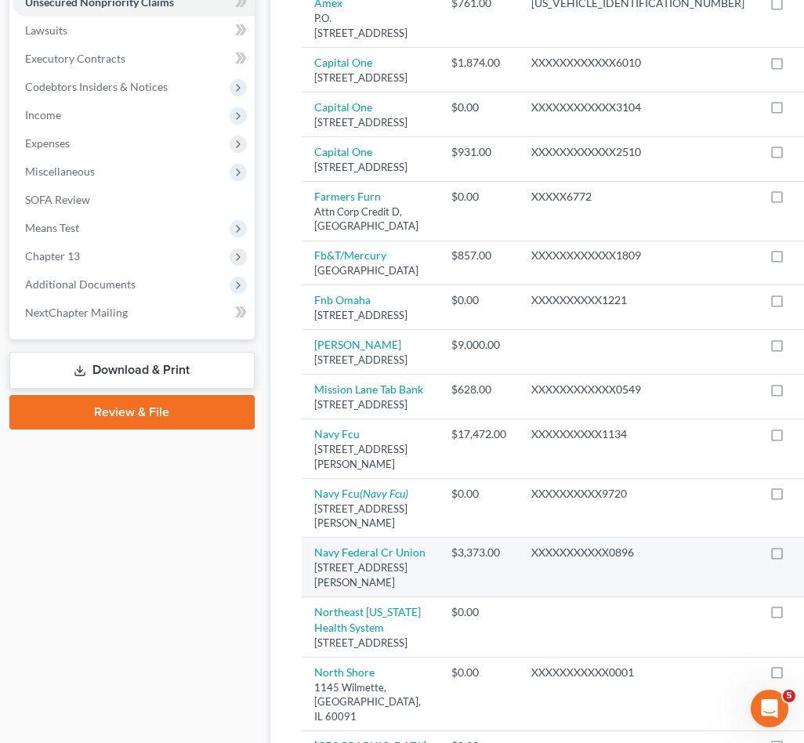
scroll to position [301, 9]
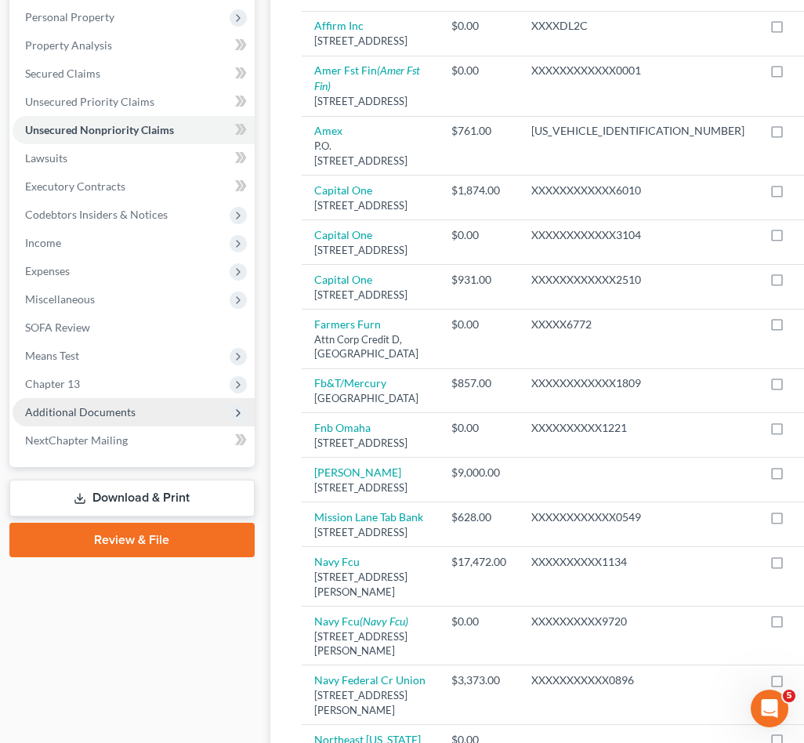
click at [125, 405] on span "Additional Documents" at bounding box center [80, 411] width 111 height 13
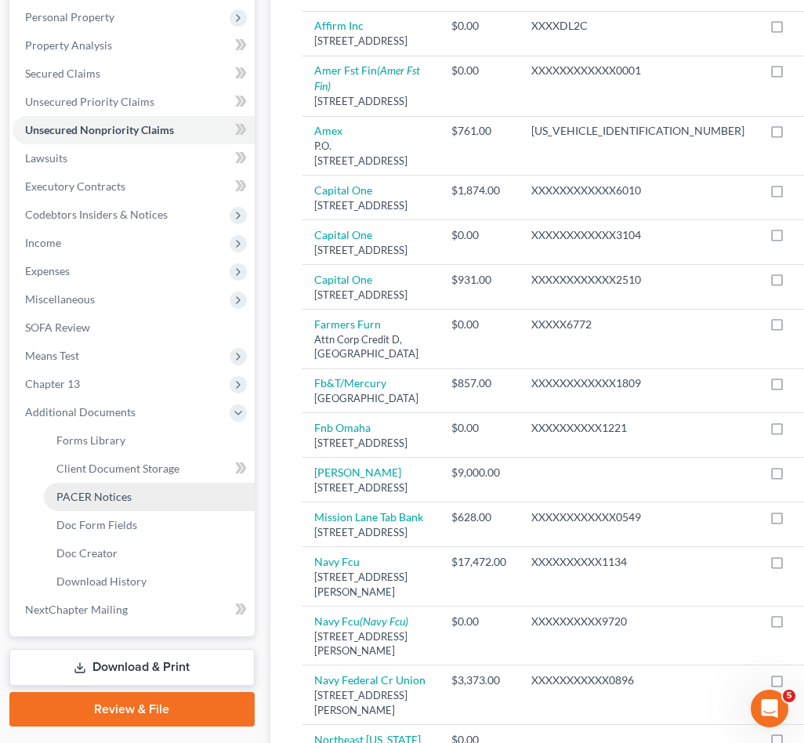
click at [129, 483] on link "PACER Notices" at bounding box center [149, 497] width 211 height 28
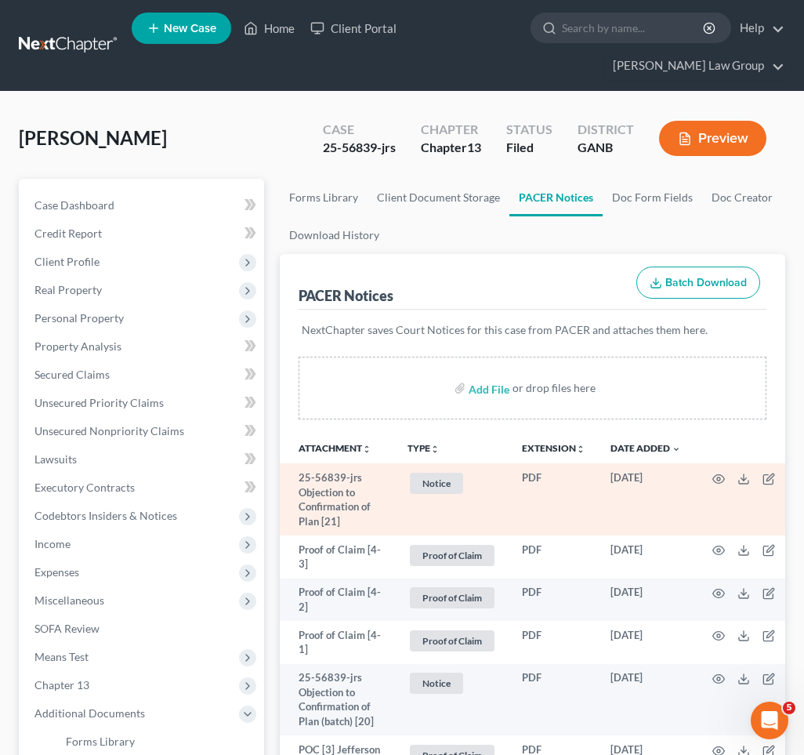
scroll to position [0, 15]
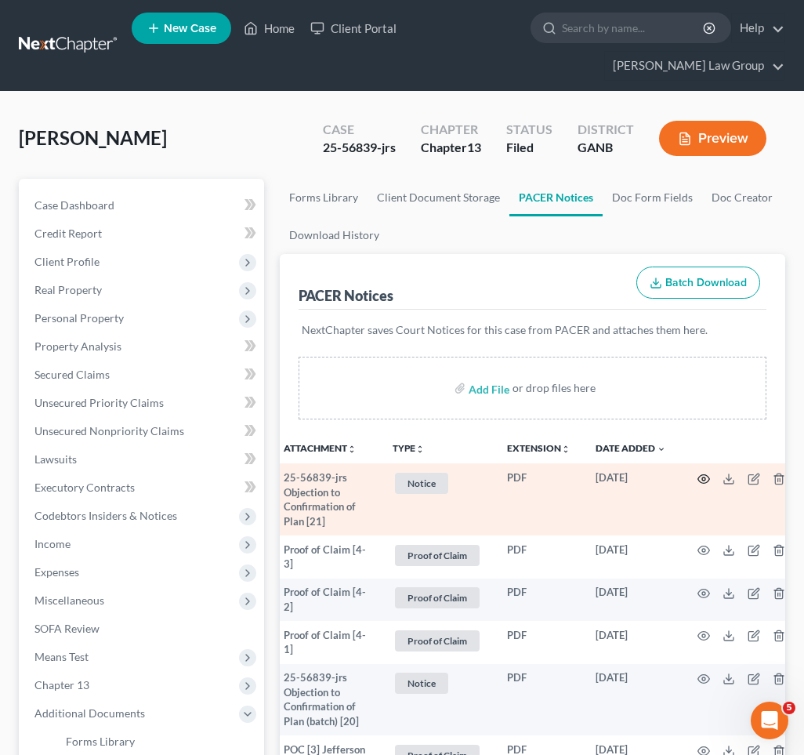
click at [698, 473] on icon "button" at bounding box center [704, 479] width 13 height 13
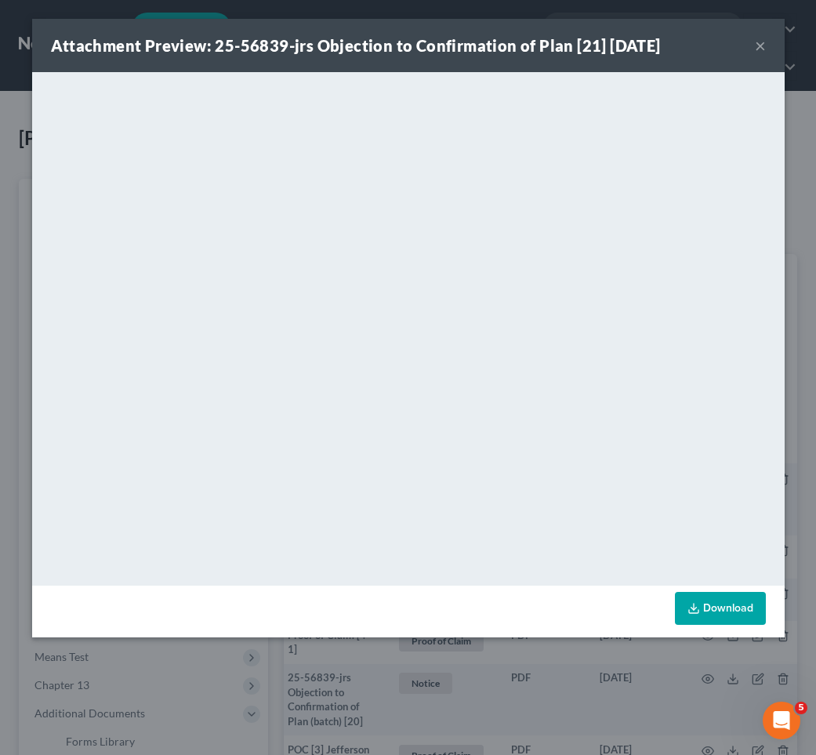
click at [762, 45] on button "×" at bounding box center [760, 45] width 11 height 19
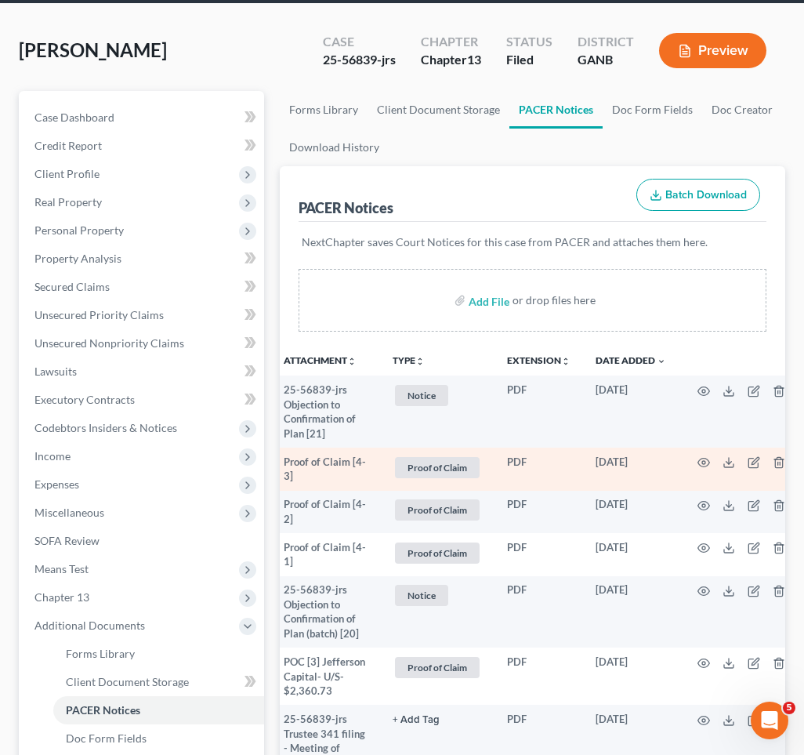
scroll to position [92, 0]
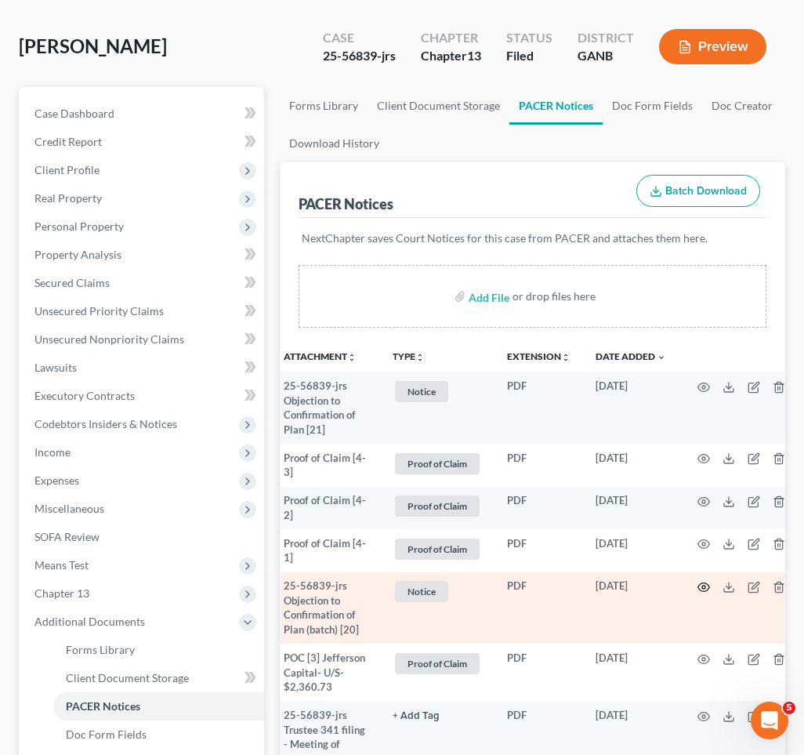
click at [698, 583] on icon "button" at bounding box center [704, 587] width 12 height 9
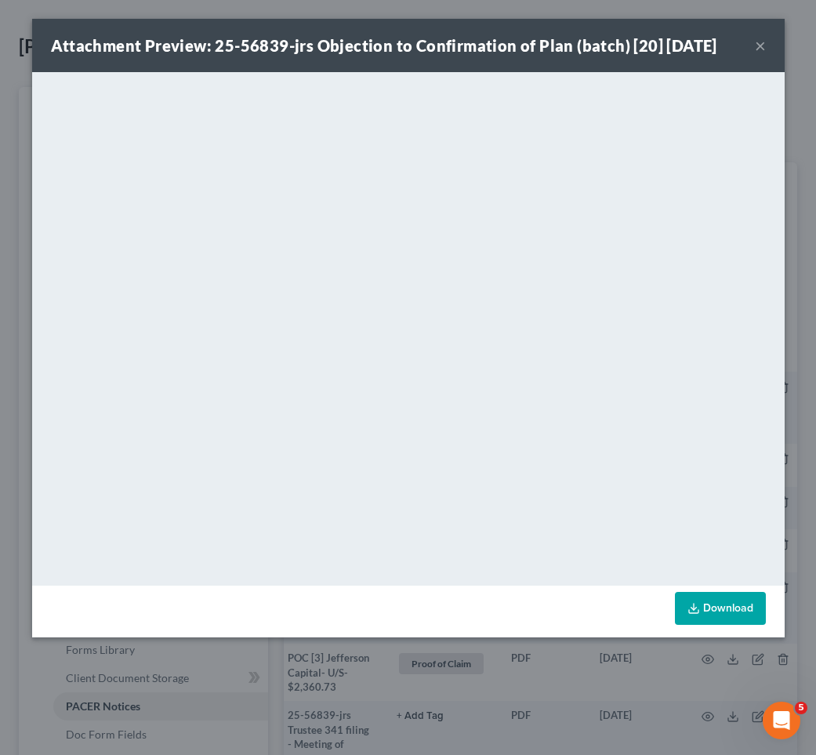
click at [763, 43] on button "×" at bounding box center [760, 45] width 11 height 19
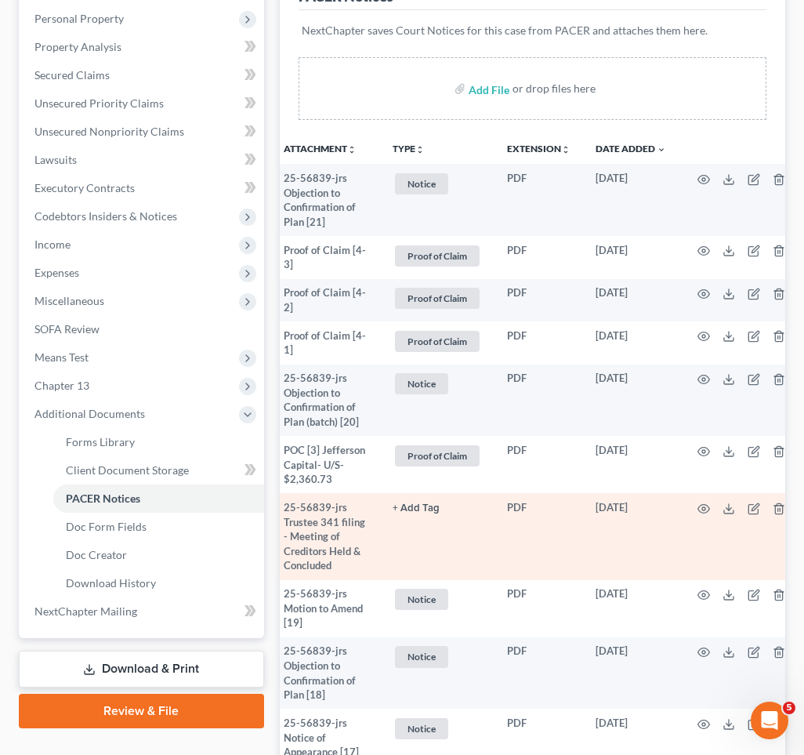
scroll to position [302, 0]
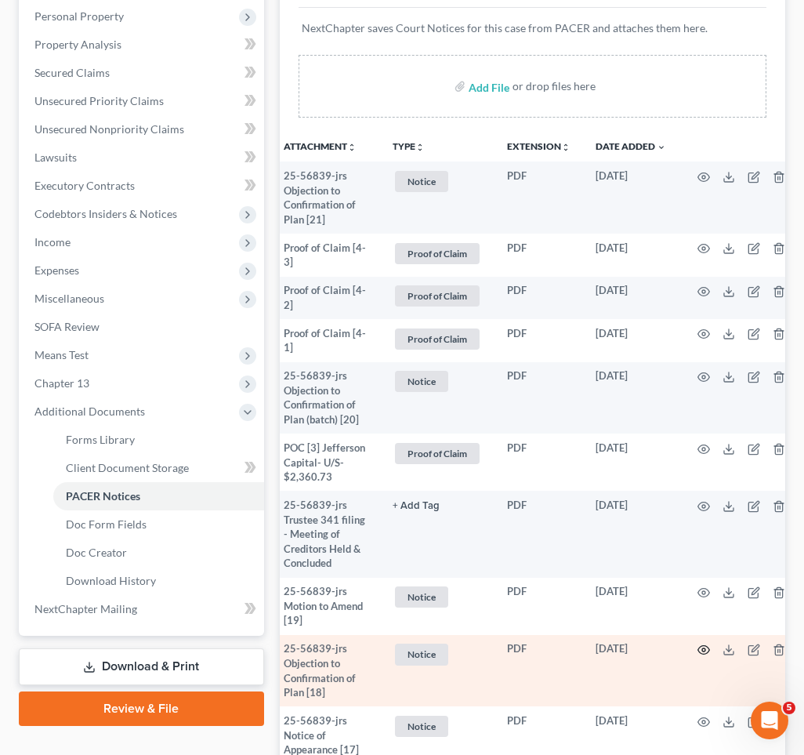
click at [698, 644] on icon "button" at bounding box center [704, 650] width 13 height 13
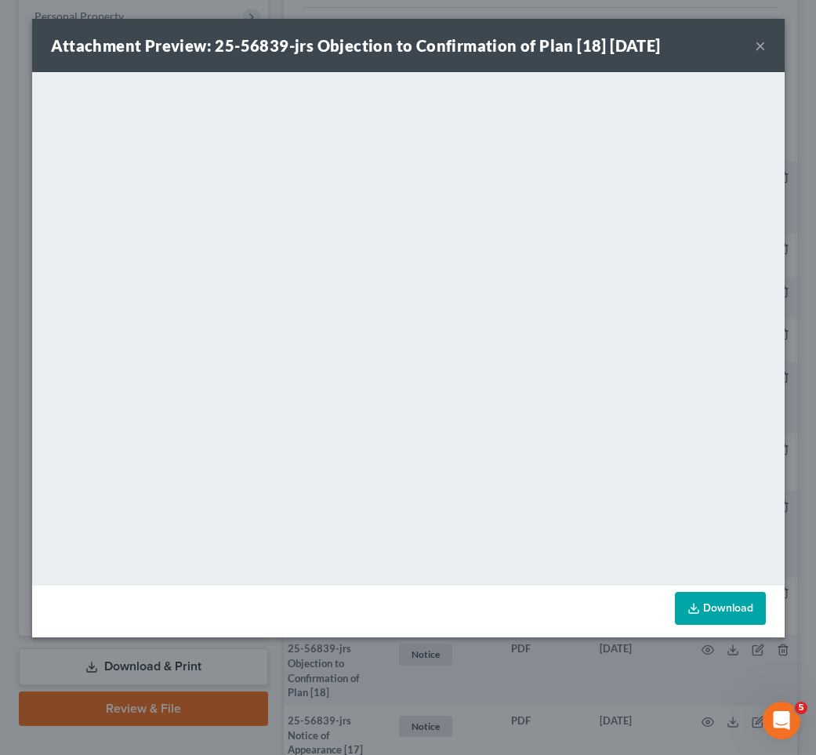
click at [762, 45] on button "×" at bounding box center [760, 45] width 11 height 19
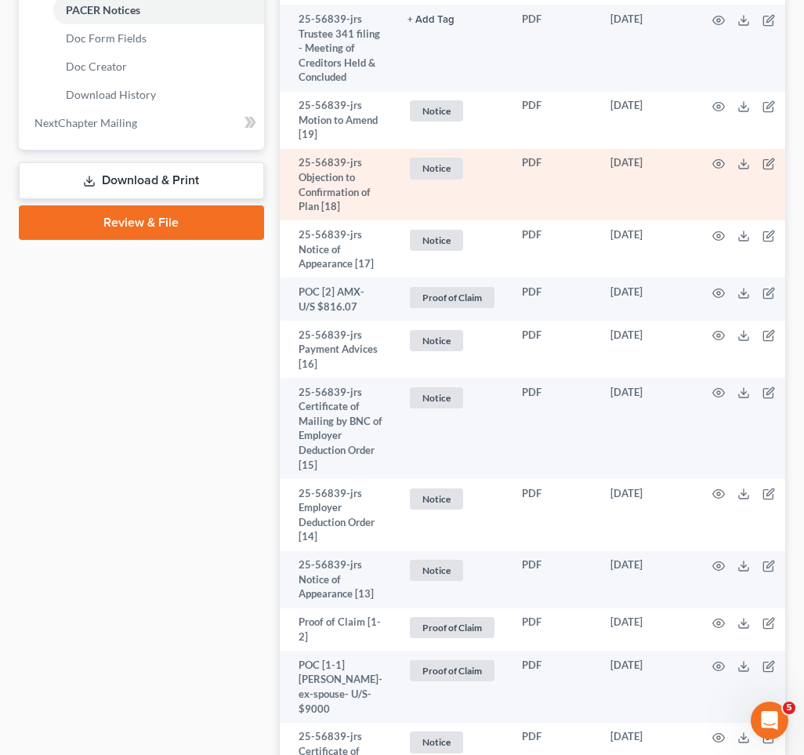
scroll to position [0, 0]
click at [763, 158] on icon "button" at bounding box center [769, 164] width 13 height 13
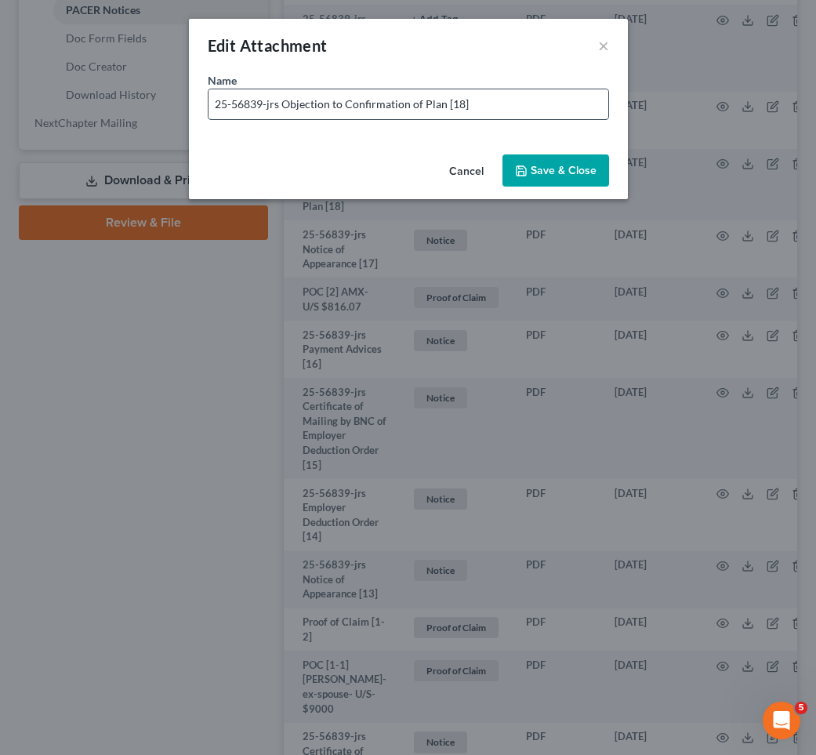
click at [525, 105] on input "25-56839-jrs Objection to Confirmation of Plan [18]" at bounding box center [409, 104] width 400 height 30
type input "25-56839-jrs Objection to Confirmation of Plan [18]- from ex-spouse getting div…"
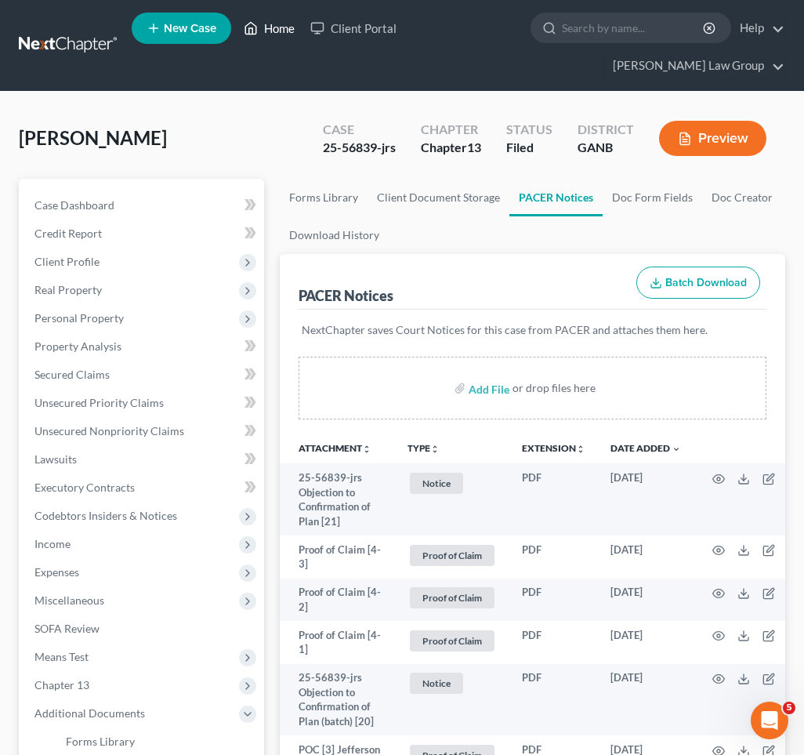
click at [263, 24] on link "Home" at bounding box center [269, 28] width 67 height 28
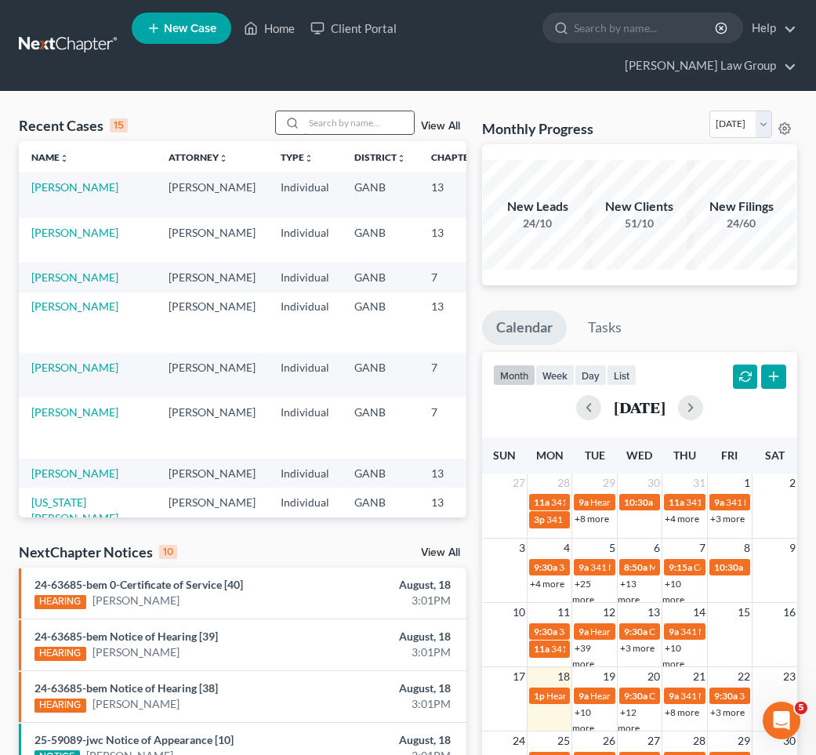
click at [382, 111] on input "search" at bounding box center [359, 122] width 110 height 23
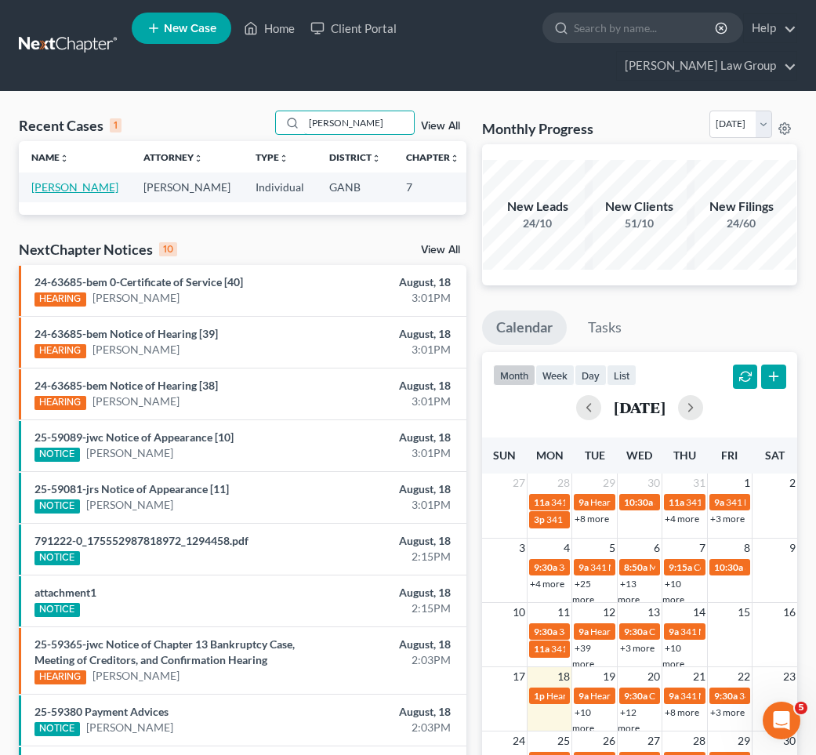
type input "[PERSON_NAME]"
click at [49, 180] on link "[PERSON_NAME]" at bounding box center [74, 186] width 87 height 13
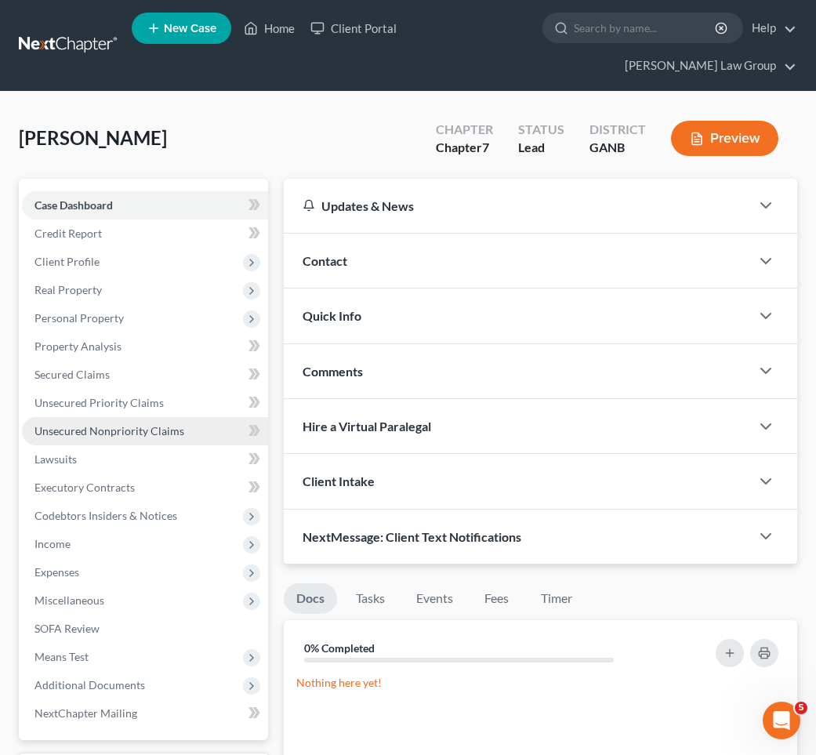
click at [67, 424] on span "Unsecured Nonpriority Claims" at bounding box center [109, 430] width 150 height 13
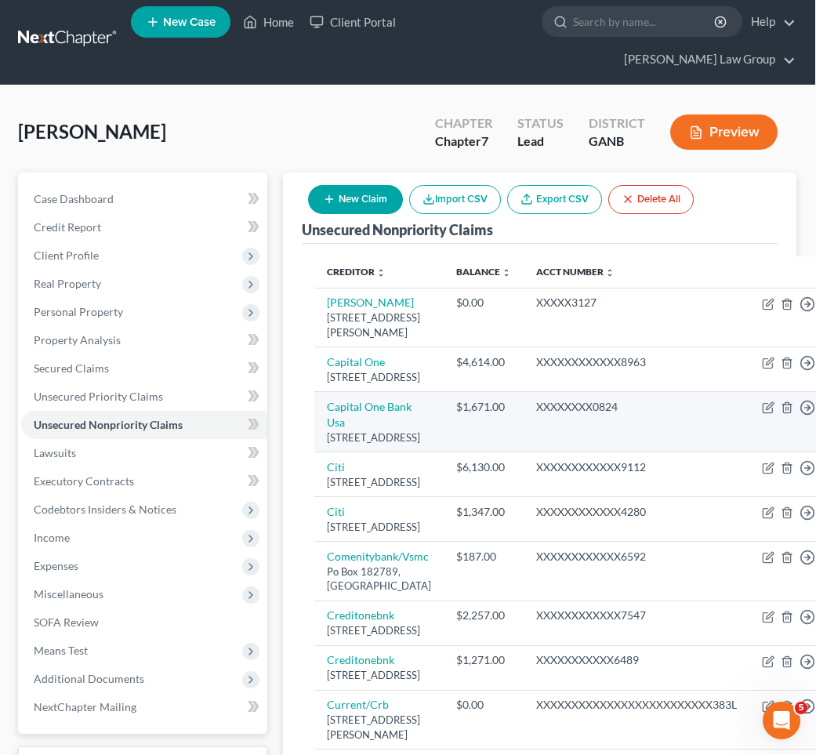
scroll to position [5, 1]
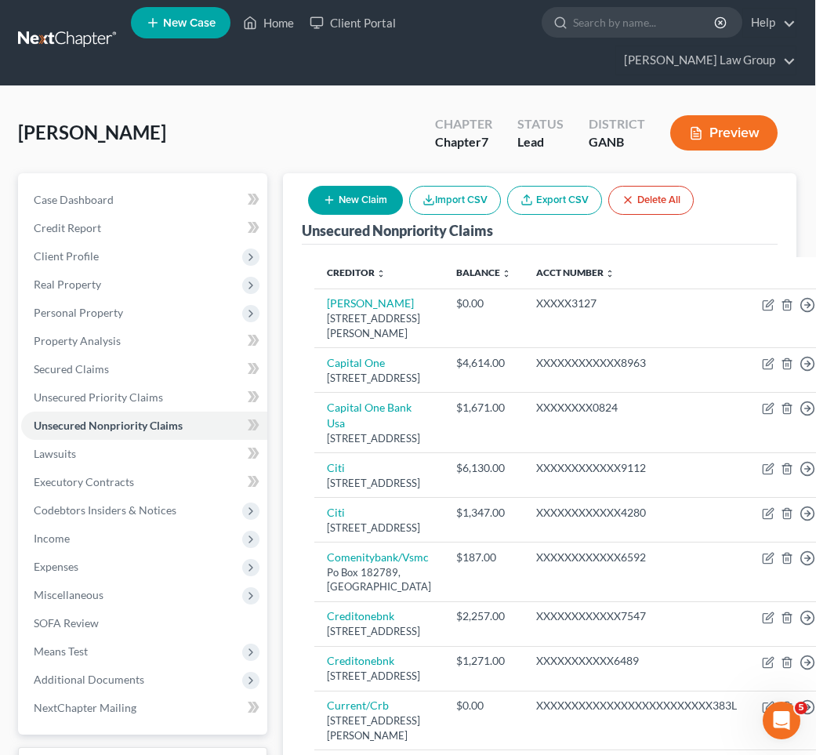
click at [378, 186] on button "New Claim" at bounding box center [355, 200] width 95 height 29
select select "0"
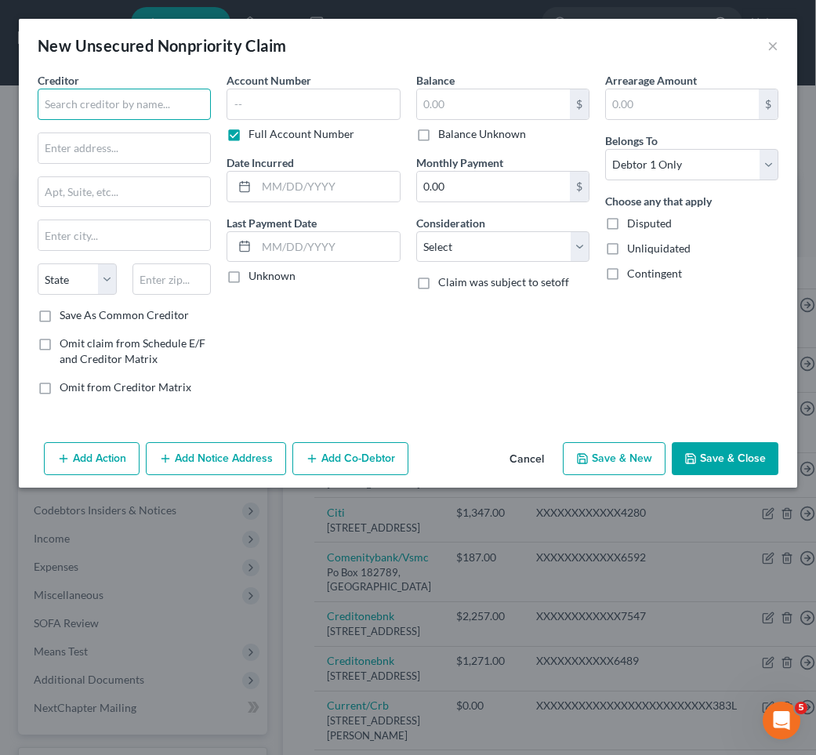
click at [183, 100] on input "text" at bounding box center [124, 104] width 173 height 31
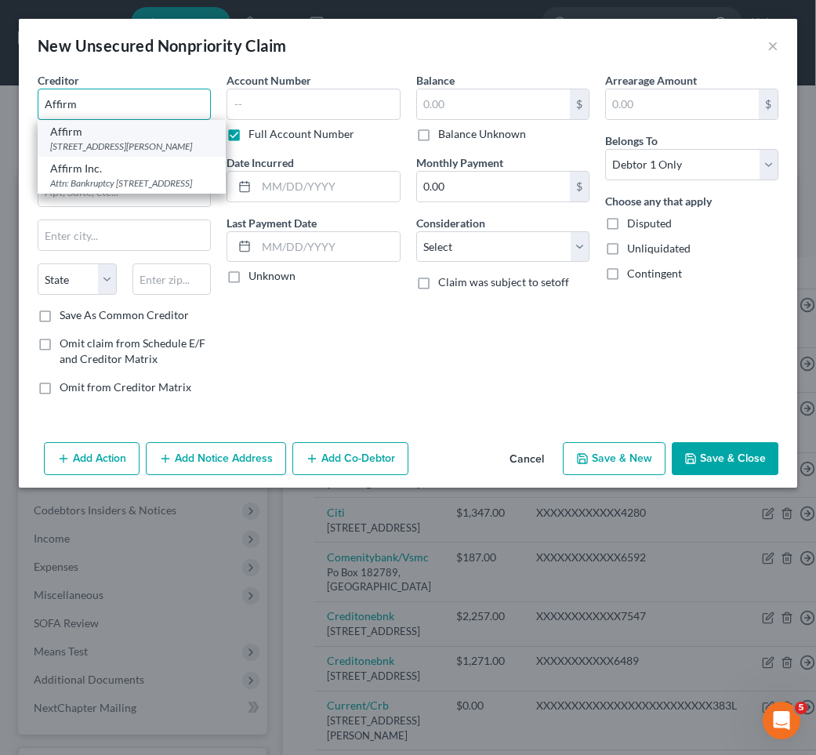
type input "Affirm"
click at [165, 136] on div "Affirm" at bounding box center [131, 132] width 163 height 16
type input "[STREET_ADDRESS][PERSON_NAME]"
type input "Floor 4"
type input "[GEOGRAPHIC_DATA]"
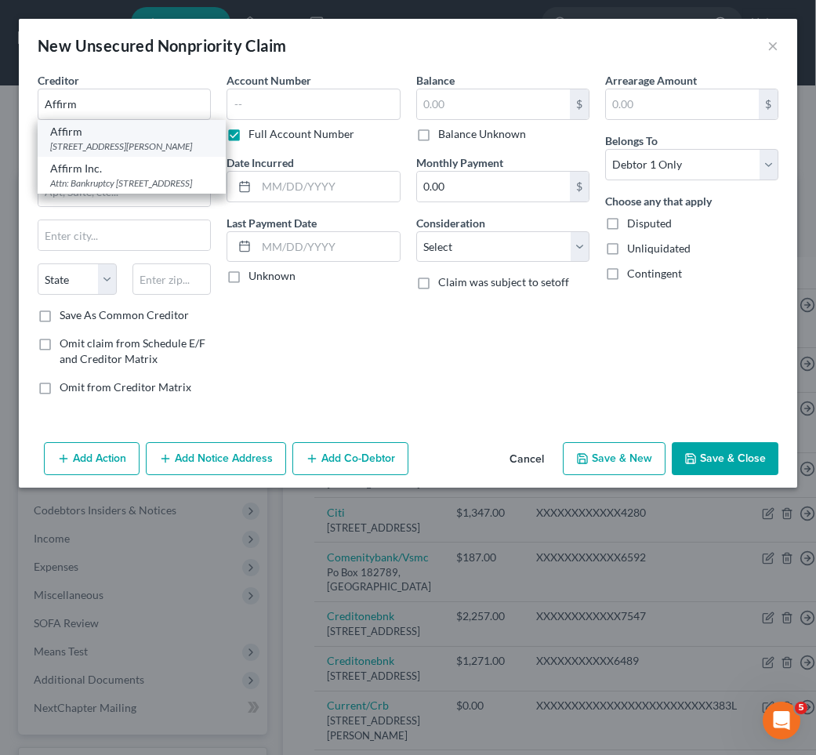
select select "39"
type input "15212"
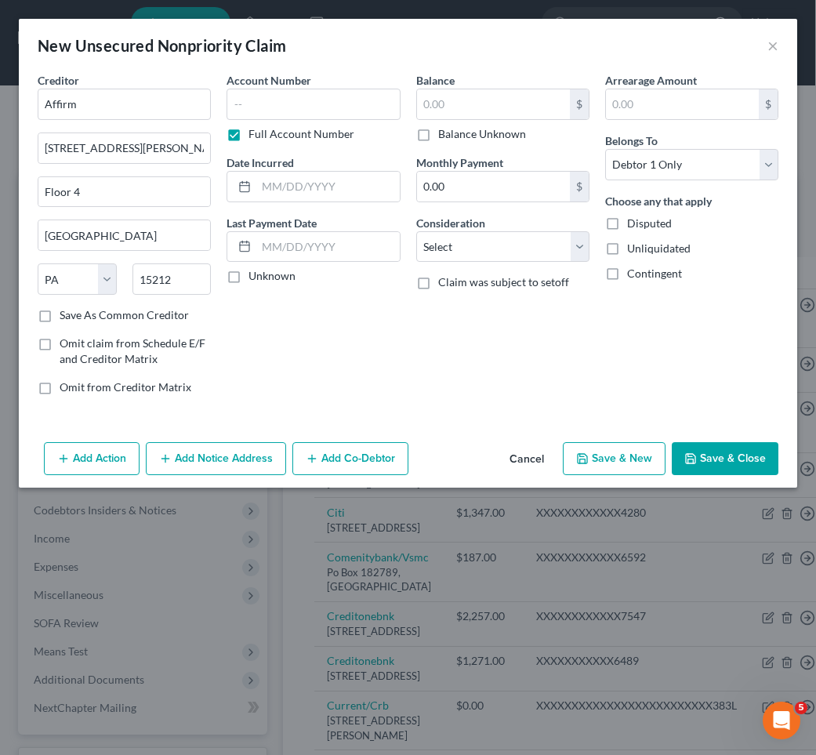
click at [468, 140] on label "Balance Unknown" at bounding box center [482, 134] width 88 height 16
click at [455, 136] on input "Balance Unknown" at bounding box center [450, 131] width 10 height 10
checkbox input "true"
type input "0.00"
click at [709, 451] on button "Save & Close" at bounding box center [725, 458] width 107 height 33
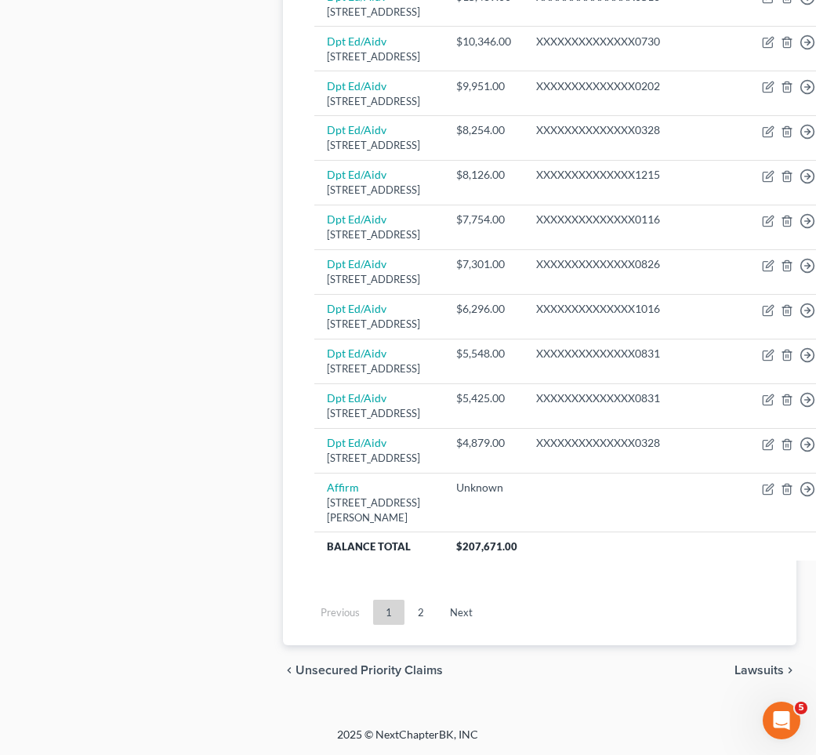
scroll to position [1572, 1]
click at [423, 610] on link "2" at bounding box center [420, 612] width 31 height 25
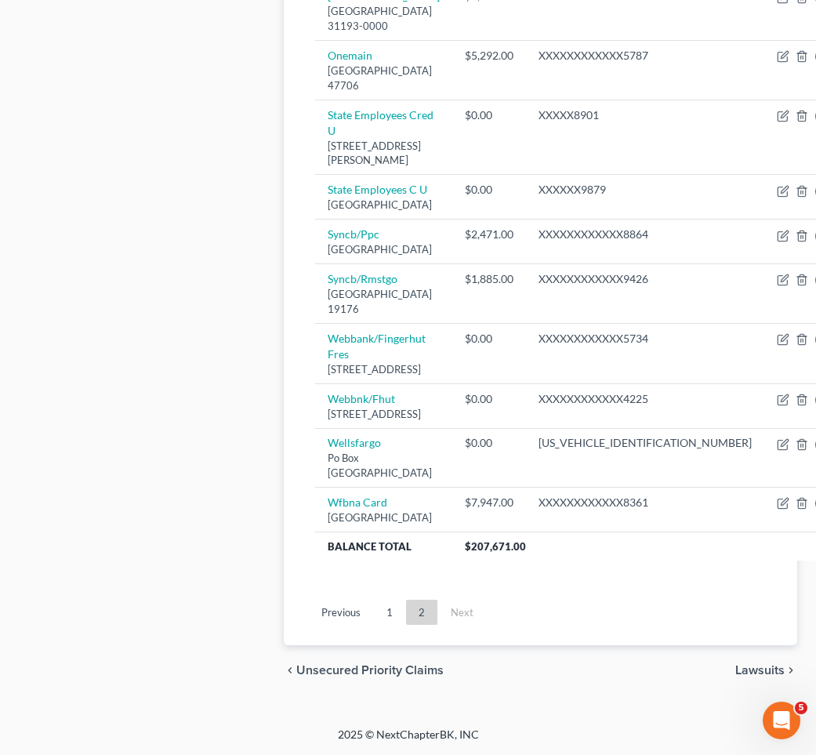
scroll to position [1062, 0]
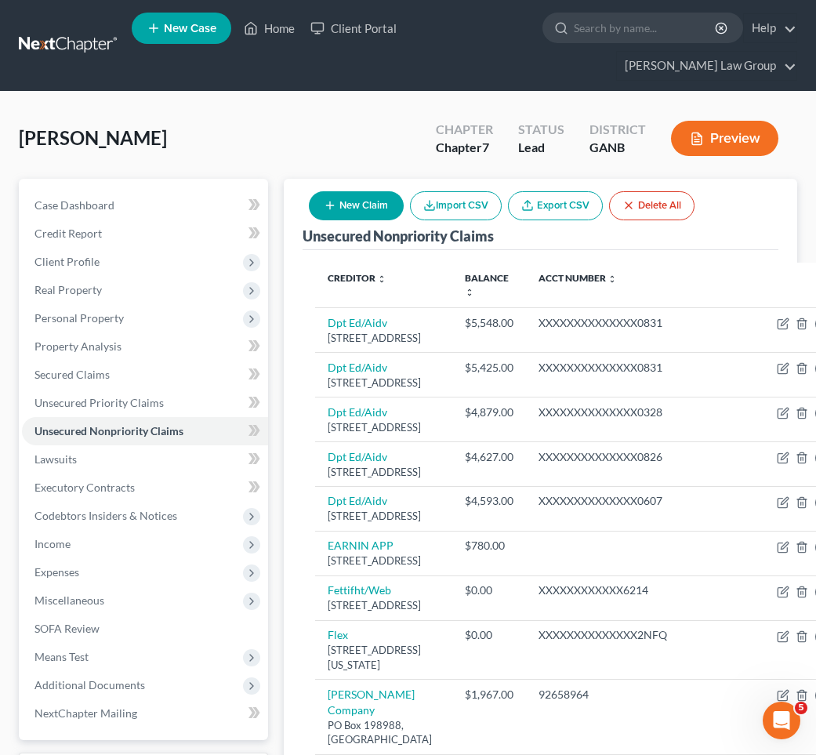
scroll to position [0, 0]
click at [278, 28] on link "Home" at bounding box center [269, 28] width 67 height 28
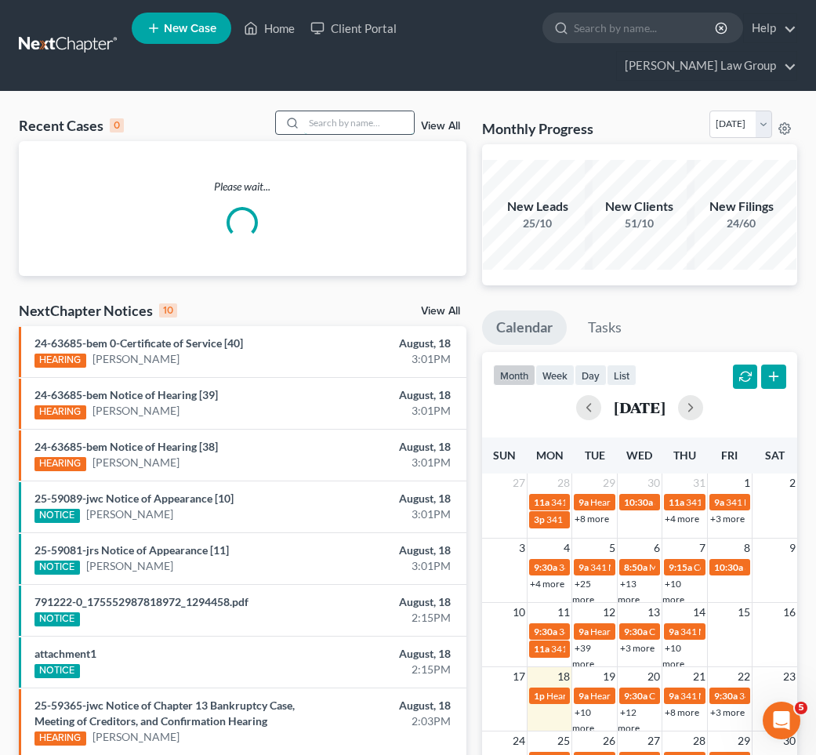
click at [377, 111] on input "search" at bounding box center [359, 122] width 110 height 23
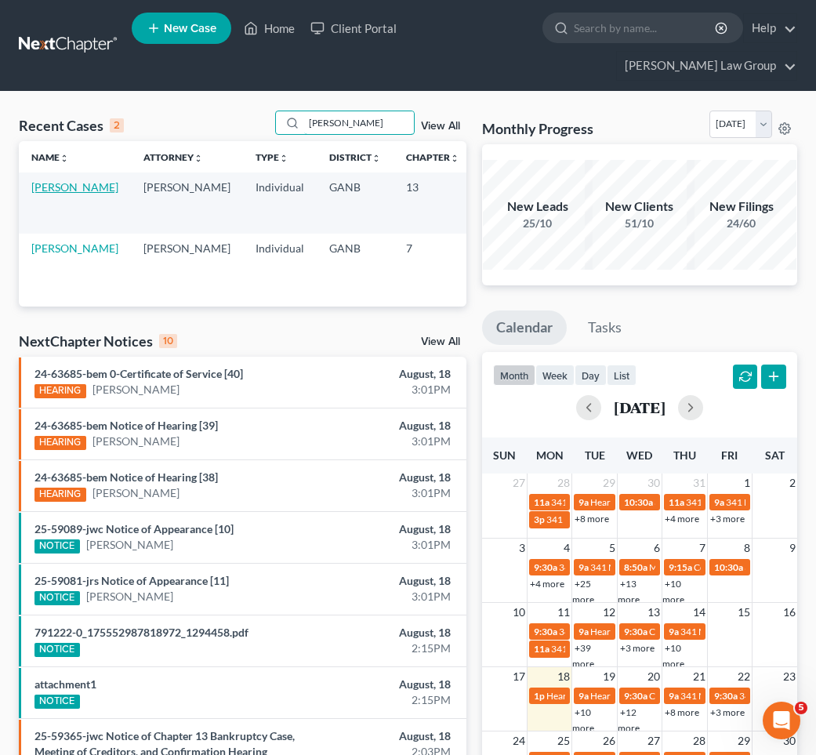
type input "[PERSON_NAME]"
click at [40, 180] on link "[PERSON_NAME]" at bounding box center [74, 186] width 87 height 13
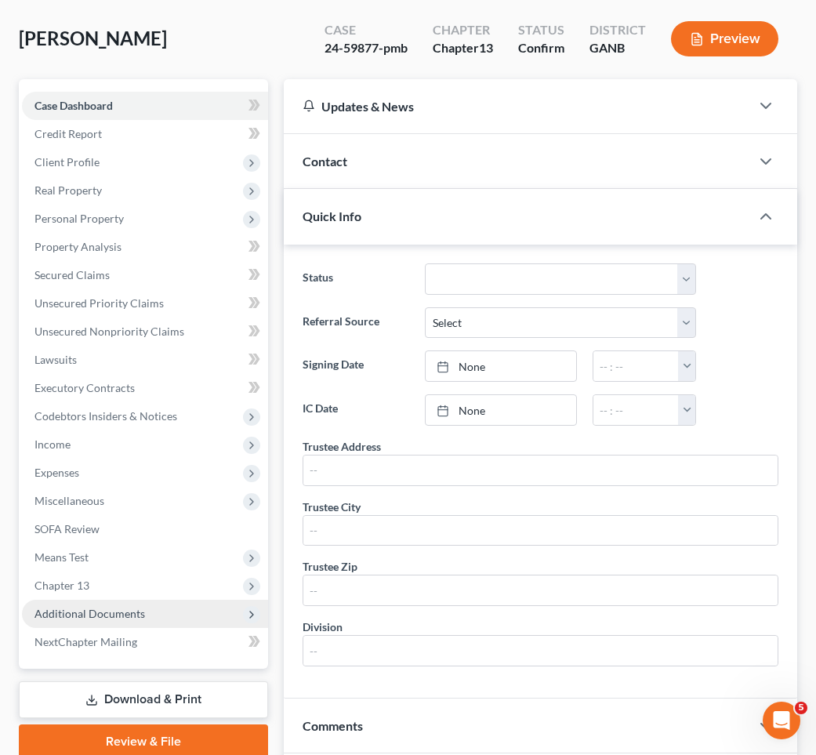
scroll to position [123, 0]
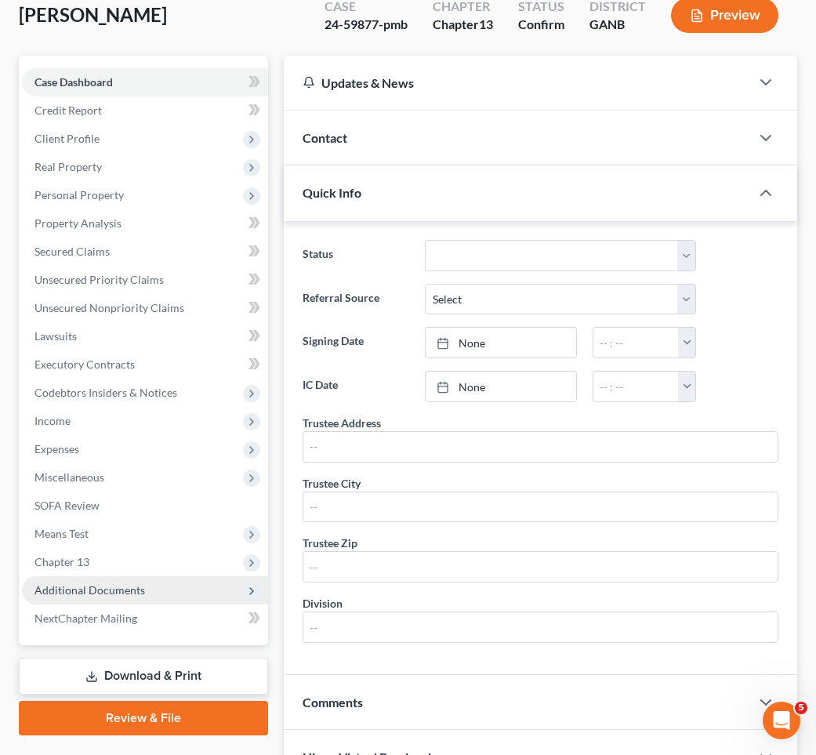
click at [83, 583] on span "Additional Documents" at bounding box center [89, 589] width 111 height 13
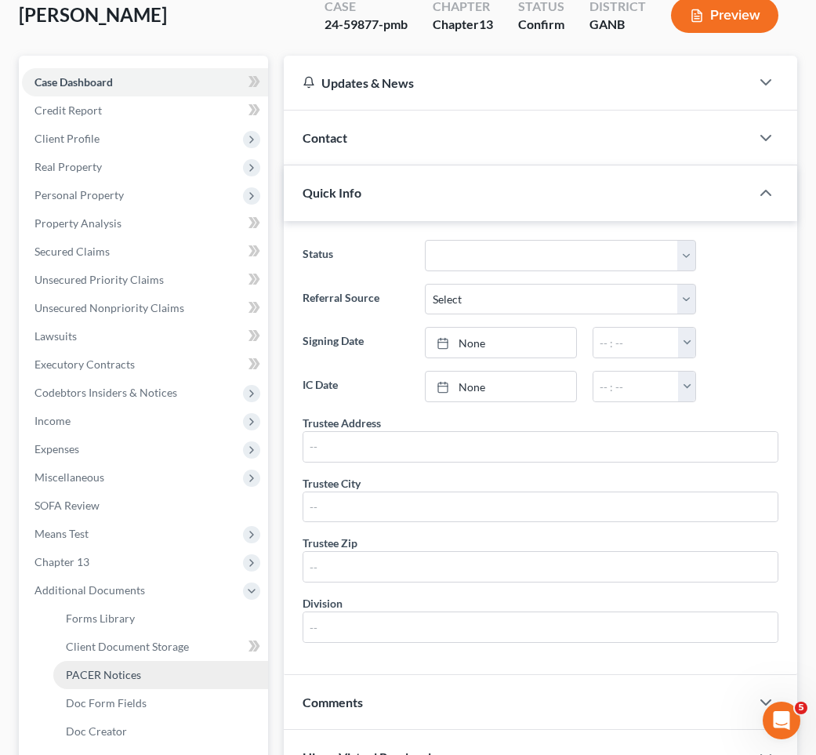
click at [82, 668] on span "PACER Notices" at bounding box center [103, 674] width 75 height 13
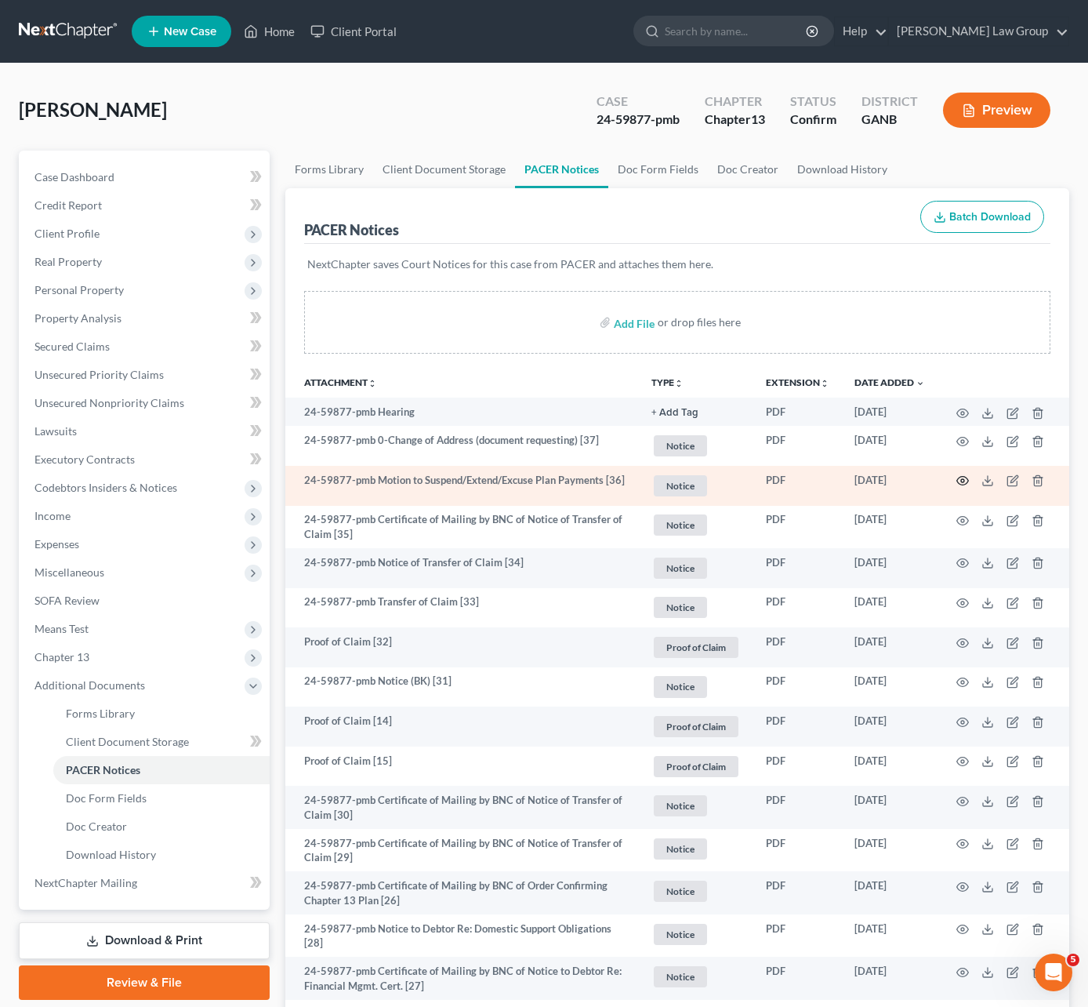
click at [815, 478] on icon "button" at bounding box center [963, 480] width 13 height 13
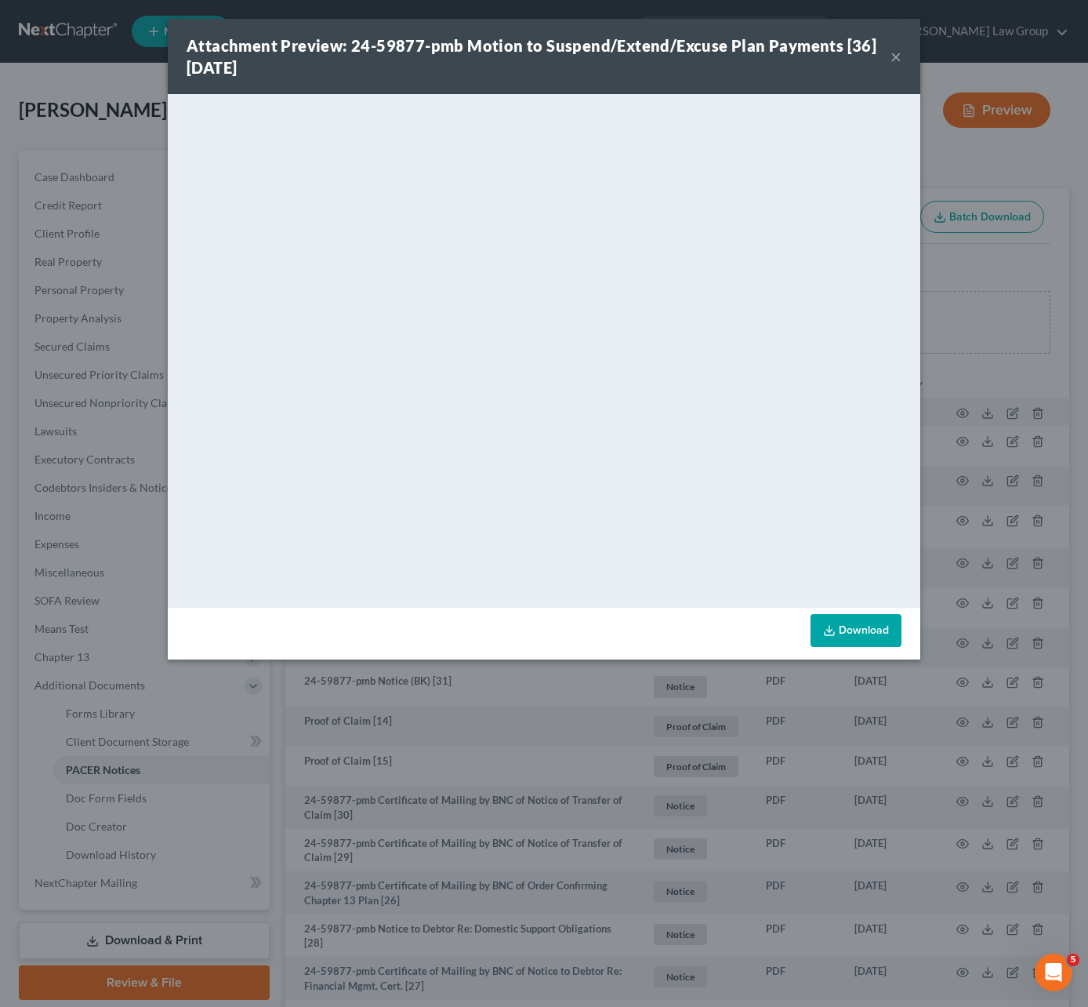
click at [815, 622] on link "Download" at bounding box center [856, 630] width 91 height 33
click at [815, 60] on button "×" at bounding box center [896, 56] width 11 height 19
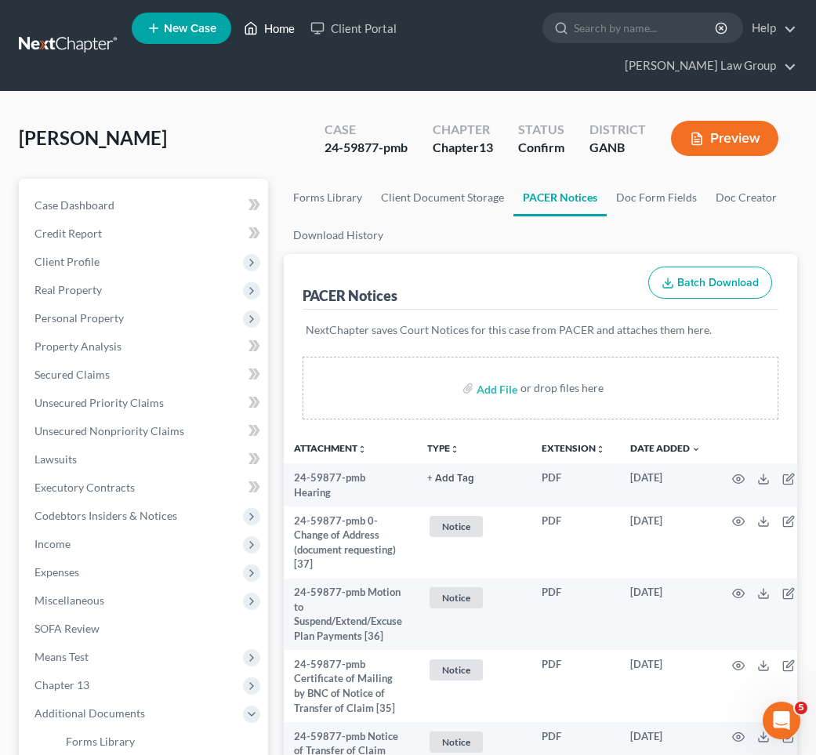
click at [274, 34] on link "Home" at bounding box center [269, 28] width 67 height 28
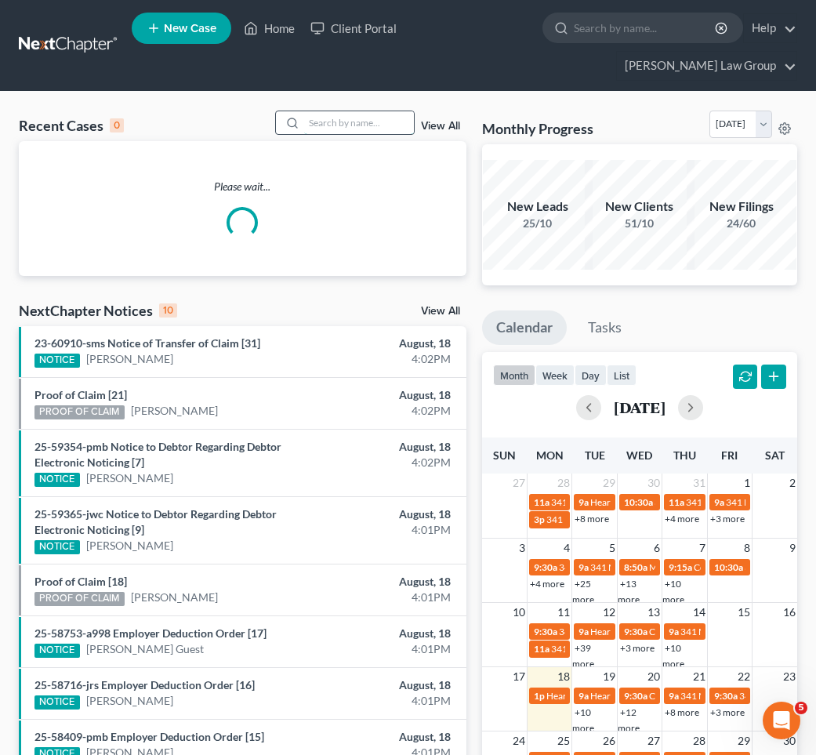
click at [330, 111] on input "search" at bounding box center [359, 122] width 110 height 23
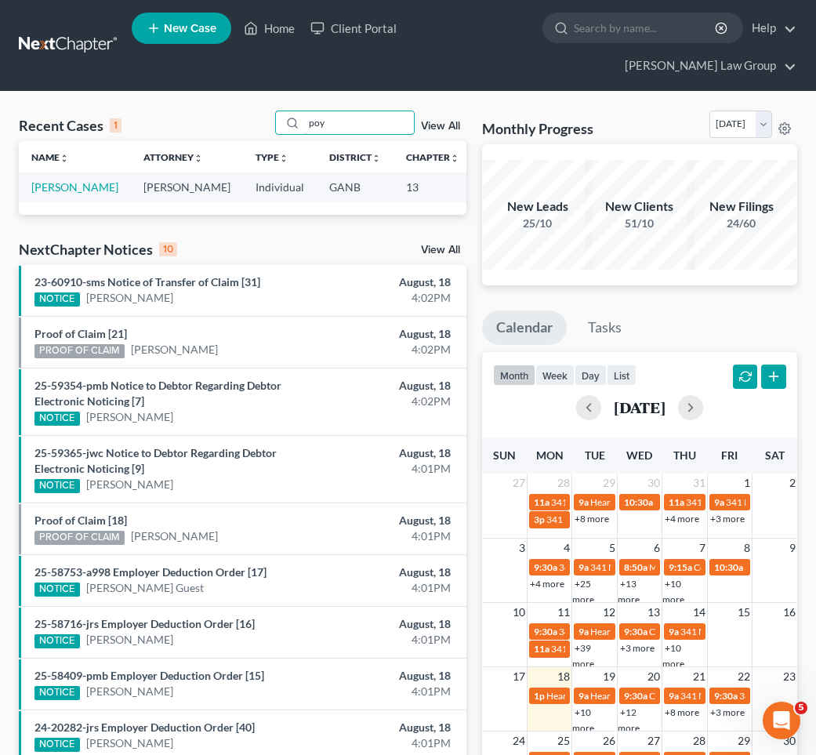
type input "poy"
click at [43, 172] on td "[PERSON_NAME]" at bounding box center [75, 186] width 112 height 29
click at [48, 180] on link "[PERSON_NAME]" at bounding box center [74, 186] width 87 height 13
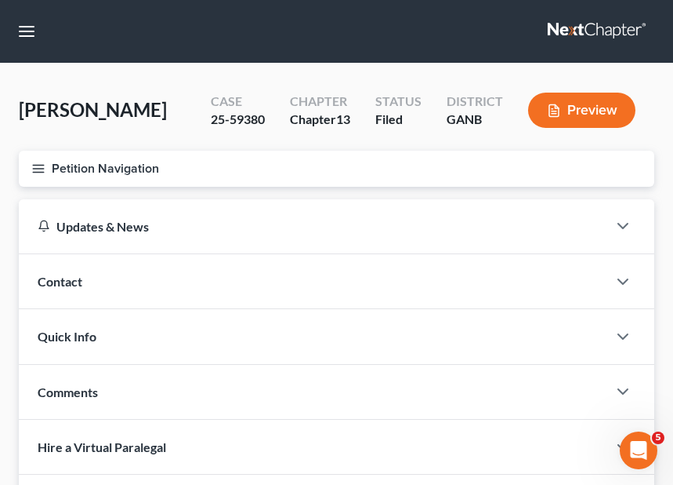
click at [56, 166] on button "Petition Navigation" at bounding box center [337, 169] width 636 height 36
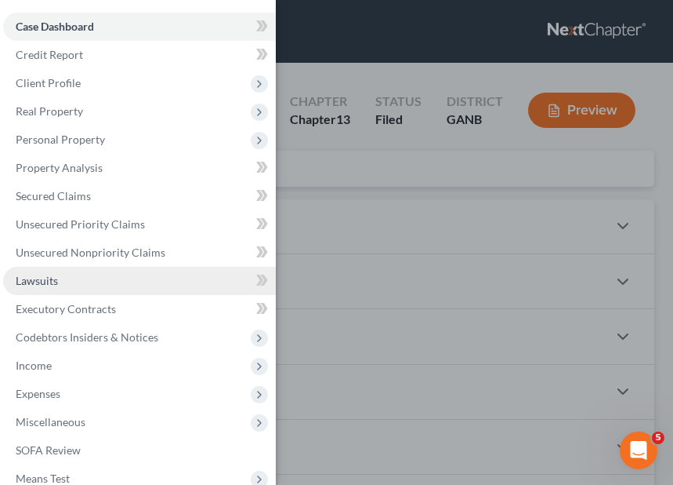
click at [48, 288] on link "Lawsuits" at bounding box center [139, 281] width 273 height 28
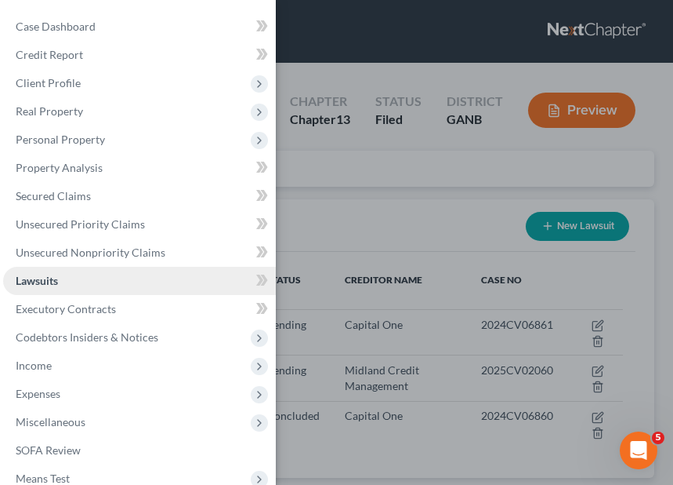
click at [181, 282] on link "Lawsuits" at bounding box center [139, 281] width 273 height 28
click at [377, 160] on div "Case Dashboard Payments Invoices Payments Payments Credit Report Client Profile" at bounding box center [336, 242] width 673 height 485
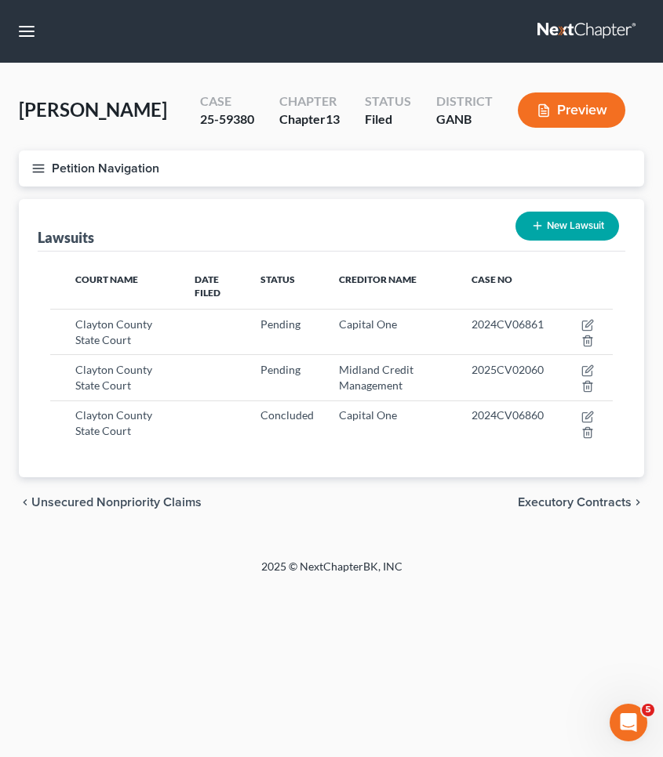
click at [29, 187] on button "Petition Navigation" at bounding box center [331, 169] width 625 height 36
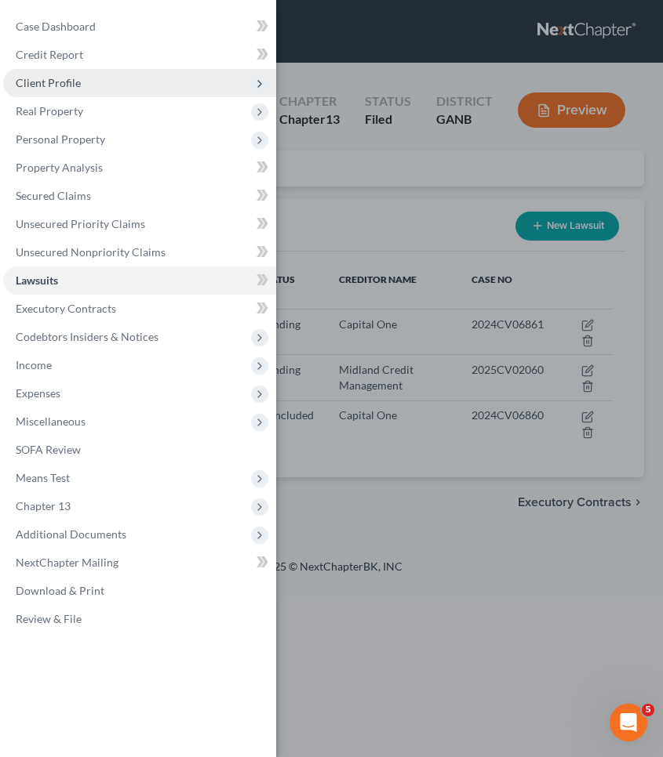
click at [58, 79] on span "Client Profile" at bounding box center [48, 82] width 65 height 13
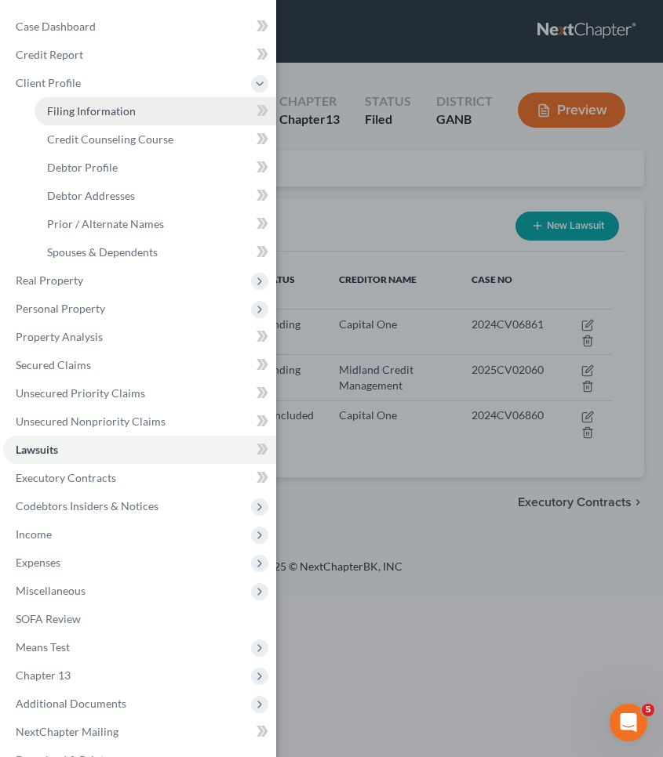
click at [64, 109] on span "Filing Information" at bounding box center [91, 110] width 89 height 13
select select "1"
select select "0"
select select "3"
select select "10"
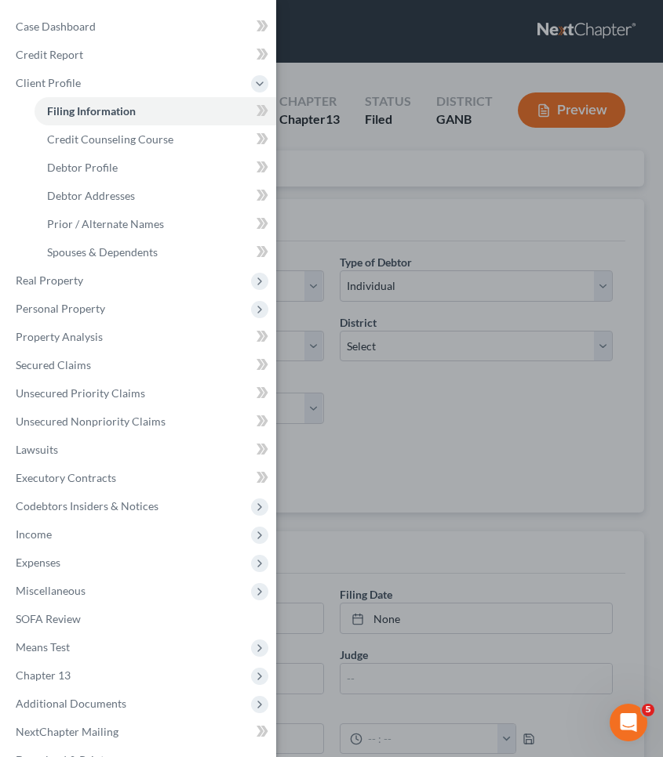
click at [419, 245] on div "Case Dashboard Payments Invoices Payments Payments Credit Report Client Profile" at bounding box center [331, 378] width 663 height 757
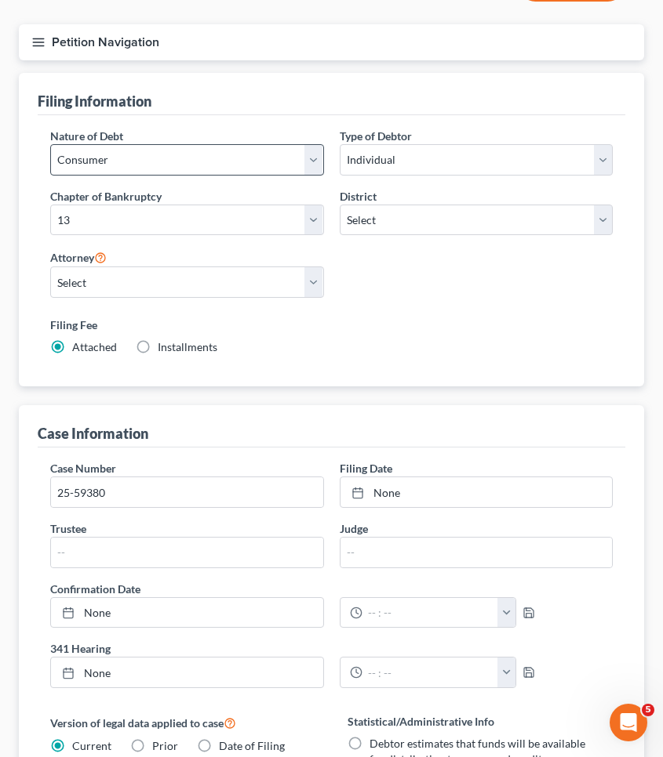
scroll to position [91, 0]
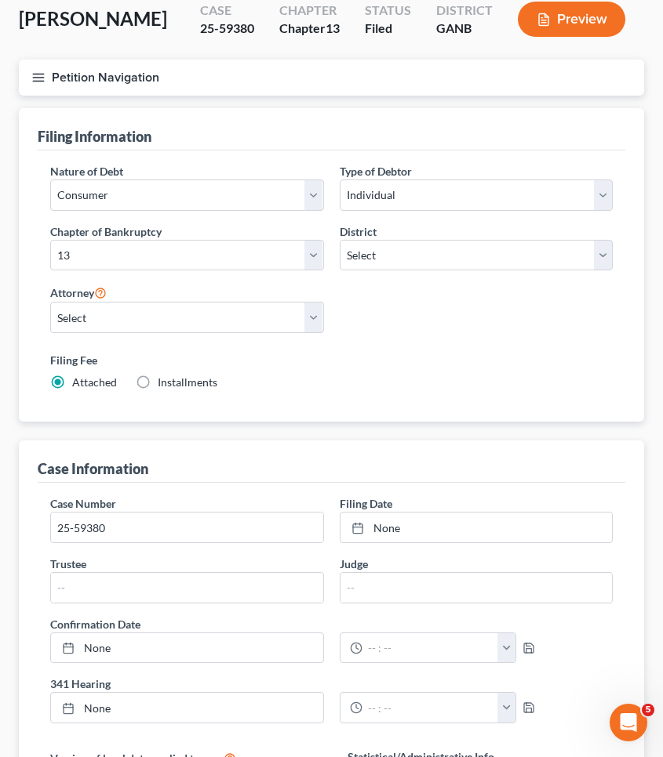
click at [69, 96] on button "Petition Navigation" at bounding box center [331, 78] width 625 height 36
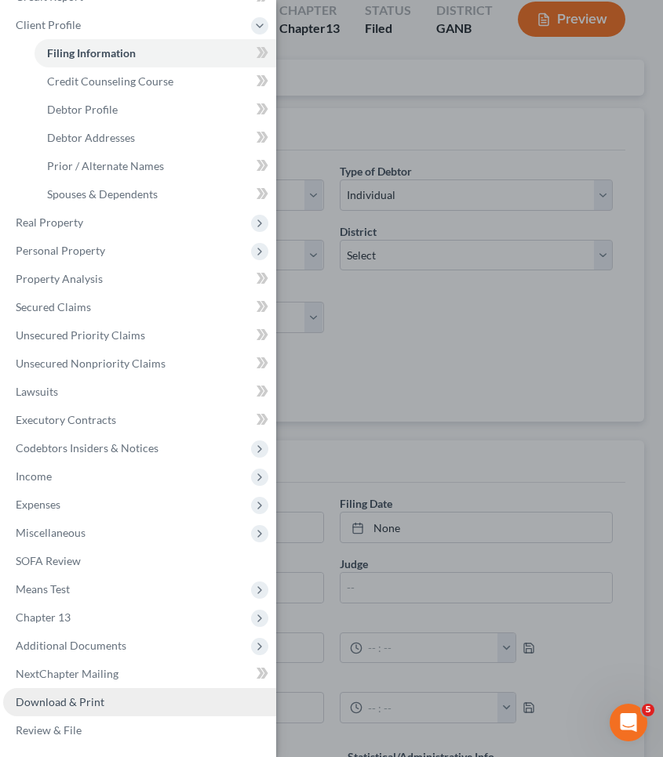
scroll to position [58, 0]
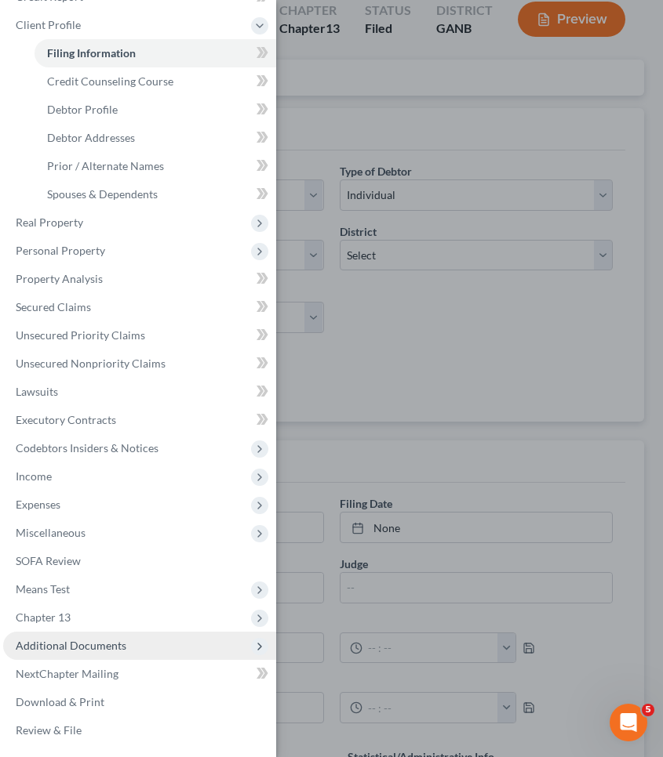
click at [83, 648] on span "Additional Documents" at bounding box center [71, 645] width 111 height 13
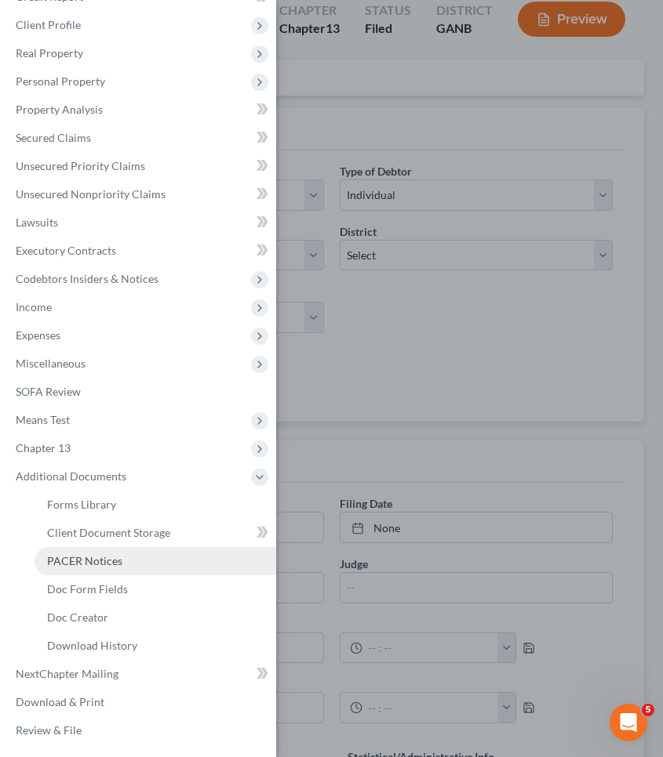
click at [96, 568] on link "PACER Notices" at bounding box center [154, 561] width 241 height 28
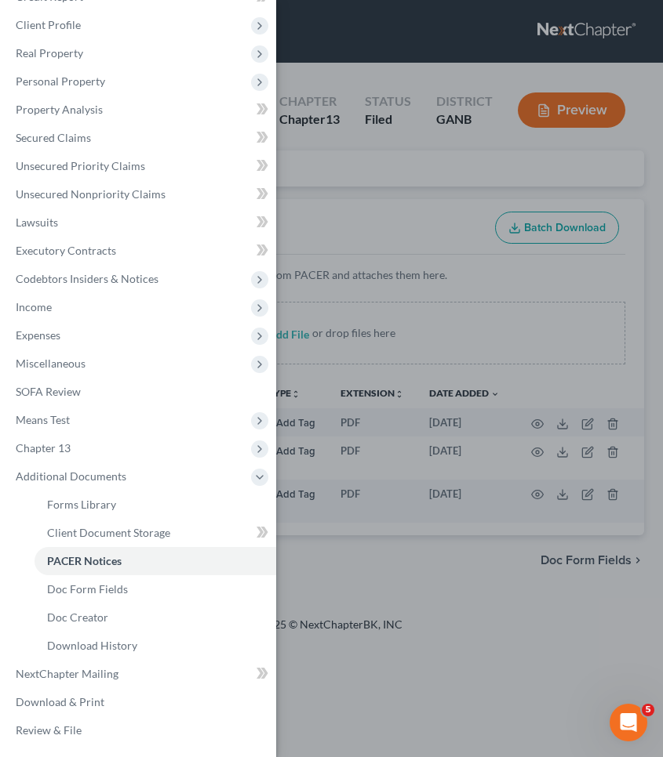
click at [441, 280] on div "Case Dashboard Payments Invoices Payments Payments Credit Report Client Profile" at bounding box center [331, 378] width 663 height 757
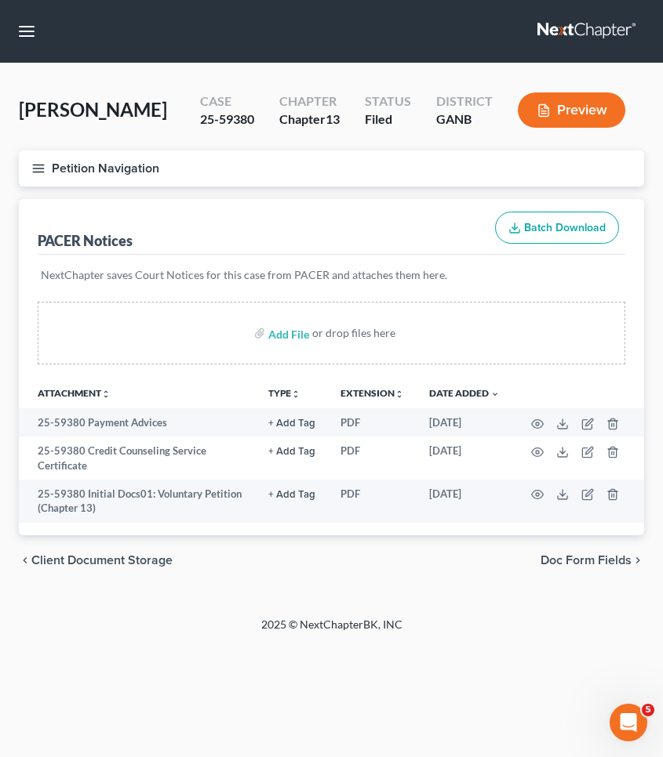
click at [78, 187] on button "Petition Navigation" at bounding box center [331, 169] width 625 height 36
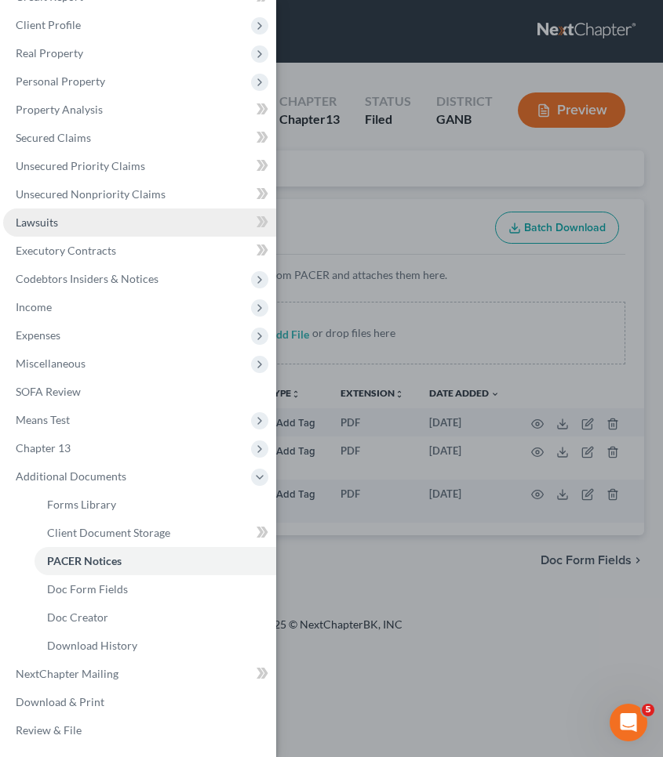
click at [77, 223] on link "Lawsuits" at bounding box center [139, 223] width 273 height 28
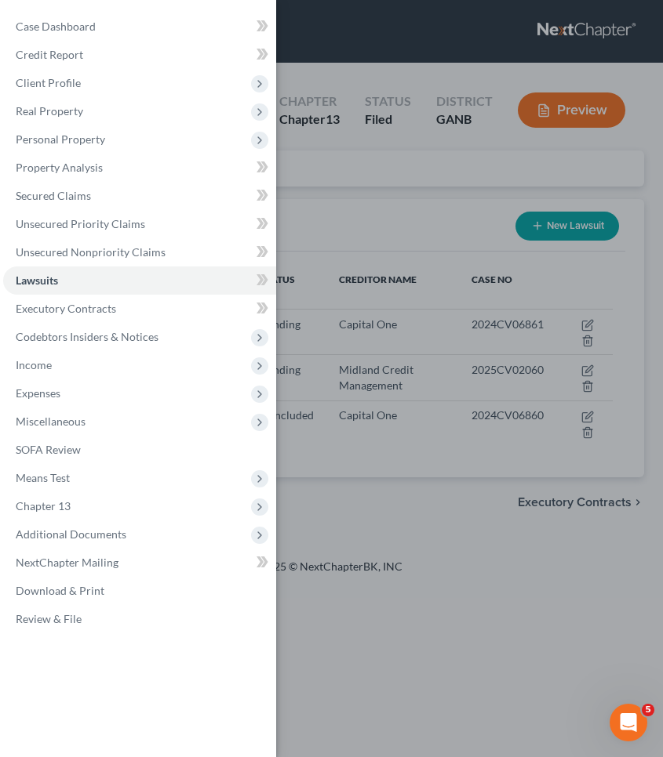
click at [364, 249] on div "Case Dashboard Payments Invoices Payments Payments Credit Report Client Profile" at bounding box center [331, 378] width 663 height 757
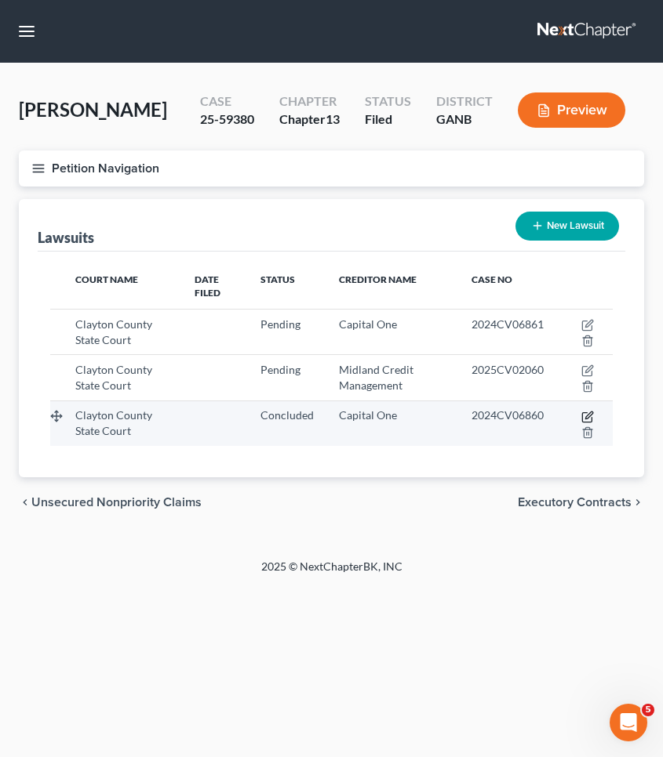
click at [586, 423] on icon "button" at bounding box center [587, 417] width 13 height 13
select select "10"
select select "2"
select select "4"
select select "46"
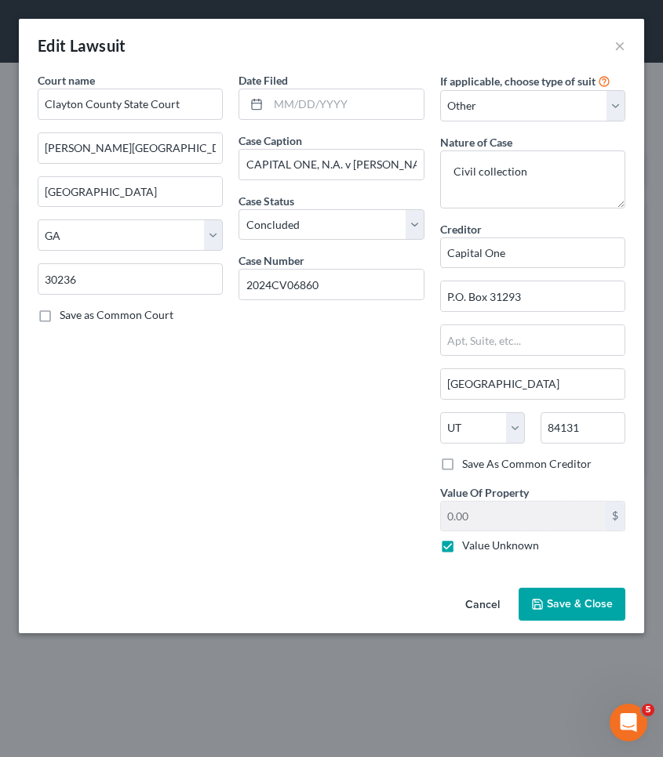
click at [477, 600] on button "Cancel" at bounding box center [482, 605] width 60 height 31
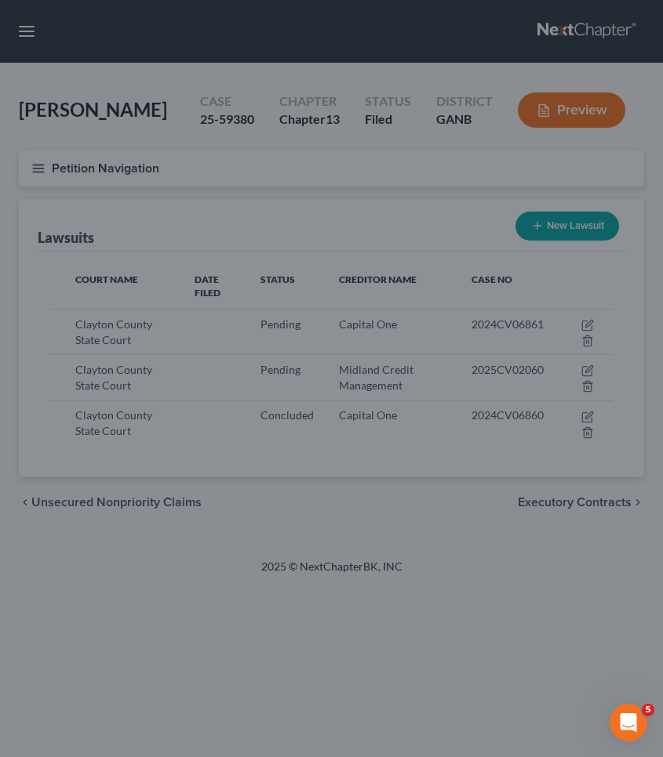
click at [477, 600] on div "New Lawsuit × Court name * Clayton County State Court [PERSON_NAME][GEOGRAPHIC_…" at bounding box center [331, 378] width 663 height 757
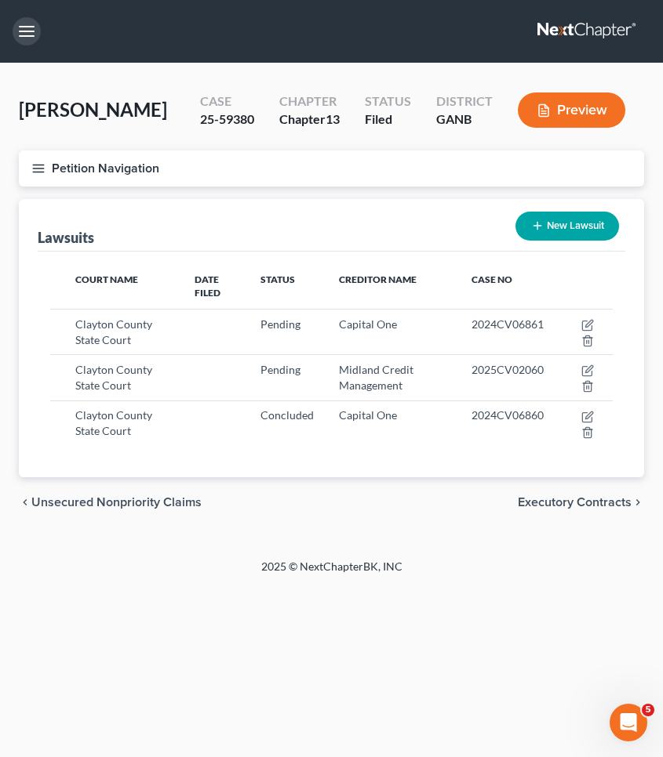
click at [33, 37] on button "button" at bounding box center [27, 31] width 28 height 28
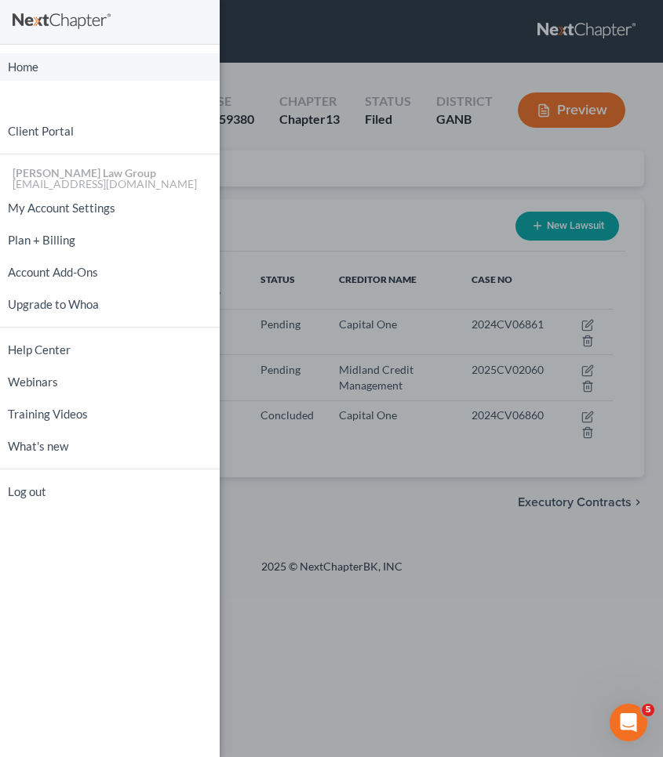
click at [28, 71] on link "Home" at bounding box center [110, 66] width 220 height 27
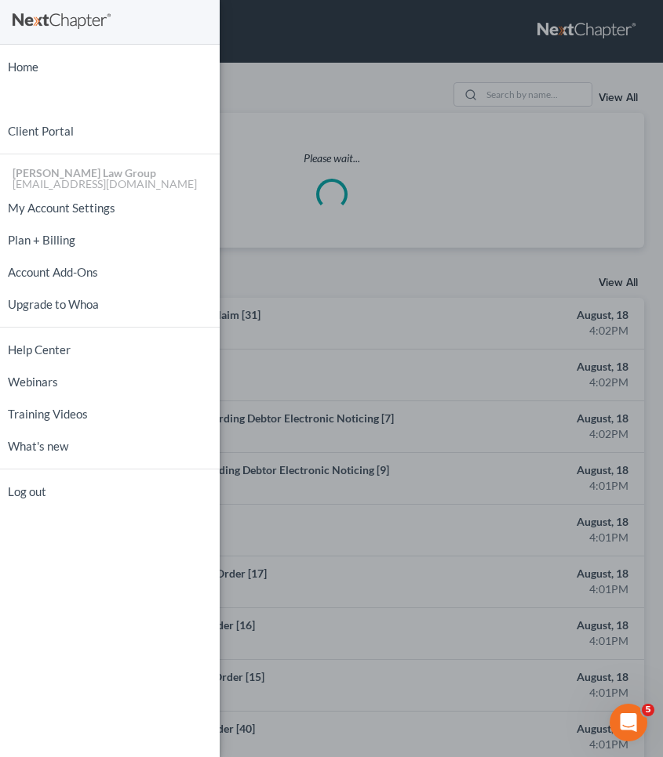
click at [543, 89] on div "Home New Case Client Portal [PERSON_NAME] Law Group [EMAIL_ADDRESS][DOMAIN_NAME…" at bounding box center [331, 378] width 663 height 757
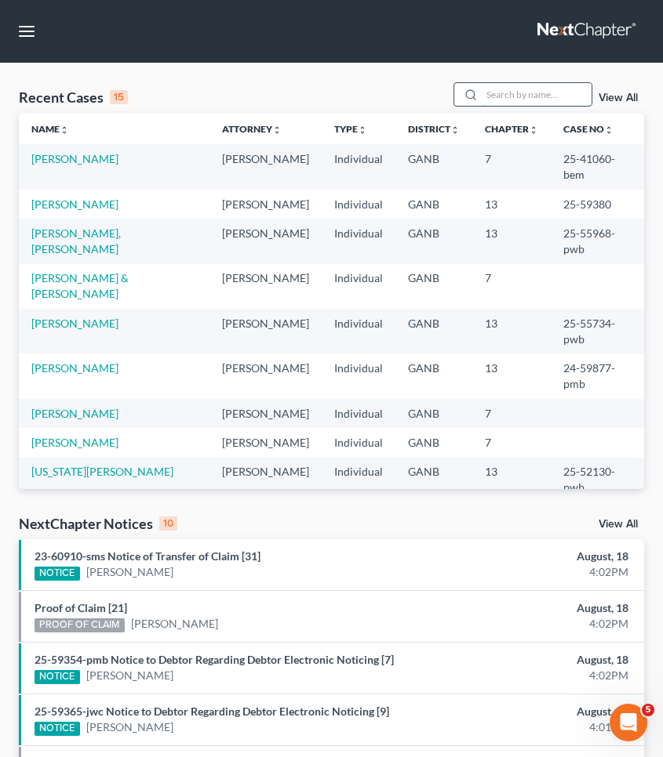
click at [539, 90] on input "search" at bounding box center [536, 94] width 110 height 23
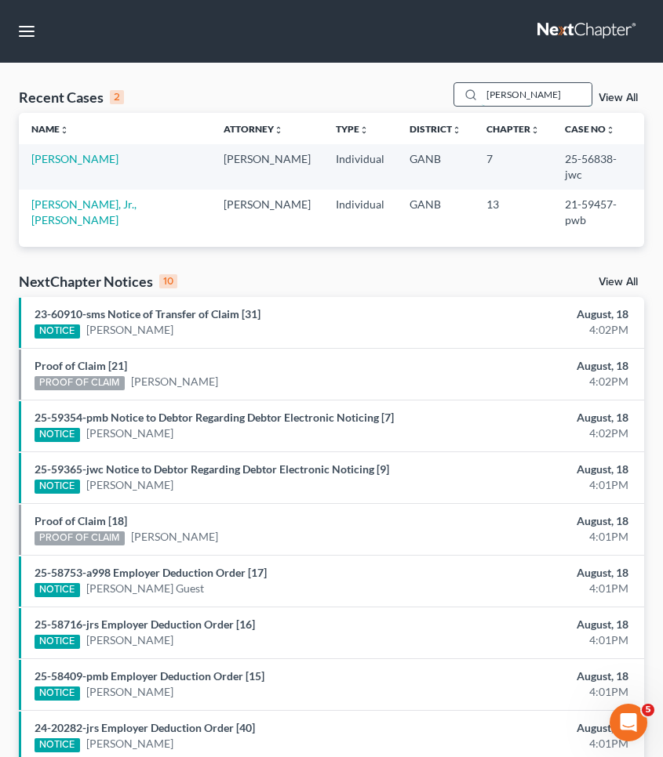
type input "[PERSON_NAME]"
drag, startPoint x: 539, startPoint y: 90, endPoint x: 93, endPoint y: 154, distance: 449.8
click at [93, 154] on link "[PERSON_NAME]" at bounding box center [74, 158] width 87 height 13
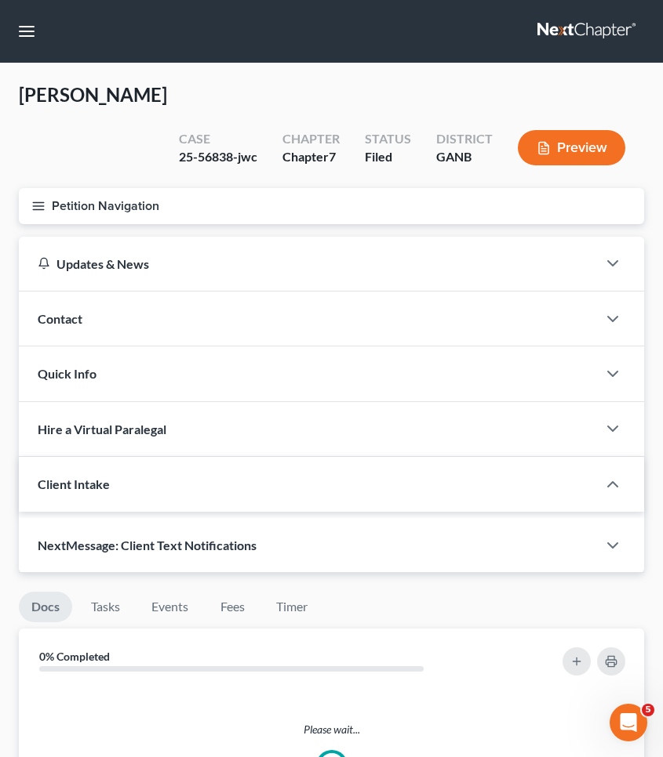
click at [90, 188] on button "Petition Navigation" at bounding box center [331, 206] width 625 height 36
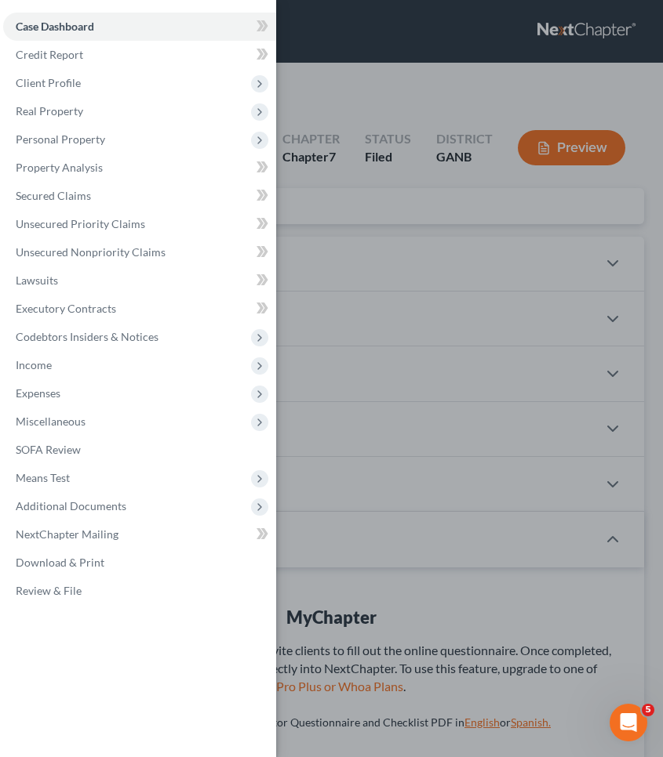
click at [332, 169] on div "Case Dashboard Payments Invoices Payments Payments Credit Report Client Profile" at bounding box center [331, 378] width 663 height 757
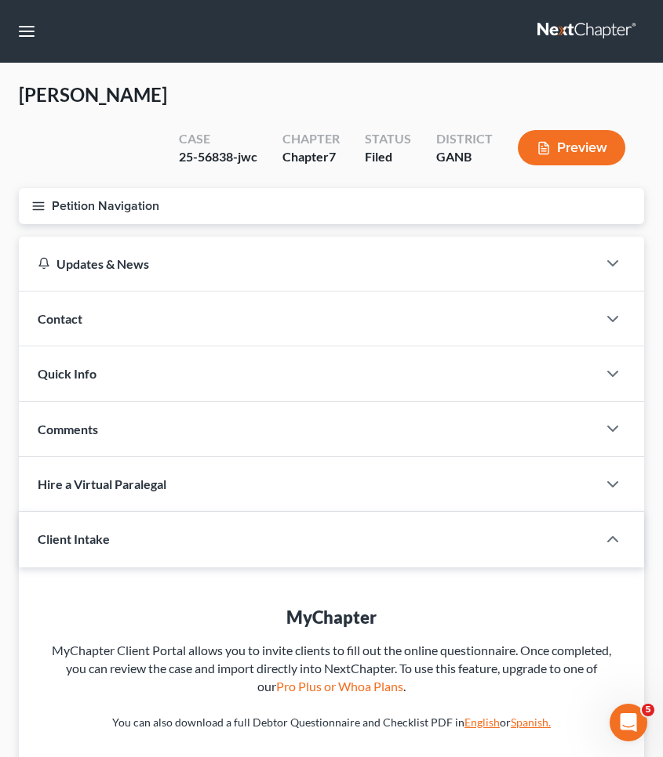
click at [94, 188] on button "Petition Navigation" at bounding box center [331, 206] width 625 height 36
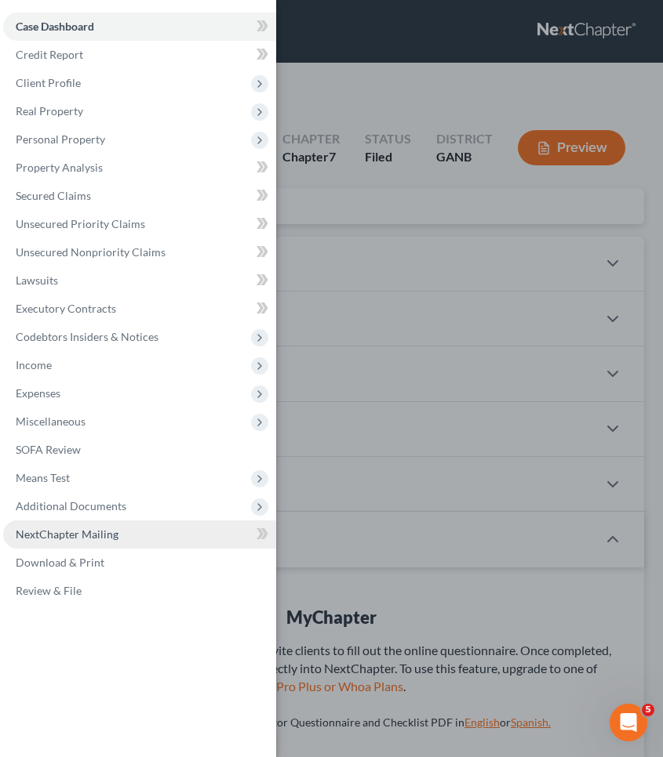
click at [94, 538] on span "NextChapter Mailing" at bounding box center [67, 534] width 103 height 13
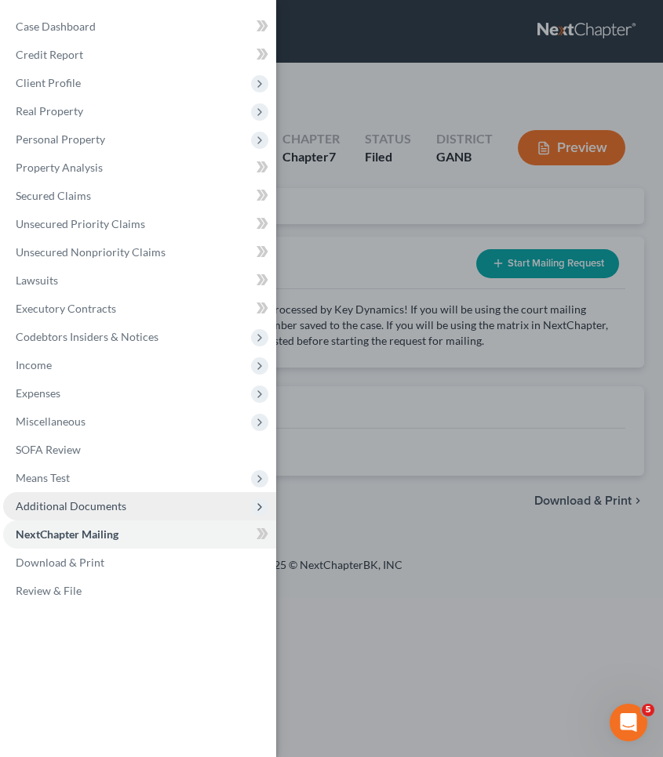
click at [91, 503] on span "Additional Documents" at bounding box center [71, 505] width 111 height 13
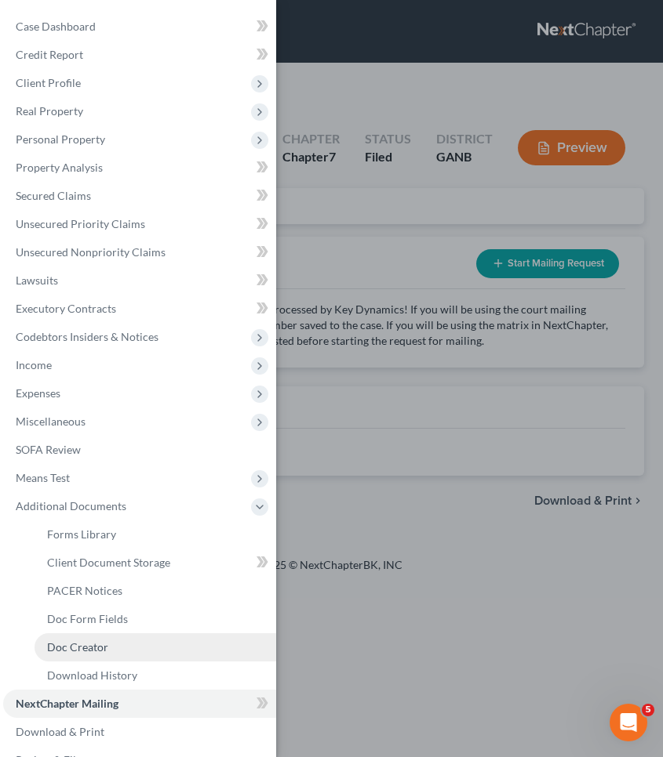
click at [92, 645] on span "Doc Creator" at bounding box center [77, 647] width 61 height 13
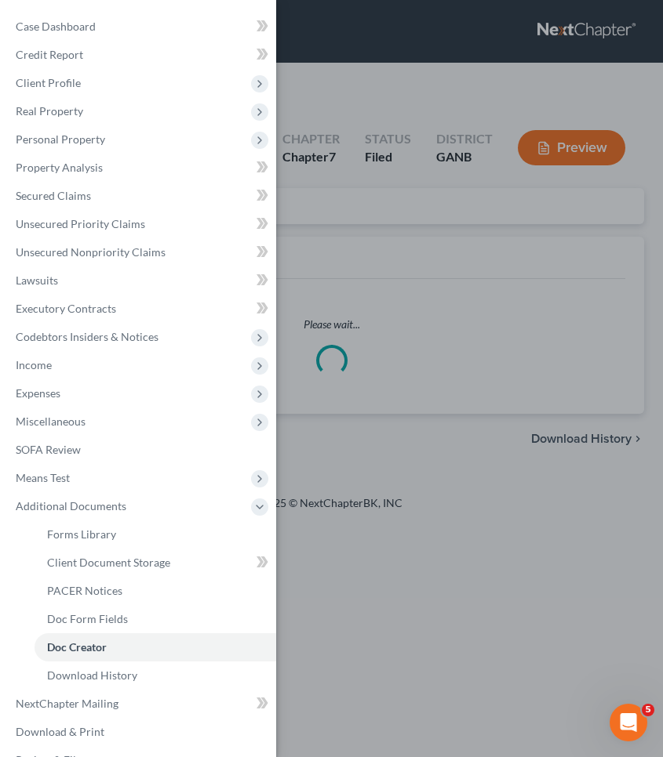
click at [447, 344] on div "Case Dashboard Payments Invoices Payments Payments Credit Report Client Profile" at bounding box center [331, 378] width 663 height 757
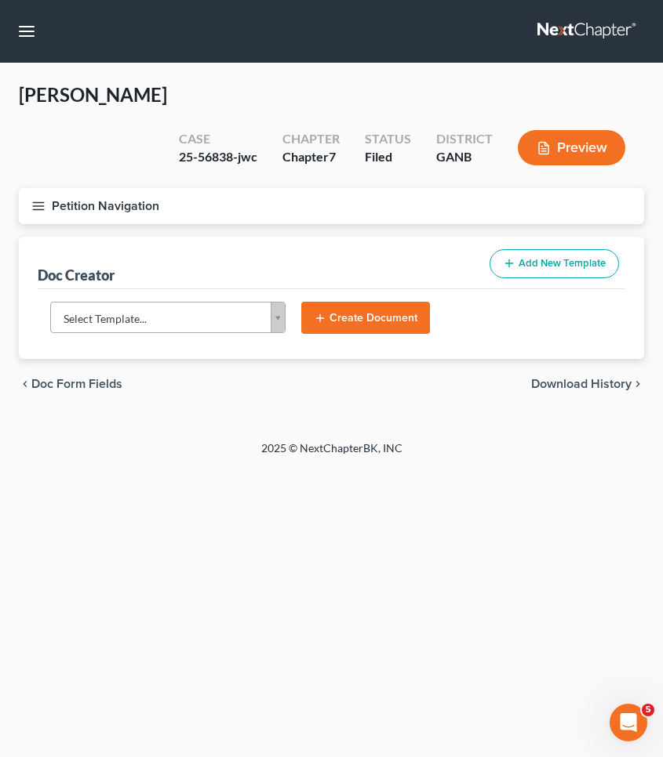
click at [103, 188] on button "Petition Navigation" at bounding box center [331, 206] width 625 height 36
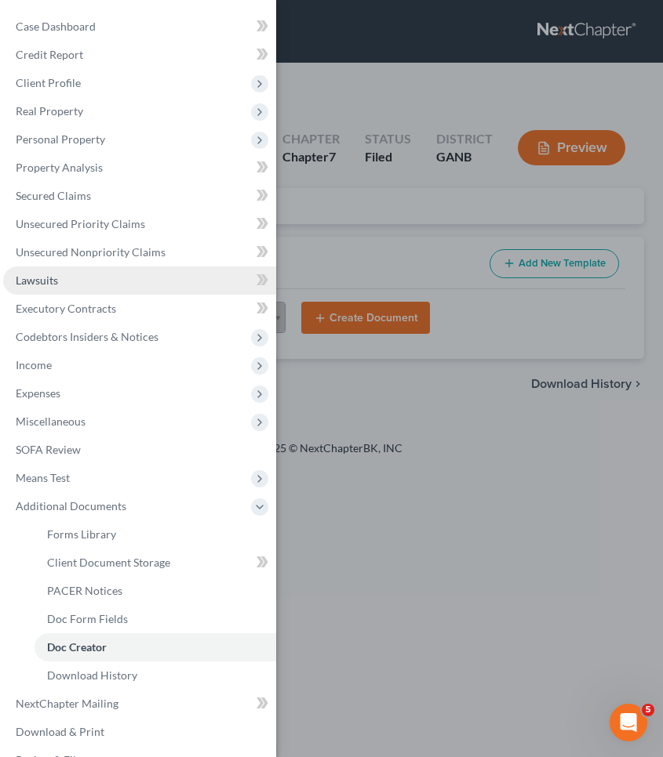
click at [42, 282] on span "Lawsuits" at bounding box center [37, 280] width 42 height 13
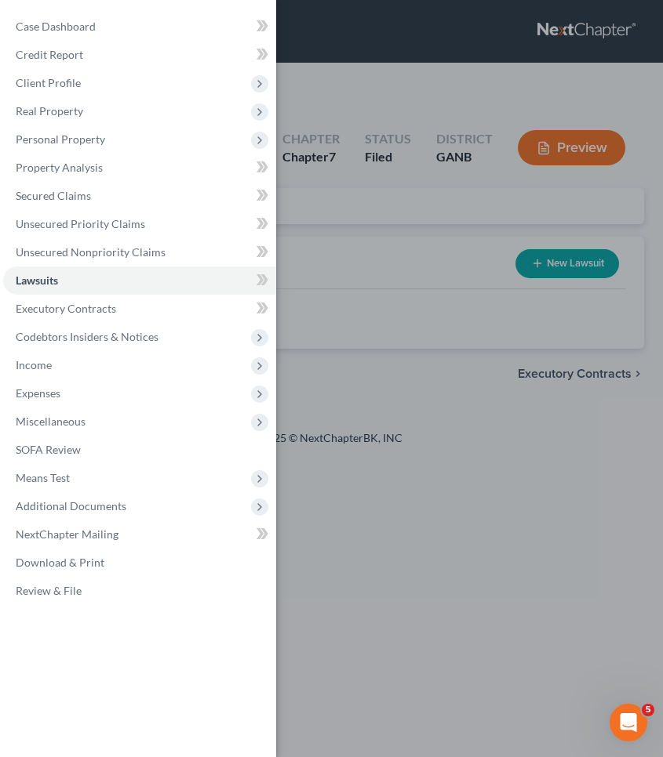
click at [382, 244] on div "Case Dashboard Payments Invoices Payments Payments Credit Report Client Profile" at bounding box center [331, 378] width 663 height 757
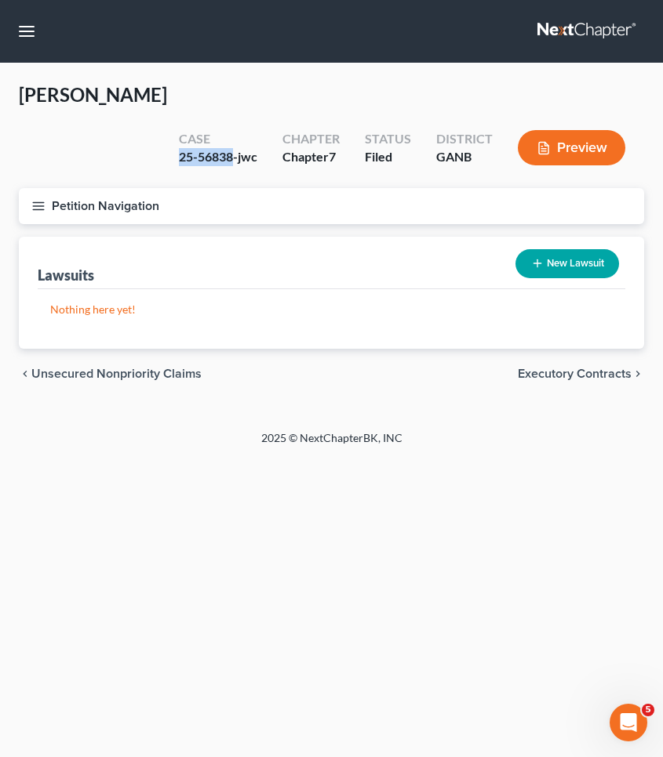
drag, startPoint x: 183, startPoint y: 118, endPoint x: 232, endPoint y: 122, distance: 49.6
click at [232, 148] on div "25-56838-jwc" at bounding box center [218, 157] width 78 height 18
copy div "25-56838"
click at [81, 188] on button "Petition Navigation" at bounding box center [331, 206] width 625 height 36
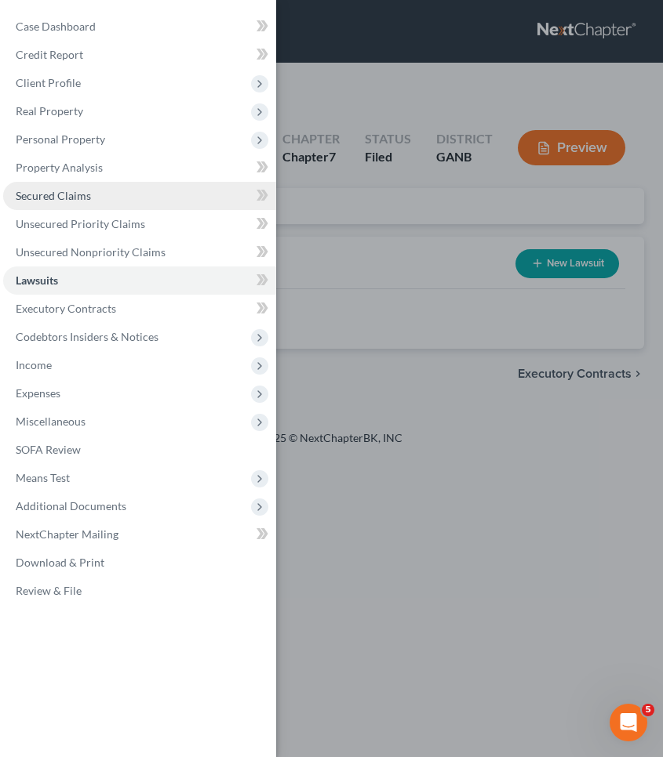
click at [83, 194] on span "Secured Claims" at bounding box center [53, 195] width 75 height 13
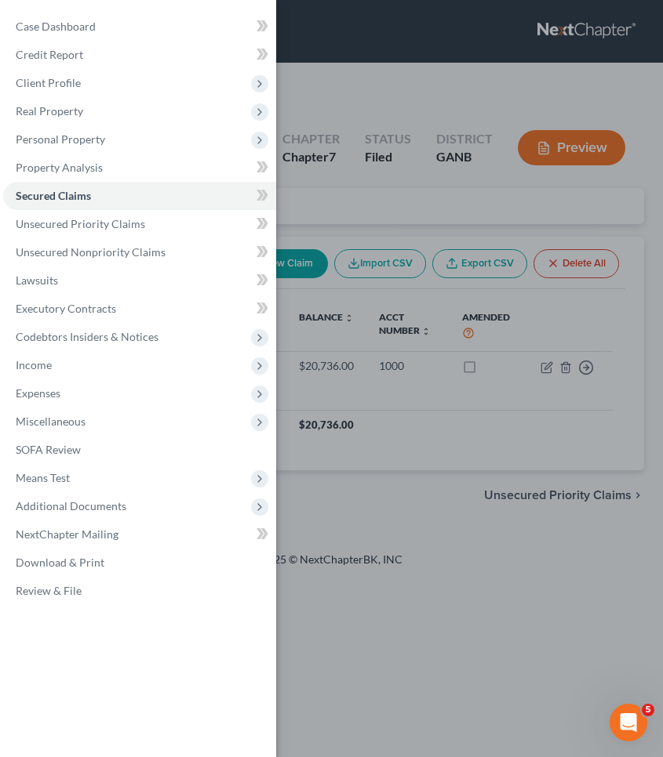
click at [325, 191] on div "Case Dashboard Payments Invoices Payments Payments Credit Report Client Profile" at bounding box center [331, 378] width 663 height 757
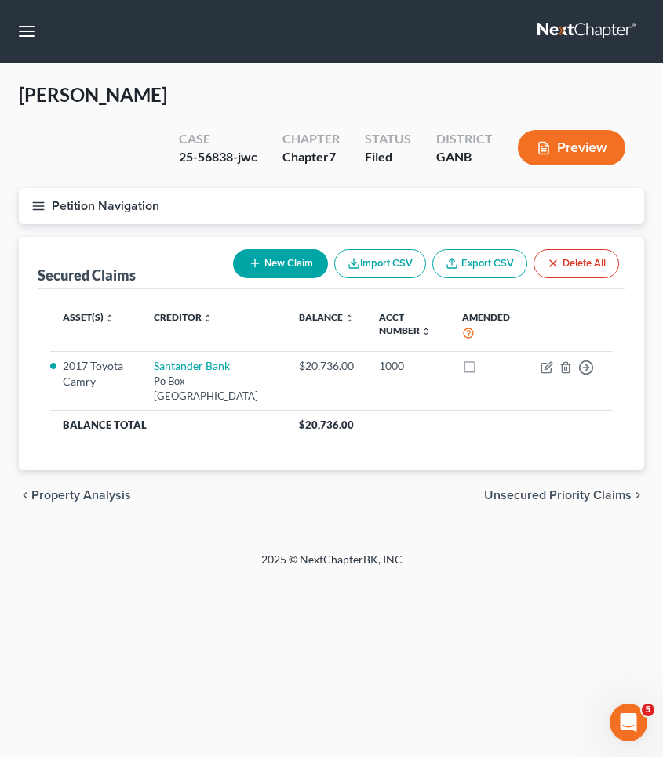
click at [548, 489] on span "Unsecured Priority Claims" at bounding box center [557, 495] width 147 height 13
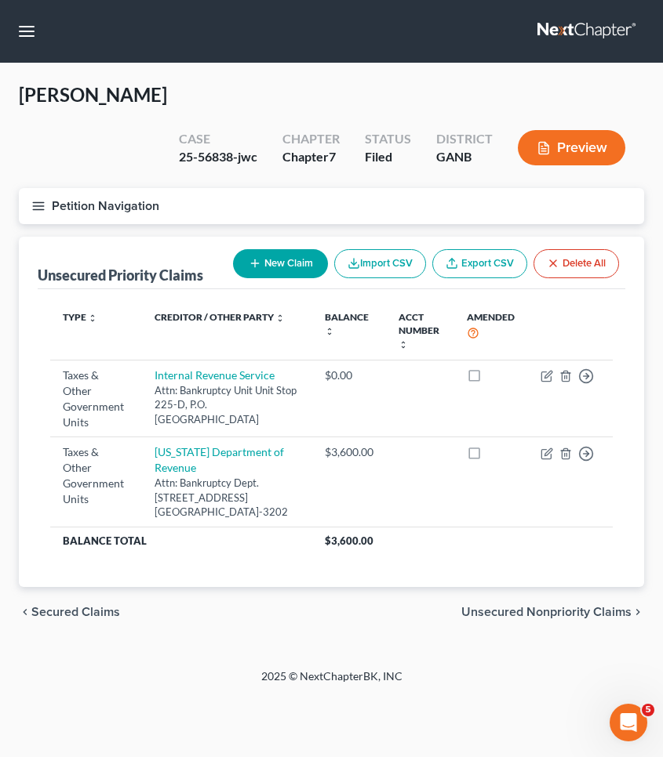
click at [489, 606] on span "Unsecured Nonpriority Claims" at bounding box center [546, 612] width 170 height 13
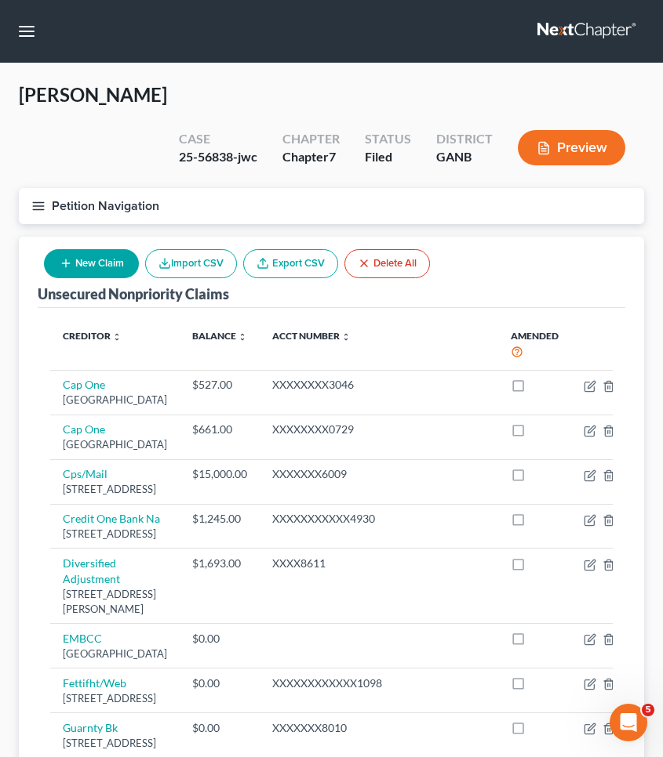
click at [67, 188] on button "Petition Navigation" at bounding box center [331, 206] width 625 height 36
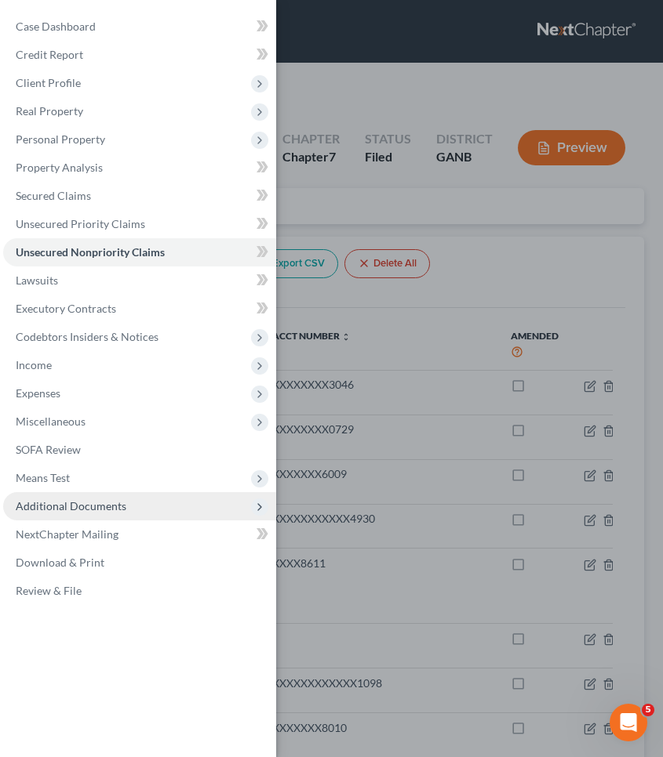
click at [79, 509] on span "Additional Documents" at bounding box center [71, 505] width 111 height 13
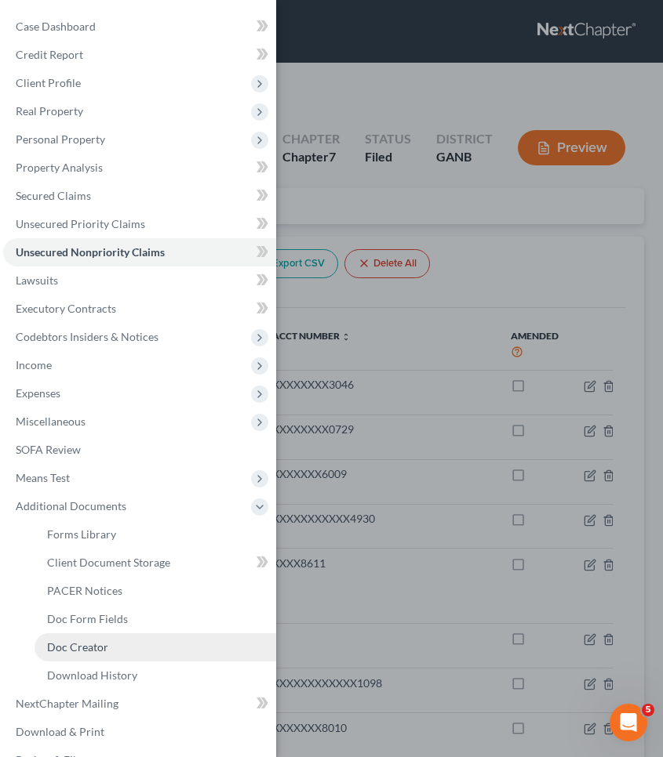
click at [92, 641] on span "Doc Creator" at bounding box center [77, 647] width 61 height 13
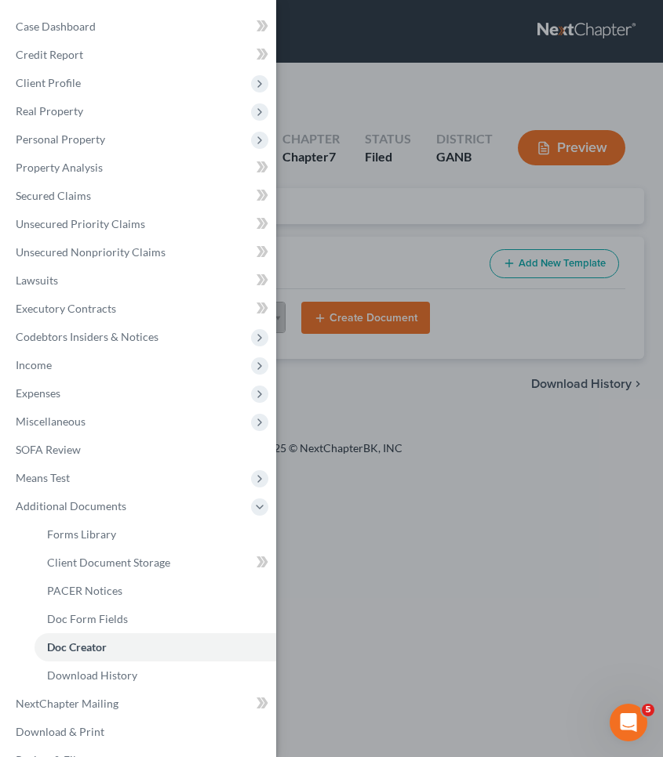
click at [375, 350] on div "Case Dashboard Payments Invoices Payments Payments Credit Report Client Profile" at bounding box center [331, 378] width 663 height 757
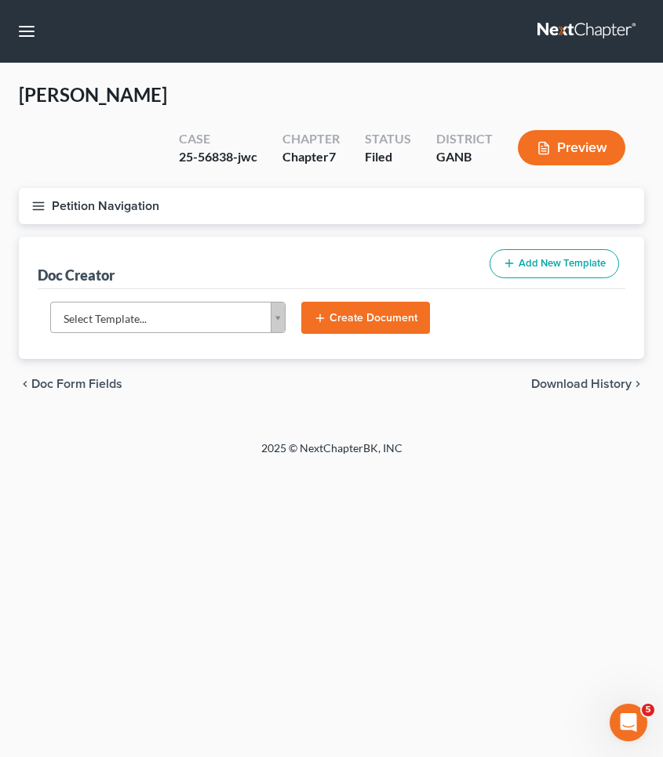
click at [231, 274] on body "Home New Case Client Portal [PERSON_NAME] Law Group [EMAIL_ADDRESS][DOMAIN_NAME…" at bounding box center [331, 378] width 663 height 757
click at [24, 37] on body "Home New Case Client Portal [PERSON_NAME] Law Group [EMAIL_ADDRESS][DOMAIN_NAME…" at bounding box center [331, 378] width 663 height 757
click at [24, 34] on button "button" at bounding box center [27, 31] width 28 height 28
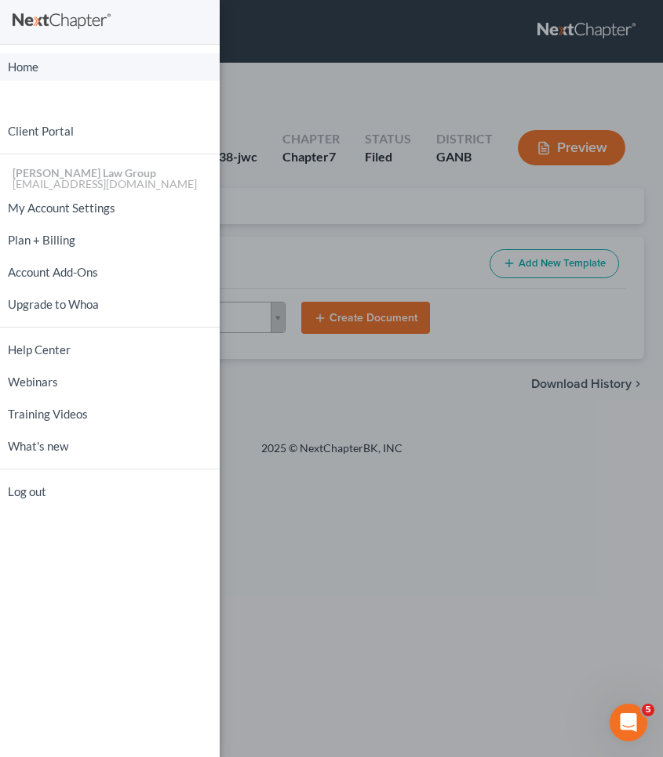
click at [33, 64] on link "Home" at bounding box center [110, 66] width 220 height 27
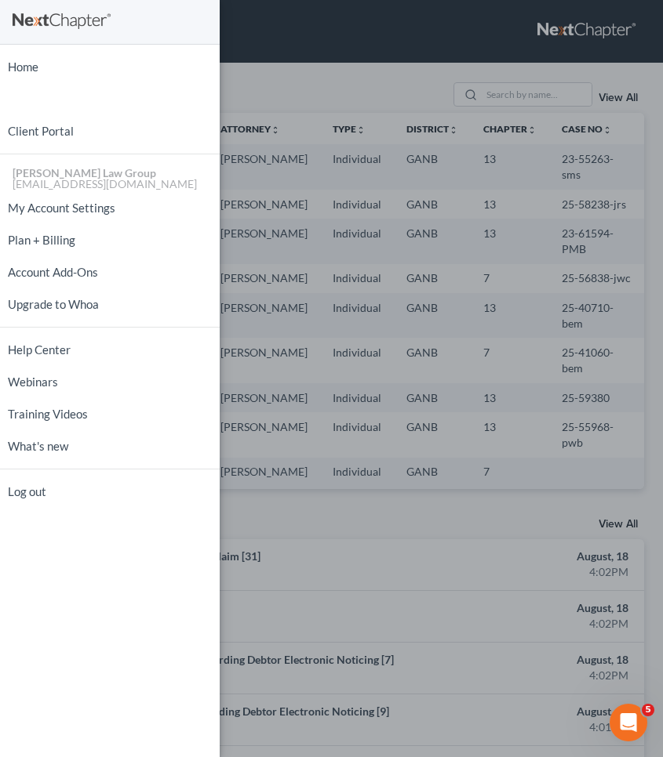
click at [365, 107] on div "Home New Case Client Portal [PERSON_NAME] Law Group [EMAIL_ADDRESS][DOMAIN_NAME…" at bounding box center [331, 378] width 663 height 757
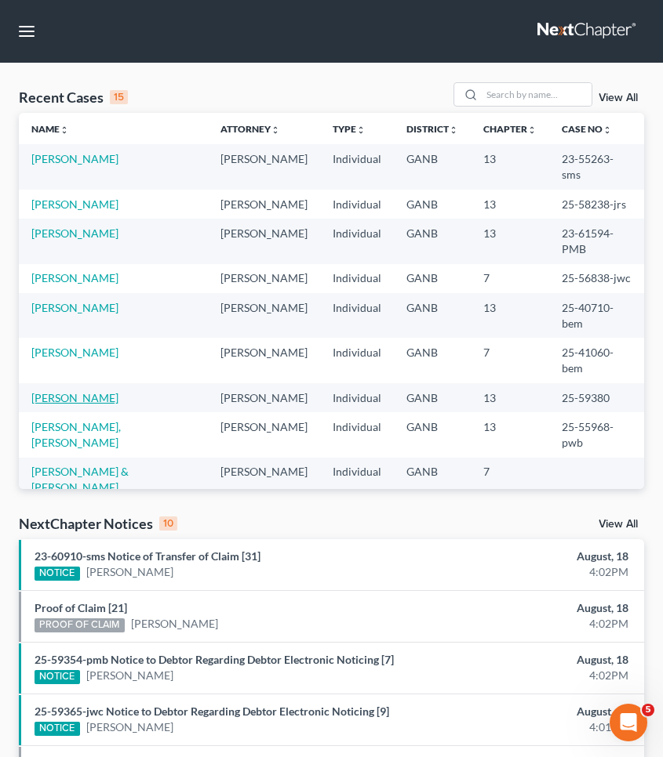
click at [78, 391] on link "[PERSON_NAME]" at bounding box center [74, 397] width 87 height 13
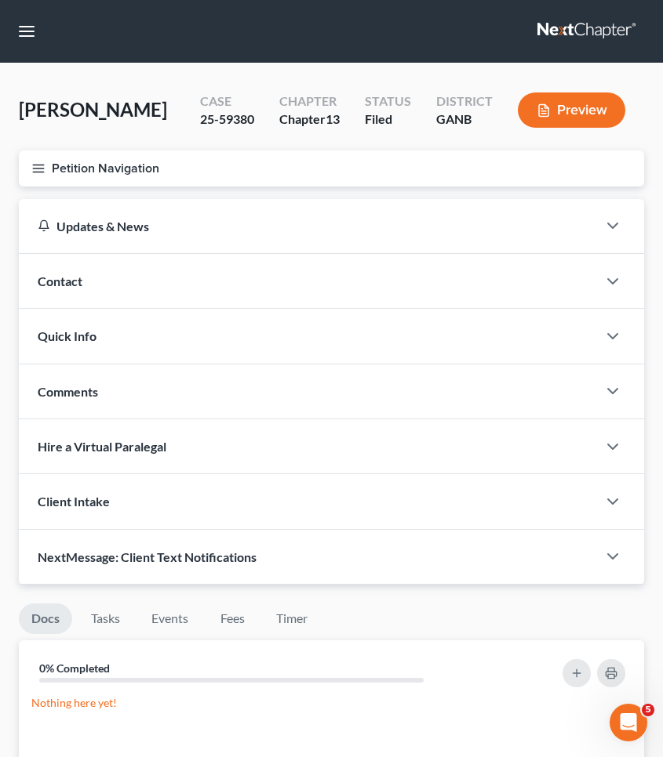
click at [93, 187] on button "Petition Navigation" at bounding box center [331, 169] width 625 height 36
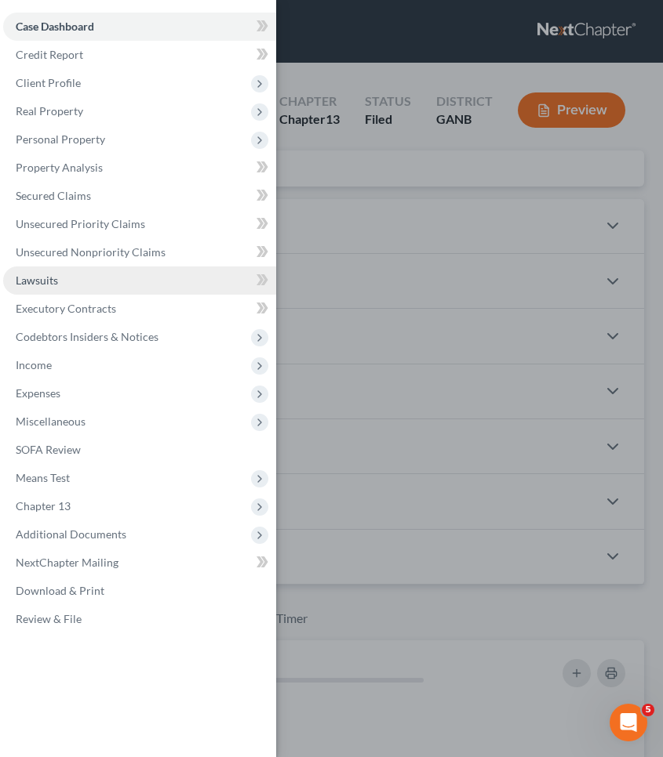
click at [66, 278] on link "Lawsuits" at bounding box center [139, 281] width 273 height 28
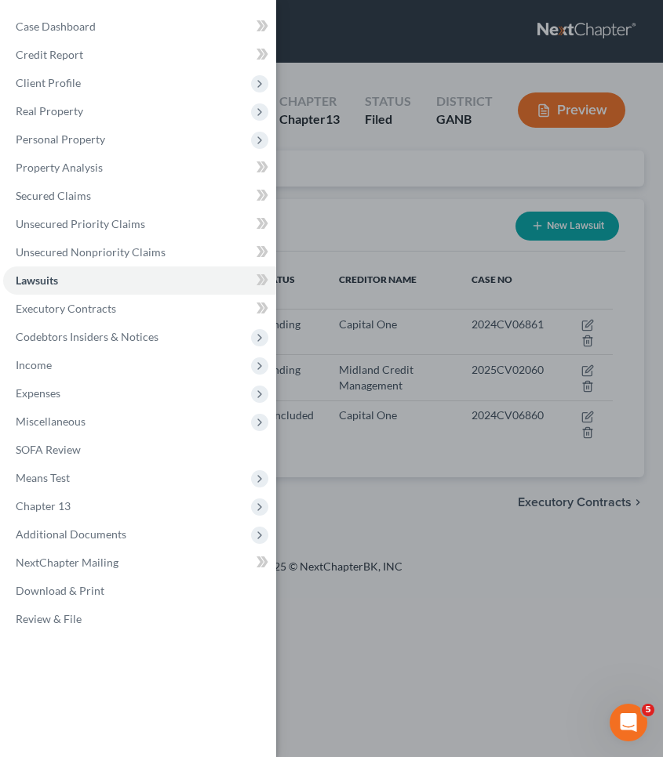
click at [364, 252] on div "Case Dashboard Payments Invoices Payments Payments Credit Report Client Profile" at bounding box center [331, 378] width 663 height 757
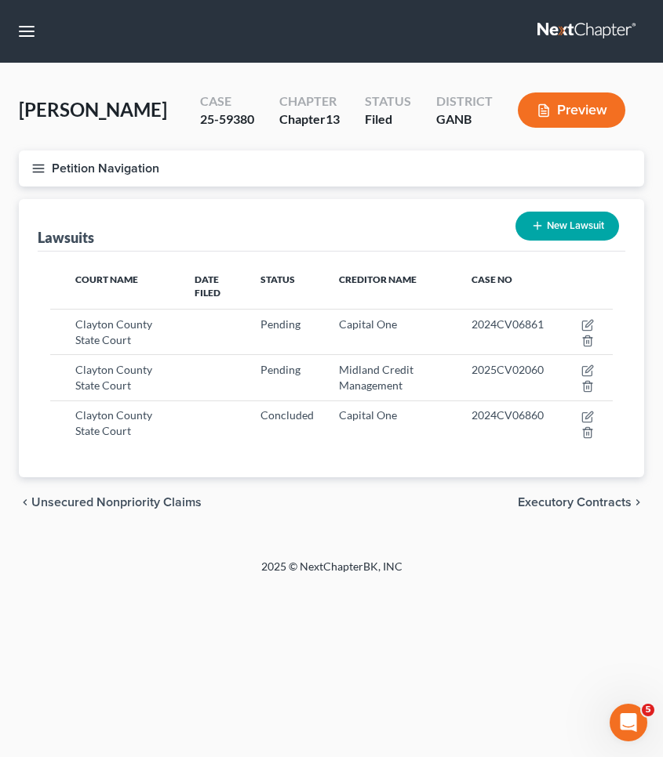
click at [55, 187] on button "Petition Navigation" at bounding box center [331, 169] width 625 height 36
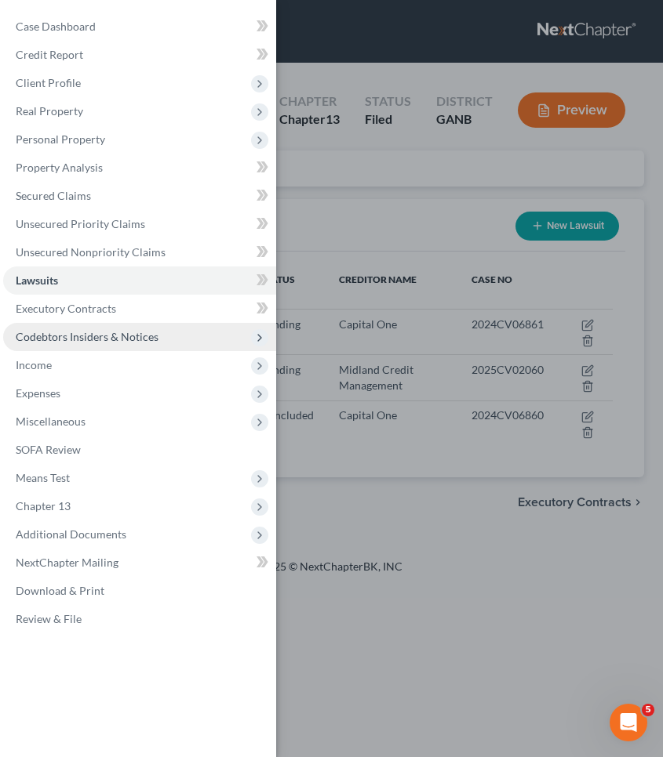
click at [121, 340] on span "Codebtors Insiders & Notices" at bounding box center [87, 336] width 143 height 13
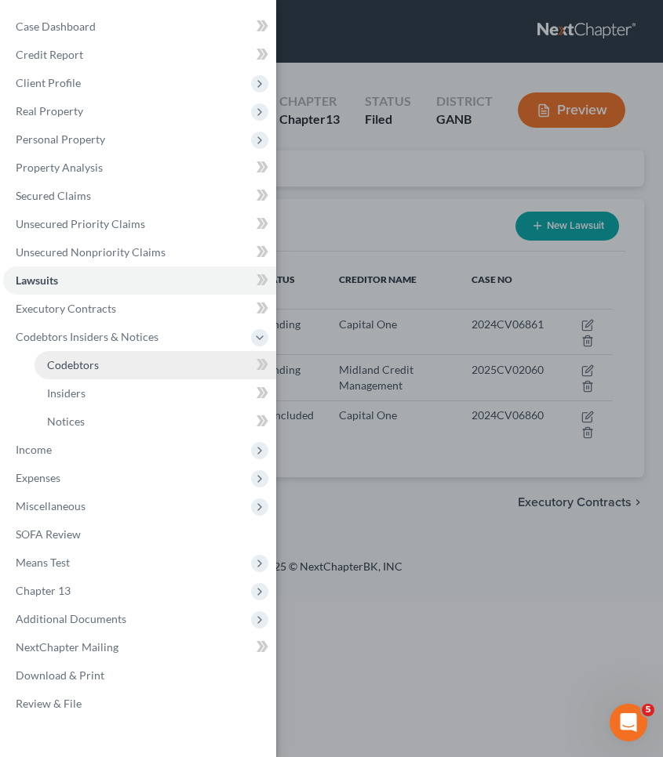
click at [116, 365] on link "Codebtors" at bounding box center [154, 365] width 241 height 28
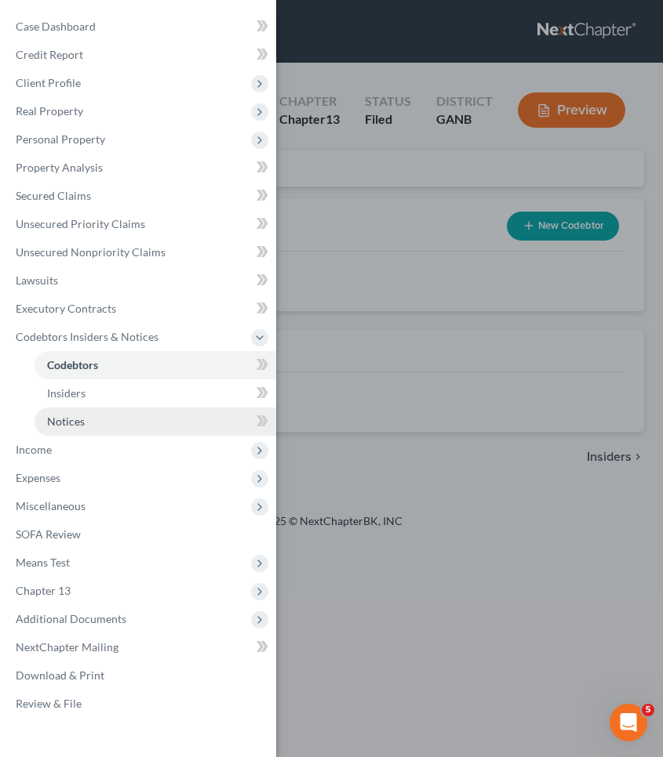
click at [141, 416] on link "Notices" at bounding box center [154, 422] width 241 height 28
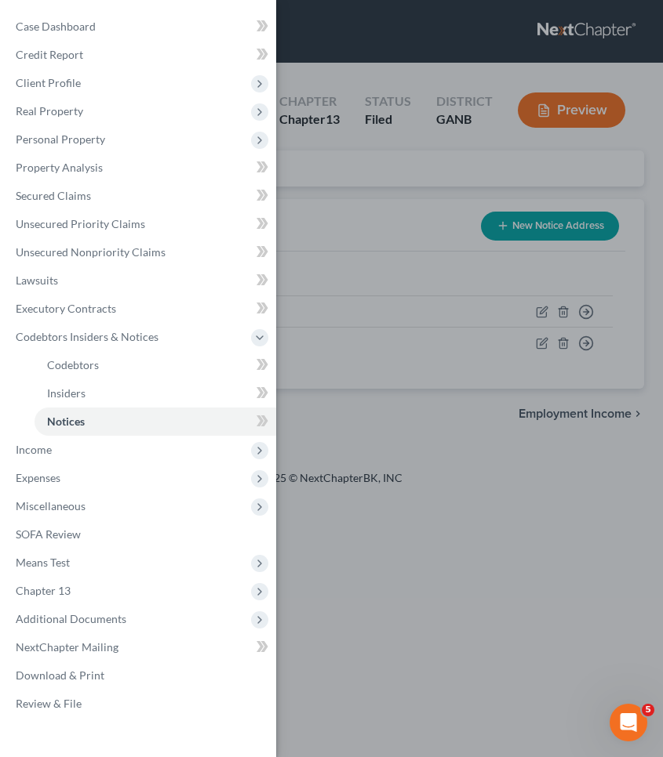
click at [379, 296] on div "Case Dashboard Payments Invoices Payments Payments Credit Report Client Profile" at bounding box center [331, 378] width 663 height 757
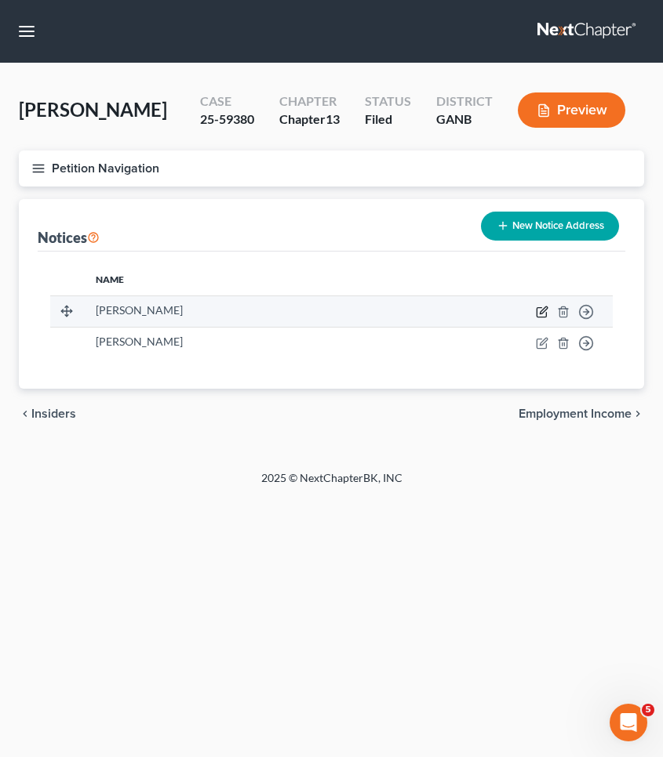
click at [539, 318] on icon "button" at bounding box center [542, 312] width 13 height 13
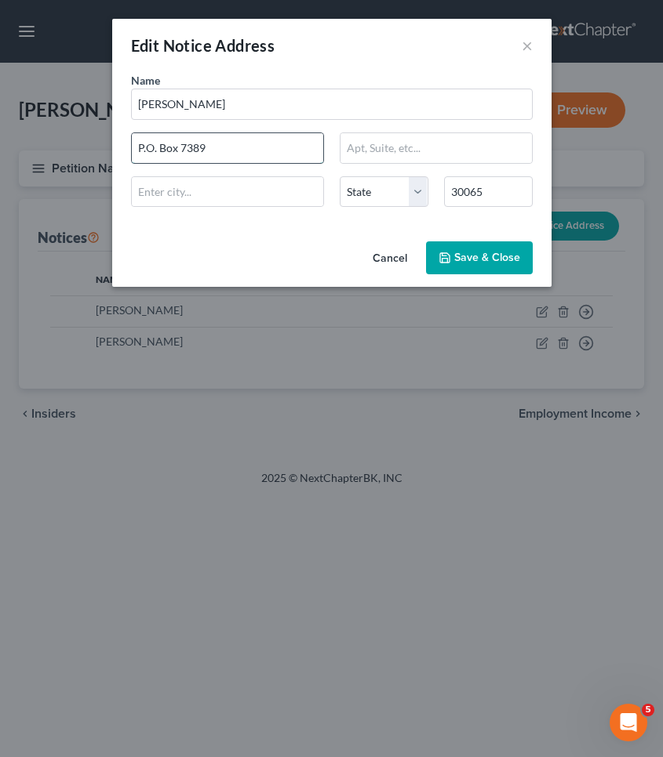
drag, startPoint x: 183, startPoint y: 140, endPoint x: 154, endPoint y: 137, distance: 30.0
drag, startPoint x: 492, startPoint y: 194, endPoint x: 418, endPoint y: 177, distance: 76.3
click at [396, 258] on button "Cancel" at bounding box center [390, 258] width 60 height 31
